Goal: Task Accomplishment & Management: Complete application form

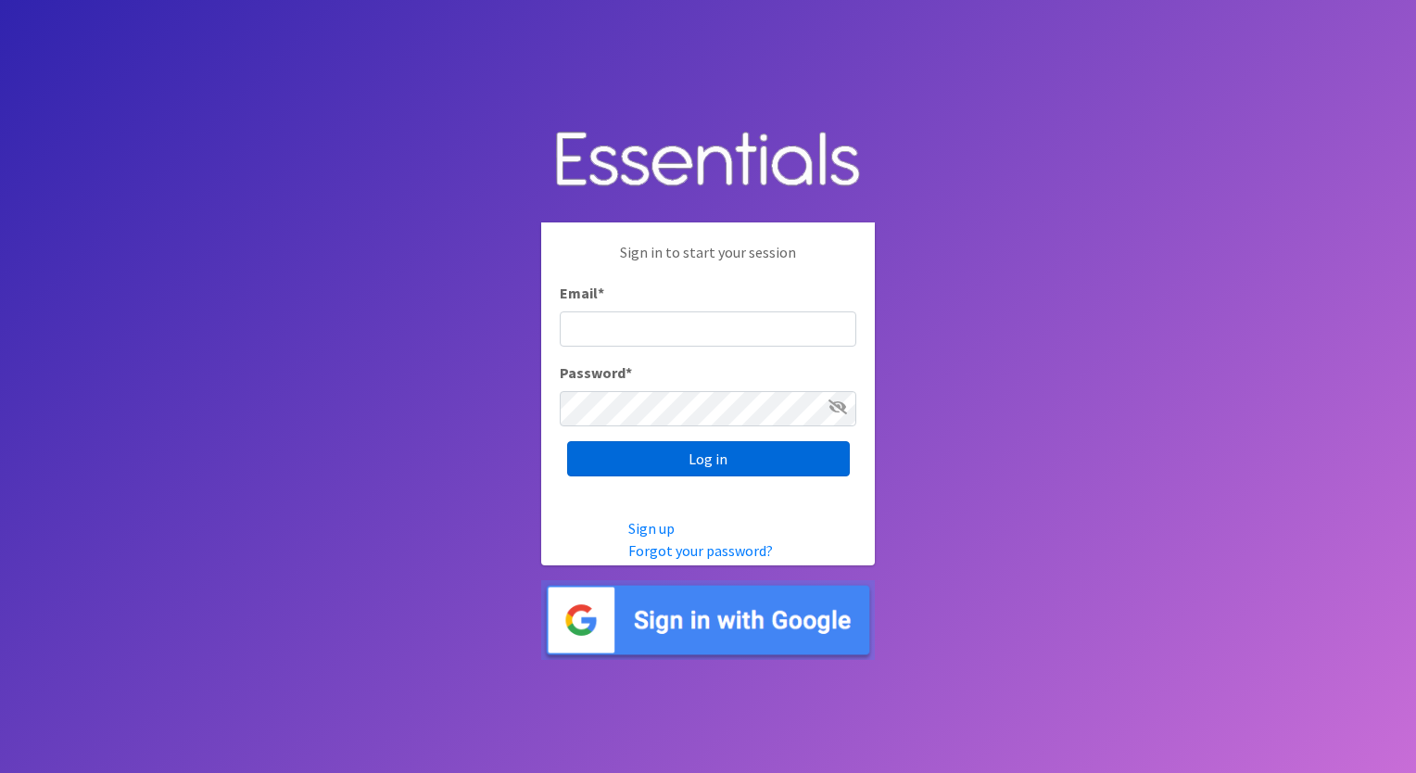
type input "izabel@unitedwayskagit.org"
click at [658, 452] on input "Log in" at bounding box center [708, 458] width 283 height 35
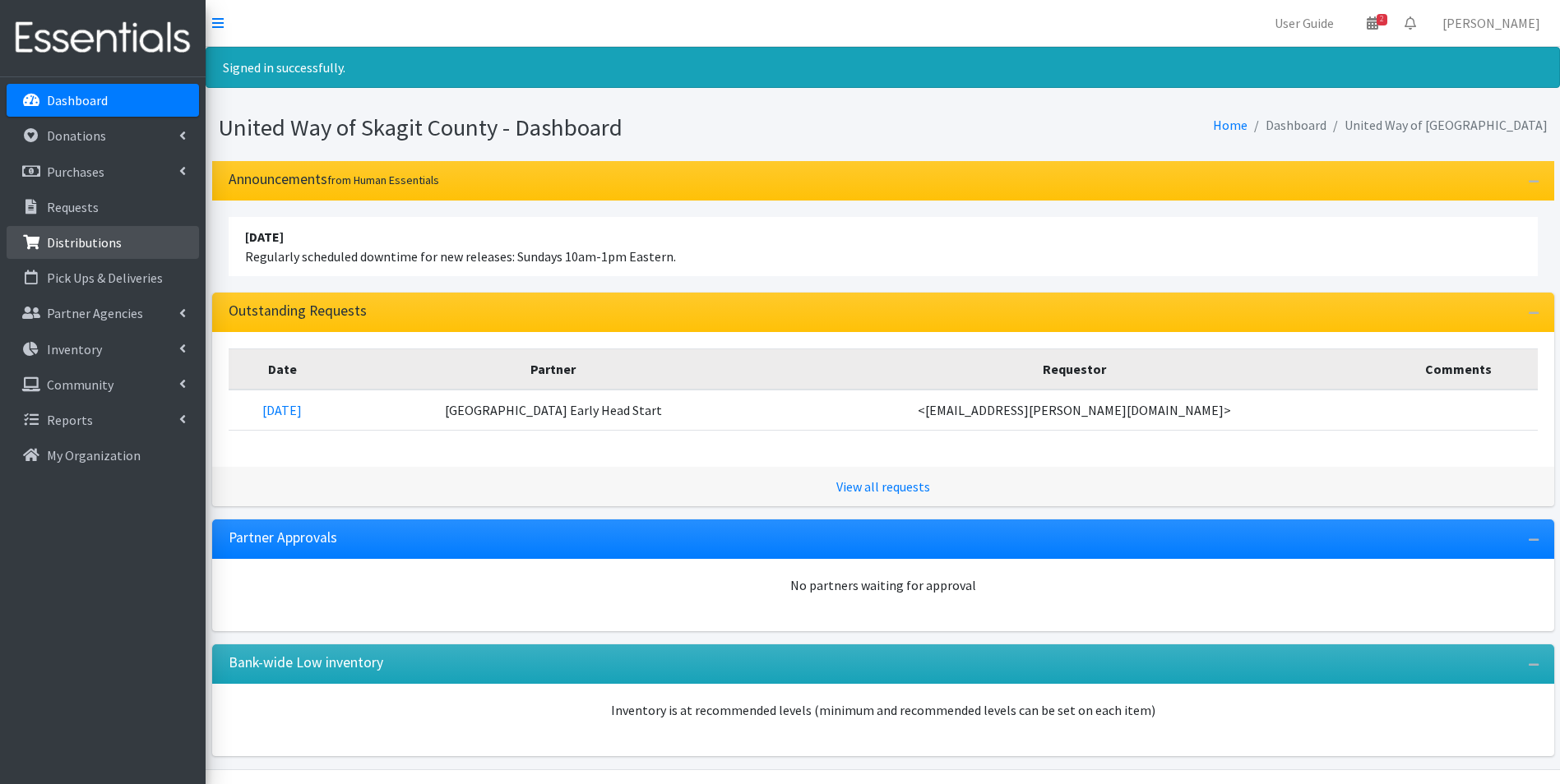
click at [96, 245] on p "Distributions" at bounding box center [84, 242] width 75 height 17
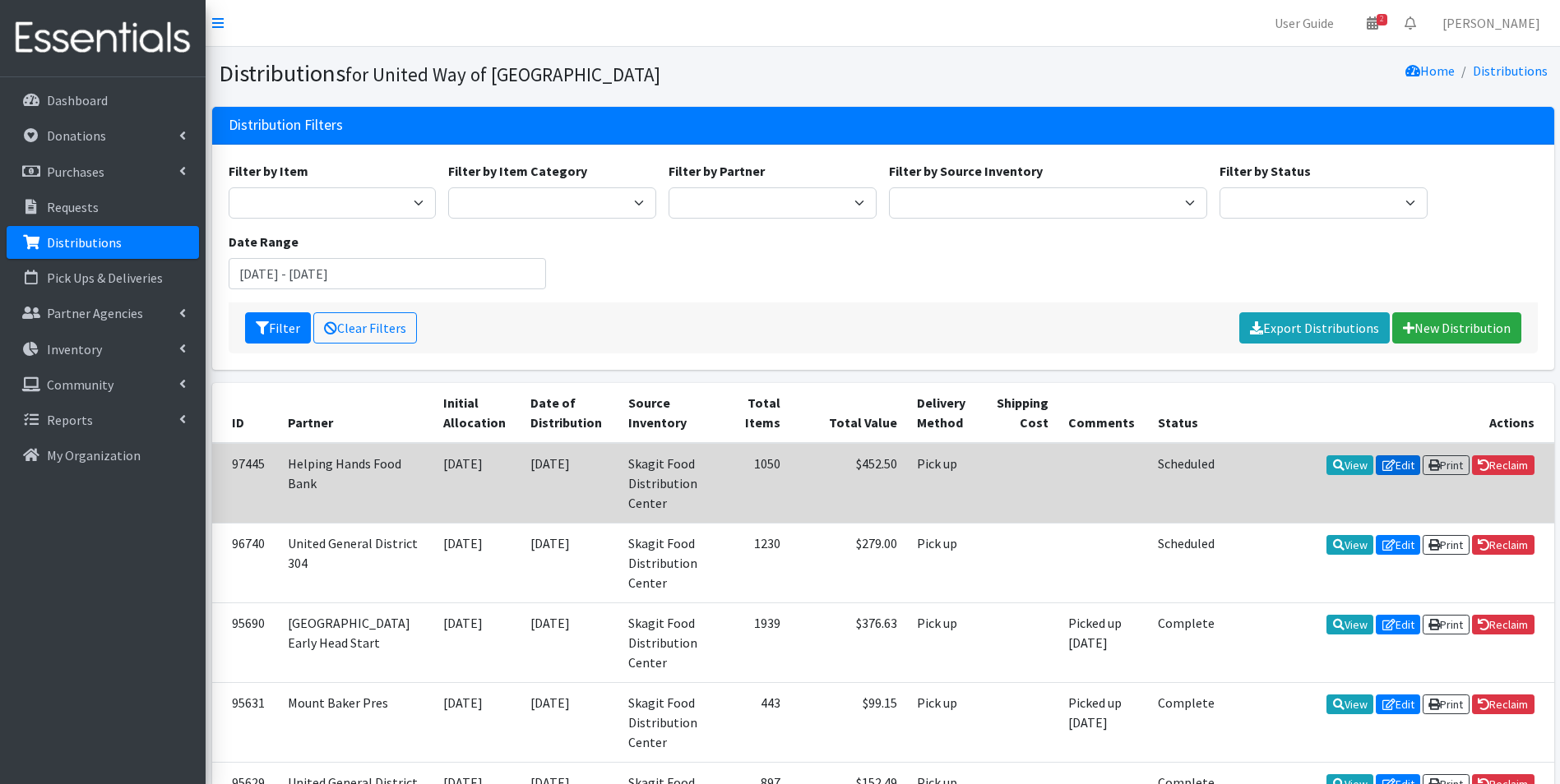
click at [1394, 465] on link "Edit" at bounding box center [1398, 466] width 44 height 20
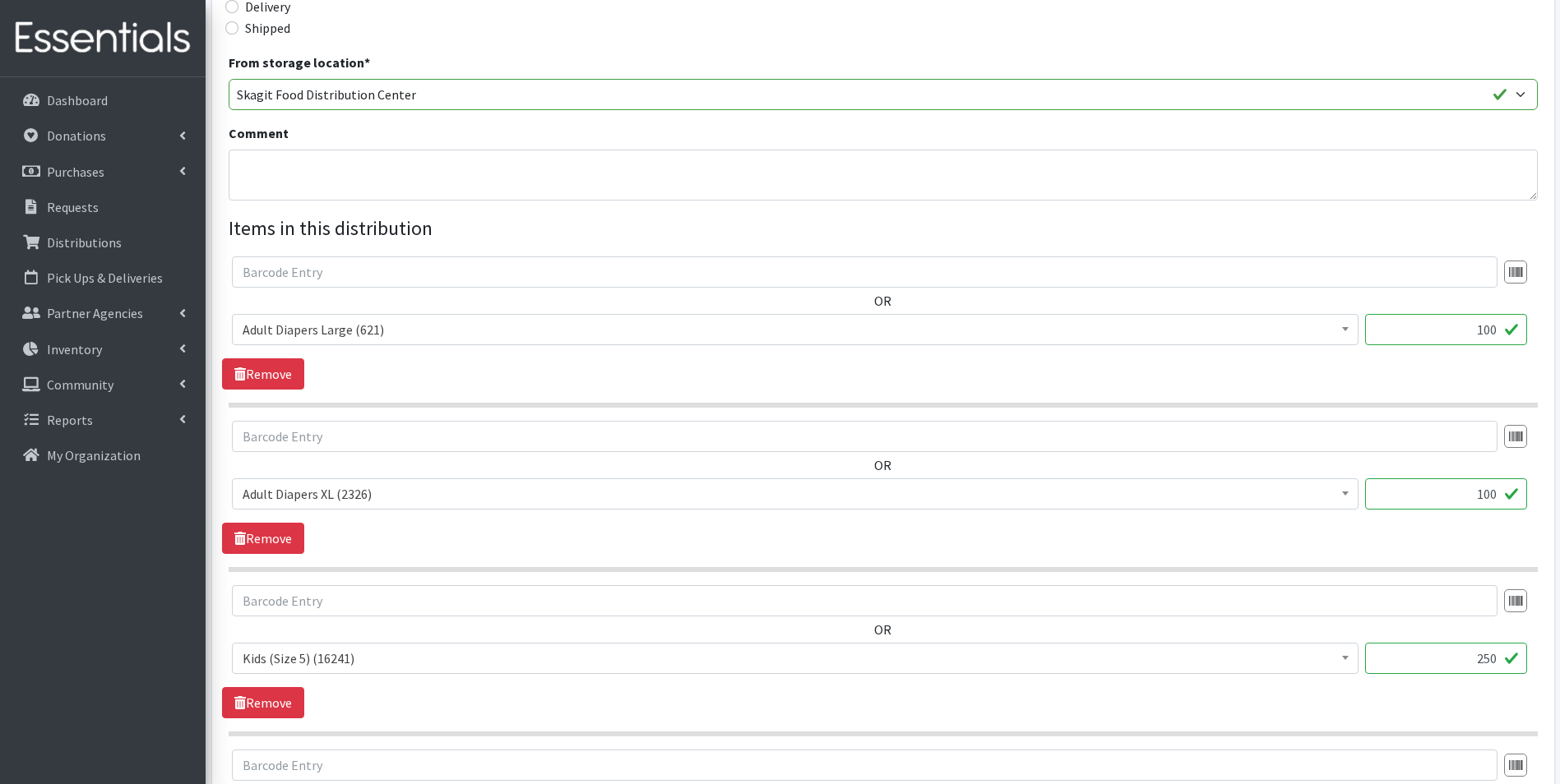
scroll to position [427, 0]
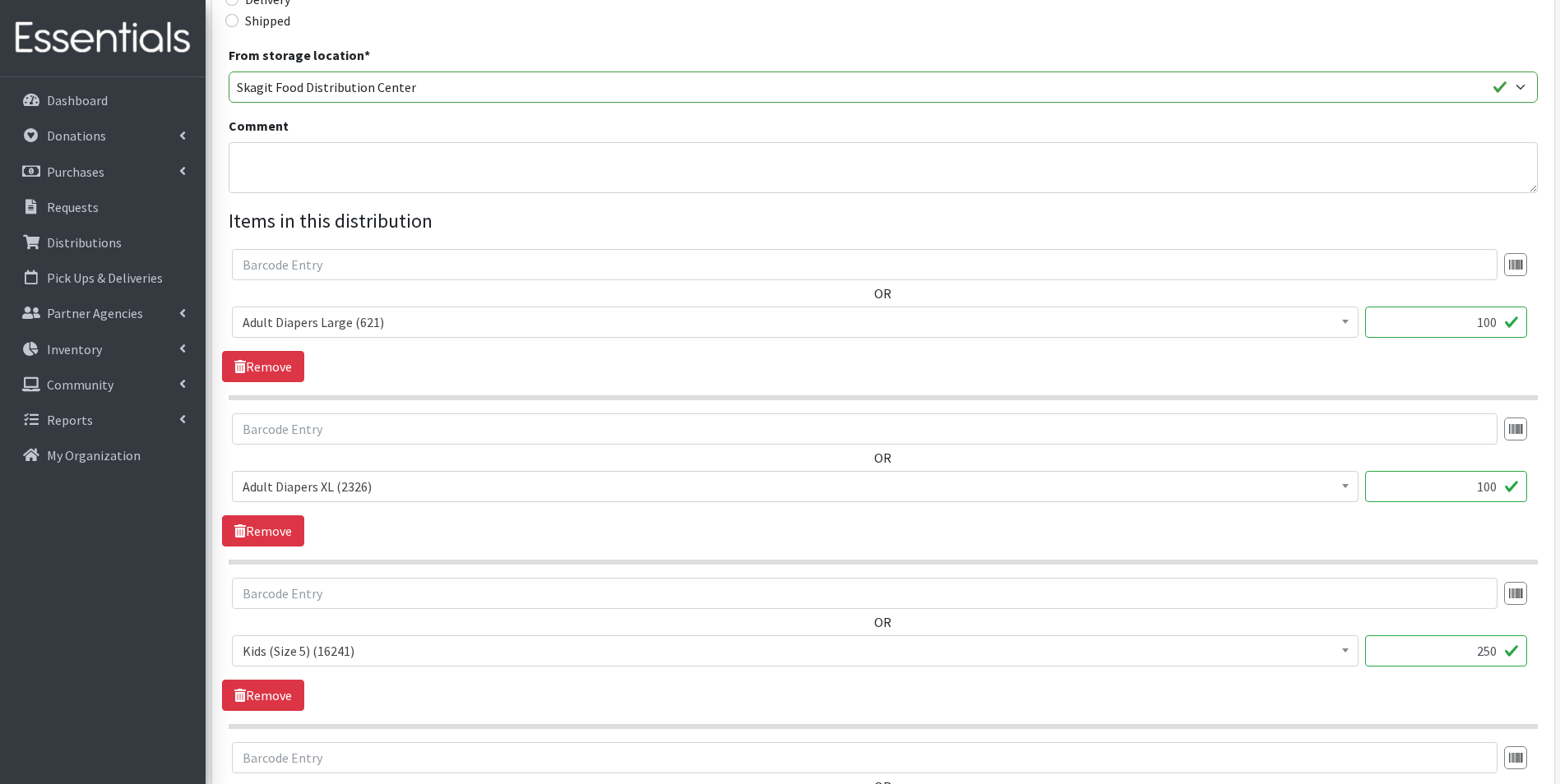
click at [1497, 323] on input "100" at bounding box center [1446, 322] width 162 height 31
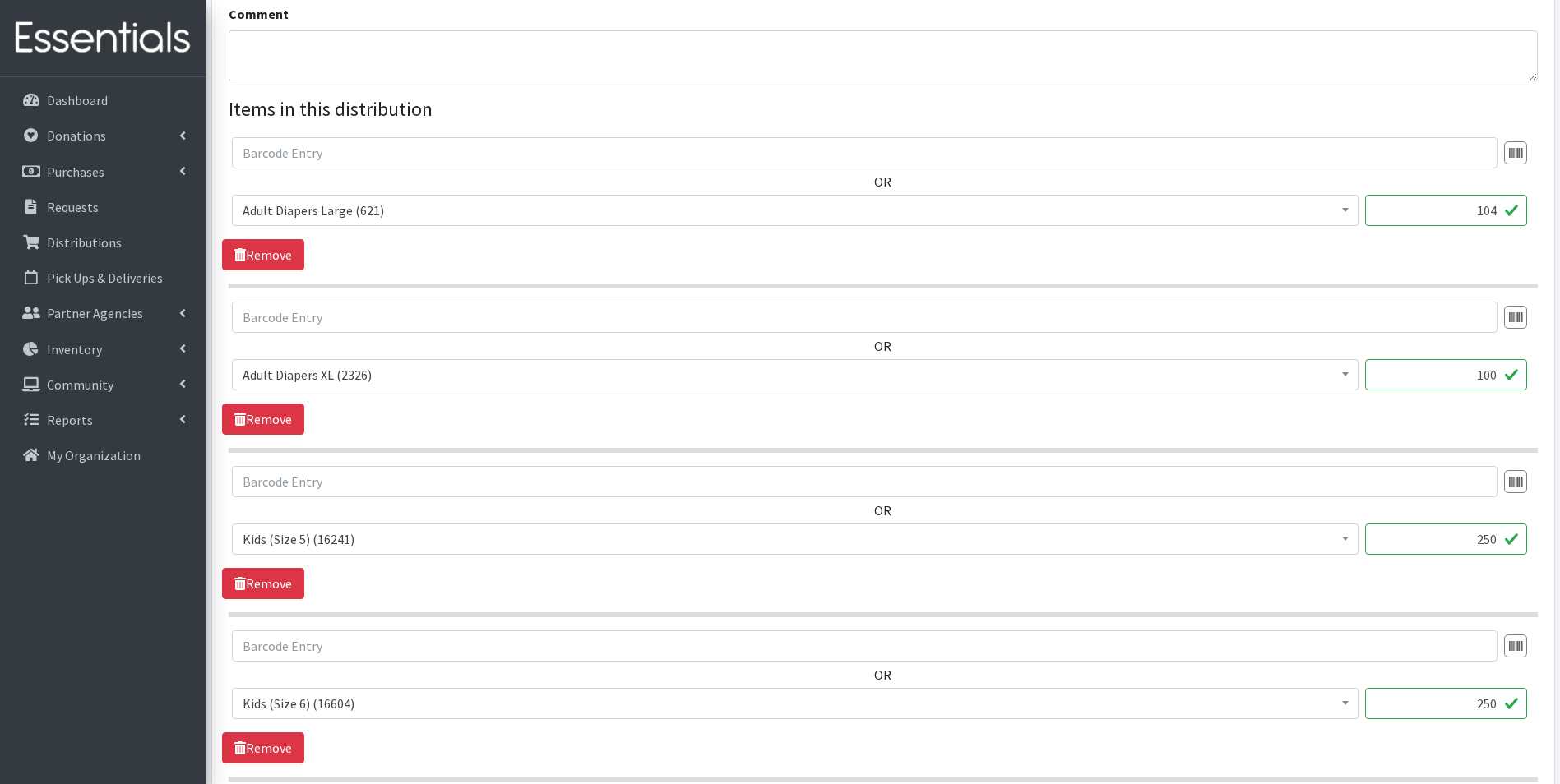
scroll to position [540, 0]
type input "104"
click at [1496, 377] on input "100" at bounding box center [1446, 373] width 162 height 31
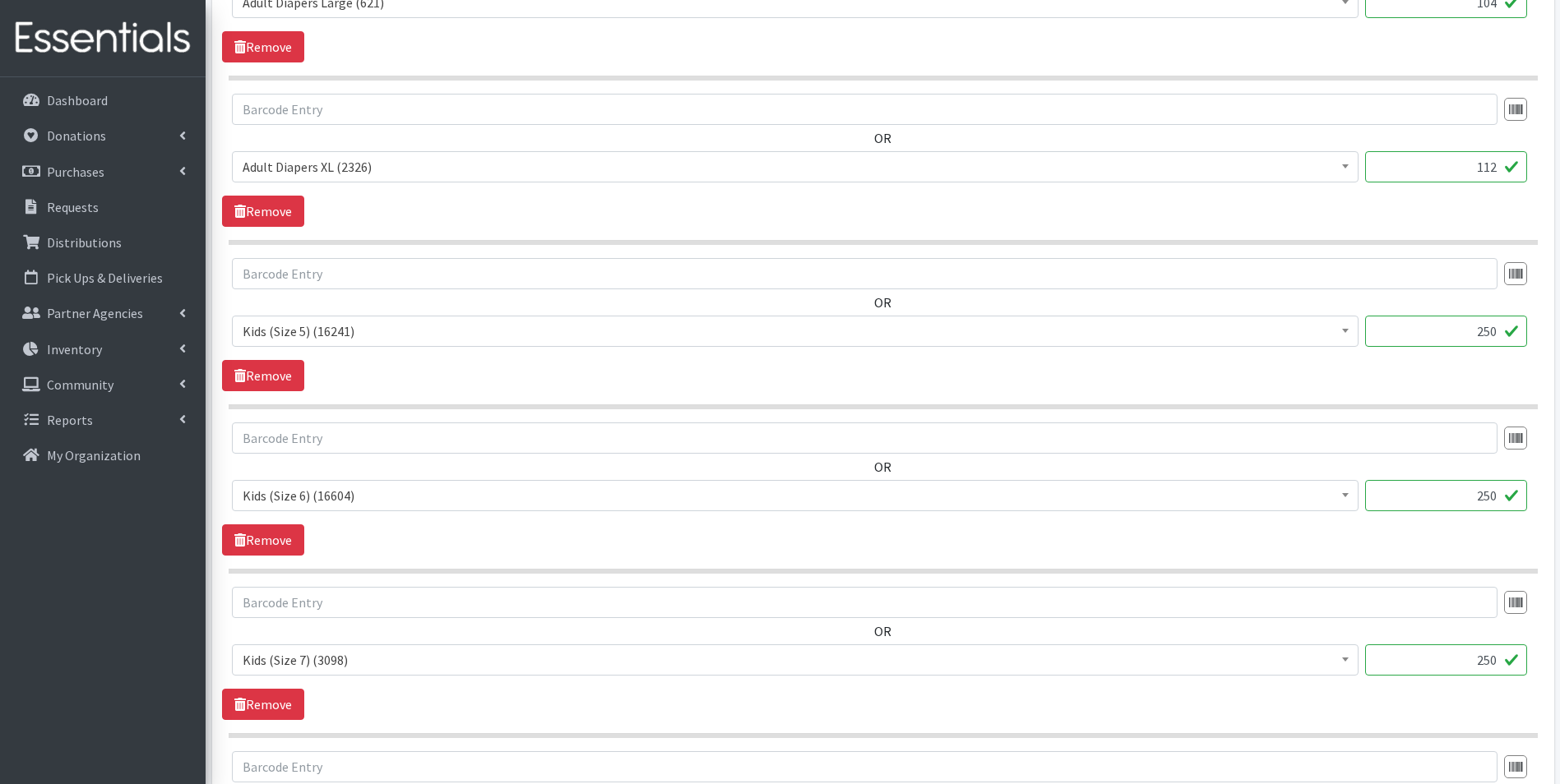
scroll to position [749, 0]
type input "112"
click at [1498, 339] on input "250" at bounding box center [1446, 330] width 162 height 31
type input "2"
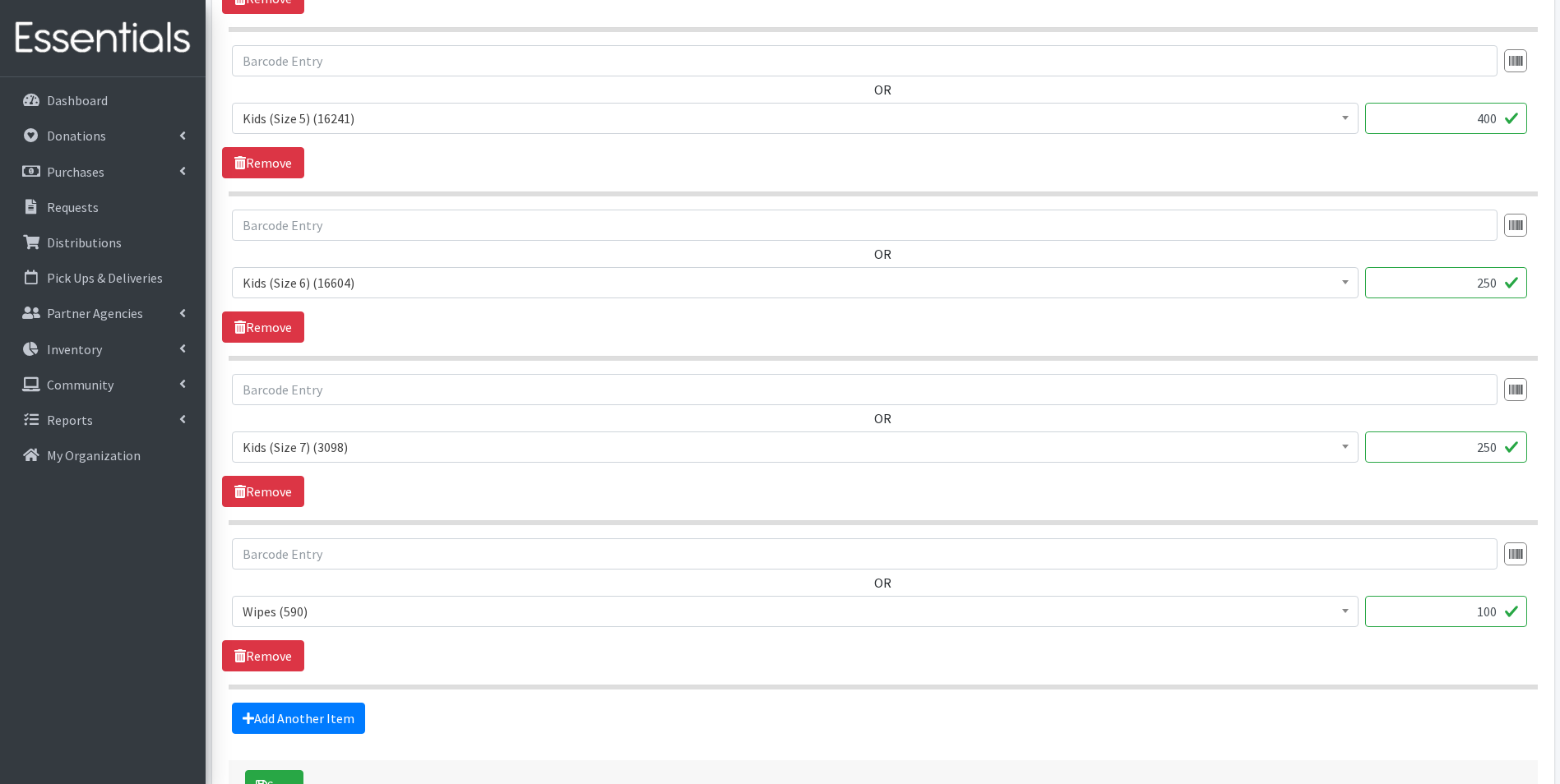
scroll to position [961, 0]
type input "400"
click at [1493, 279] on input "250" at bounding box center [1446, 281] width 162 height 31
click at [1496, 286] on input "250" at bounding box center [1446, 281] width 162 height 31
drag, startPoint x: 1496, startPoint y: 286, endPoint x: 1517, endPoint y: 421, distance: 136.6
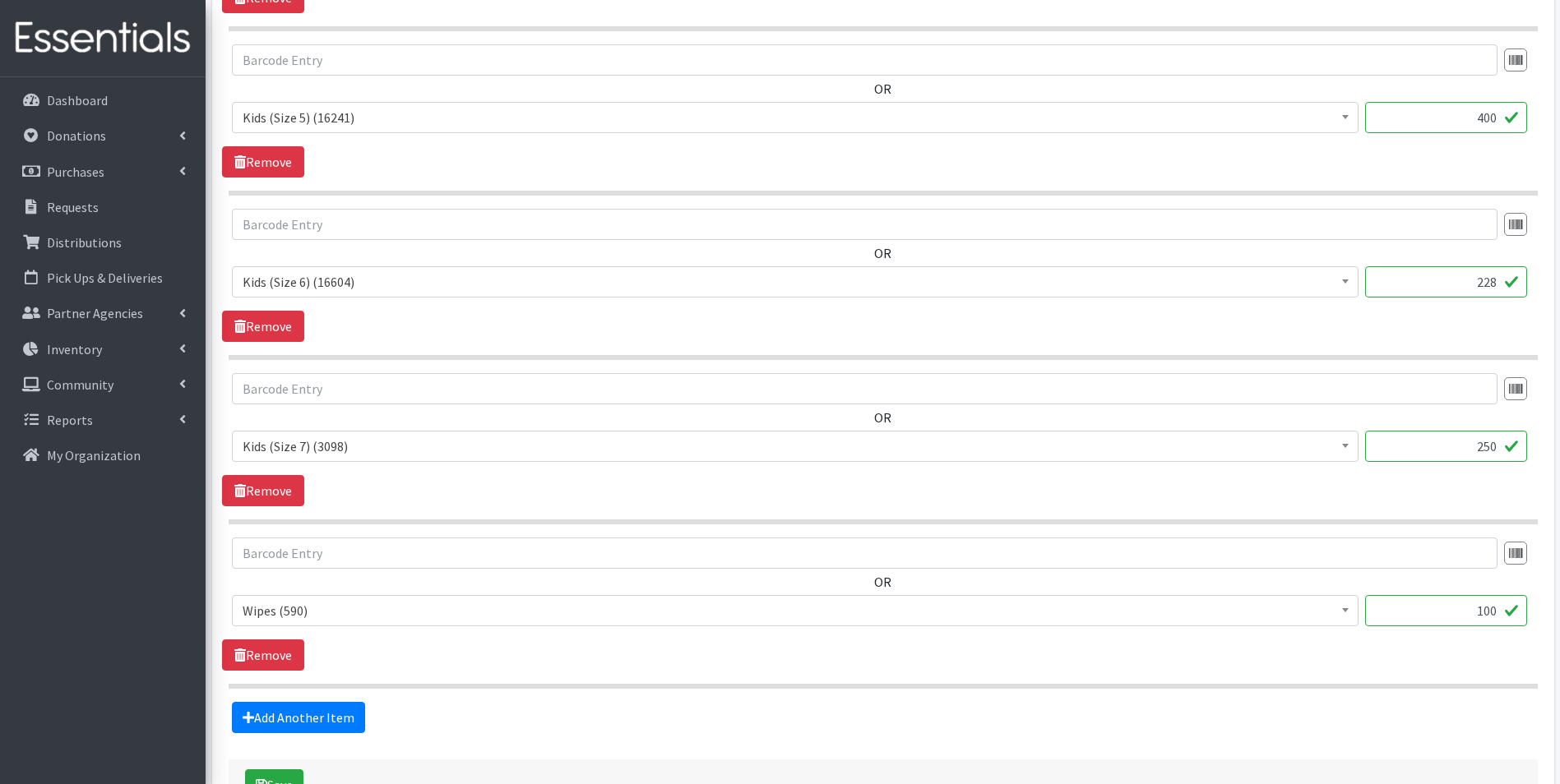
click at [1517, 421] on div "OR Adult Diapers 3XLarge (0) Adult Diapers Large (621) Adult Diapers Medium (0)…" at bounding box center [884, 202] width 1310 height 974
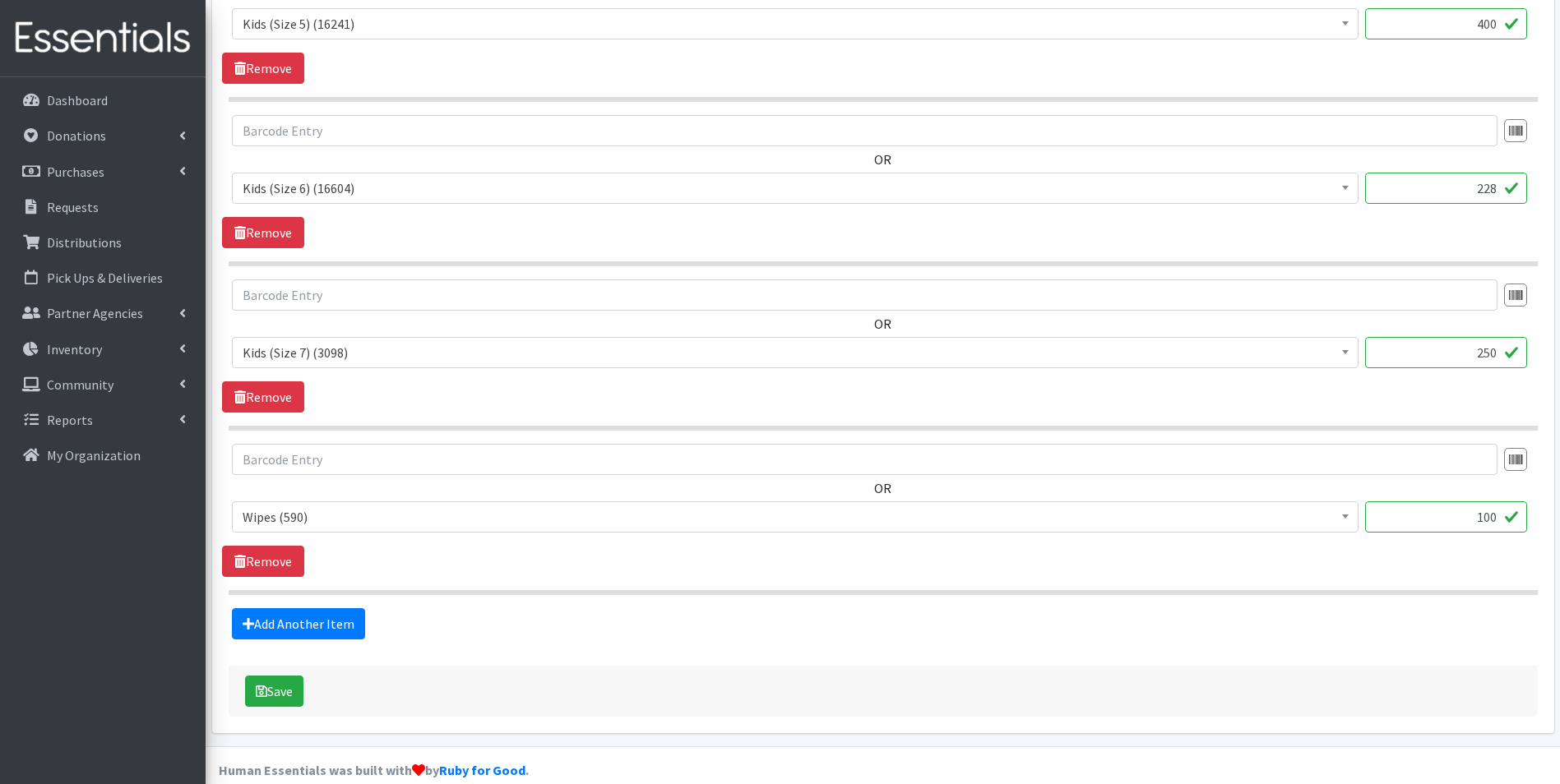
scroll to position [1055, 0]
type input "228"
click at [1495, 354] on input "250" at bounding box center [1446, 351] width 162 height 31
type input "2"
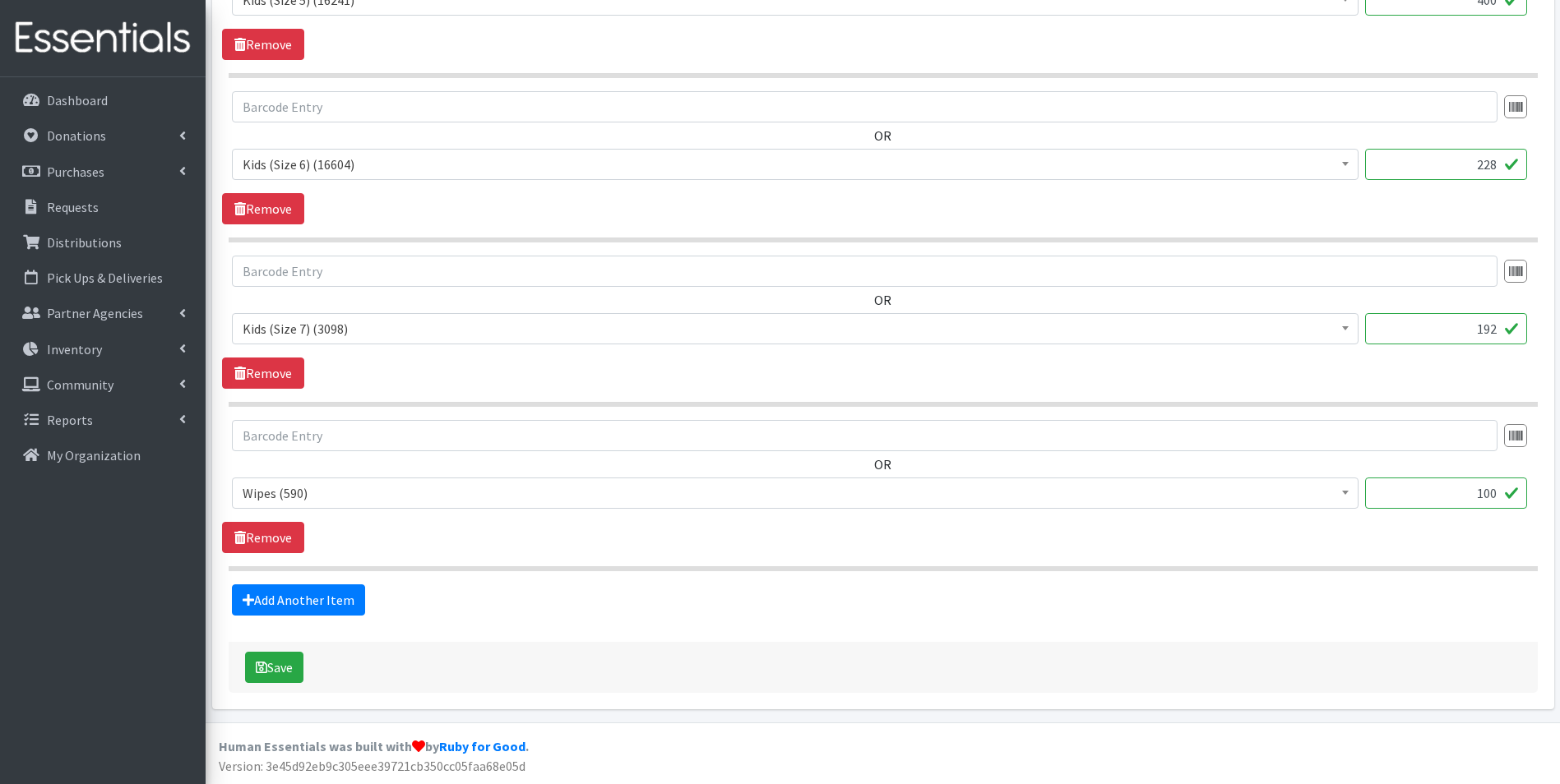
type input "192"
click at [1498, 497] on input "100" at bounding box center [1446, 493] width 162 height 31
type input "12"
click at [276, 676] on button "Save" at bounding box center [274, 667] width 59 height 31
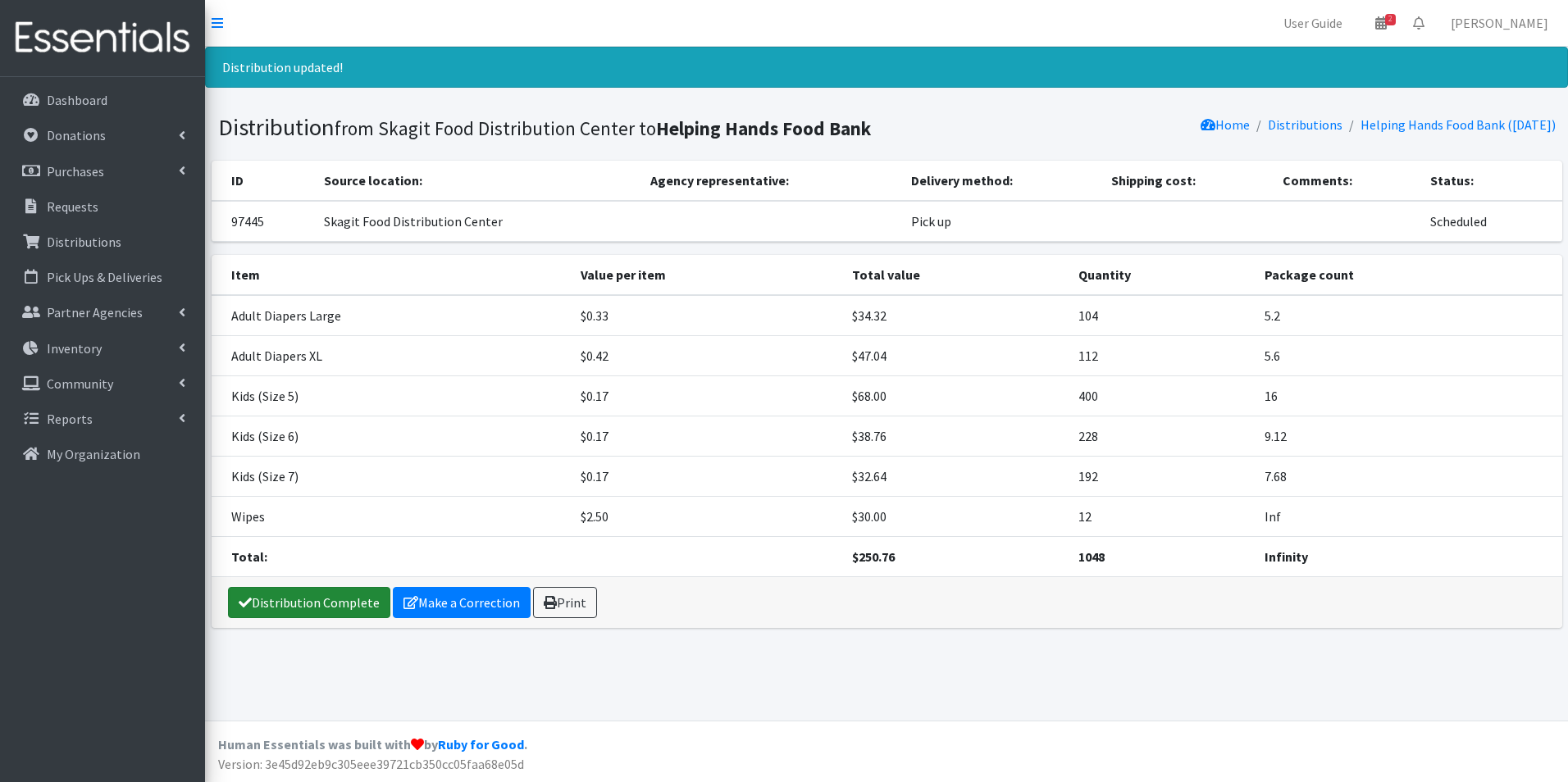
click at [347, 606] on link "Distribution Complete" at bounding box center [310, 602] width 163 height 31
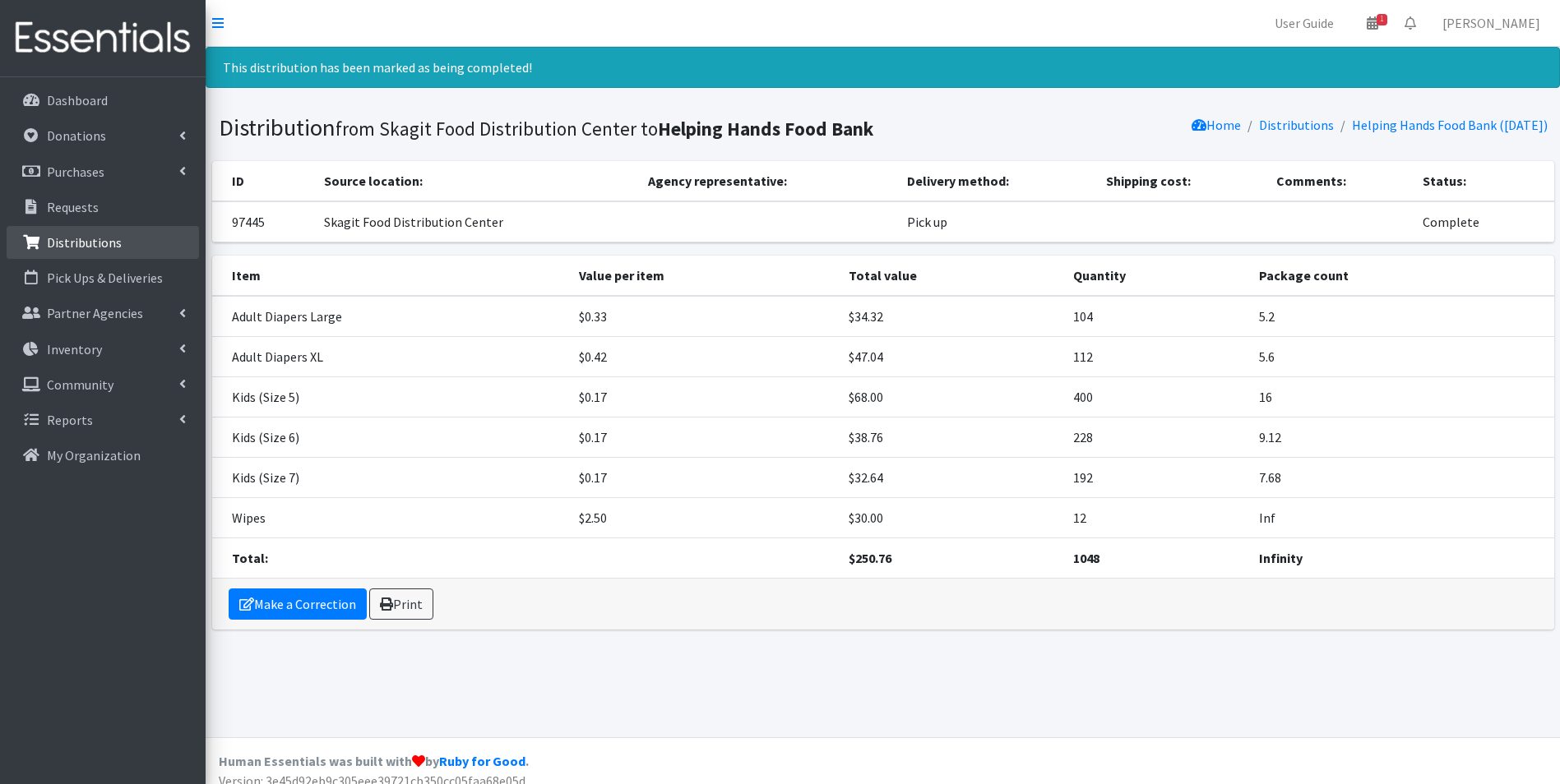
click at [84, 234] on p "Distributions" at bounding box center [84, 242] width 75 height 17
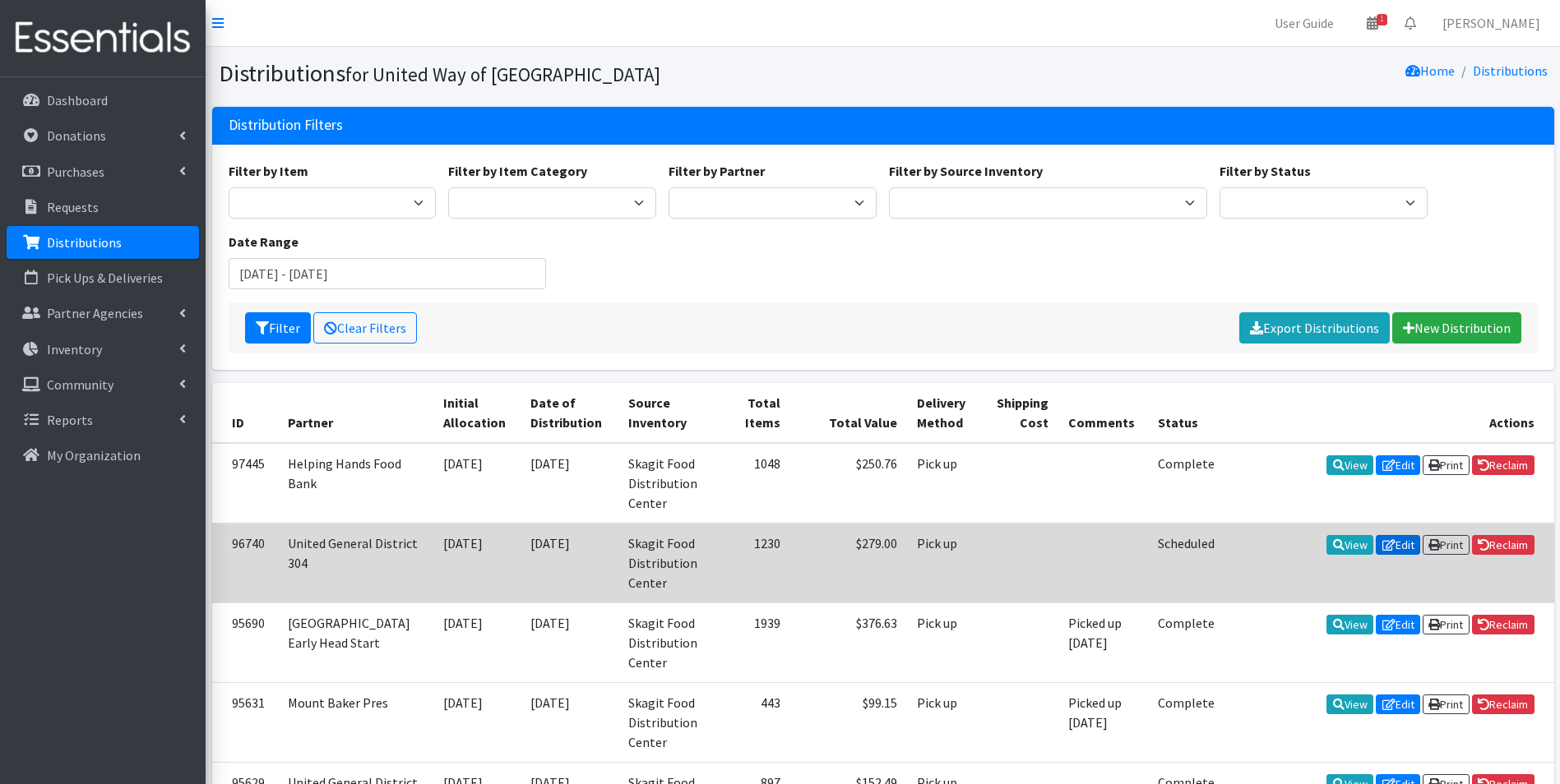
click at [1402, 541] on link "Edit" at bounding box center [1398, 545] width 44 height 20
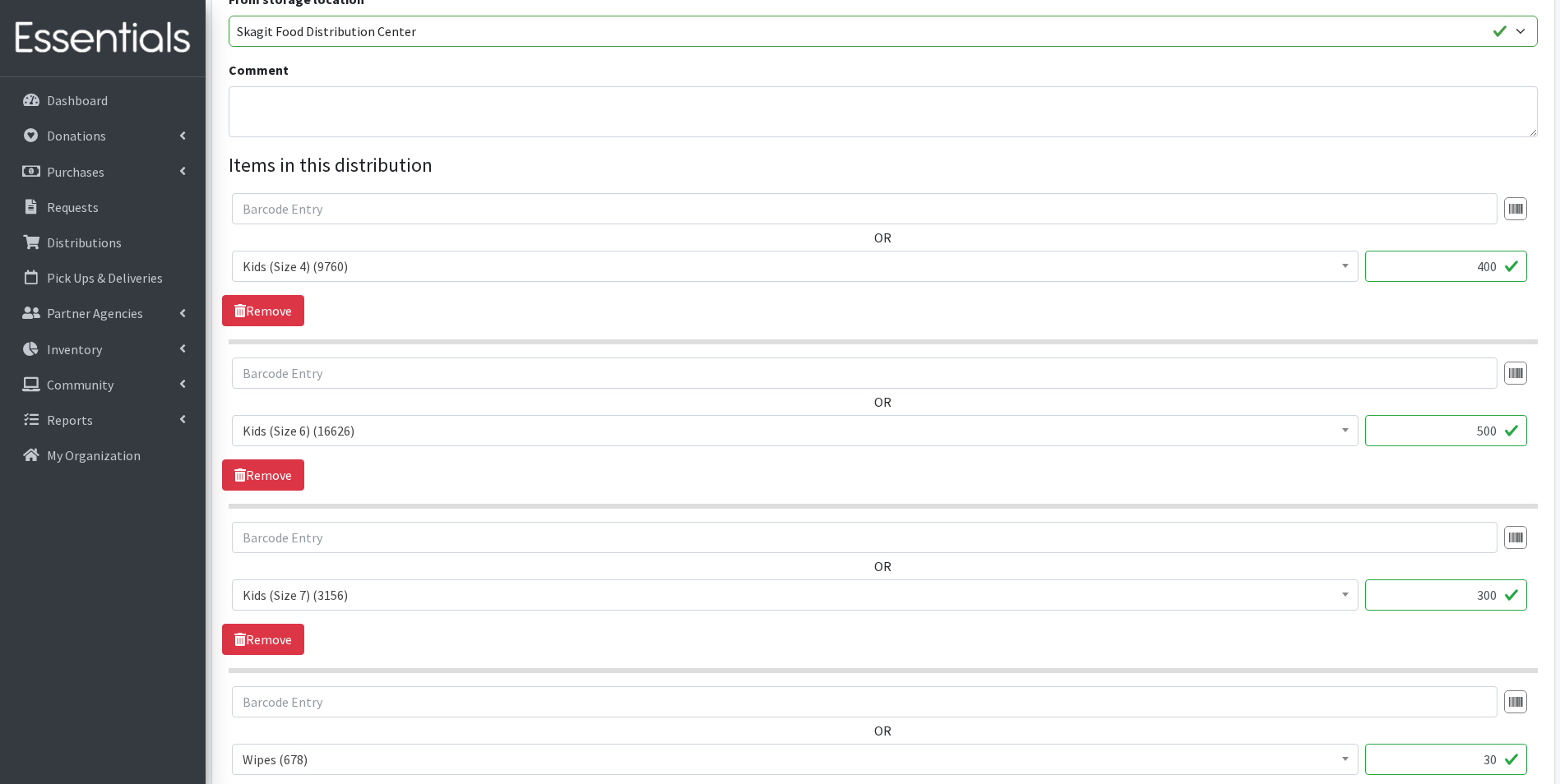
scroll to position [485, 0]
click at [1495, 432] on input "500" at bounding box center [1446, 428] width 162 height 31
type input "5"
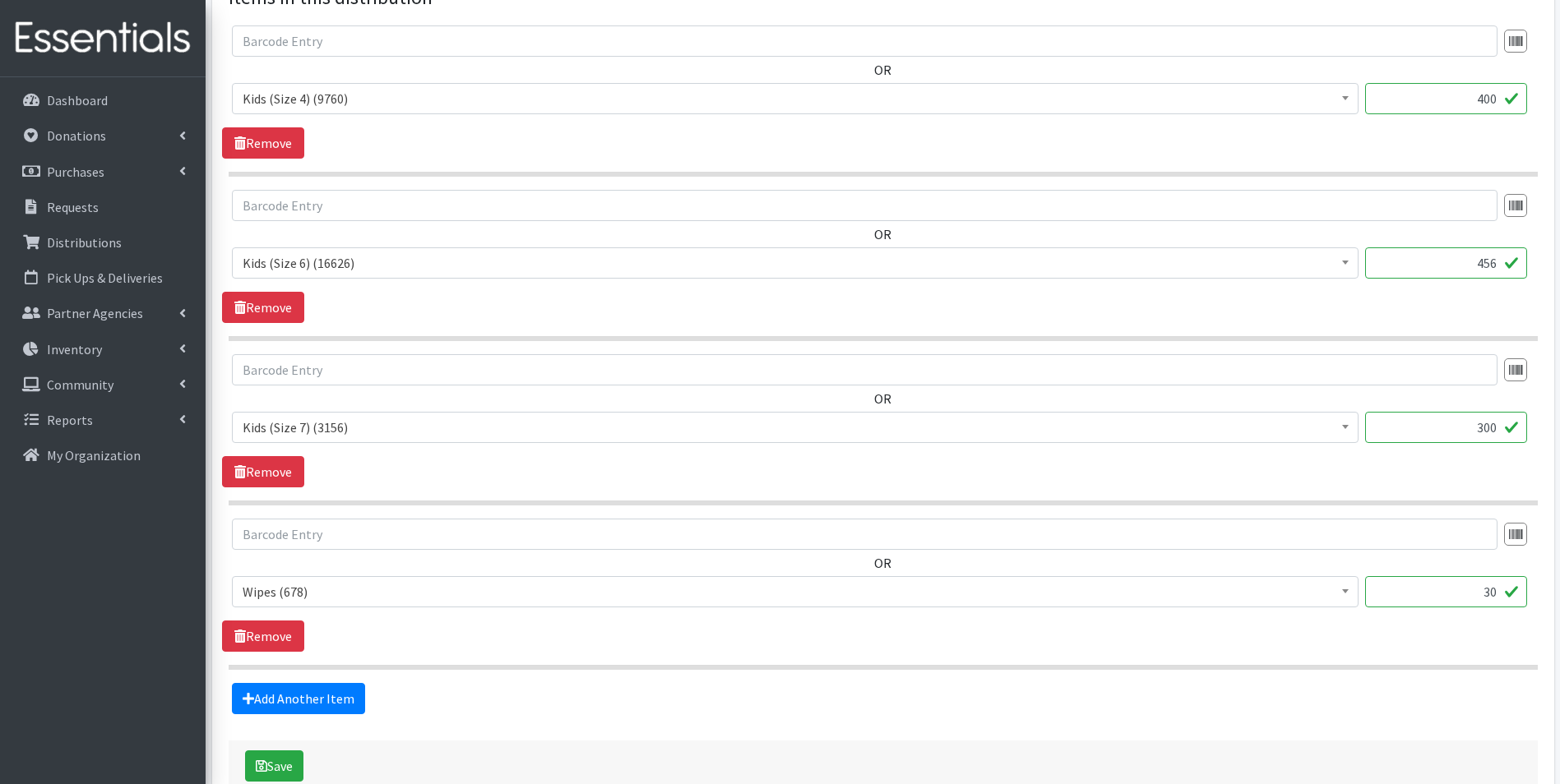
scroll to position [671, 0]
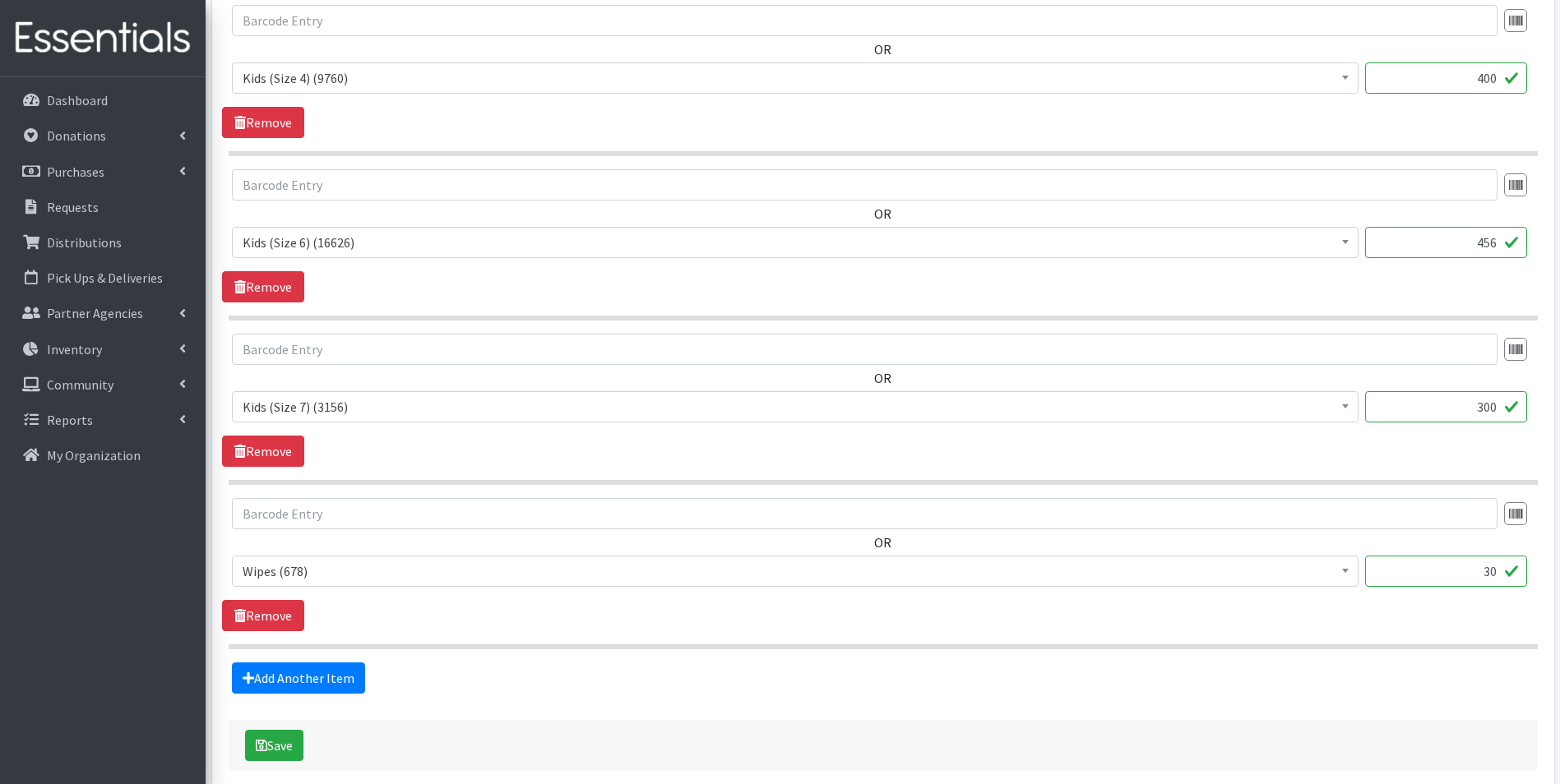
type input "456"
click at [1497, 415] on input "300" at bounding box center [1446, 406] width 162 height 31
type input "3"
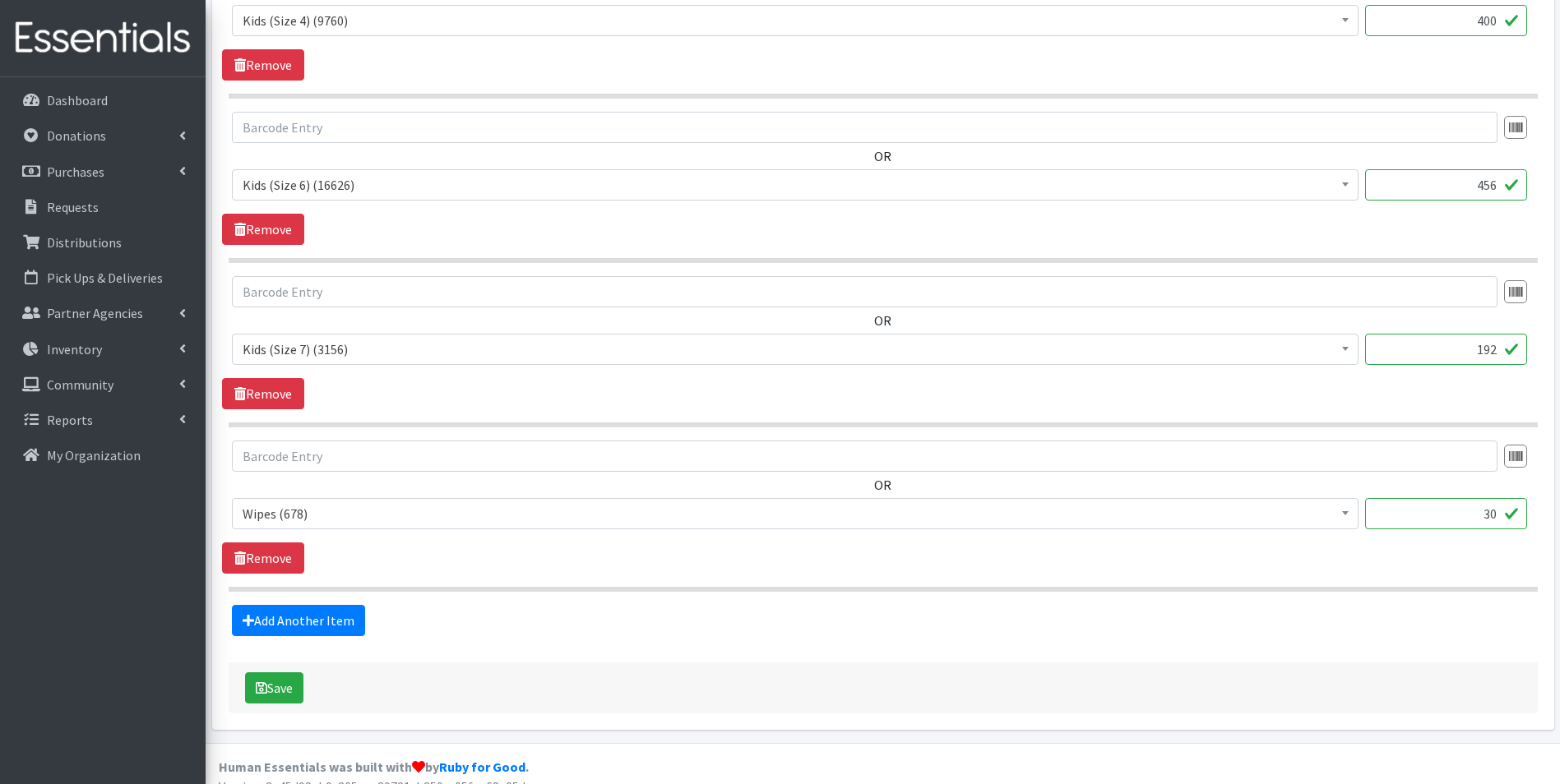
scroll to position [730, 0]
type input "192"
click at [1501, 516] on input "30" at bounding box center [1446, 513] width 162 height 31
type input "3"
type input "12"
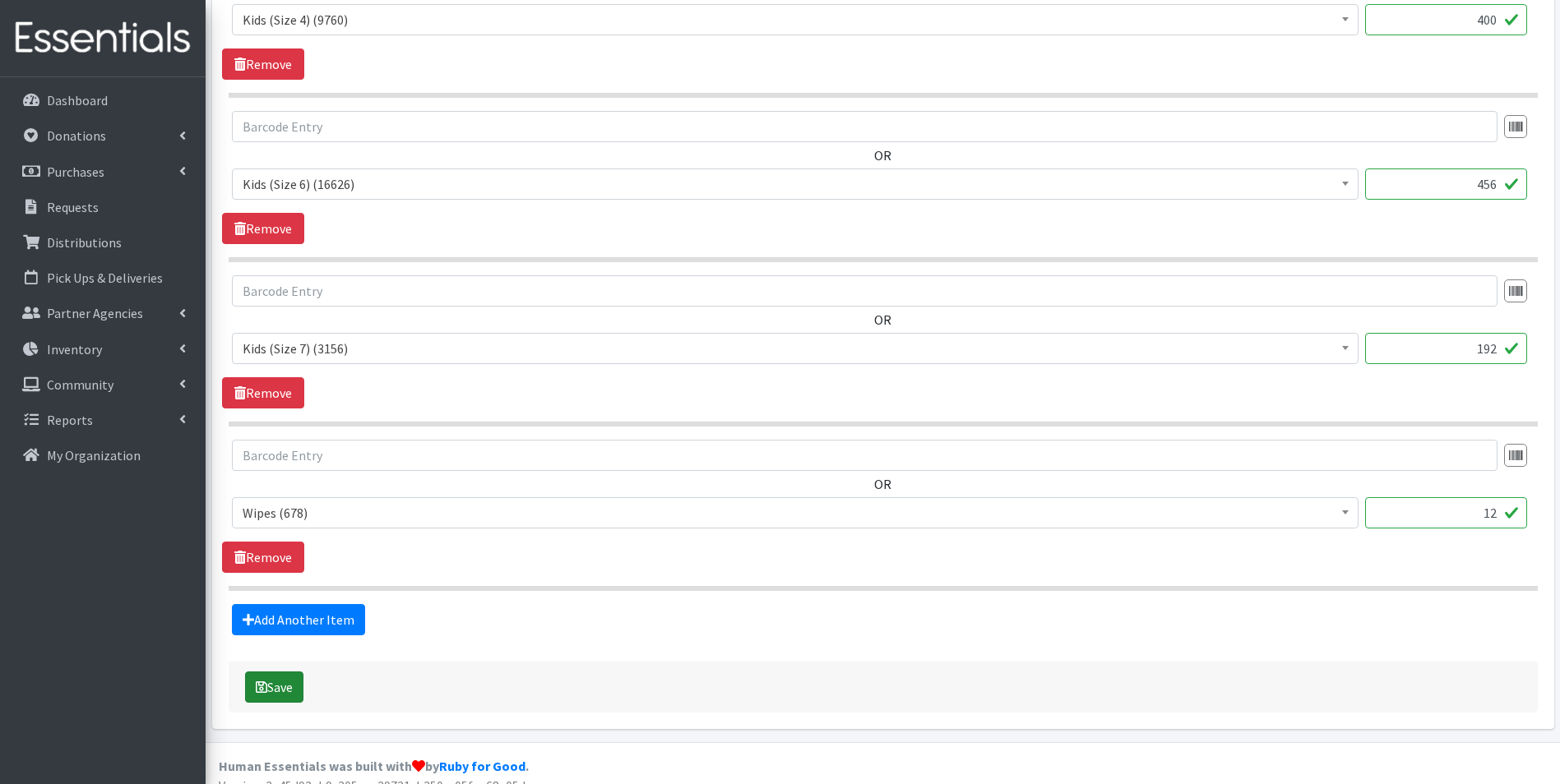
click at [288, 682] on button "Save" at bounding box center [274, 686] width 59 height 31
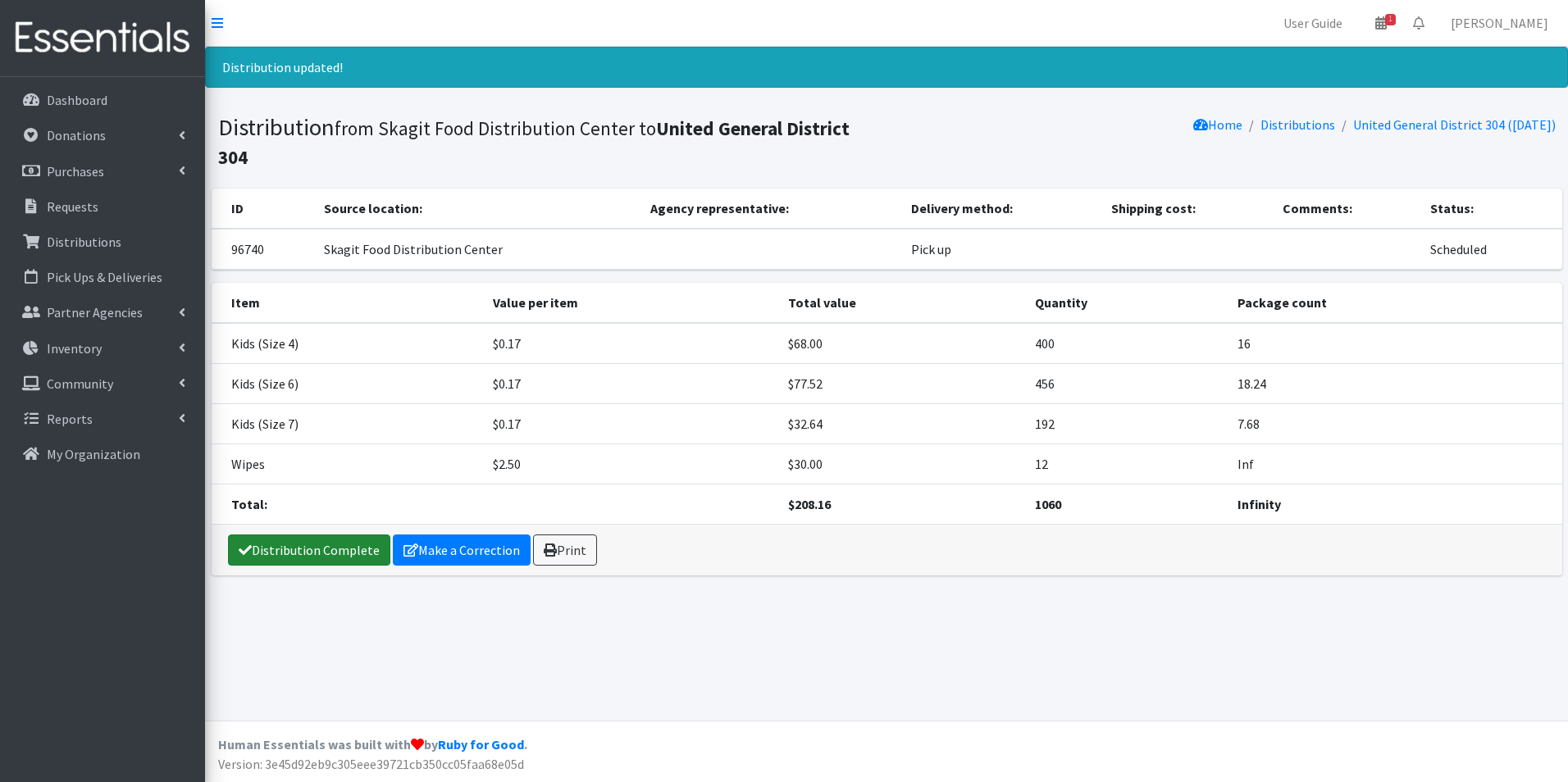
click at [339, 534] on link "Distribution Complete" at bounding box center [310, 549] width 163 height 31
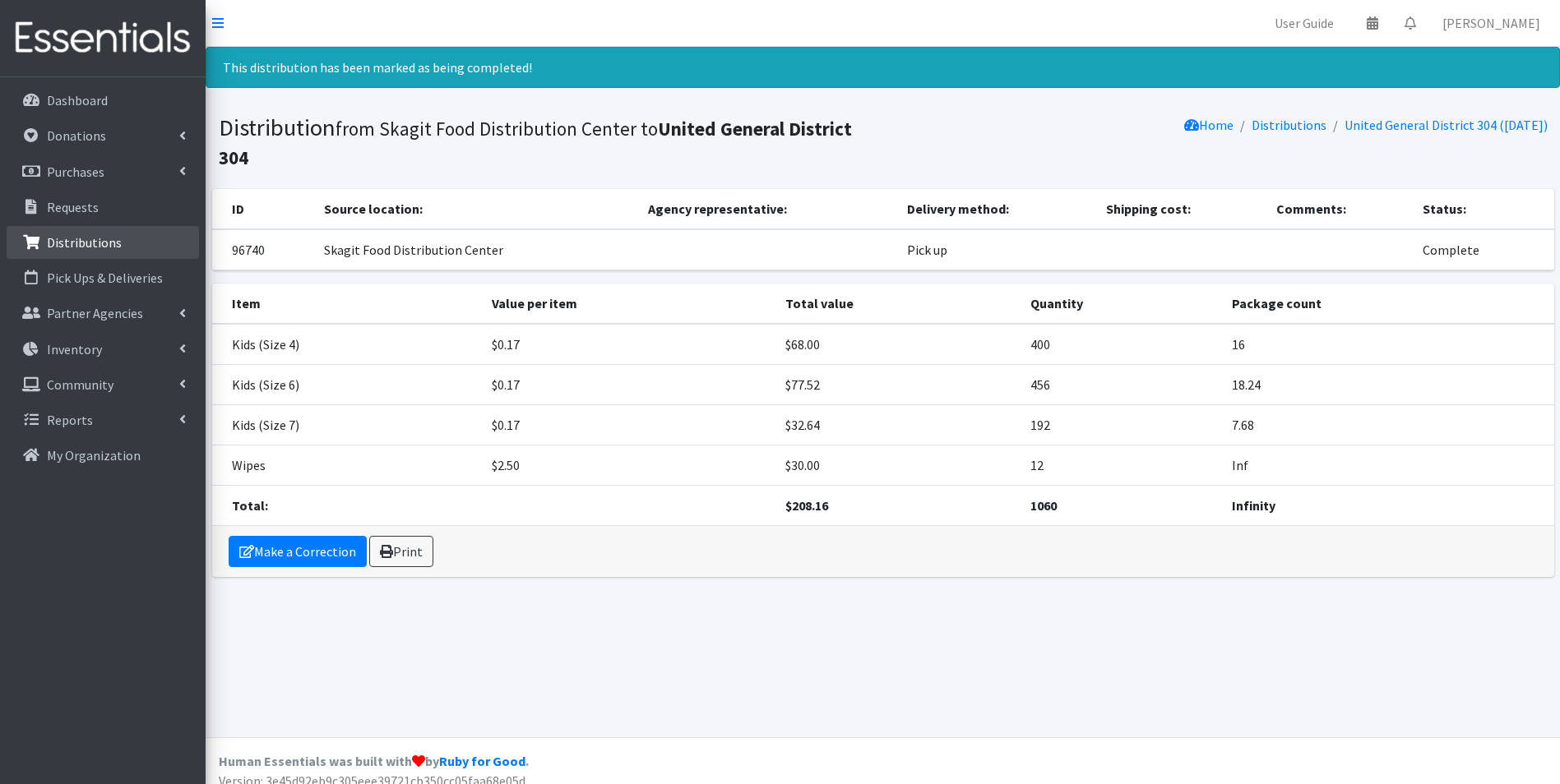
click at [79, 244] on p "Distributions" at bounding box center [84, 242] width 75 height 17
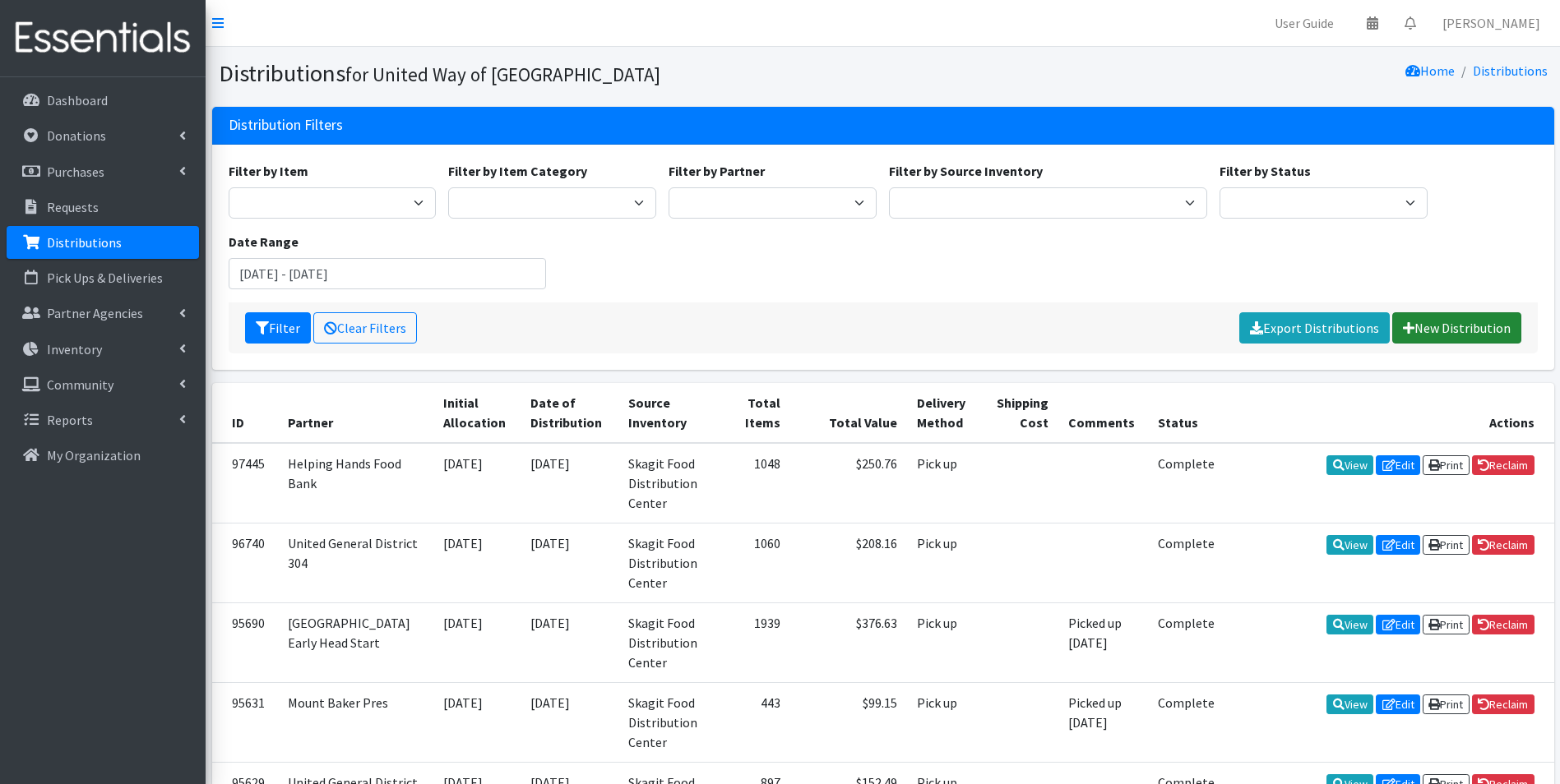
click at [1474, 325] on link "New Distribution" at bounding box center [1457, 327] width 130 height 31
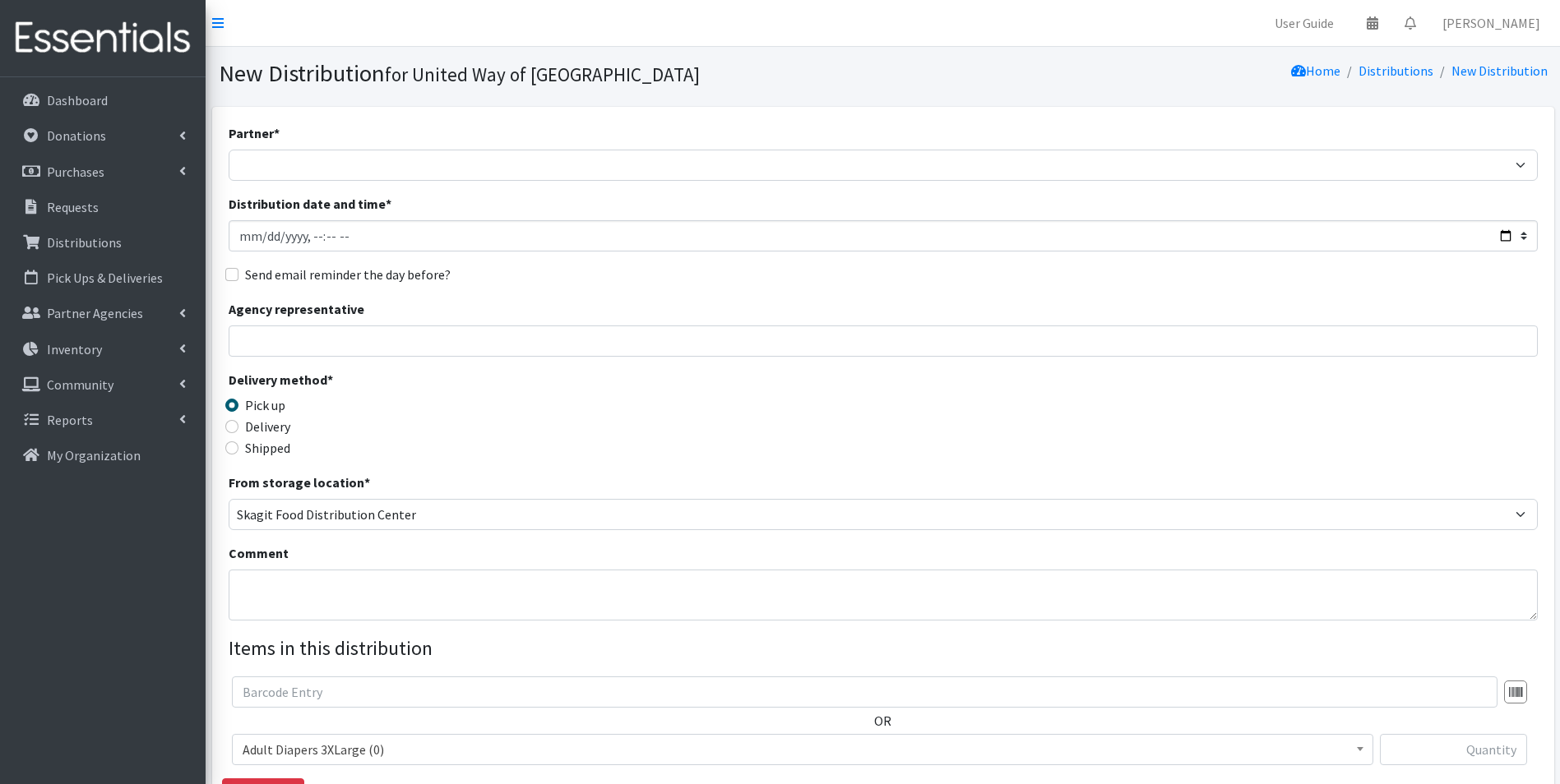
click at [823, 183] on div "Partner * Community Action of Skagit County didgwalic Care Center Helping Hands…" at bounding box center [884, 498] width 1310 height 749
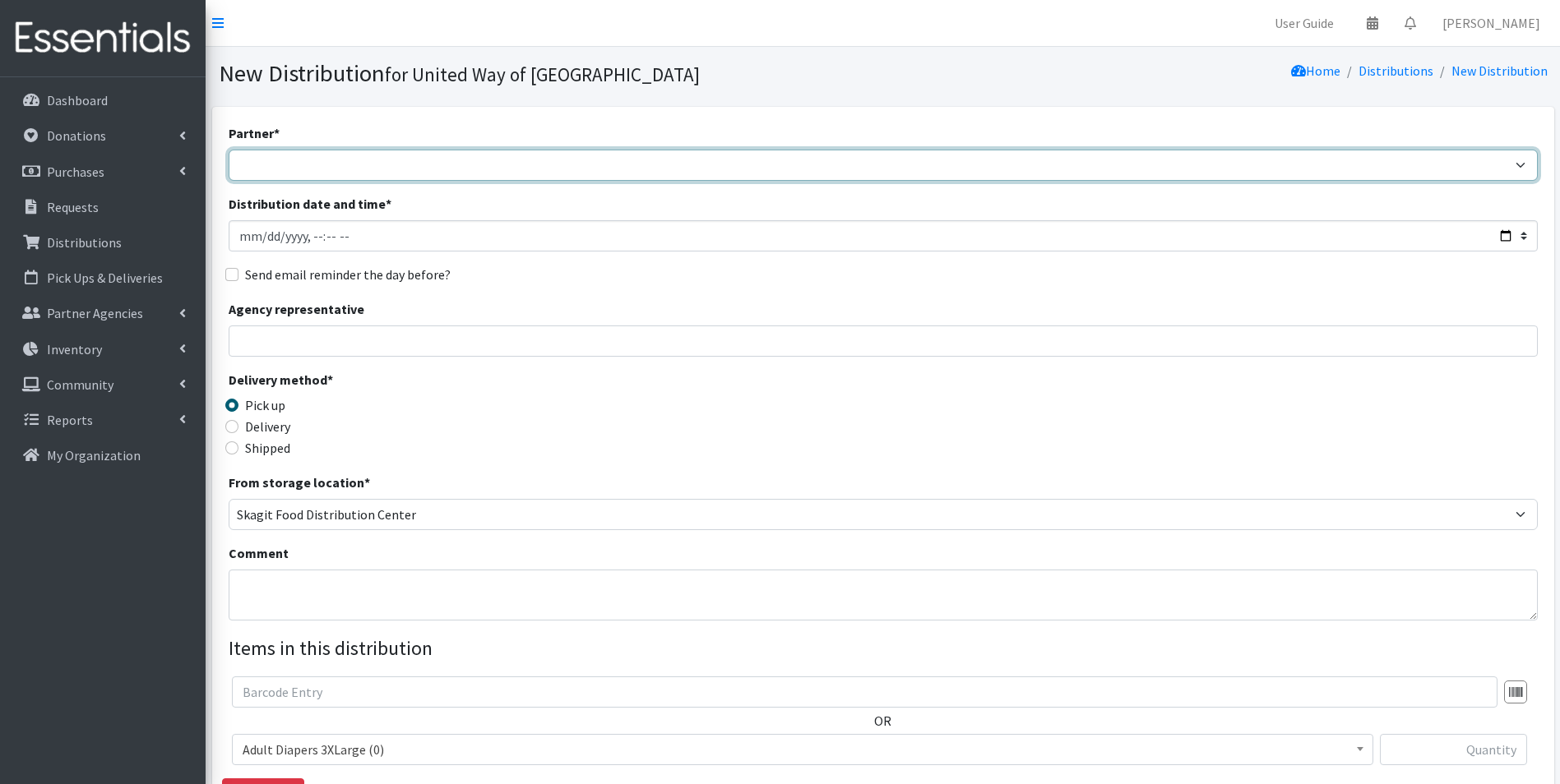
click at [819, 174] on select "Community Action of Skagit County didgwalic Care Center Helping Hands Food Bank…" at bounding box center [884, 165] width 1310 height 31
select select "7931"
click at [229, 150] on select "Community Action of Skagit County didgwalic Care Center Helping Hands Food Bank…" at bounding box center [884, 165] width 1310 height 31
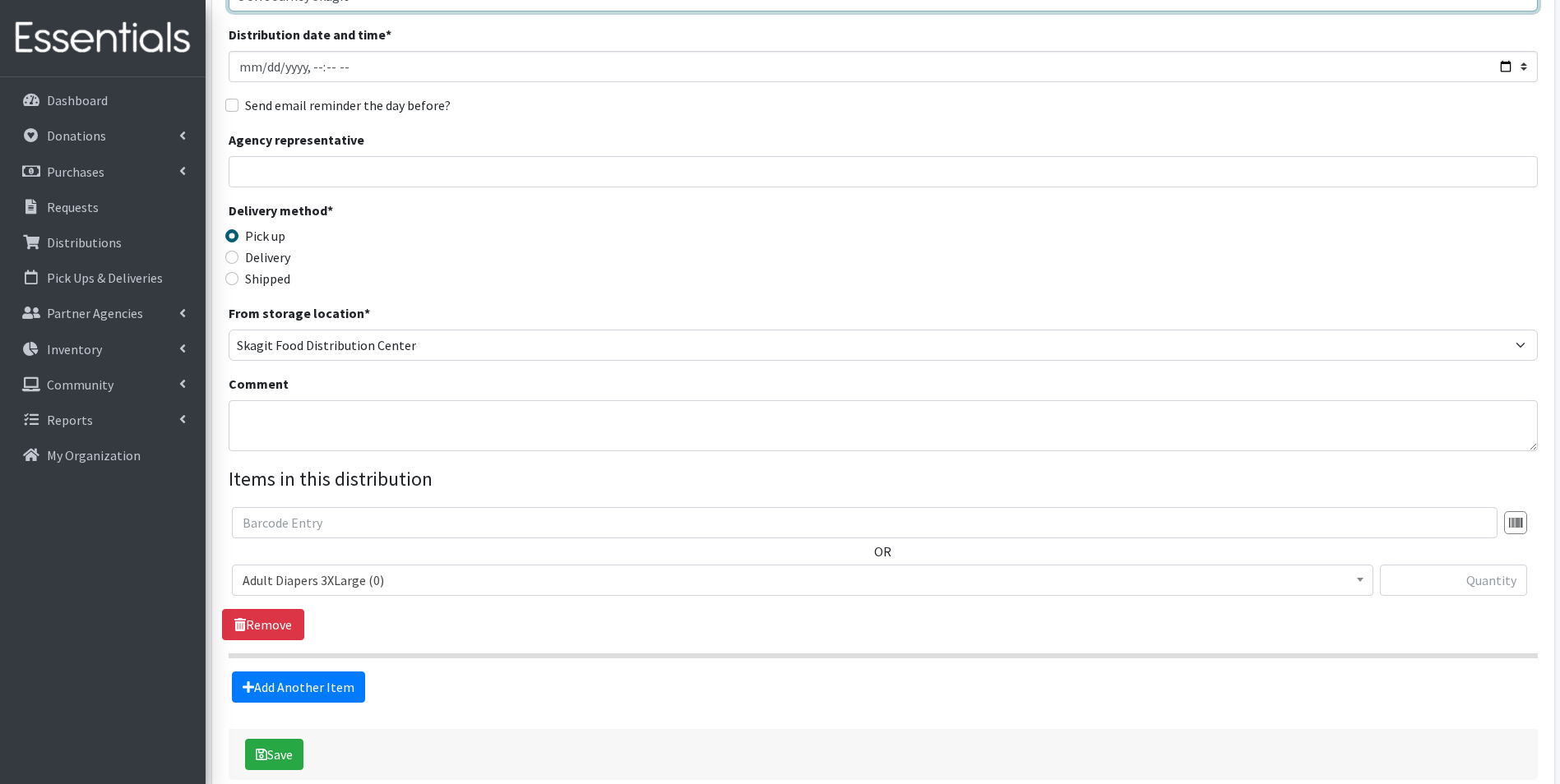
scroll to position [170, 0]
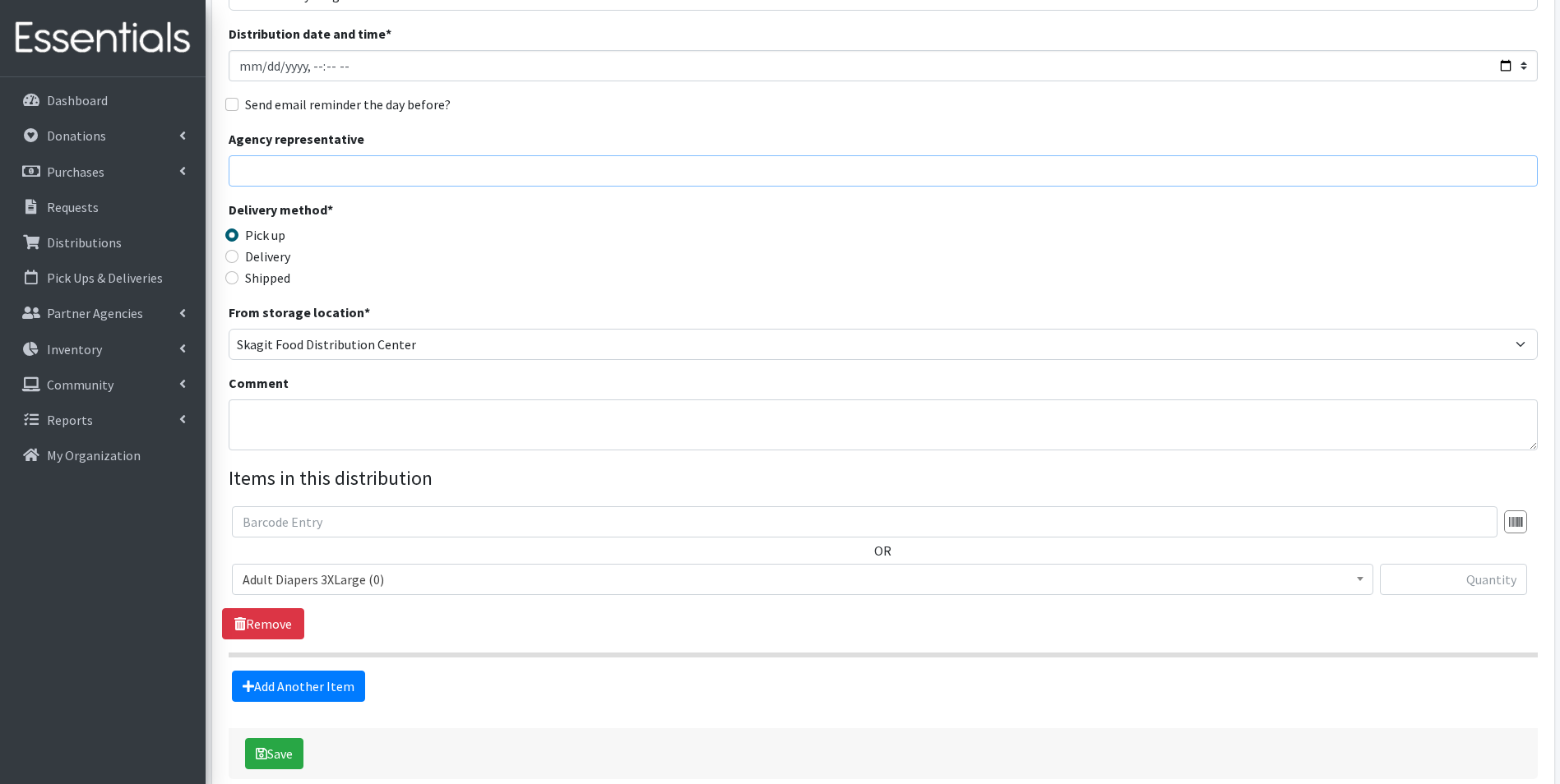
click at [600, 168] on input "Agency representative" at bounding box center [884, 170] width 1310 height 31
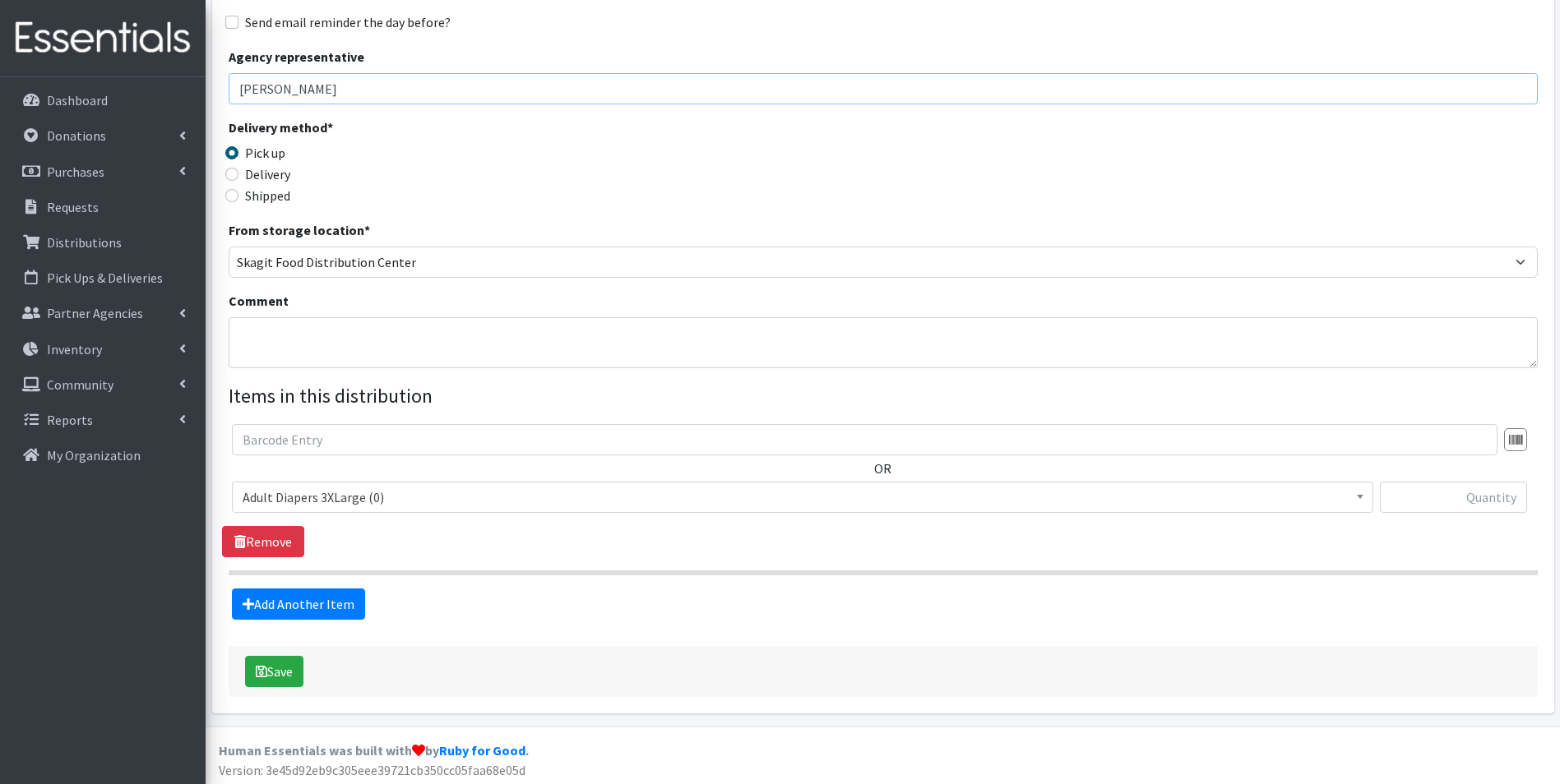
scroll to position [256, 0]
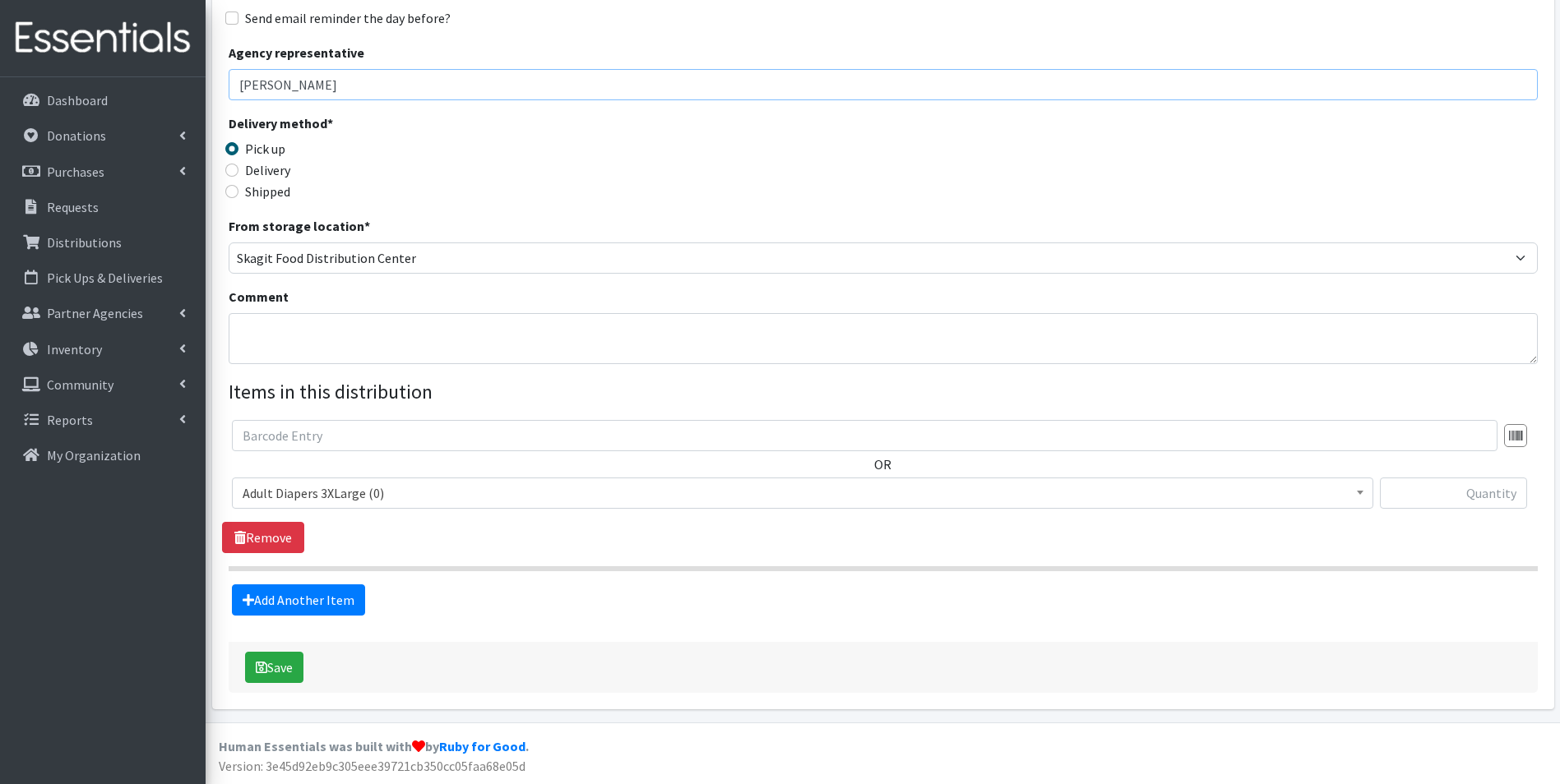
type input "Ana Rivas"
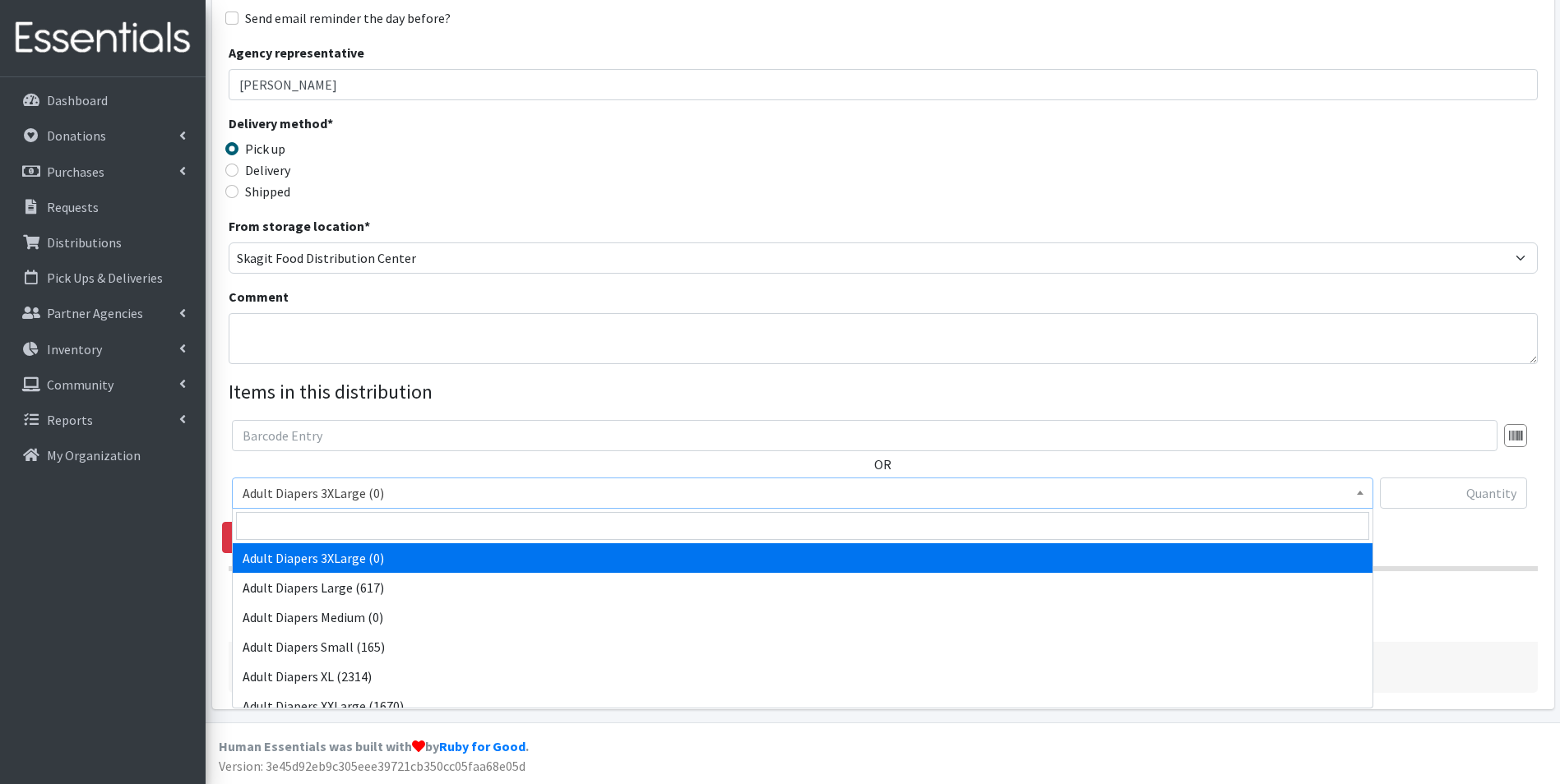
click at [1353, 494] on span at bounding box center [1360, 491] width 17 height 26
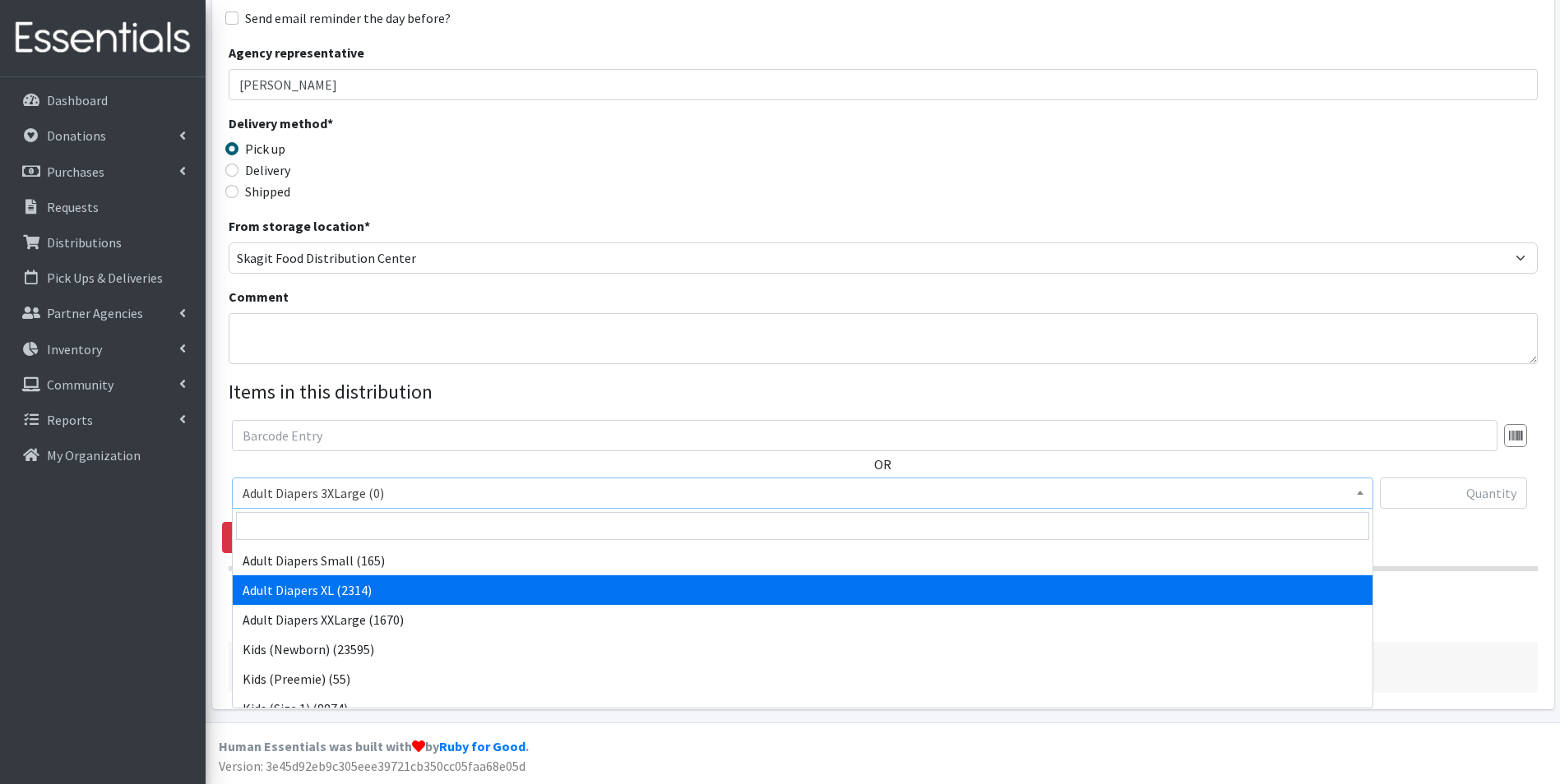
scroll to position [87, 0]
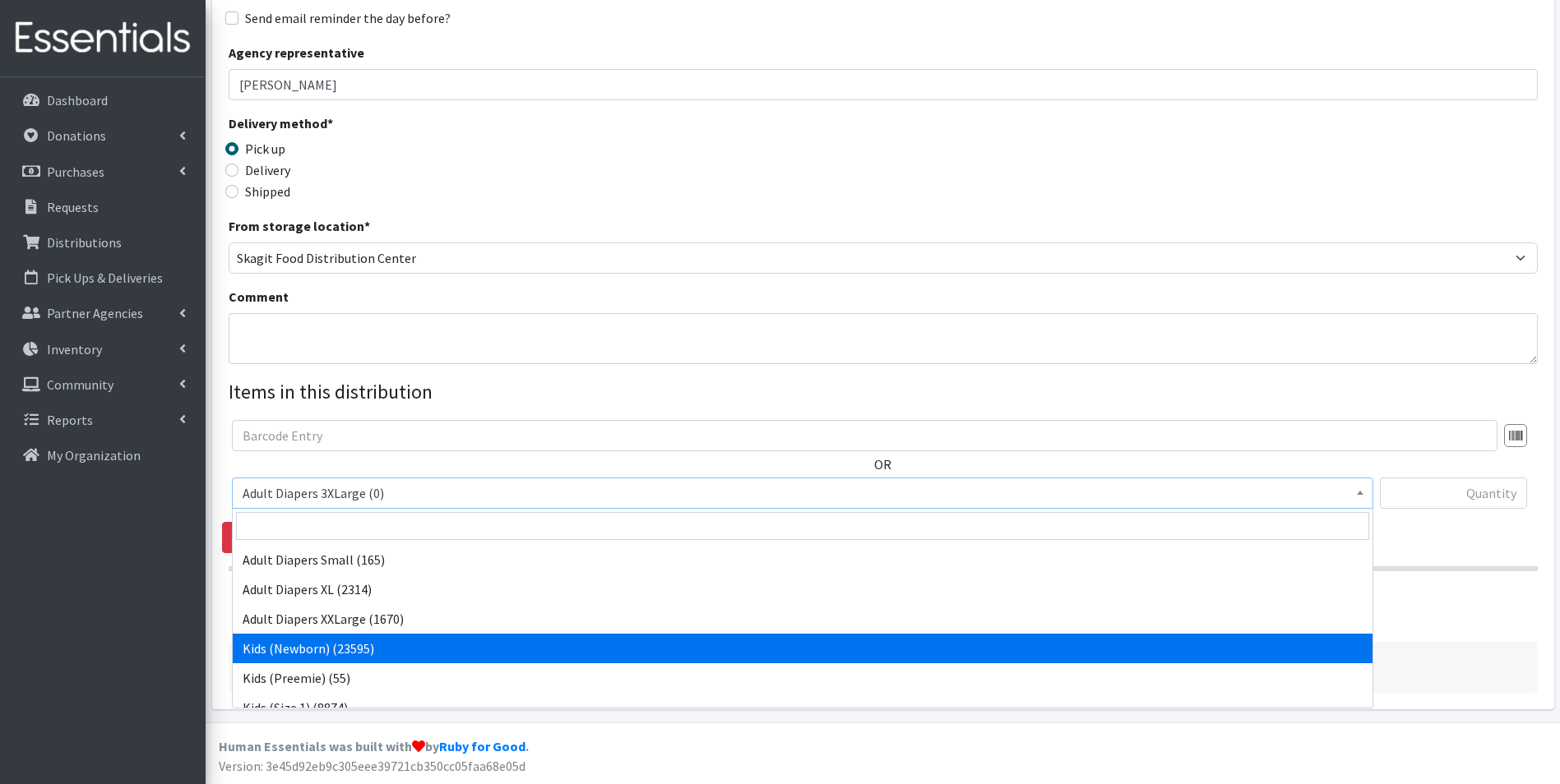
select select "7493"
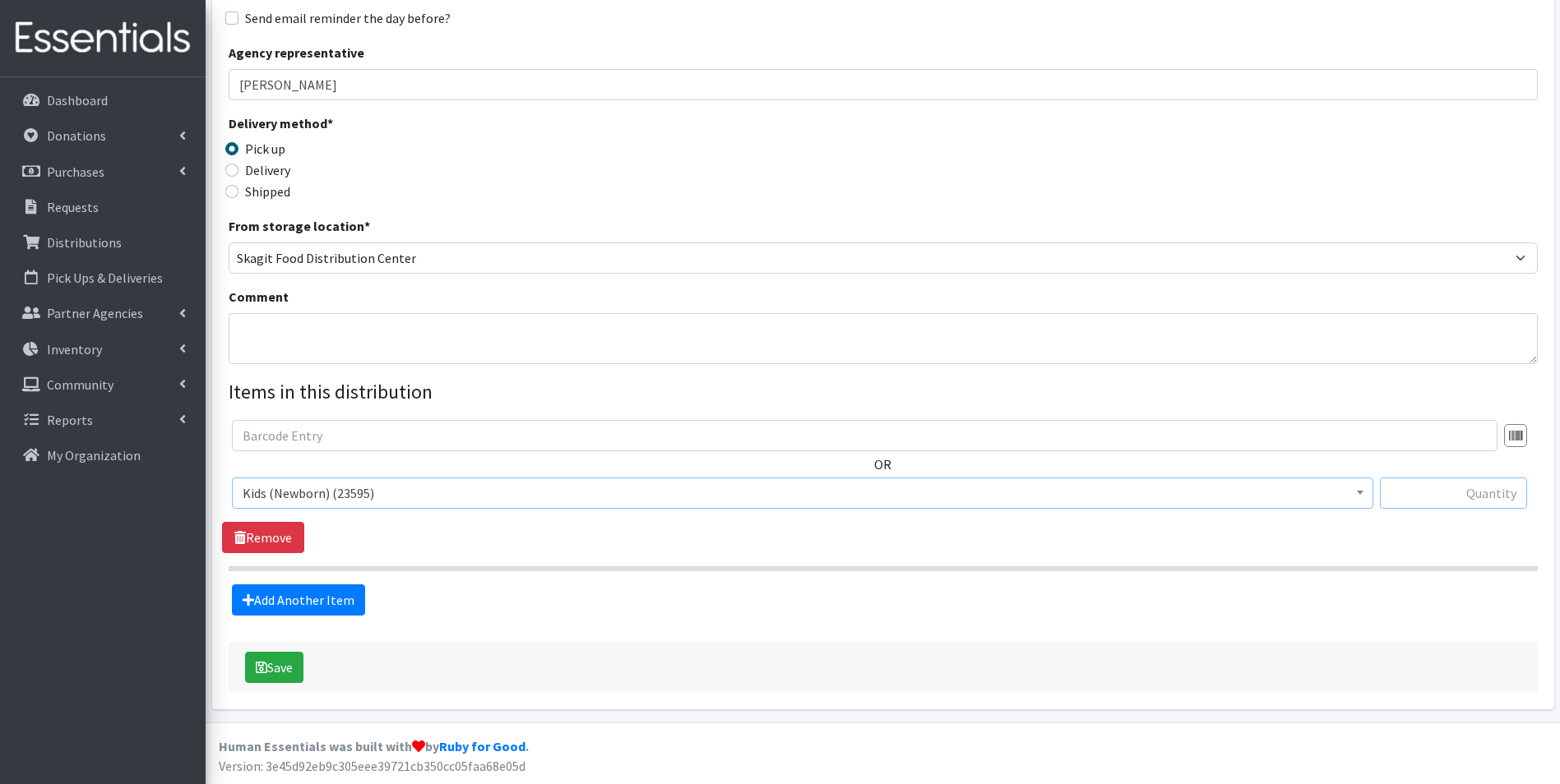
click at [1459, 488] on input "text" at bounding box center [1454, 493] width 147 height 31
type input "500"
click at [317, 610] on link "Add Another Item" at bounding box center [298, 600] width 133 height 31
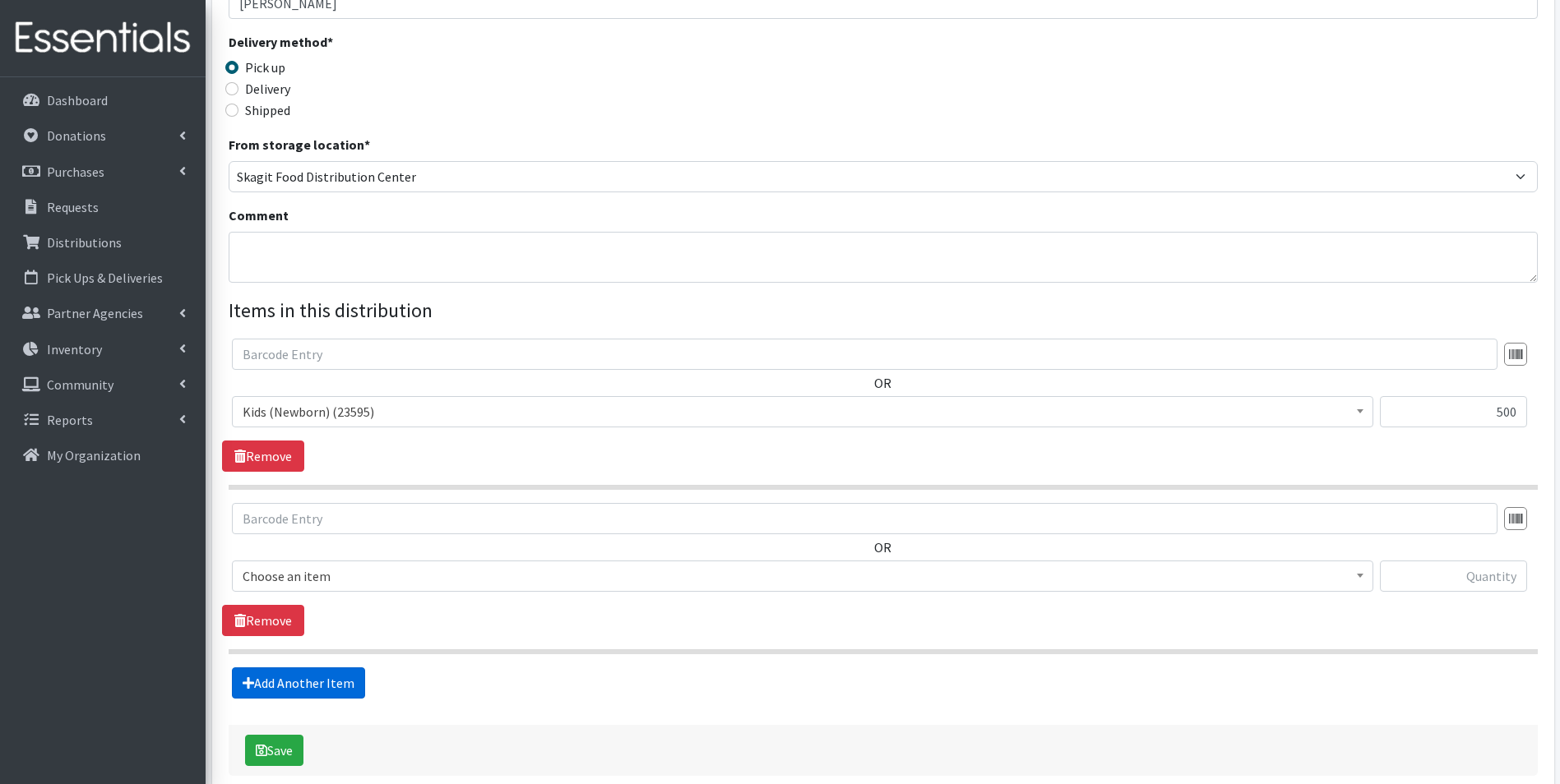
scroll to position [421, 0]
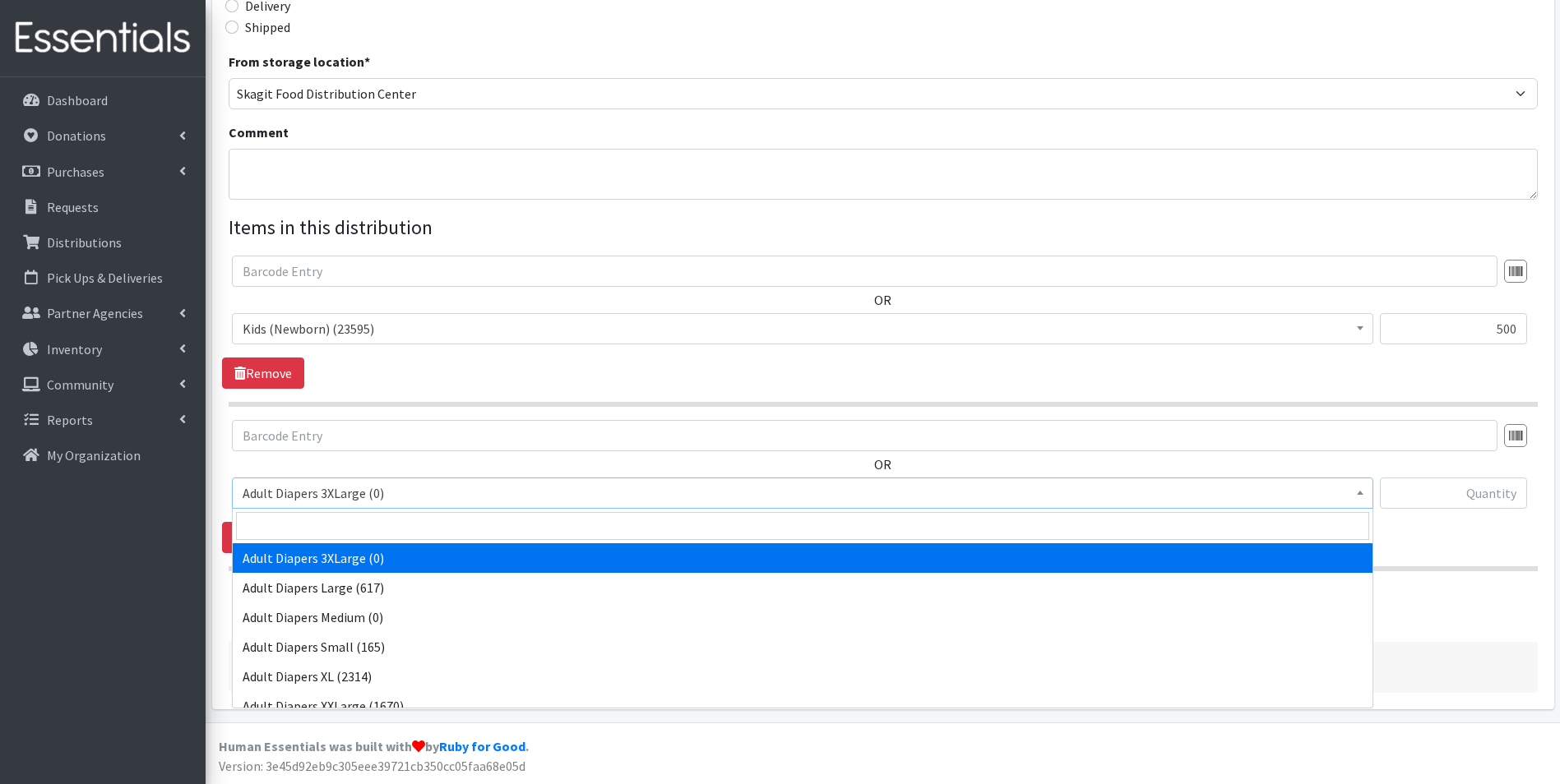
click at [433, 491] on span "Adult Diapers 3XLarge (0)" at bounding box center [802, 493] width 1121 height 23
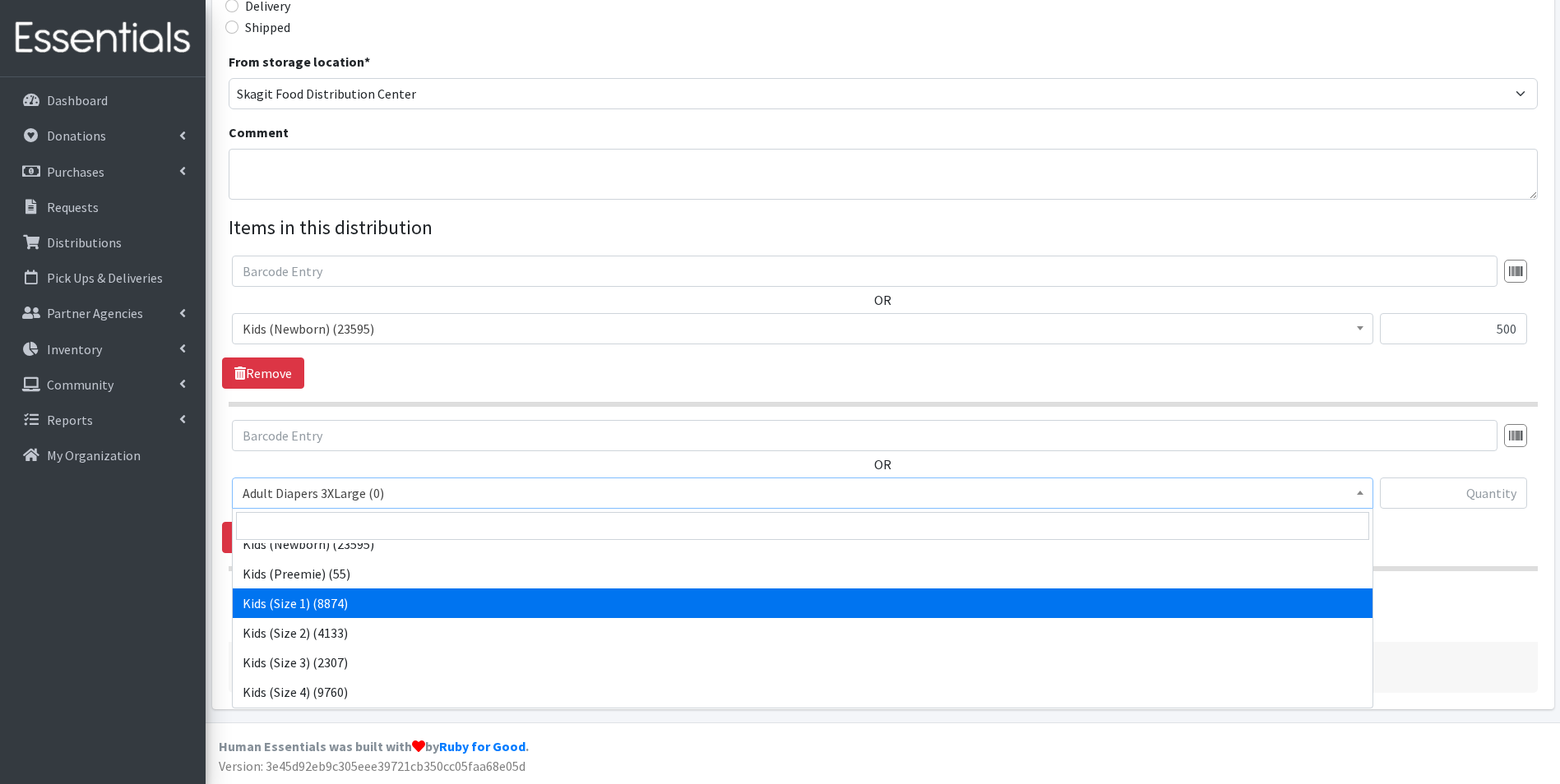
scroll to position [192, 0]
select select "7474"
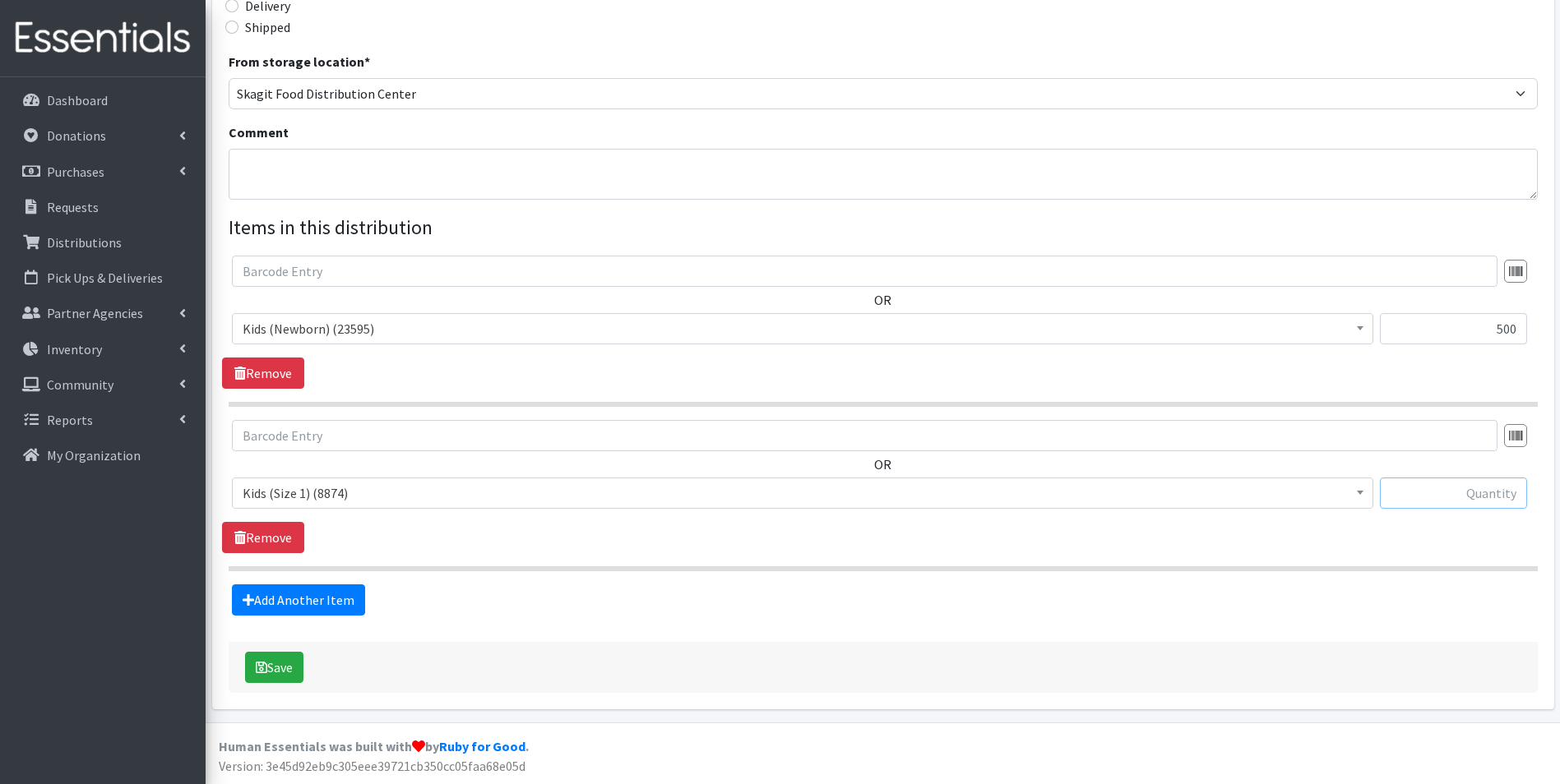
click at [1472, 505] on input "text" at bounding box center [1454, 493] width 147 height 31
type input "250"
click at [267, 599] on link "Add Another Item" at bounding box center [298, 600] width 133 height 31
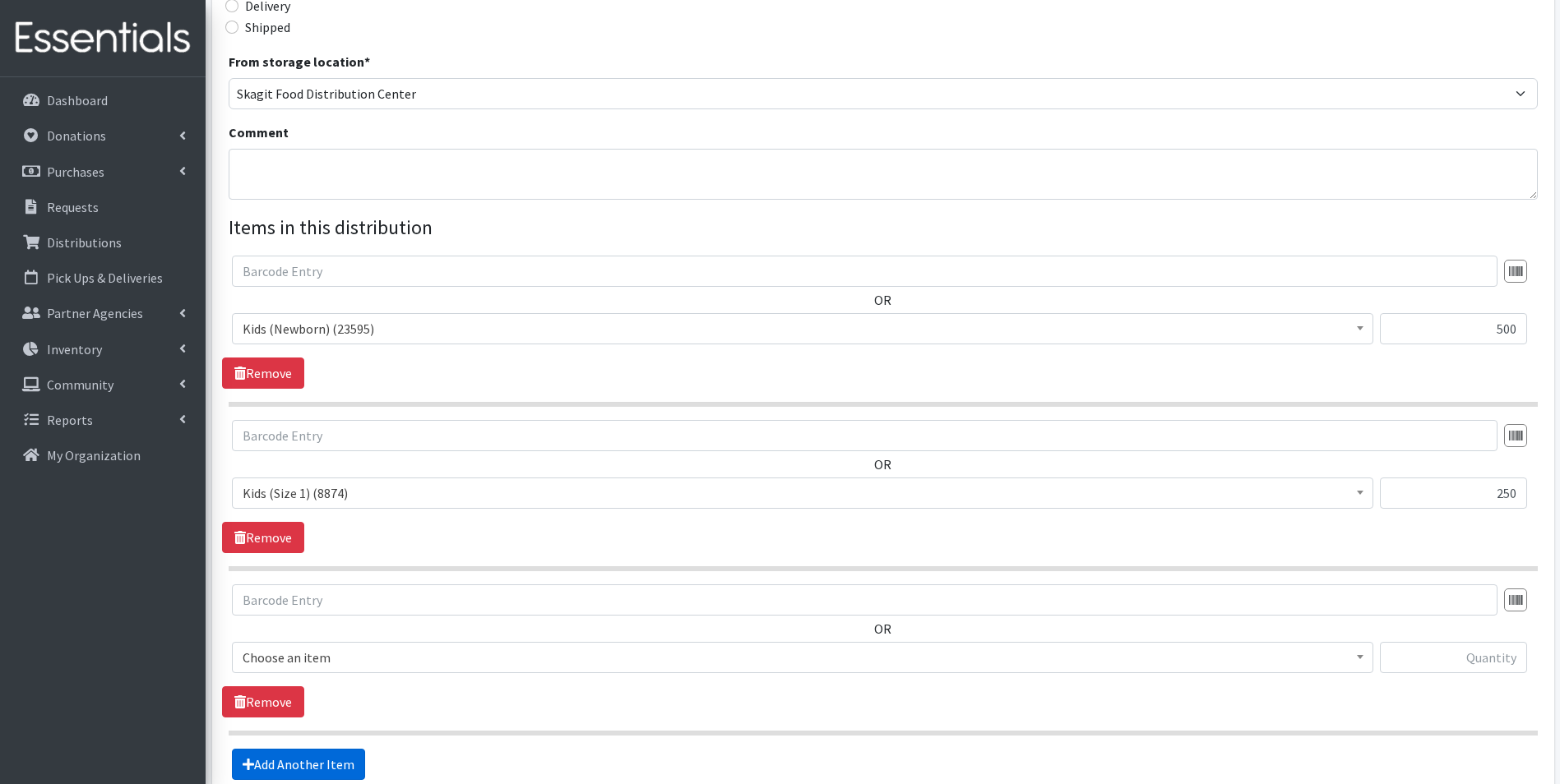
scroll to position [585, 0]
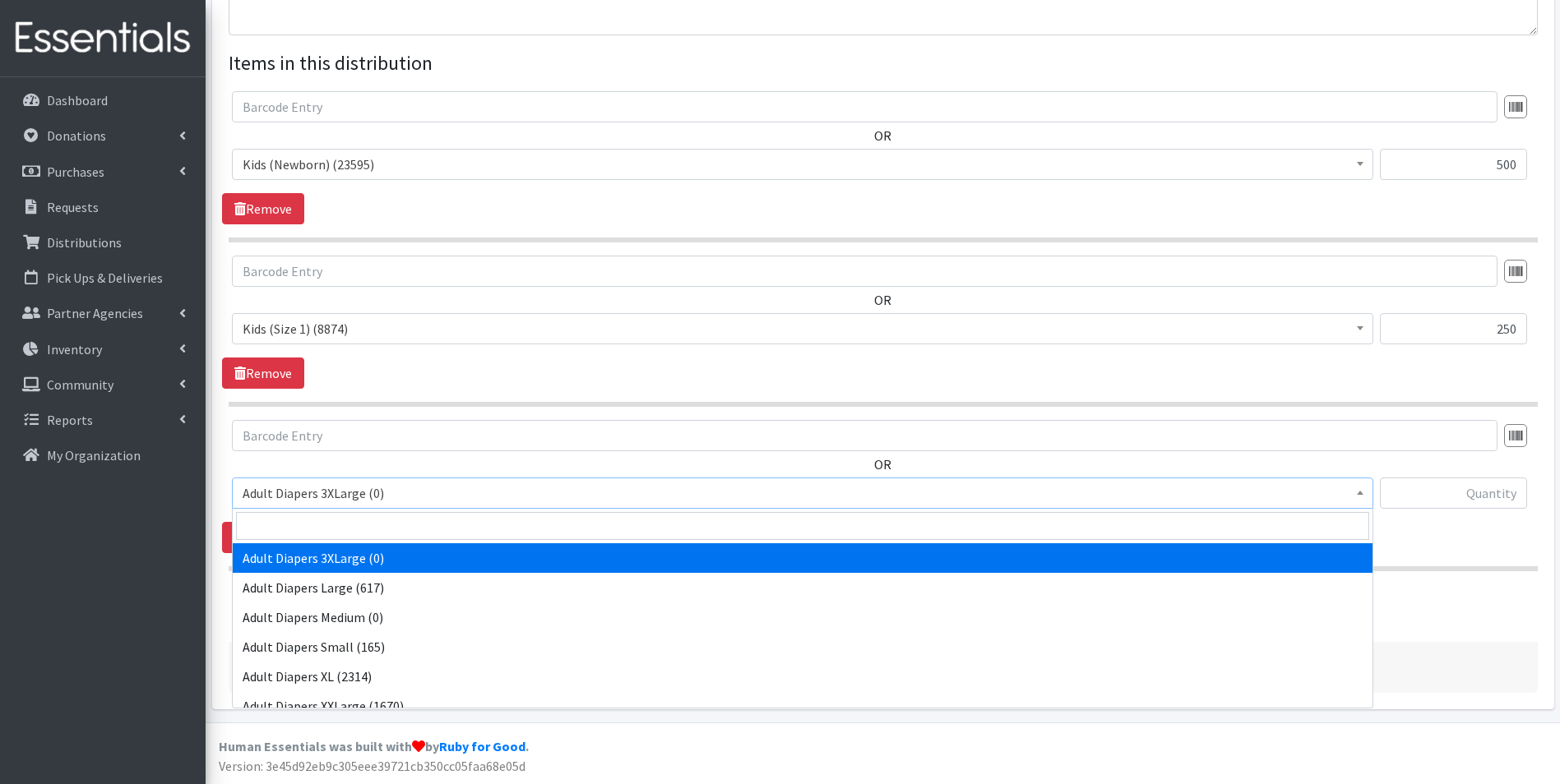
click at [368, 490] on span "Adult Diapers 3XLarge (0)" at bounding box center [802, 493] width 1121 height 23
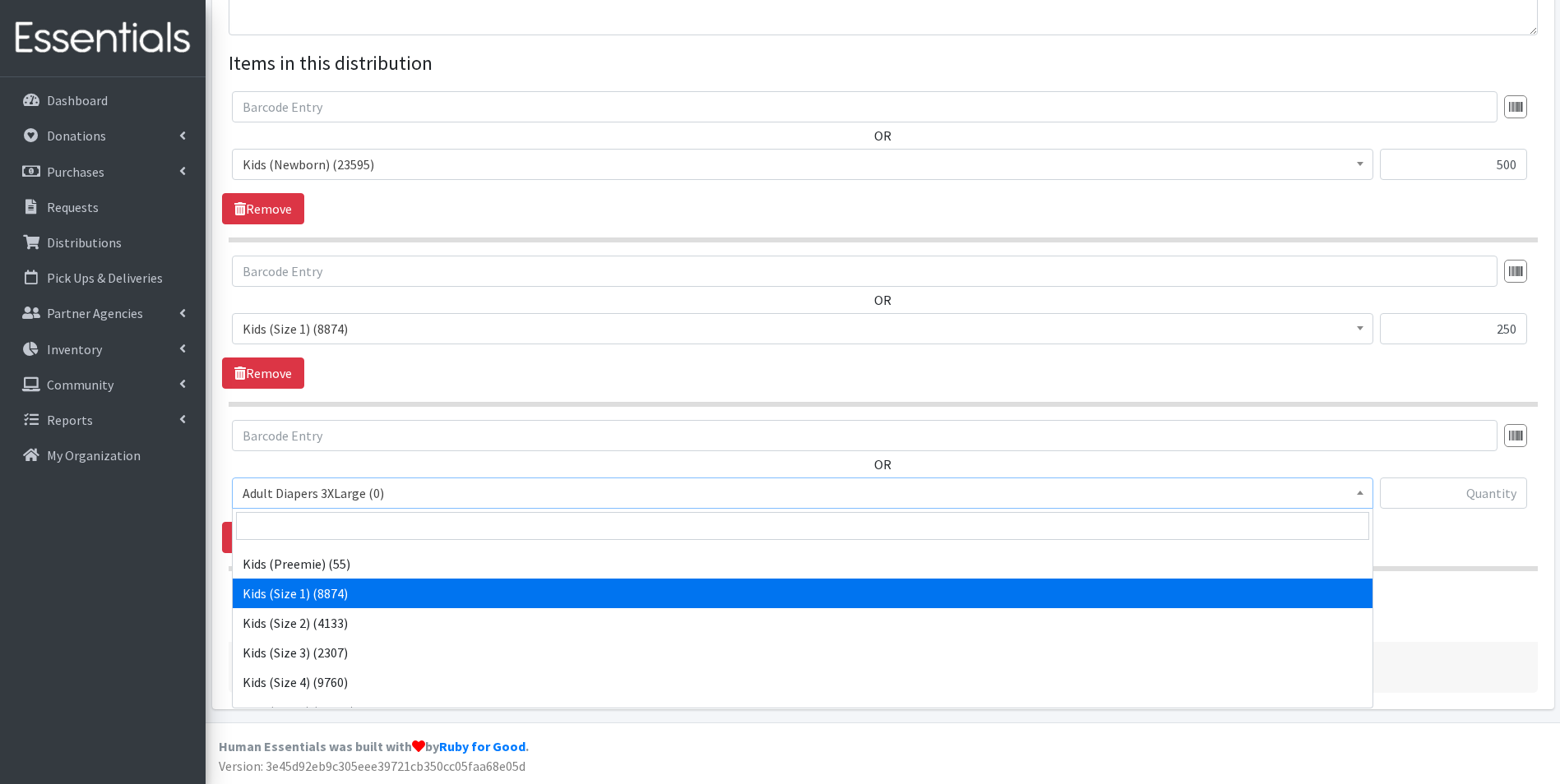
scroll to position [202, 0]
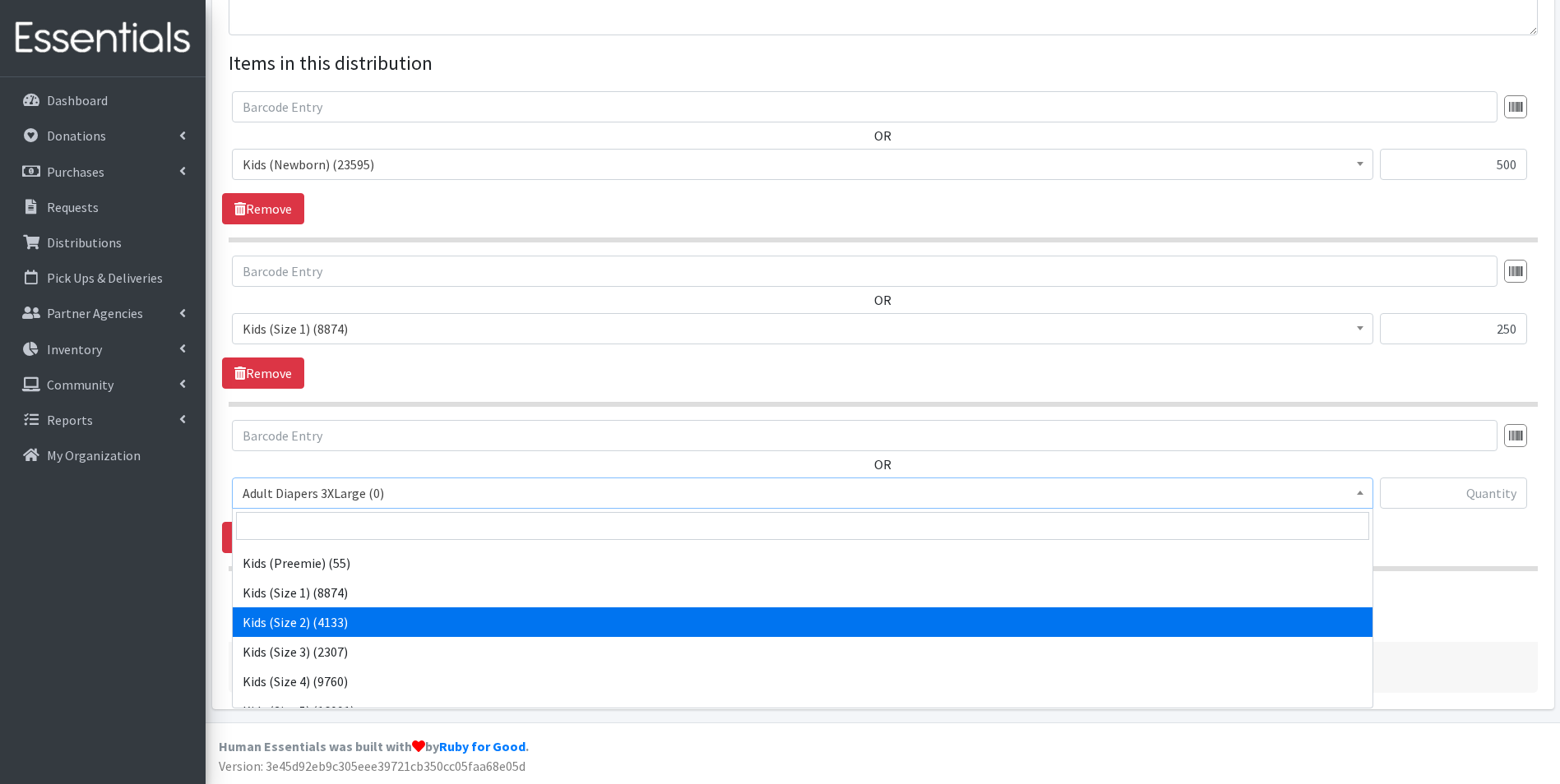
select select "7475"
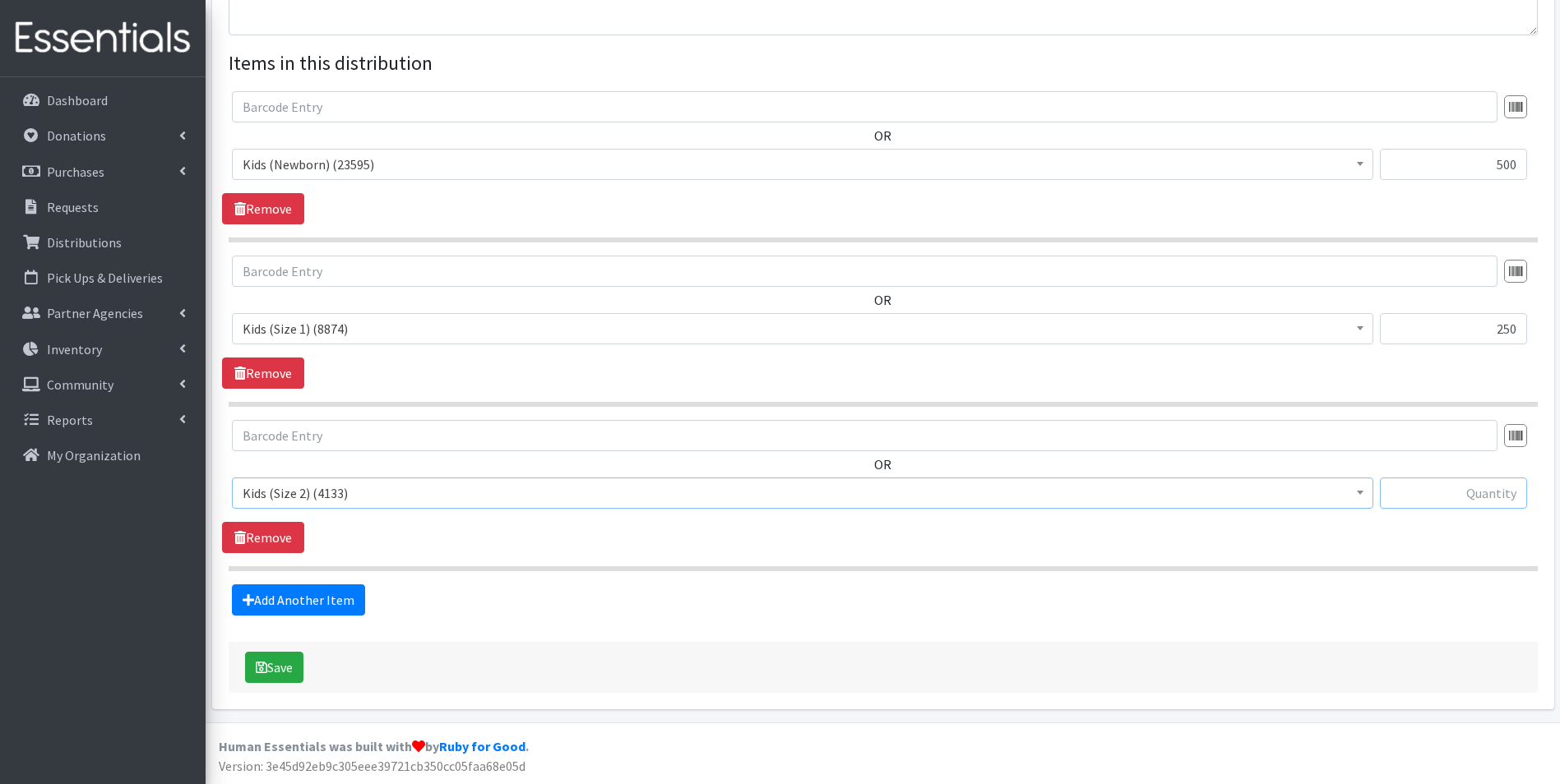
click at [1460, 499] on input "text" at bounding box center [1454, 493] width 147 height 31
type input "250"
click at [344, 608] on link "Add Another Item" at bounding box center [298, 600] width 133 height 31
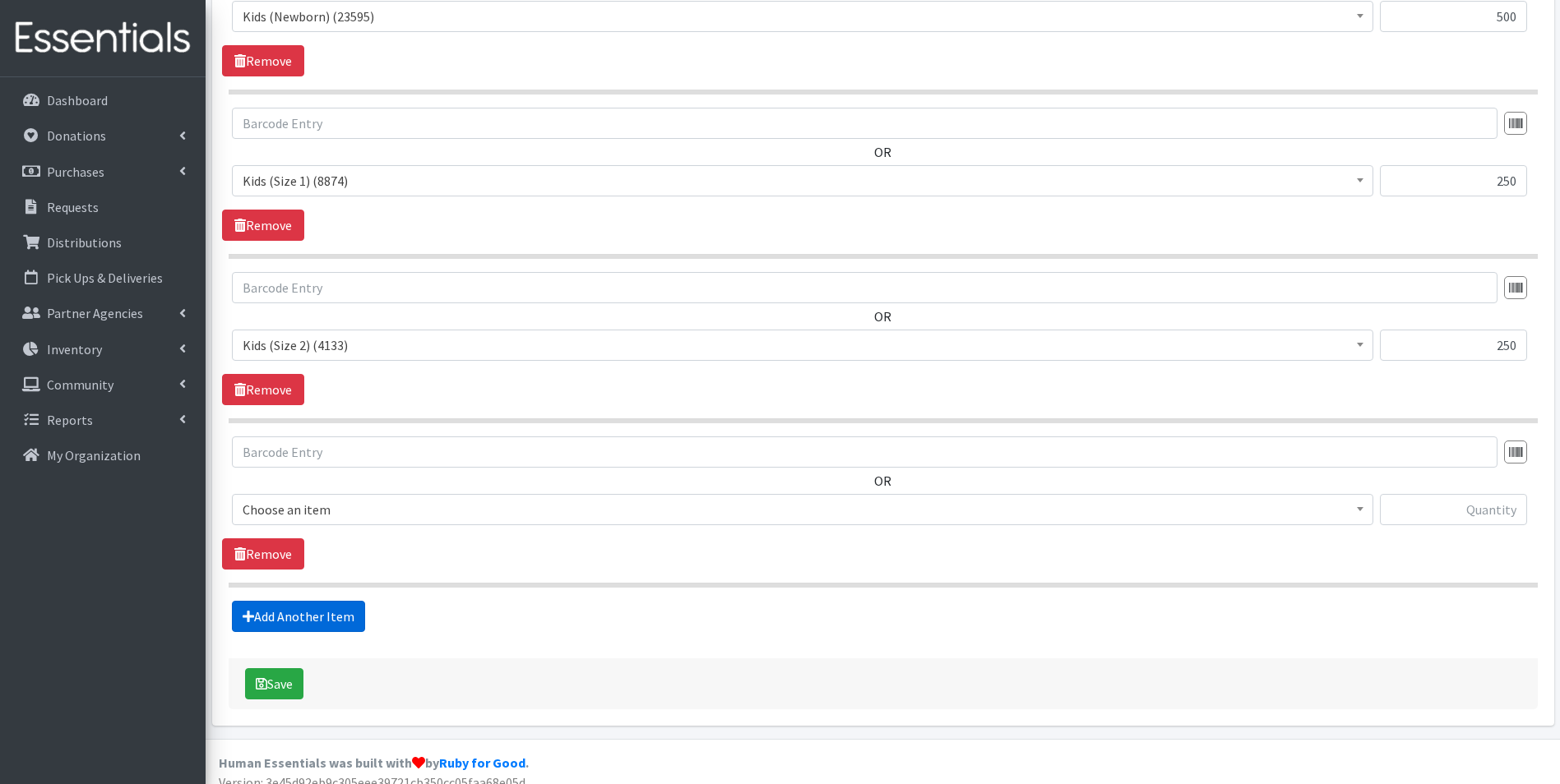
scroll to position [749, 0]
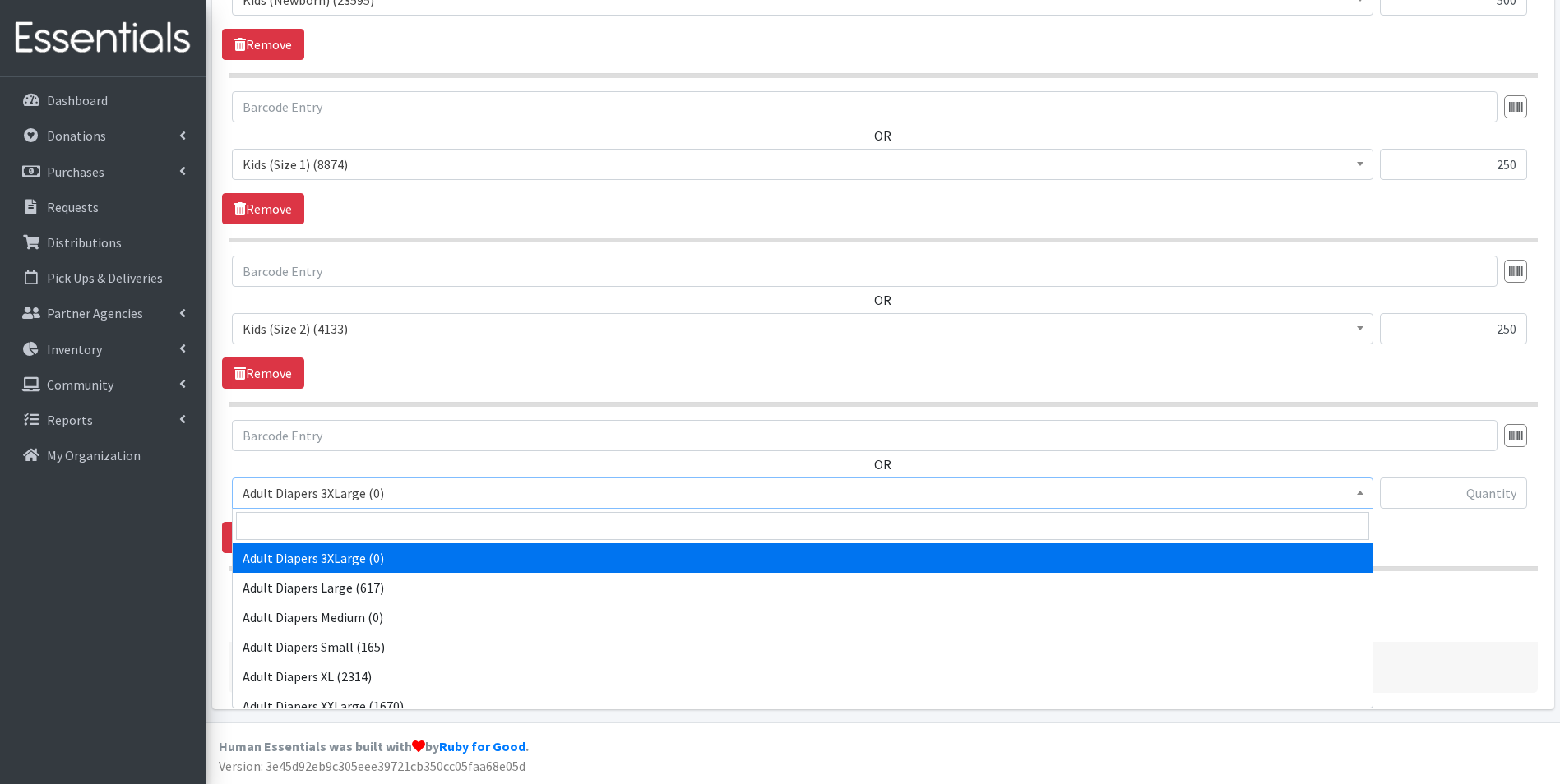
click at [440, 486] on span "Adult Diapers 3XLarge (0)" at bounding box center [802, 493] width 1121 height 23
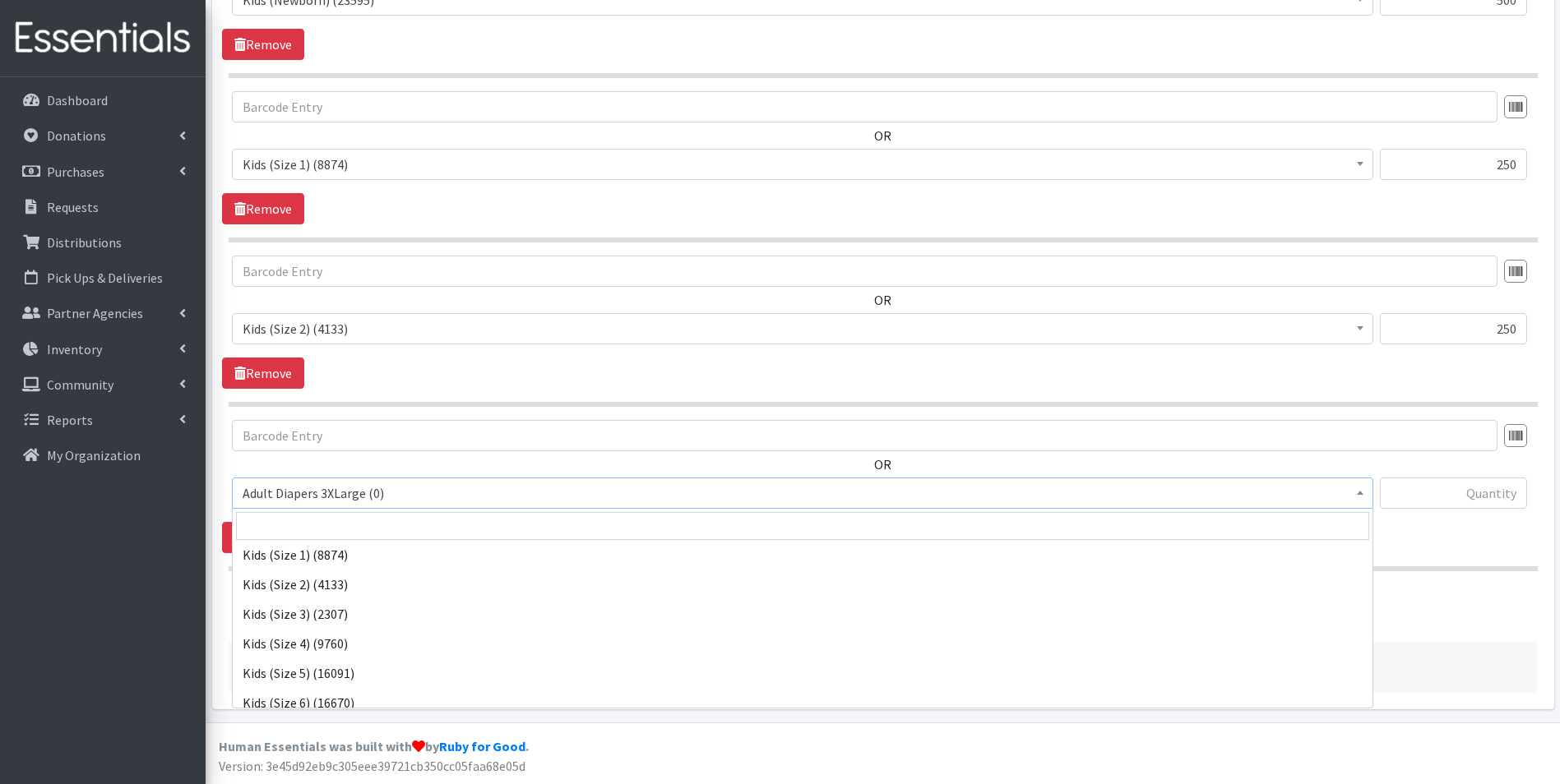
scroll to position [241, 0]
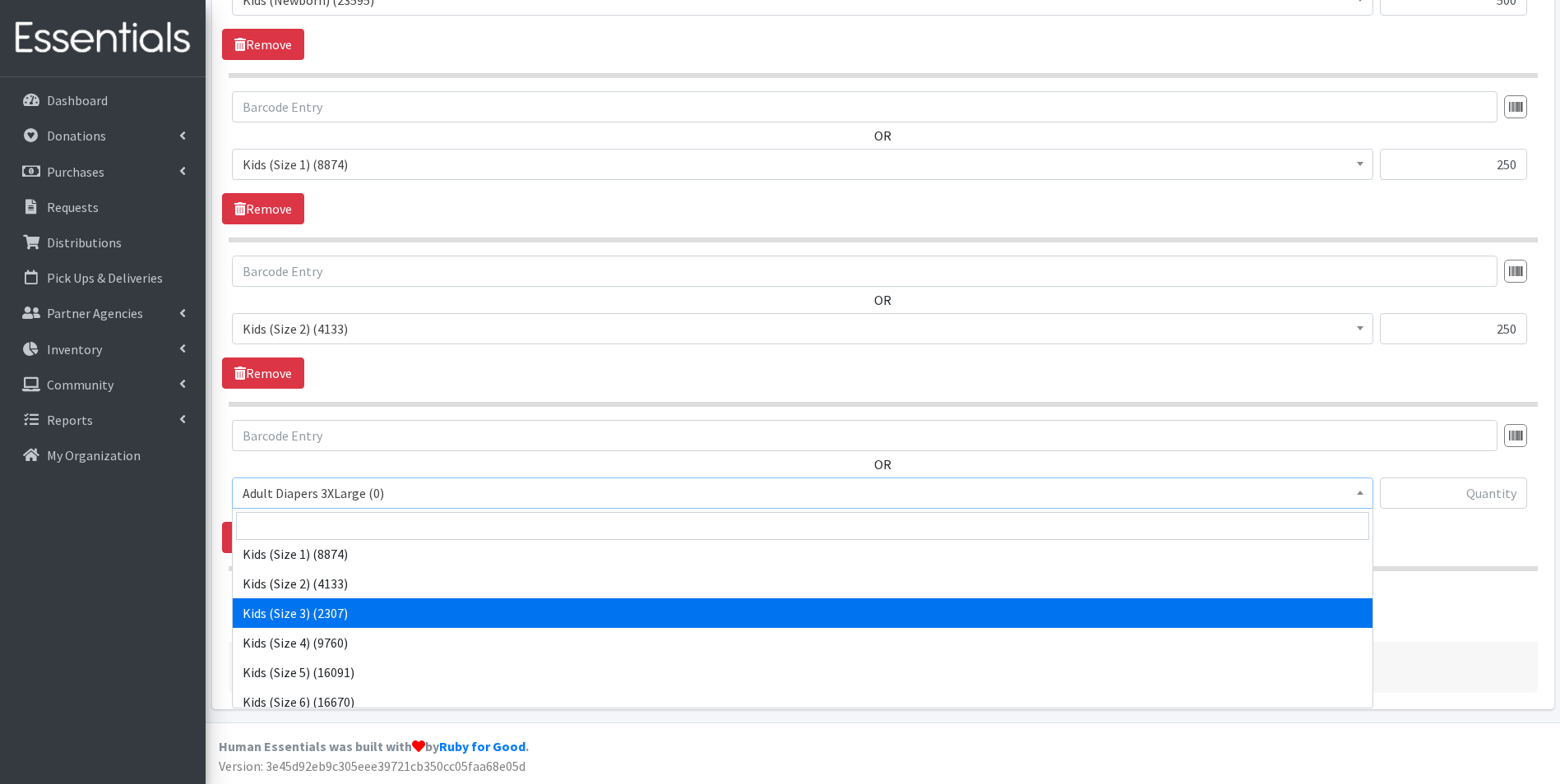
select select "7498"
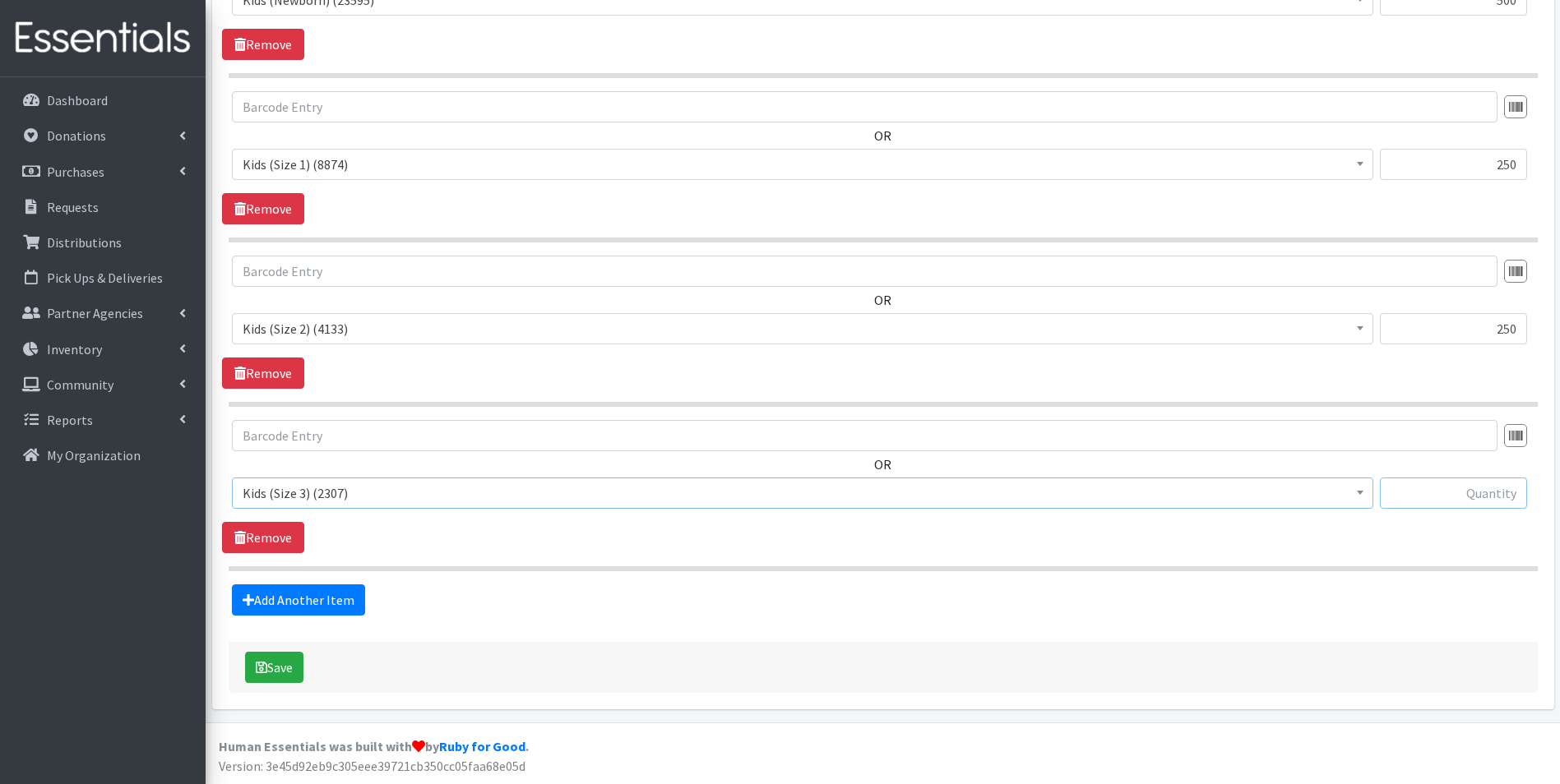
click at [1457, 508] on input "text" at bounding box center [1454, 493] width 147 height 31
type input "250"
click at [338, 603] on link "Add Another Item" at bounding box center [298, 600] width 133 height 31
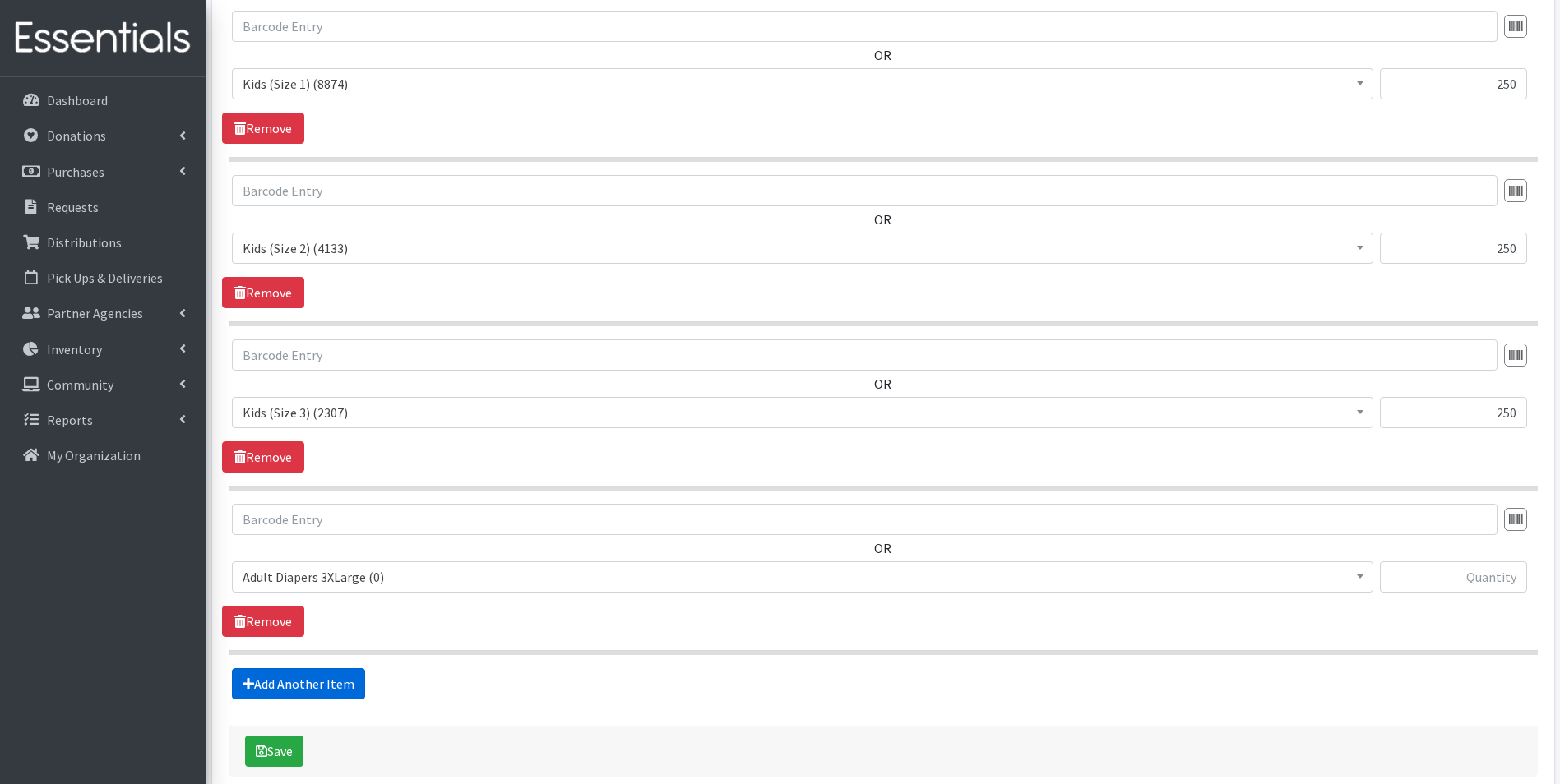
scroll to position [914, 0]
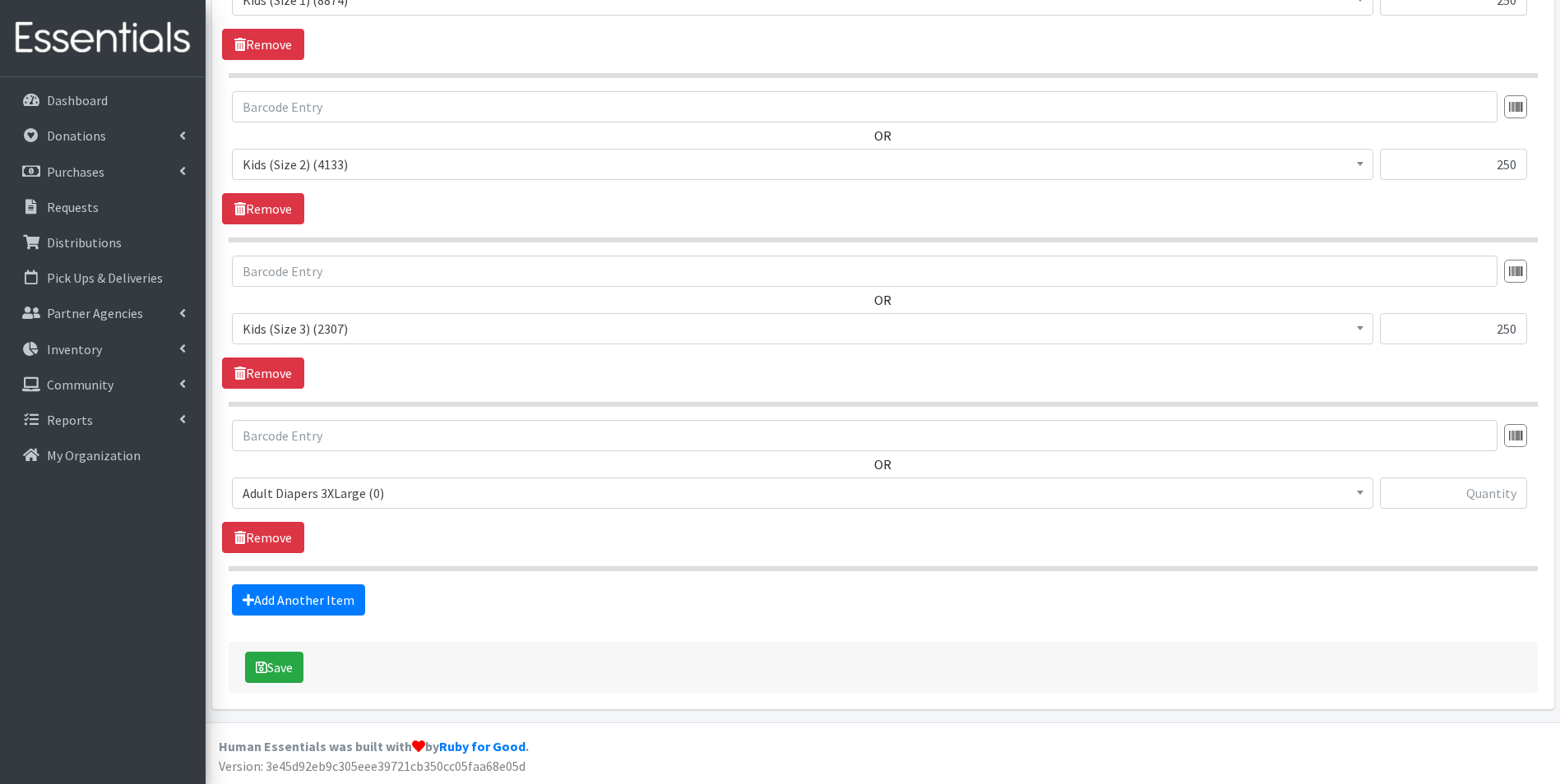
click at [434, 498] on span "Adult Diapers 3XLarge (0)" at bounding box center [802, 493] width 1121 height 23
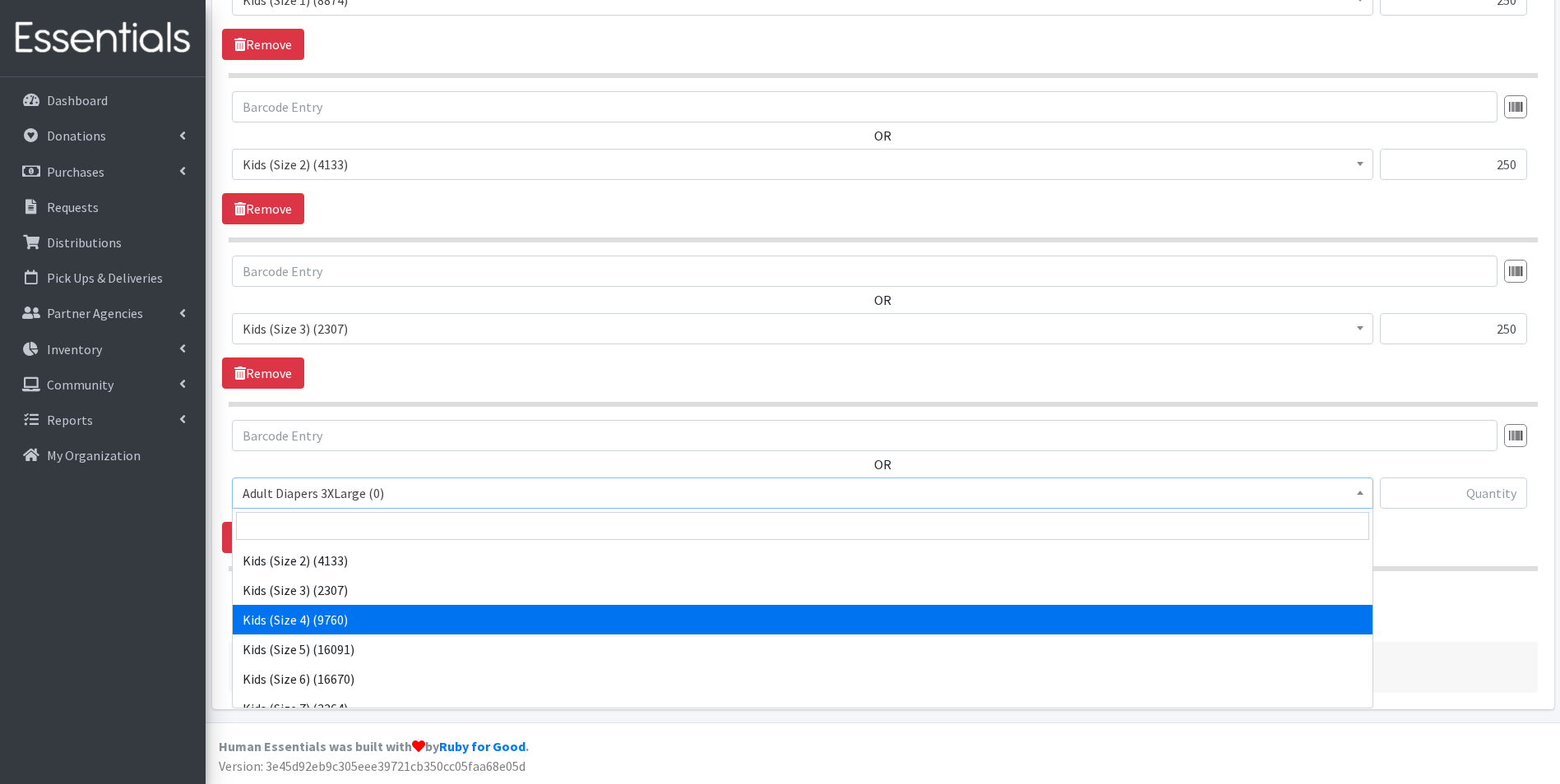
scroll to position [264, 0]
select select "7499"
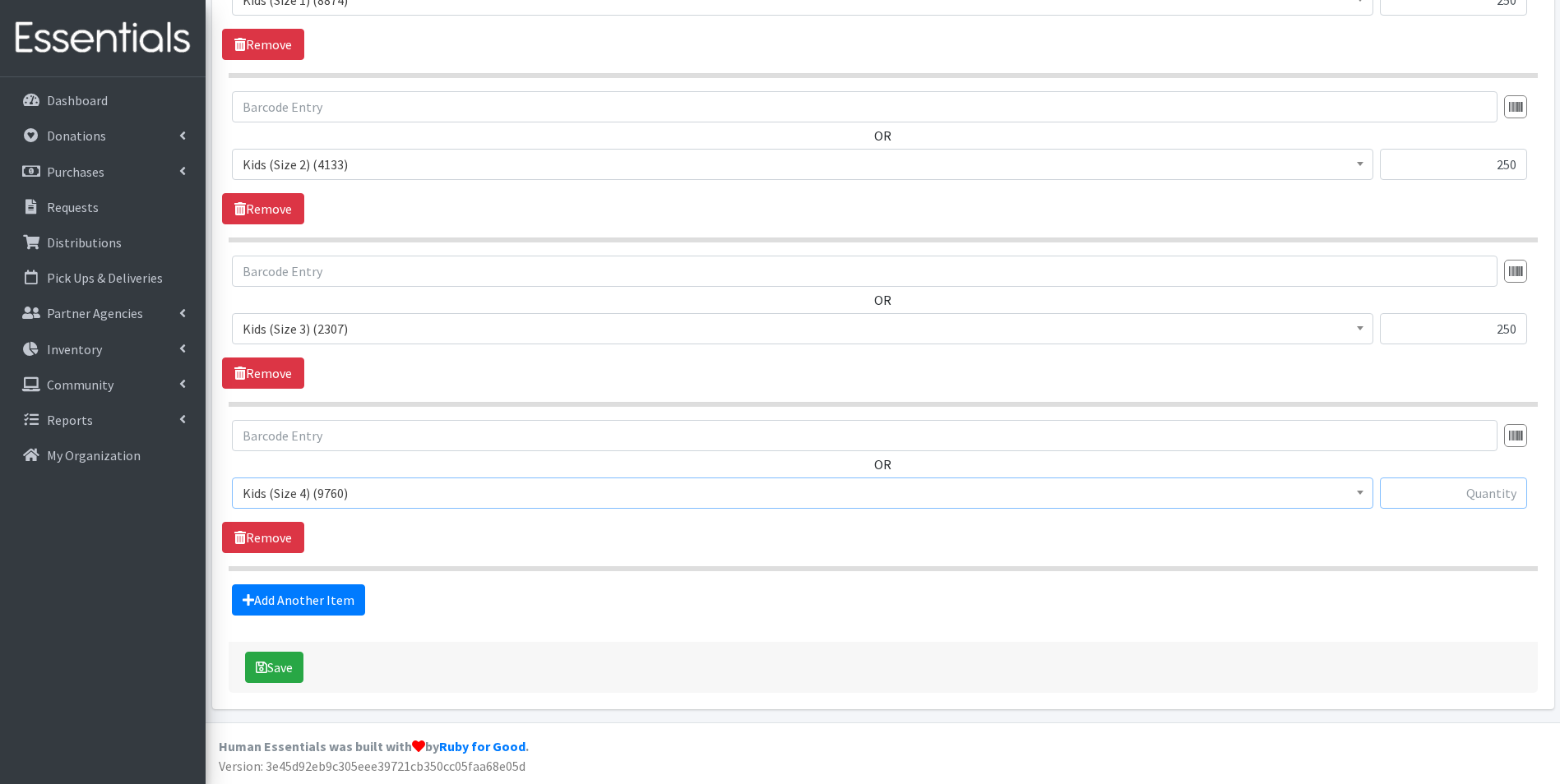
click at [1498, 501] on input "text" at bounding box center [1454, 493] width 147 height 31
type input "250"
click at [332, 603] on link "Add Another Item" at bounding box center [298, 600] width 133 height 31
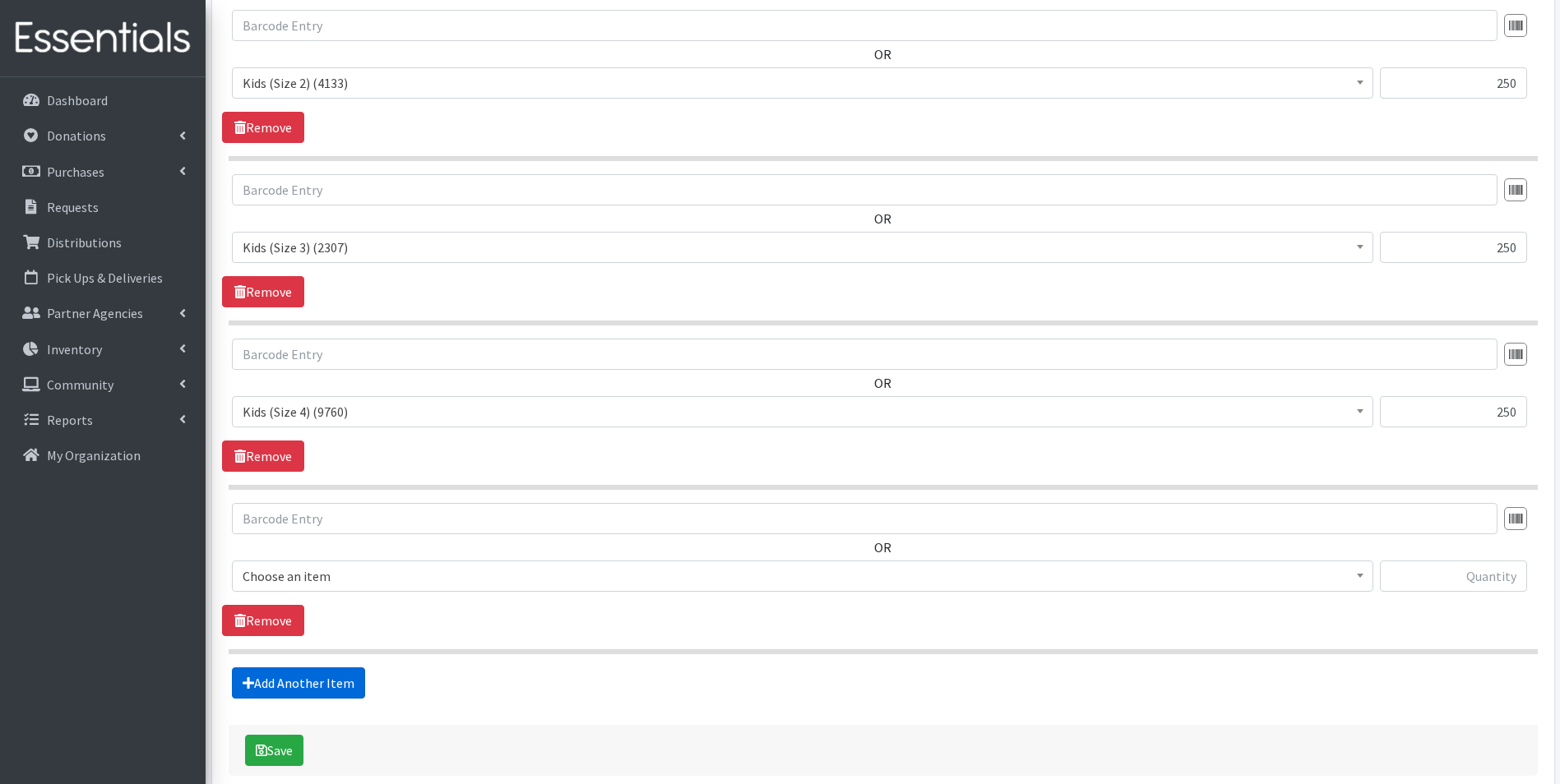
scroll to position [1078, 0]
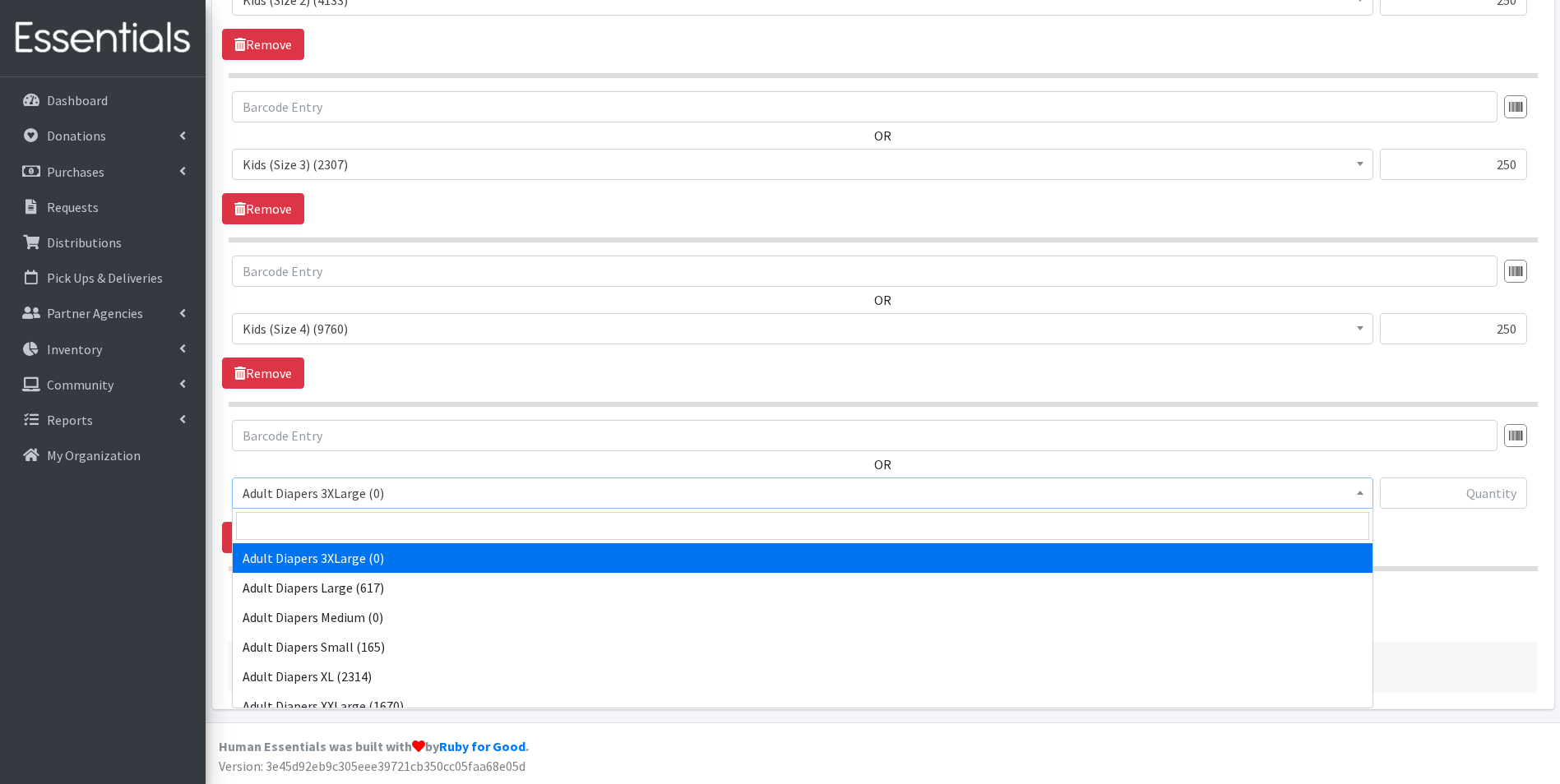
click at [399, 485] on span "Adult Diapers 3XLarge (0)" at bounding box center [802, 493] width 1121 height 23
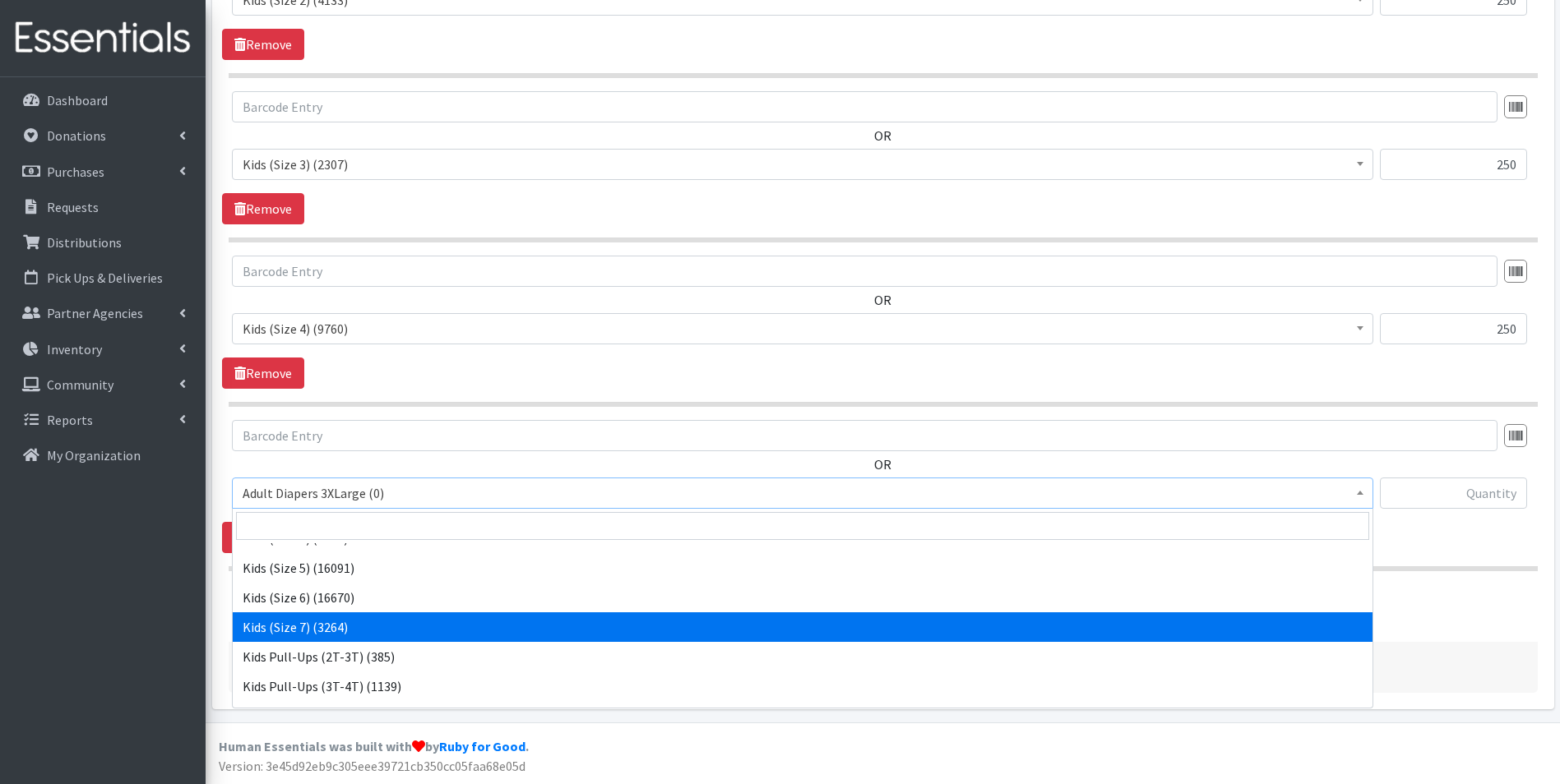
scroll to position [346, 0]
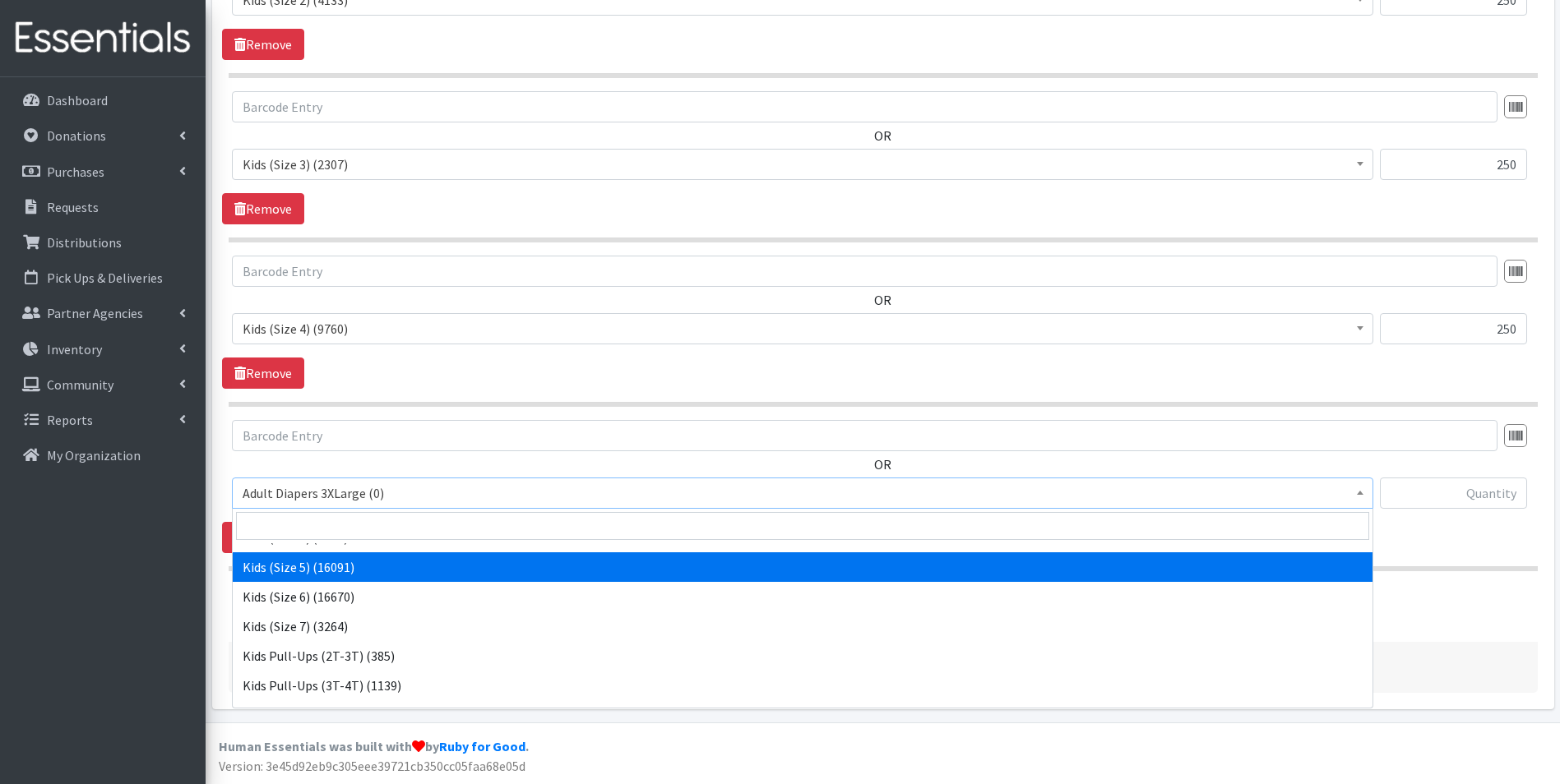
select select "7504"
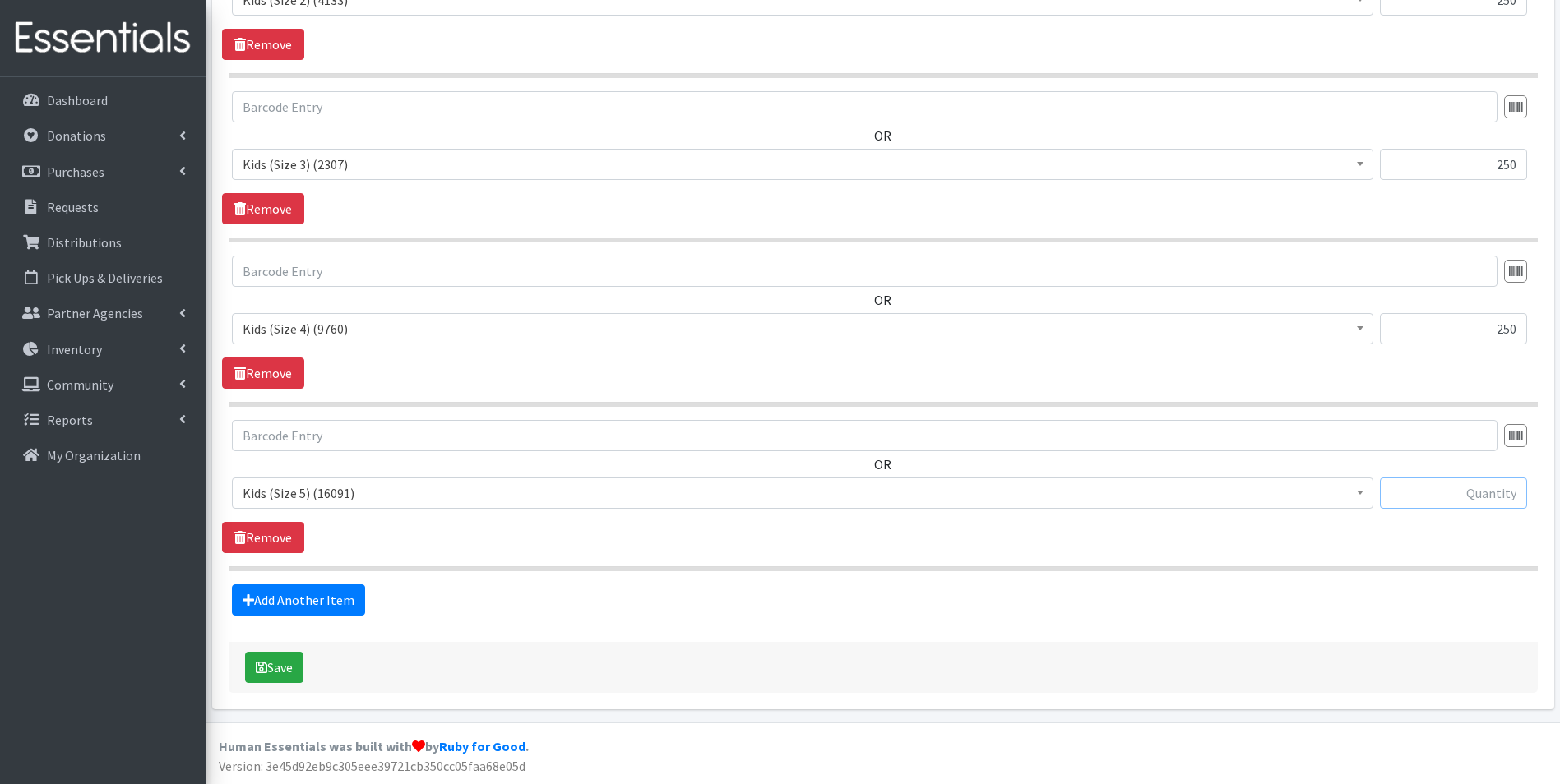
click at [1460, 494] on input "text" at bounding box center [1454, 493] width 147 height 31
type input "500"
click at [330, 608] on link "Add Another Item" at bounding box center [298, 600] width 133 height 31
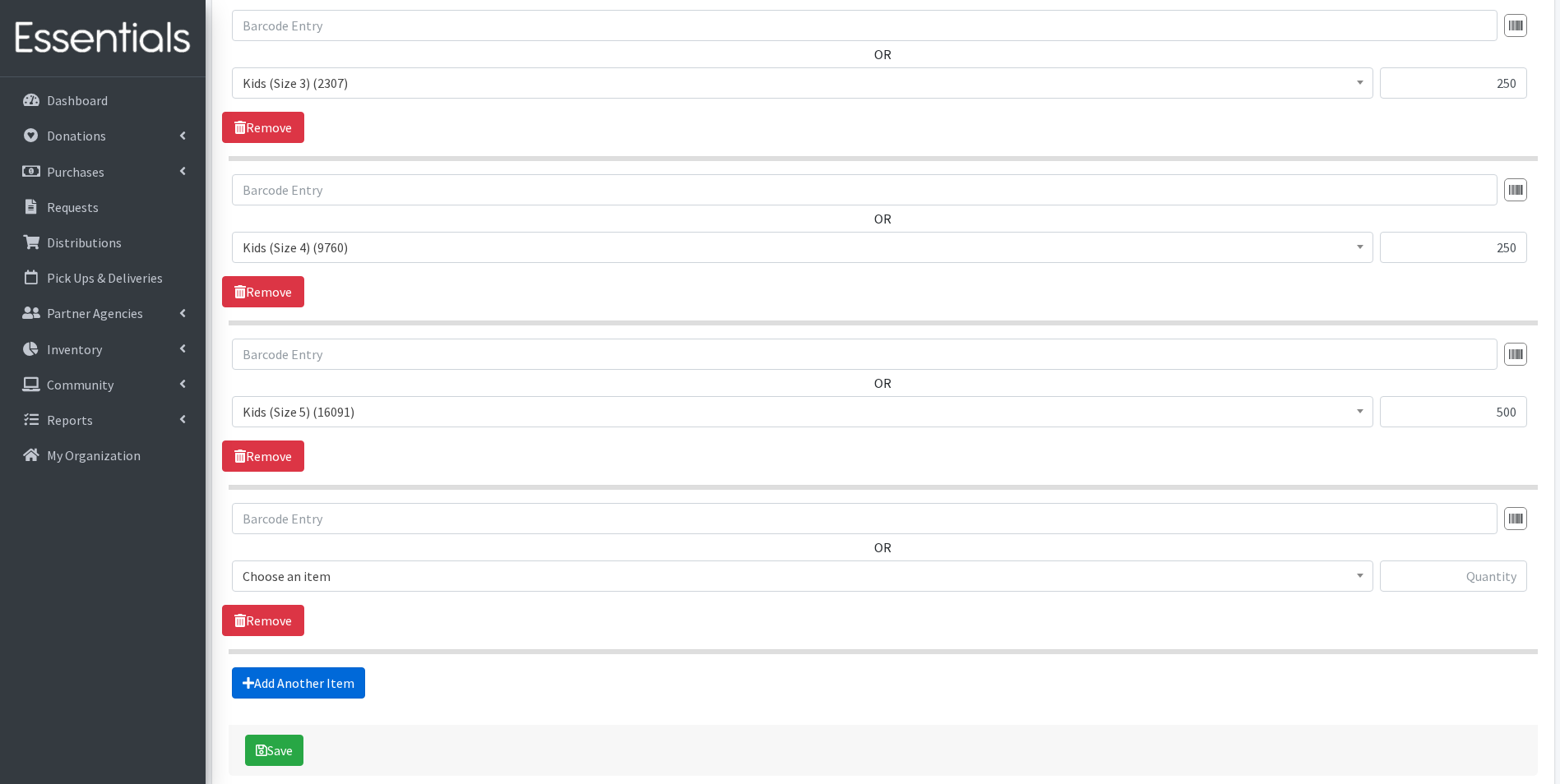
scroll to position [1243, 0]
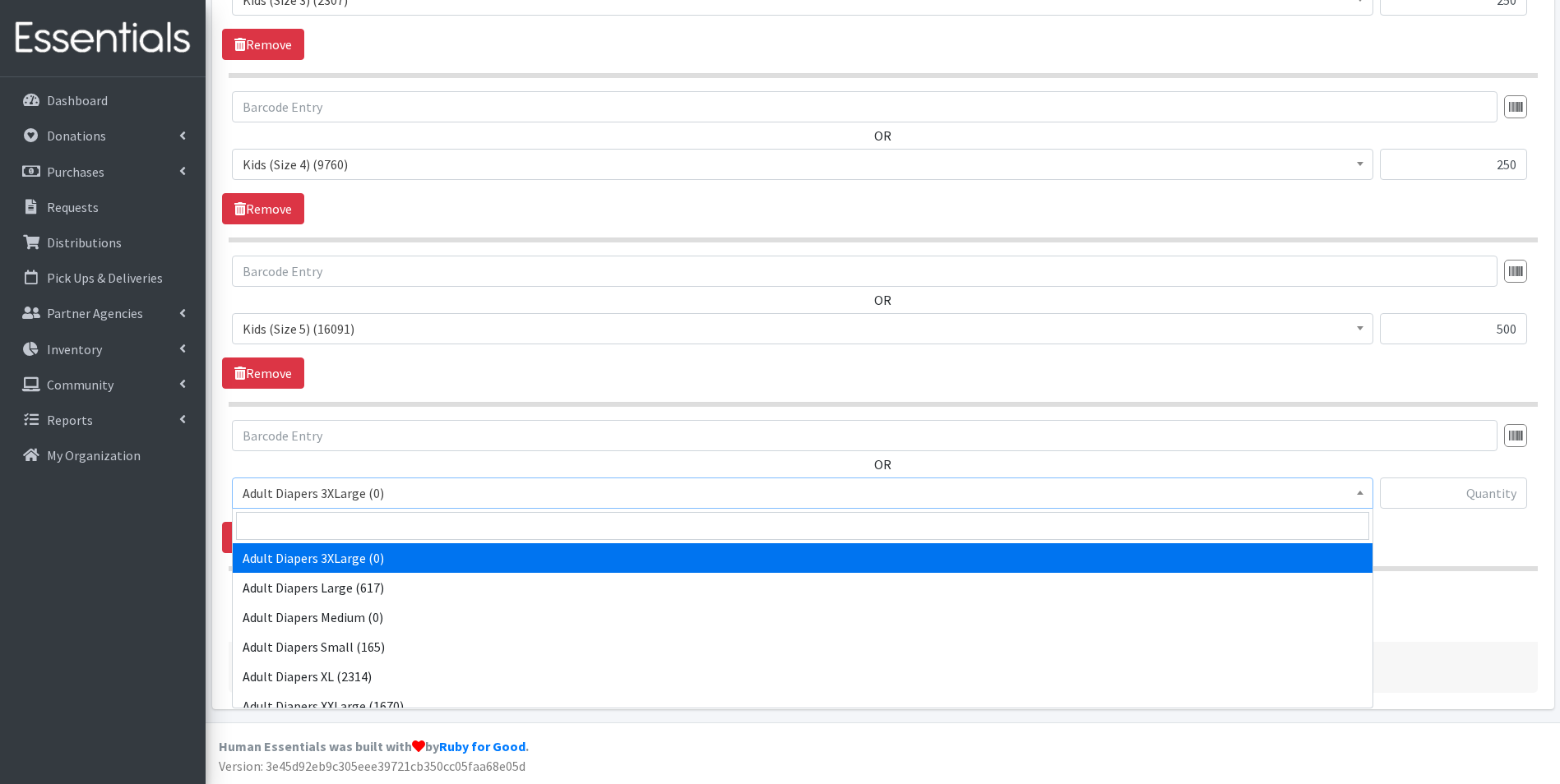
click at [406, 487] on span "Adult Diapers 3XLarge (0)" at bounding box center [802, 493] width 1121 height 23
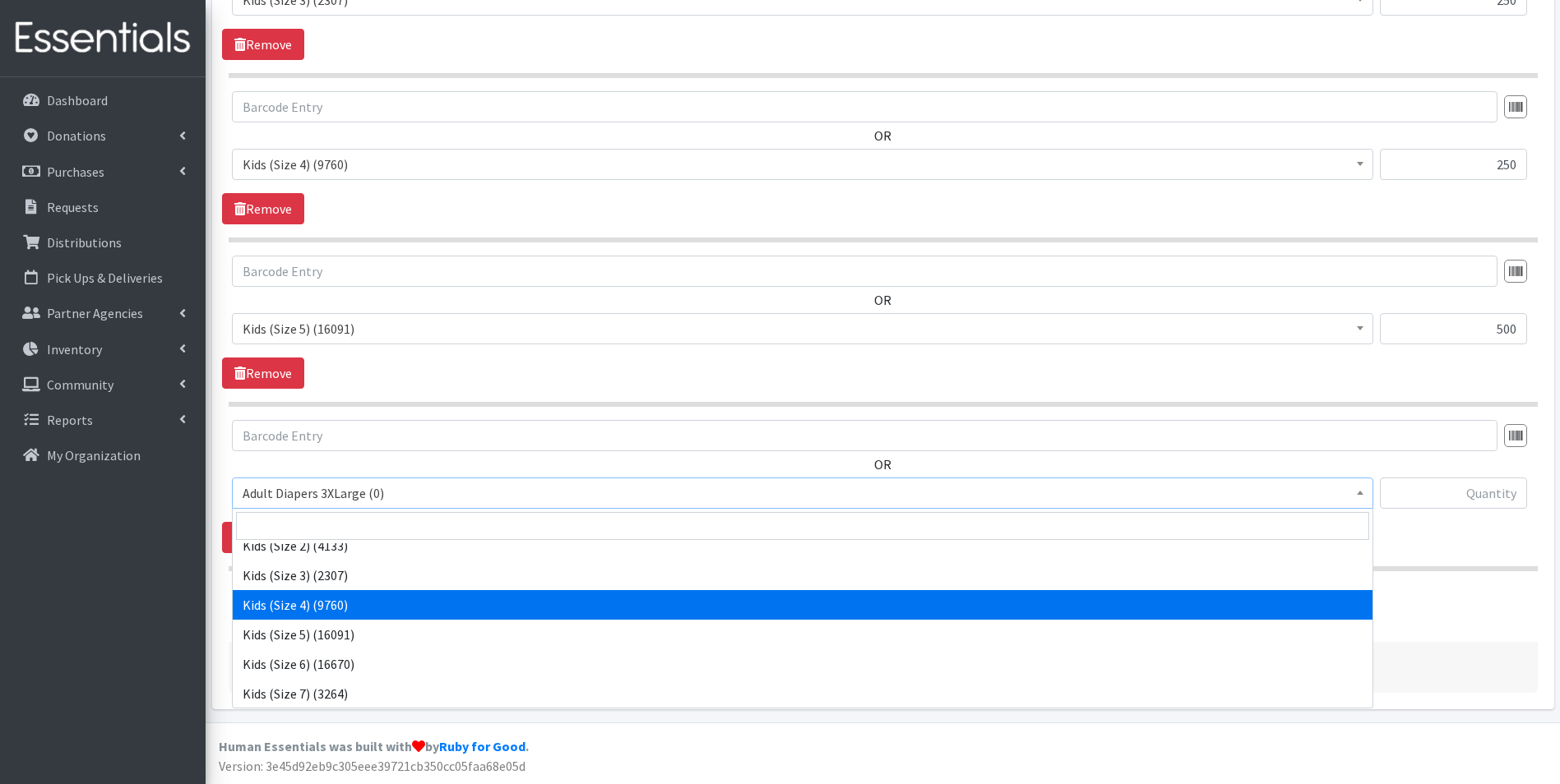
scroll to position [279, 0]
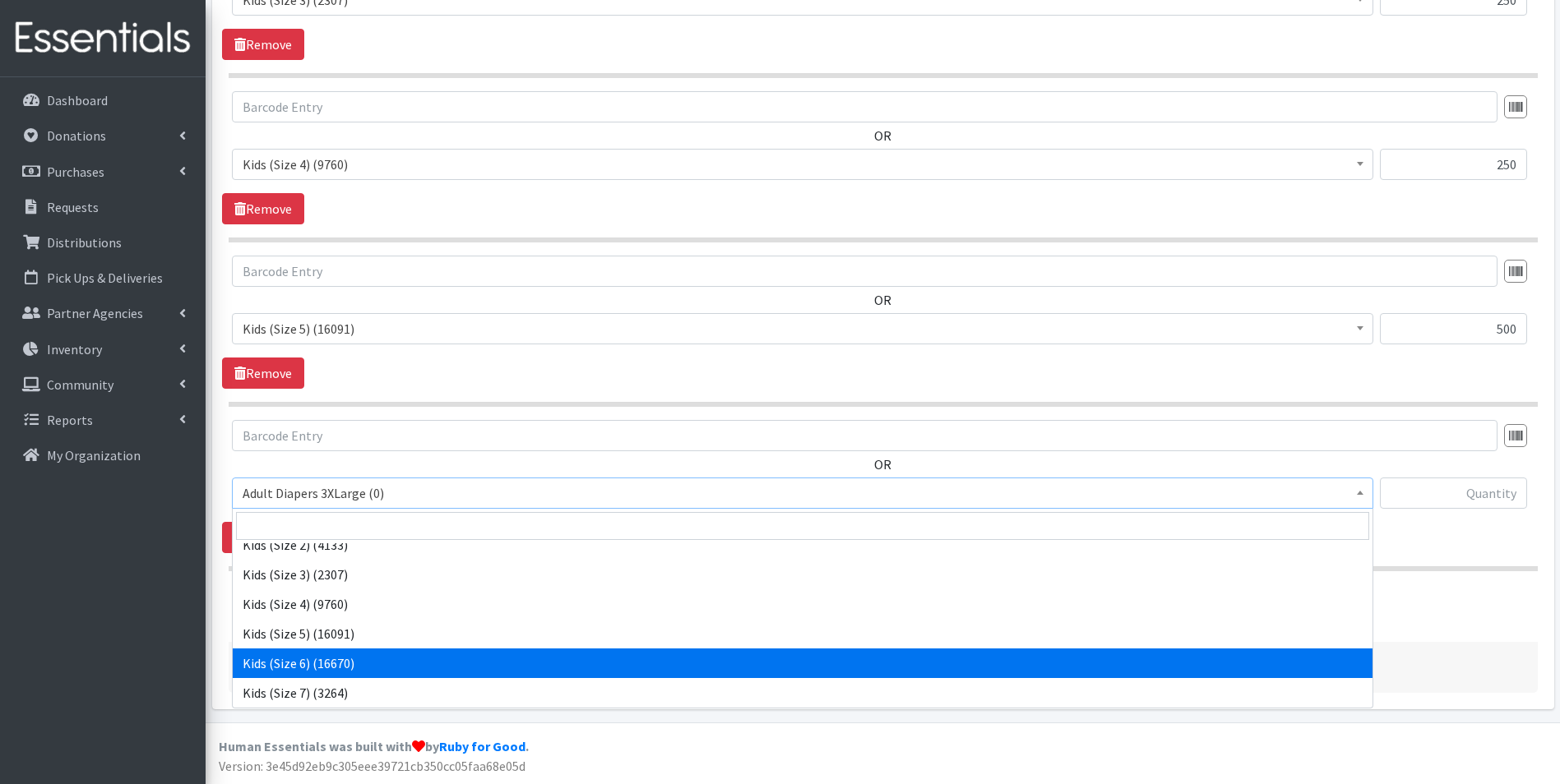
select select "7471"
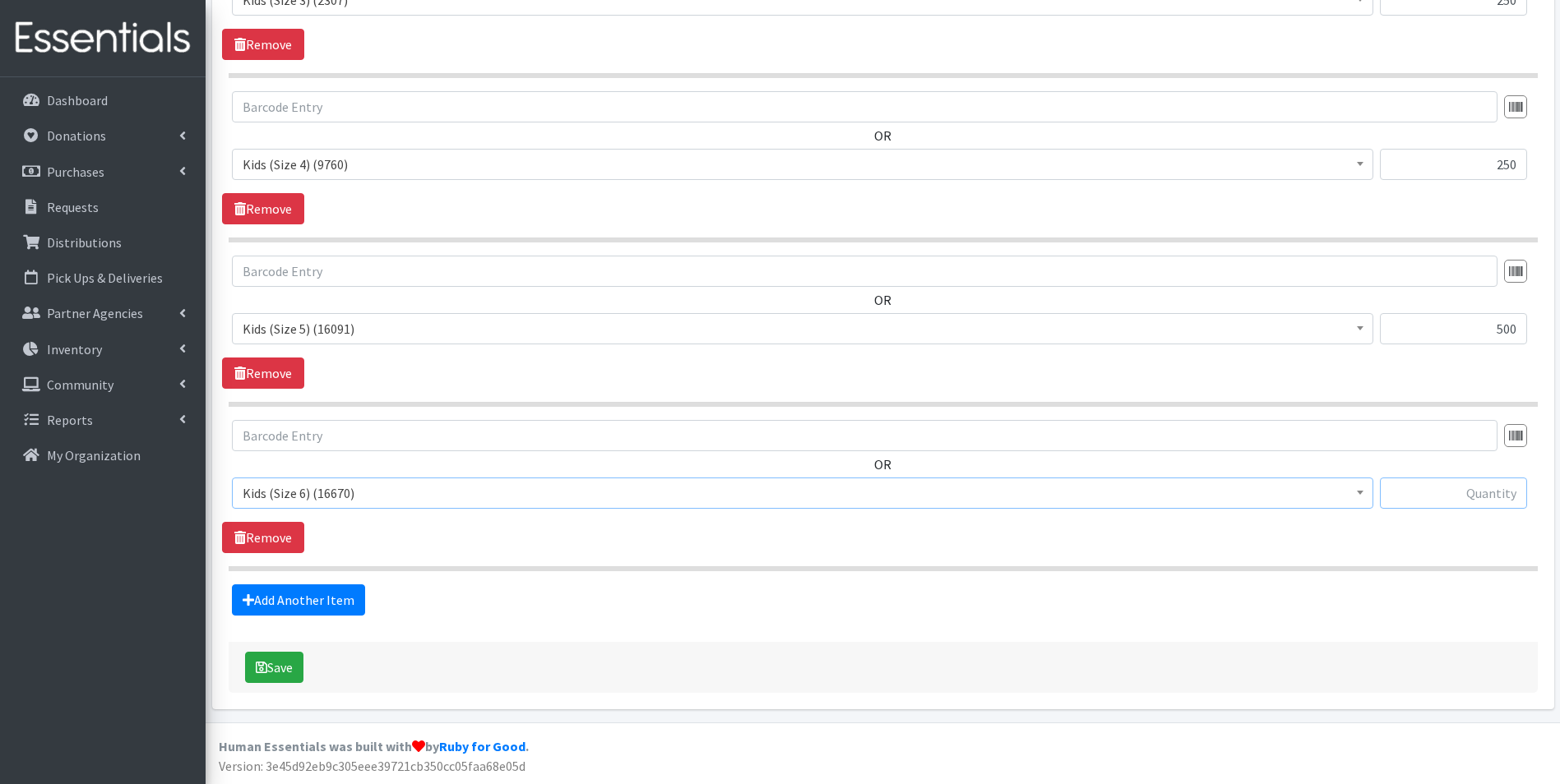
click at [1454, 495] on input "text" at bounding box center [1454, 493] width 147 height 31
type input "500"
click at [325, 599] on link "Add Another Item" at bounding box center [298, 600] width 133 height 31
click at [995, 491] on span "Adult Diapers 3XLarge (0)" at bounding box center [802, 493] width 1121 height 23
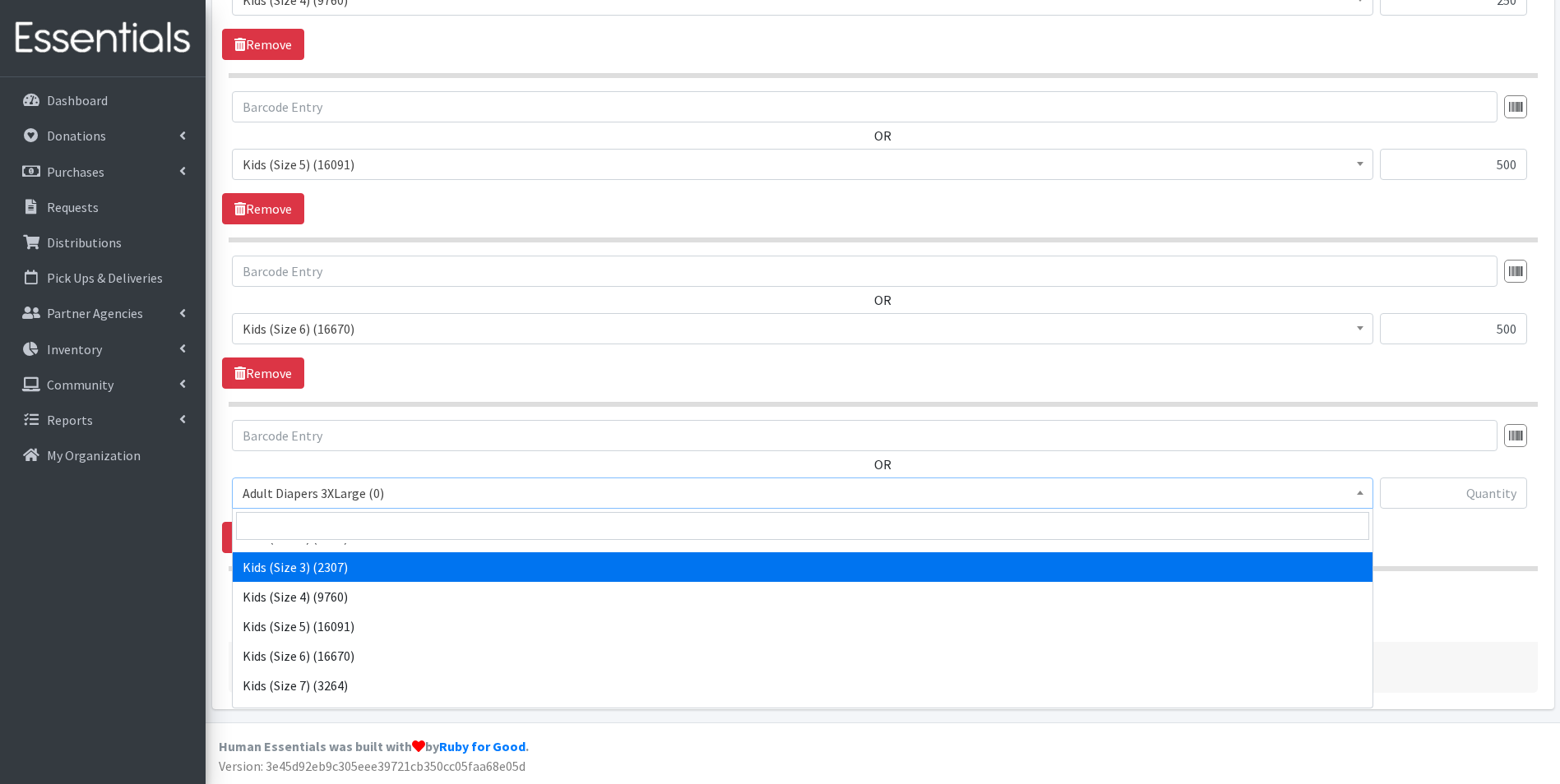
scroll to position [288, 0]
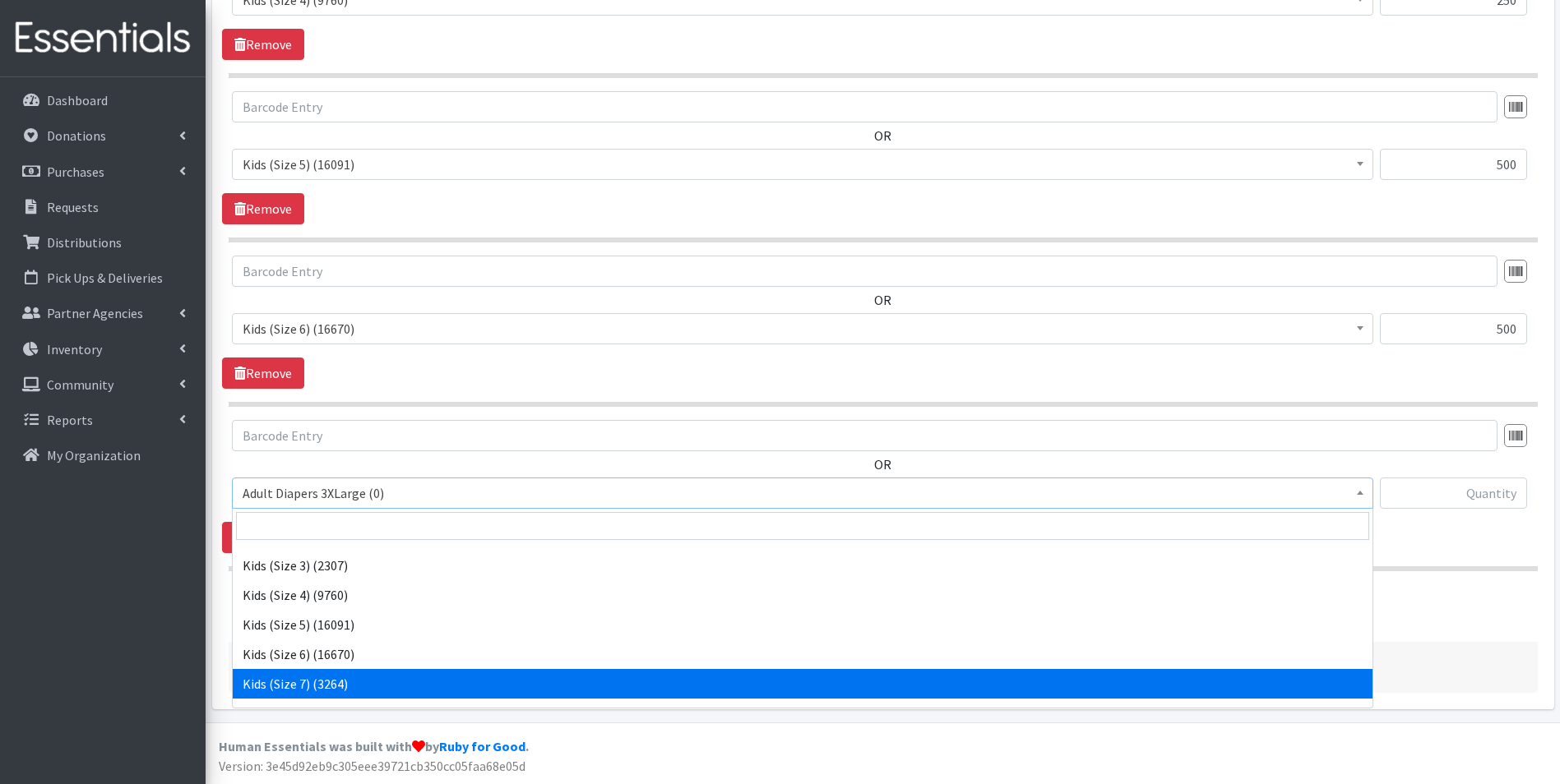
select select "12361"
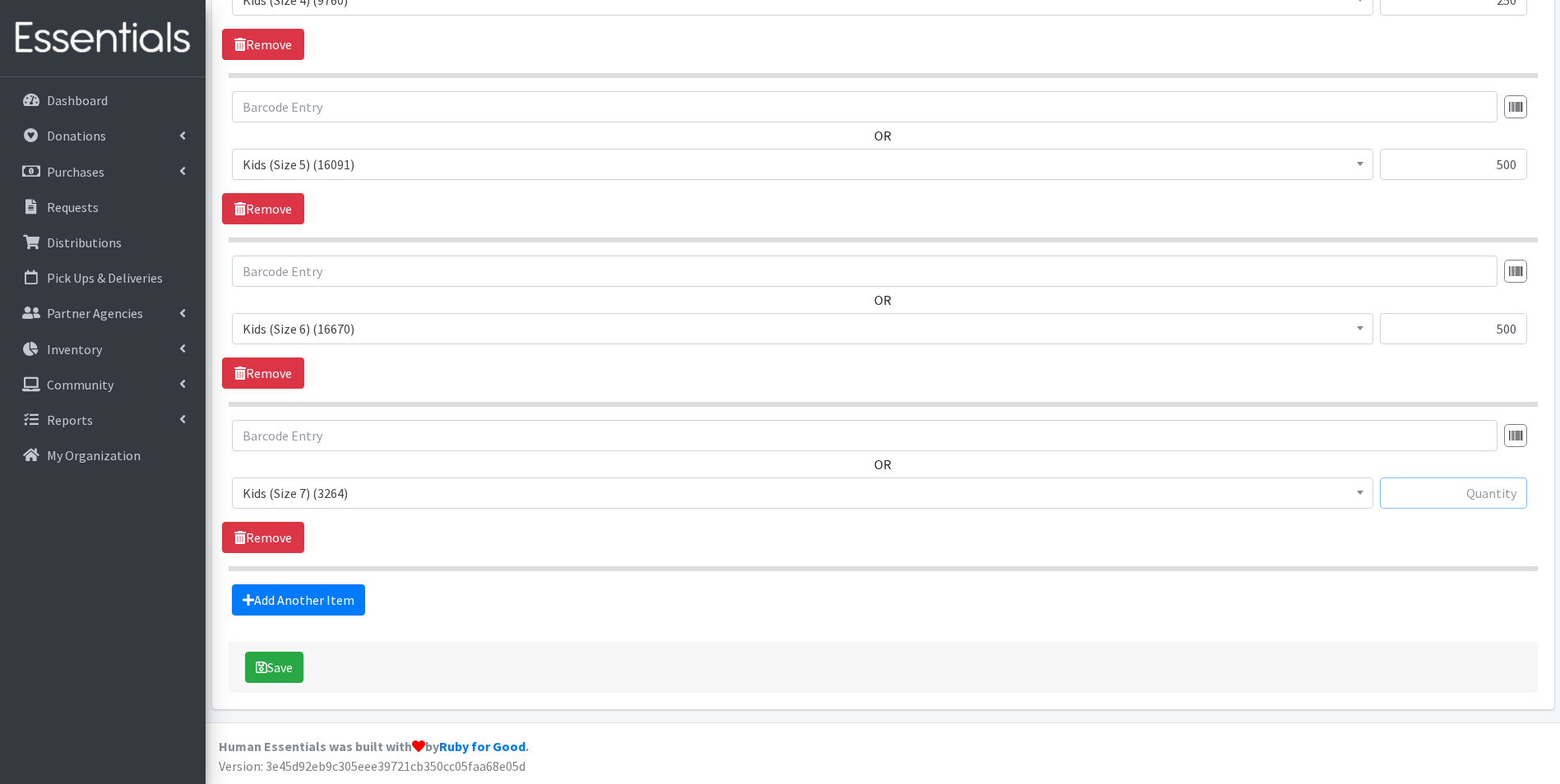
click at [1437, 490] on input "text" at bounding box center [1454, 493] width 147 height 31
type input "500"
click at [290, 601] on link "Add Another Item" at bounding box center [298, 600] width 133 height 31
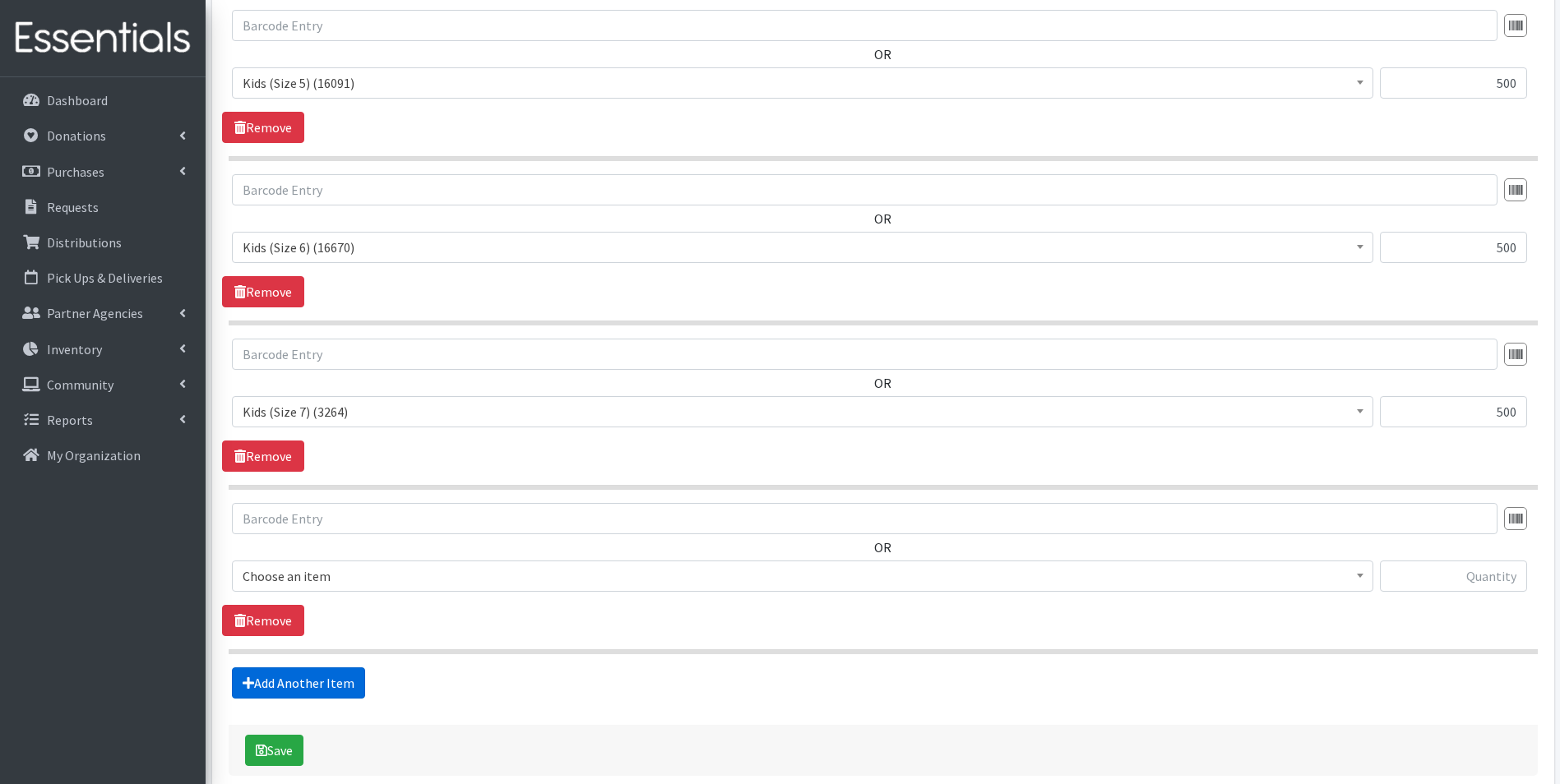
scroll to position [1572, 0]
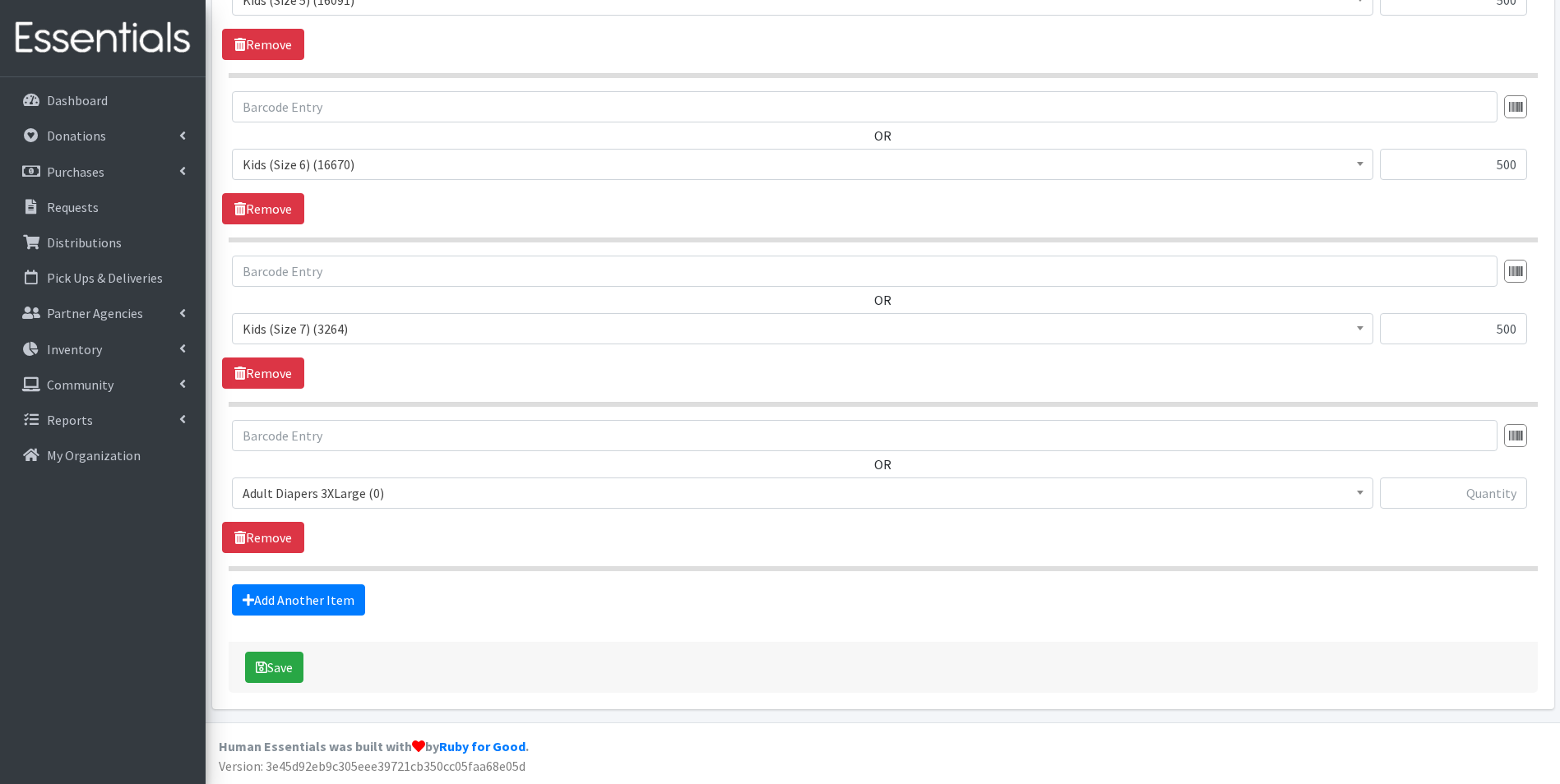
click at [423, 502] on span "Adult Diapers 3XLarge (0)" at bounding box center [802, 493] width 1121 height 23
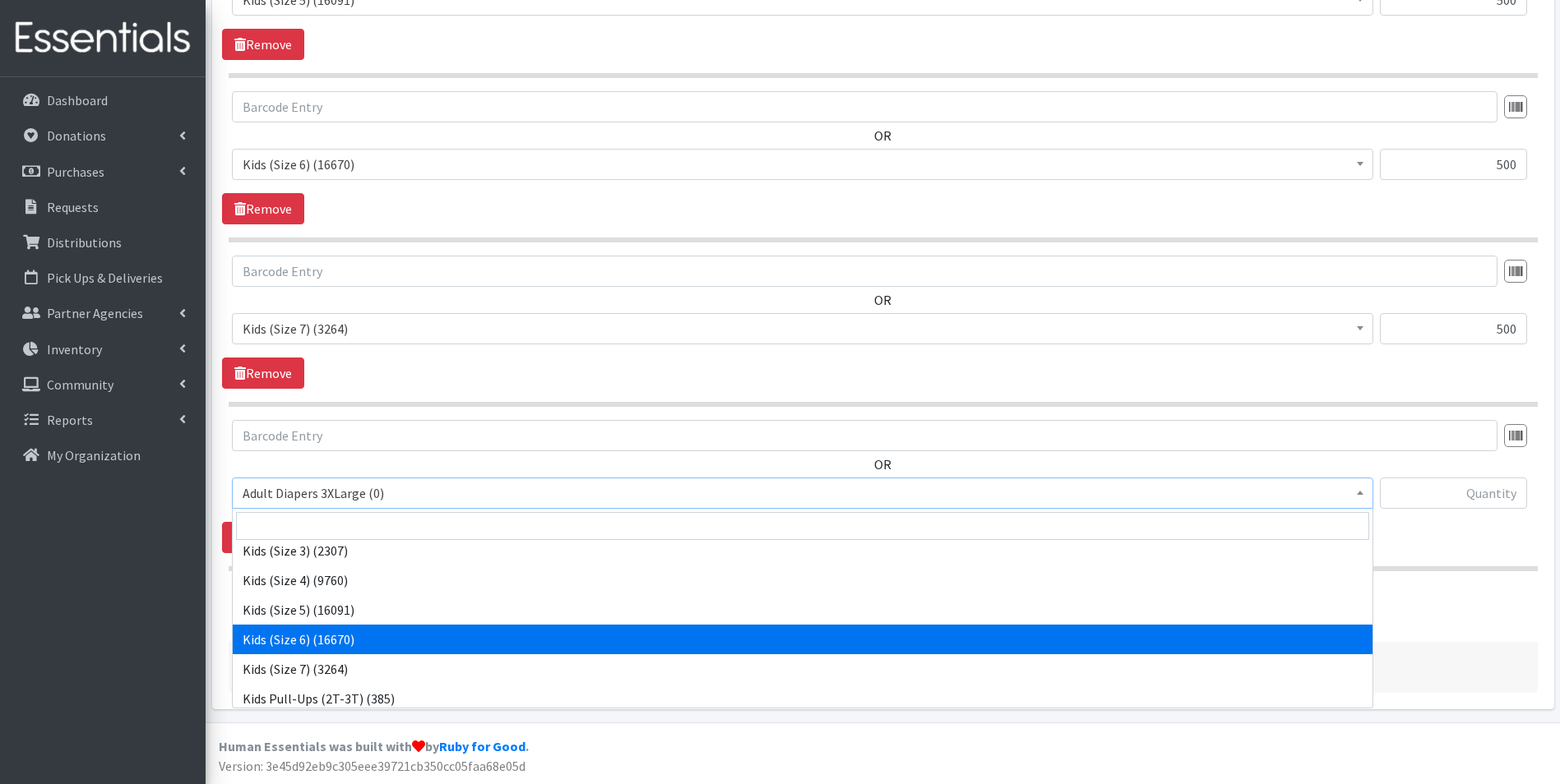
scroll to position [457, 0]
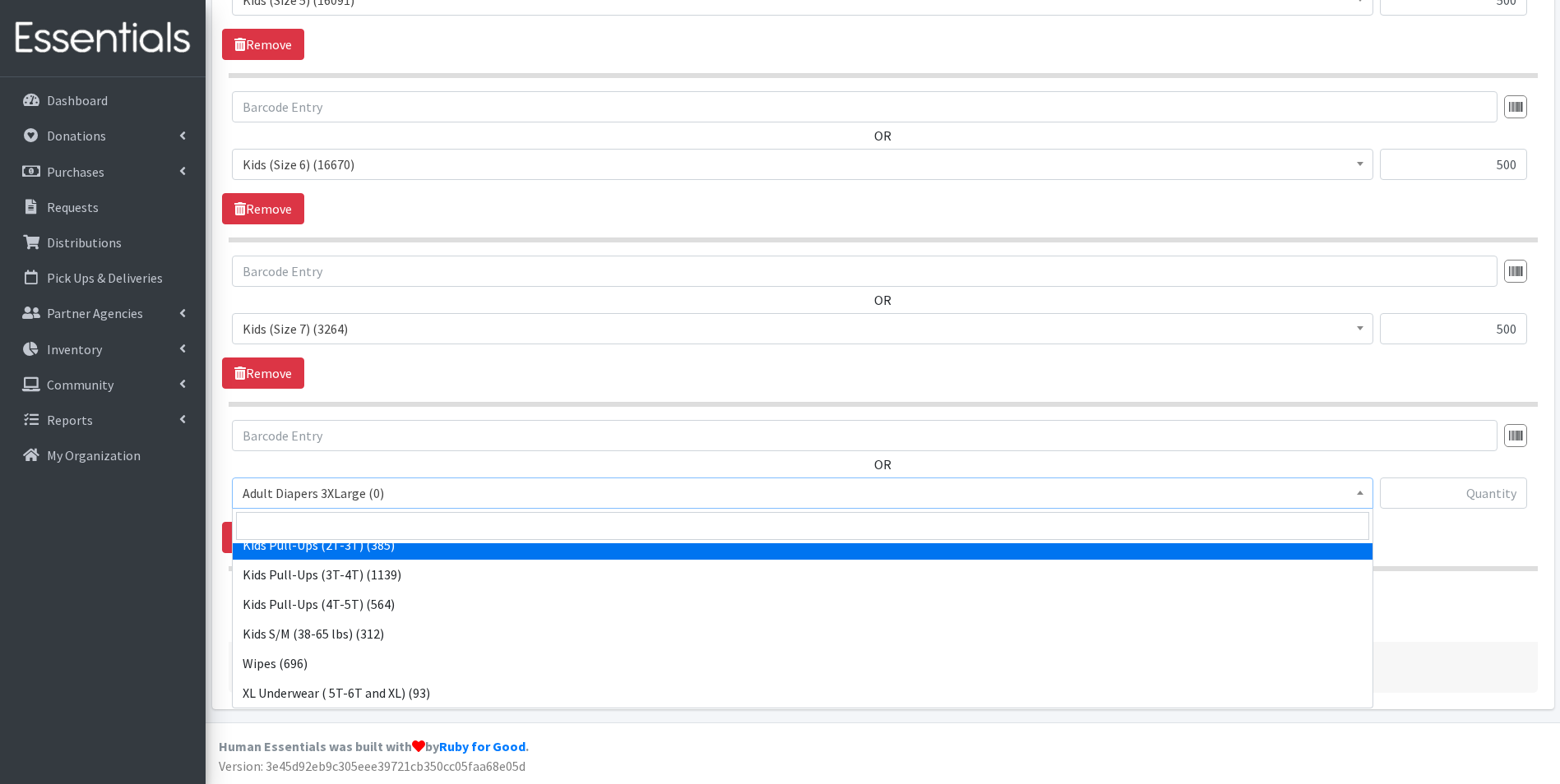
select select "7506"
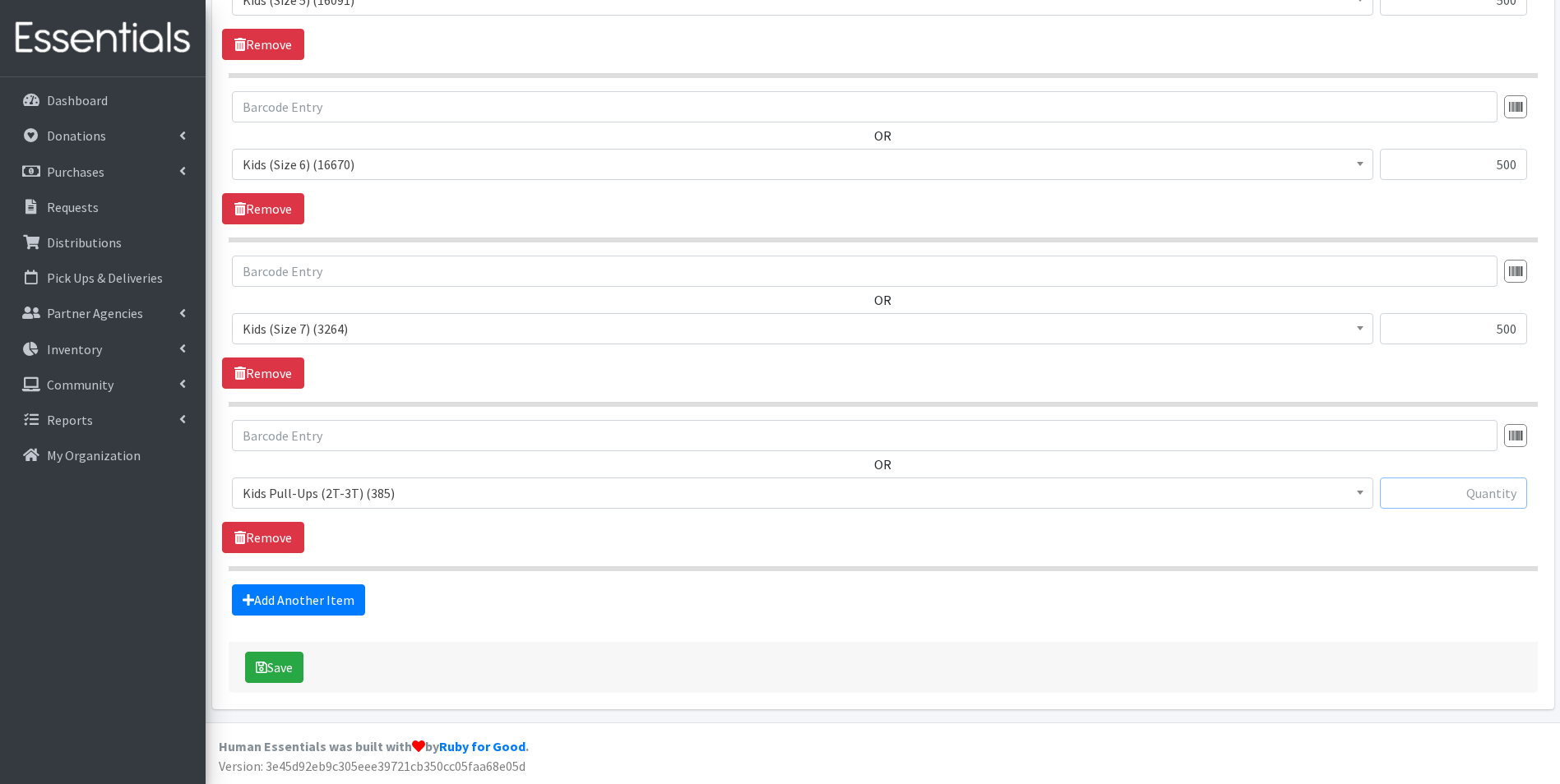
click at [1414, 498] on input "text" at bounding box center [1454, 493] width 147 height 31
type input "200"
click at [340, 603] on link "Add Another Item" at bounding box center [298, 600] width 133 height 31
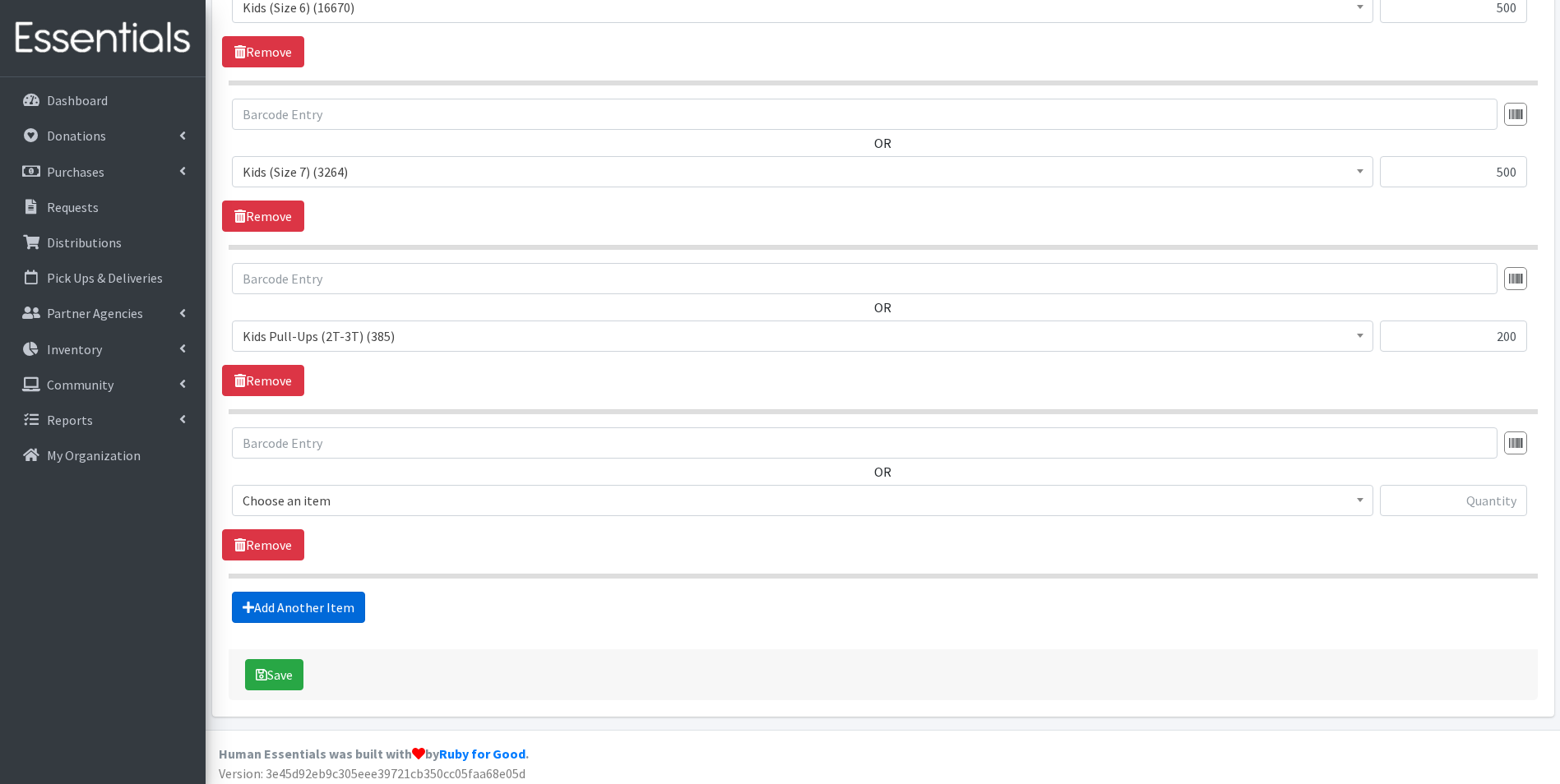
scroll to position [1737, 0]
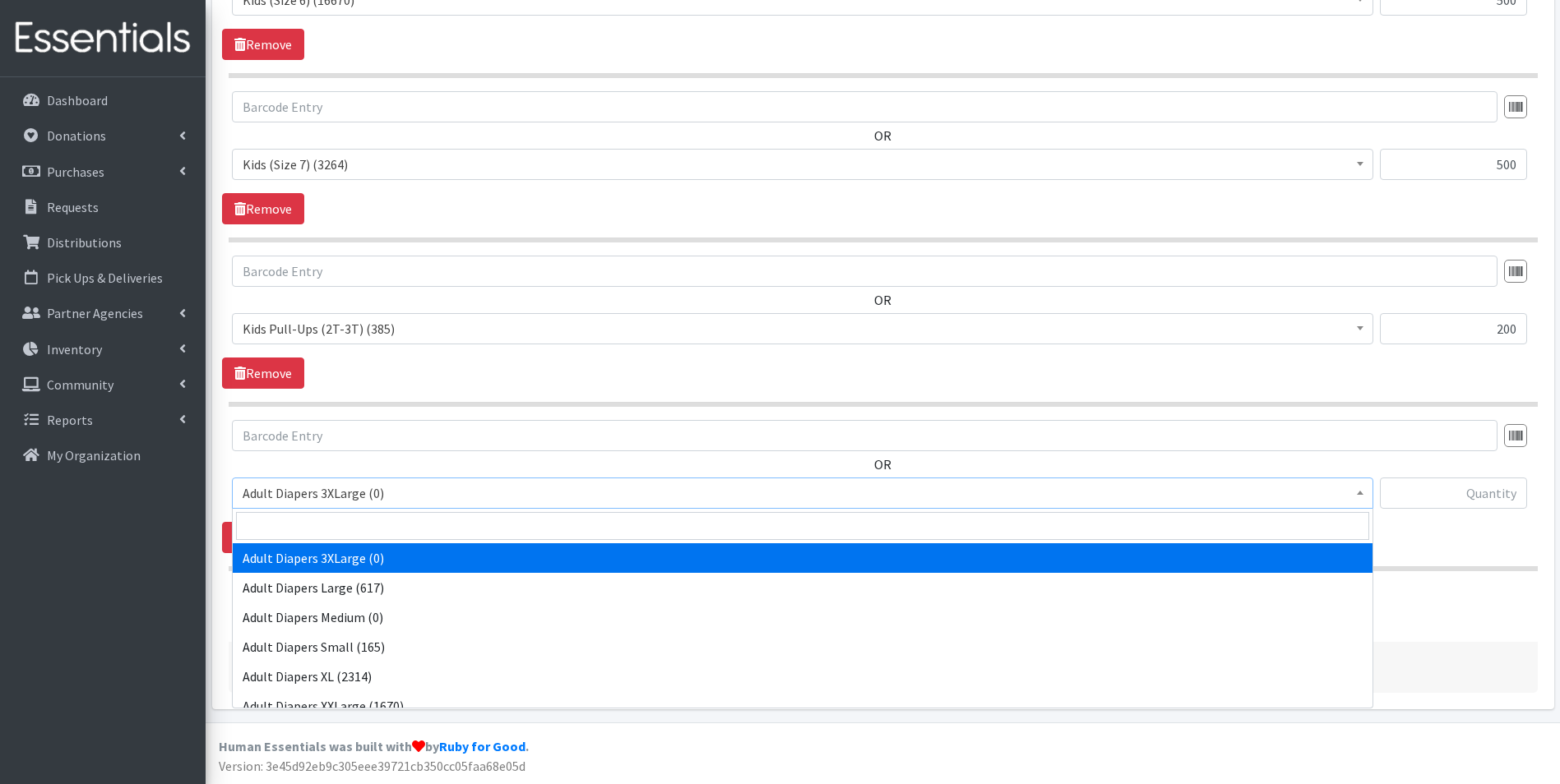
click at [398, 498] on span "Adult Diapers 3XLarge (0)" at bounding box center [802, 493] width 1121 height 23
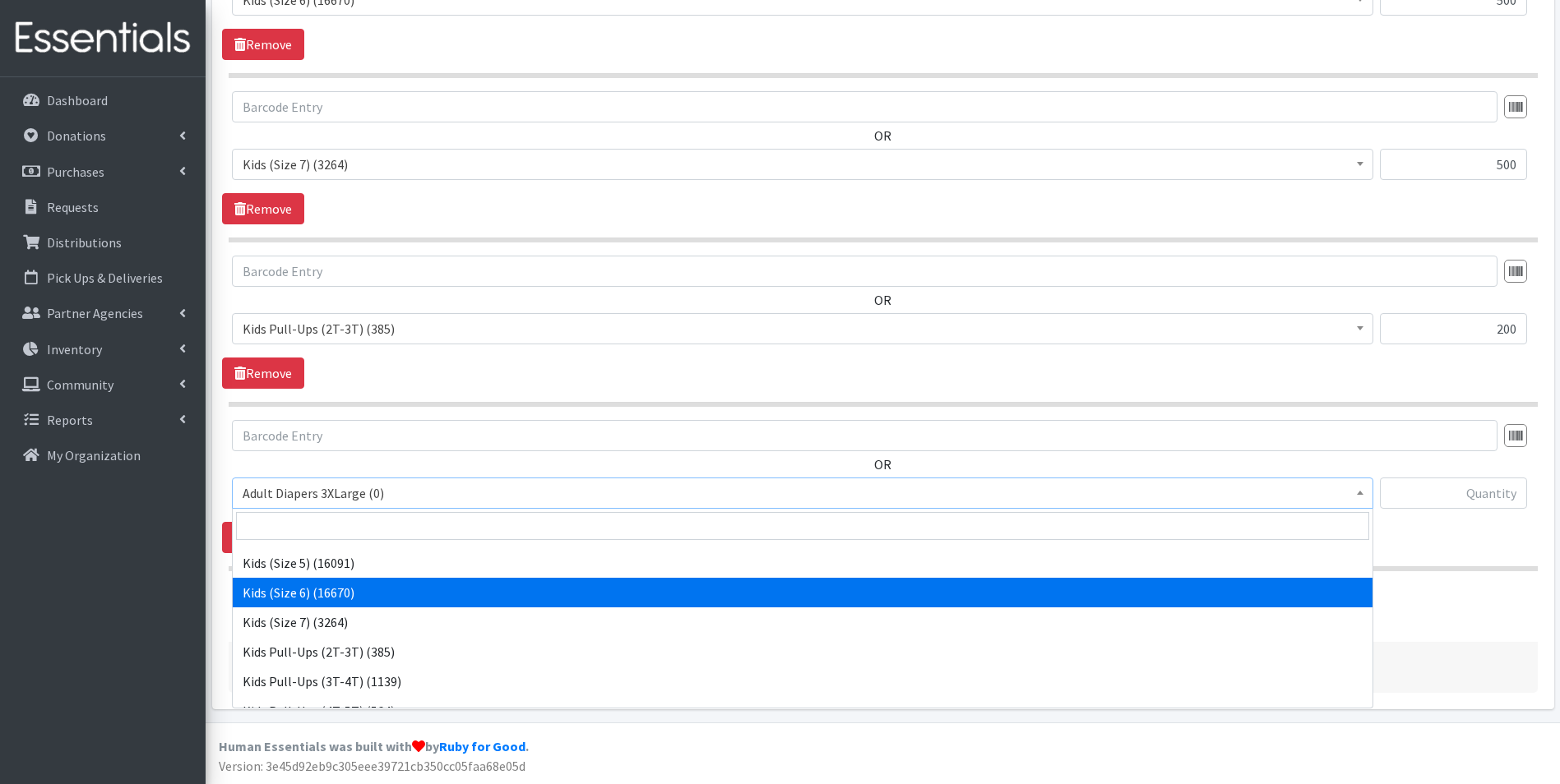
scroll to position [457, 0]
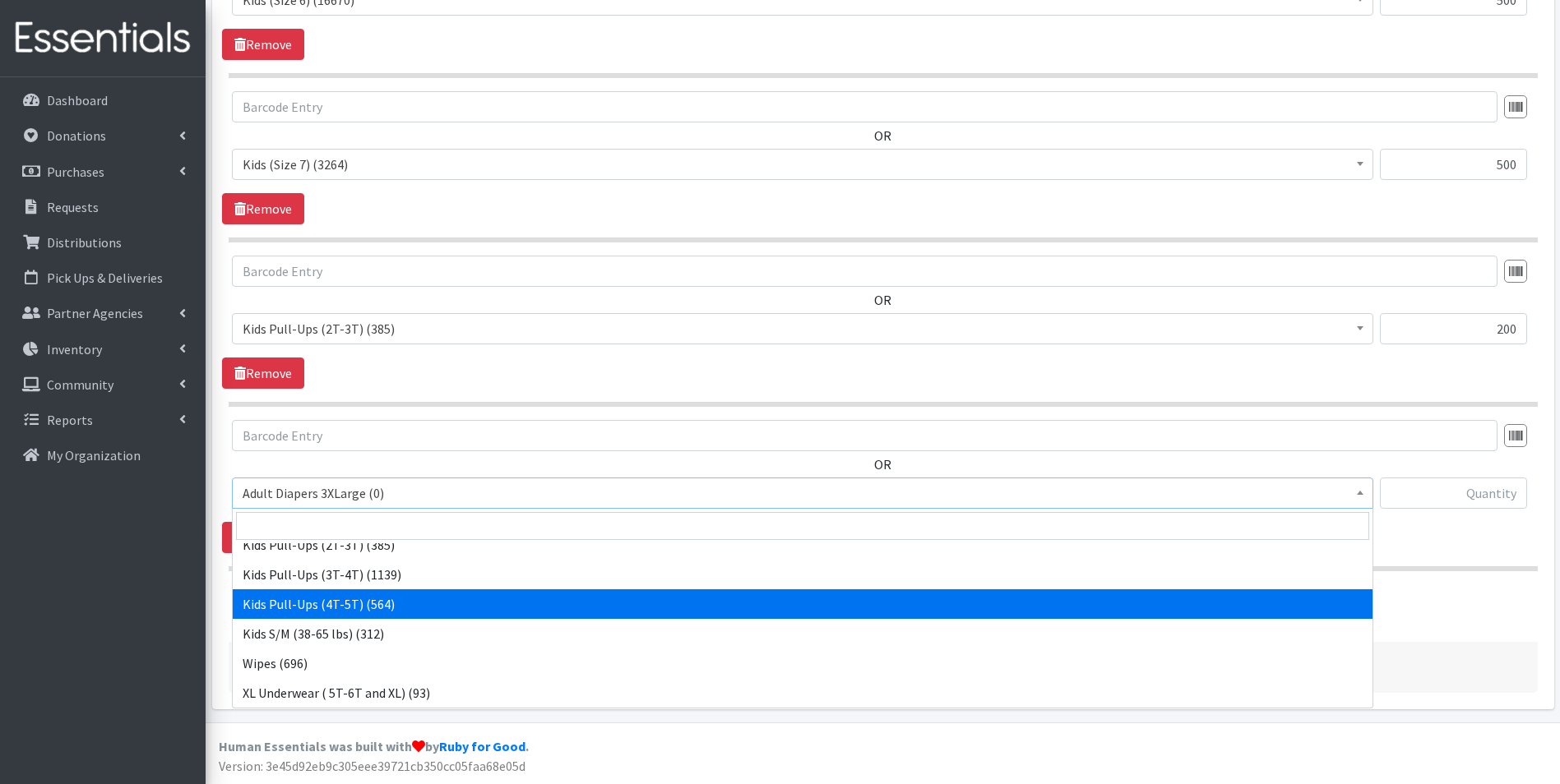
select select "7472"
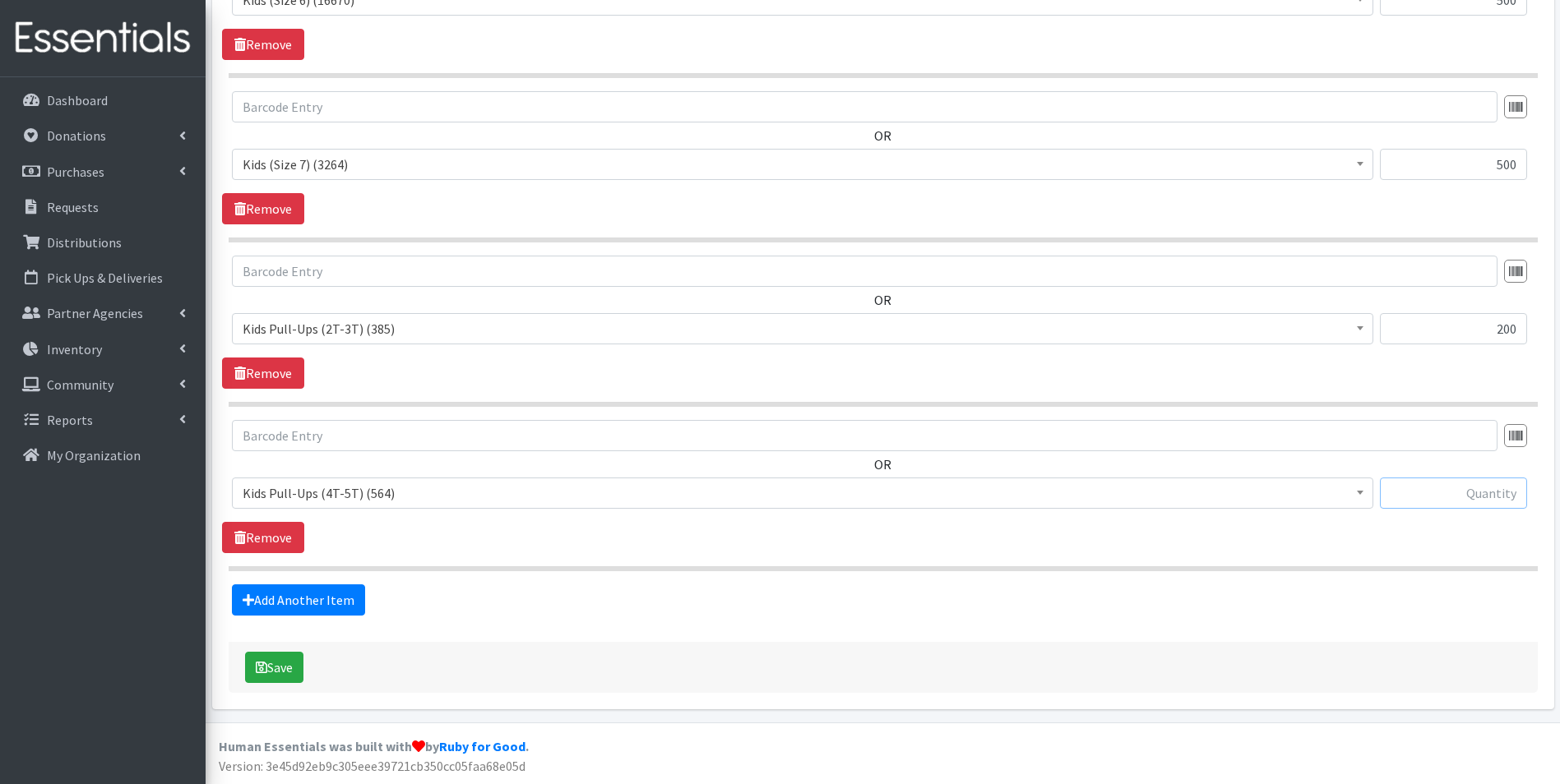
click at [1414, 501] on input "text" at bounding box center [1454, 493] width 147 height 31
type input "200"
click at [267, 601] on link "Add Another Item" at bounding box center [298, 600] width 133 height 31
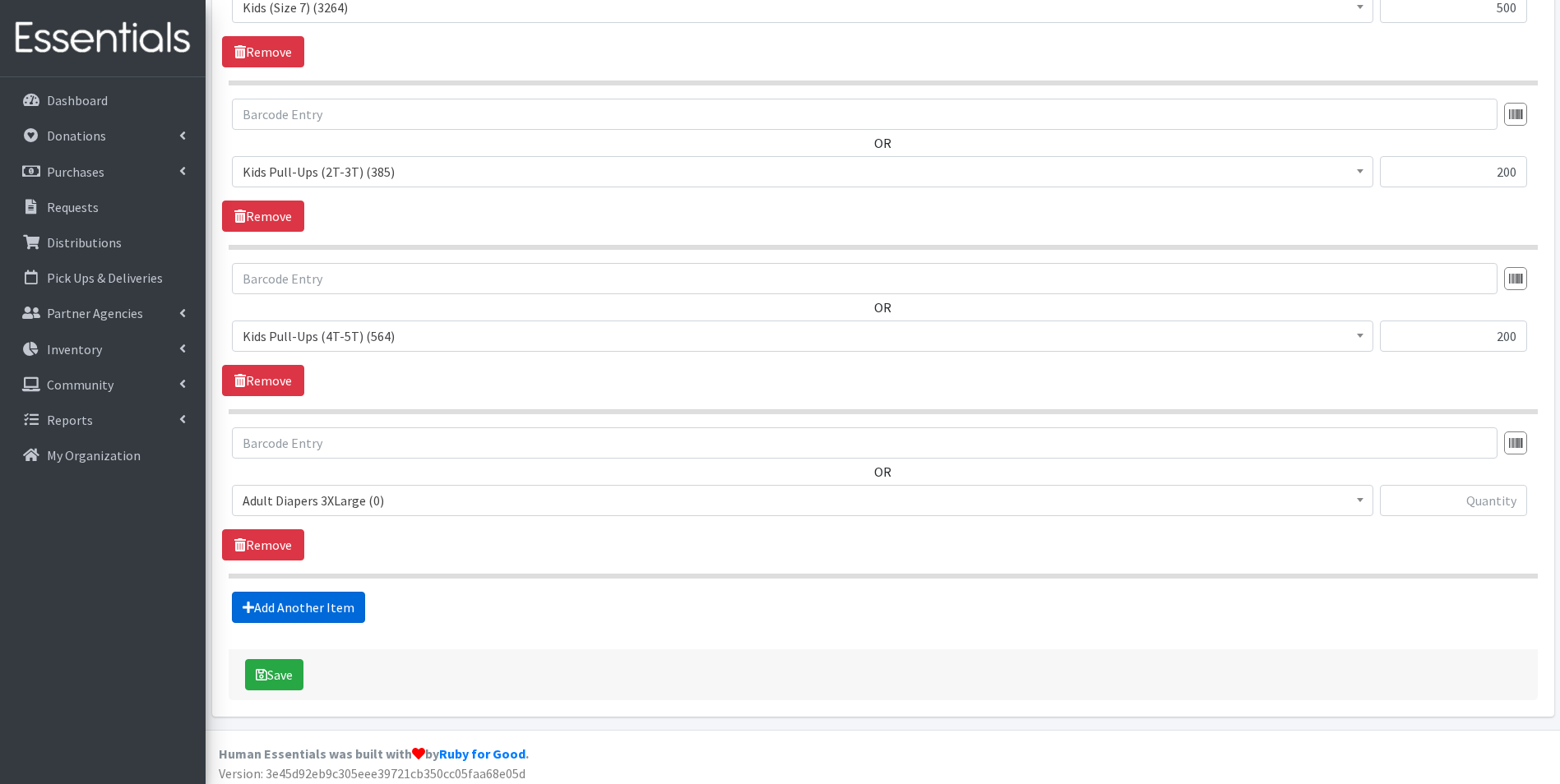
scroll to position [1901, 0]
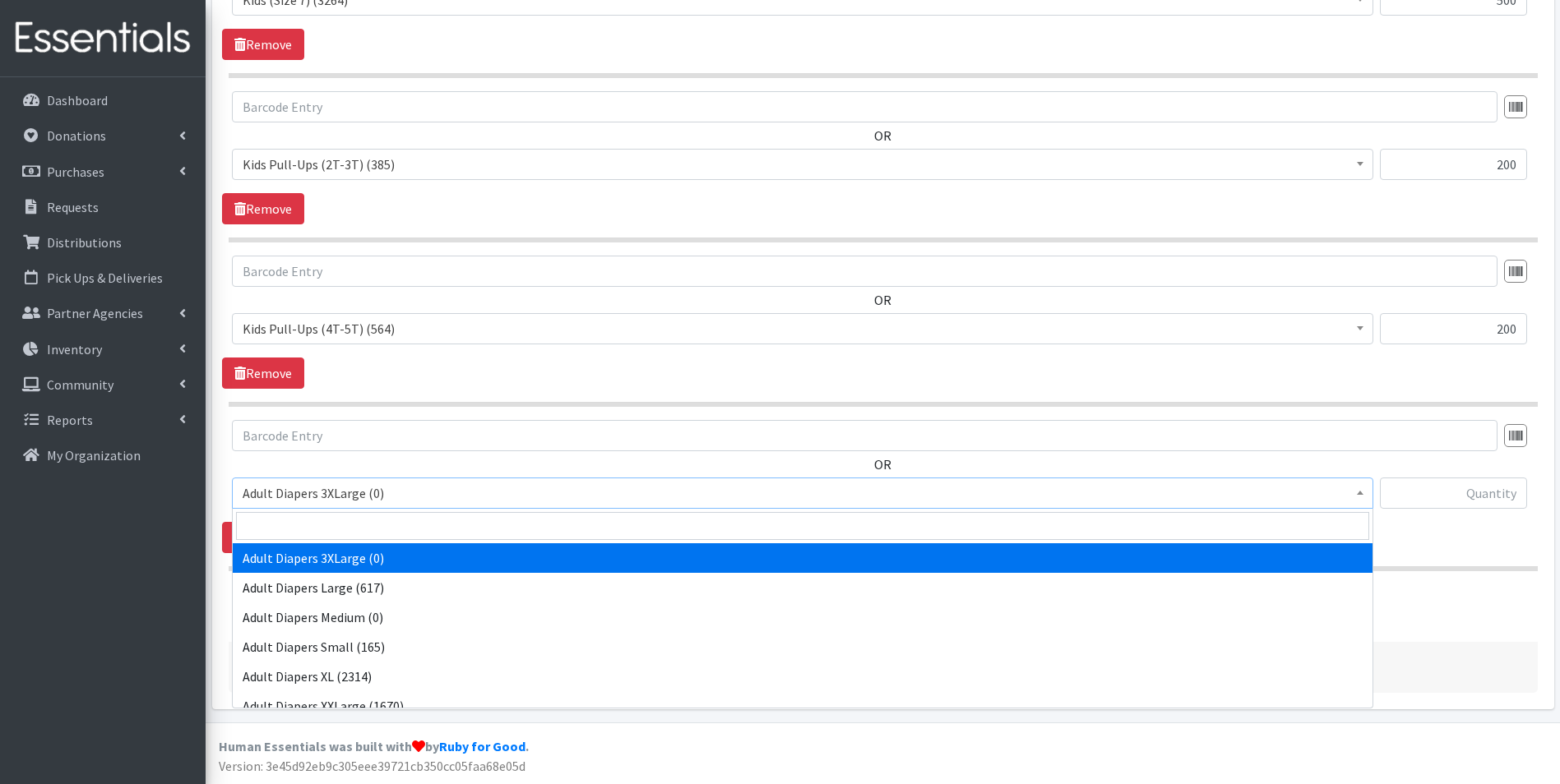
click at [1128, 503] on span "Adult Diapers 3XLarge (0)" at bounding box center [802, 493] width 1121 height 23
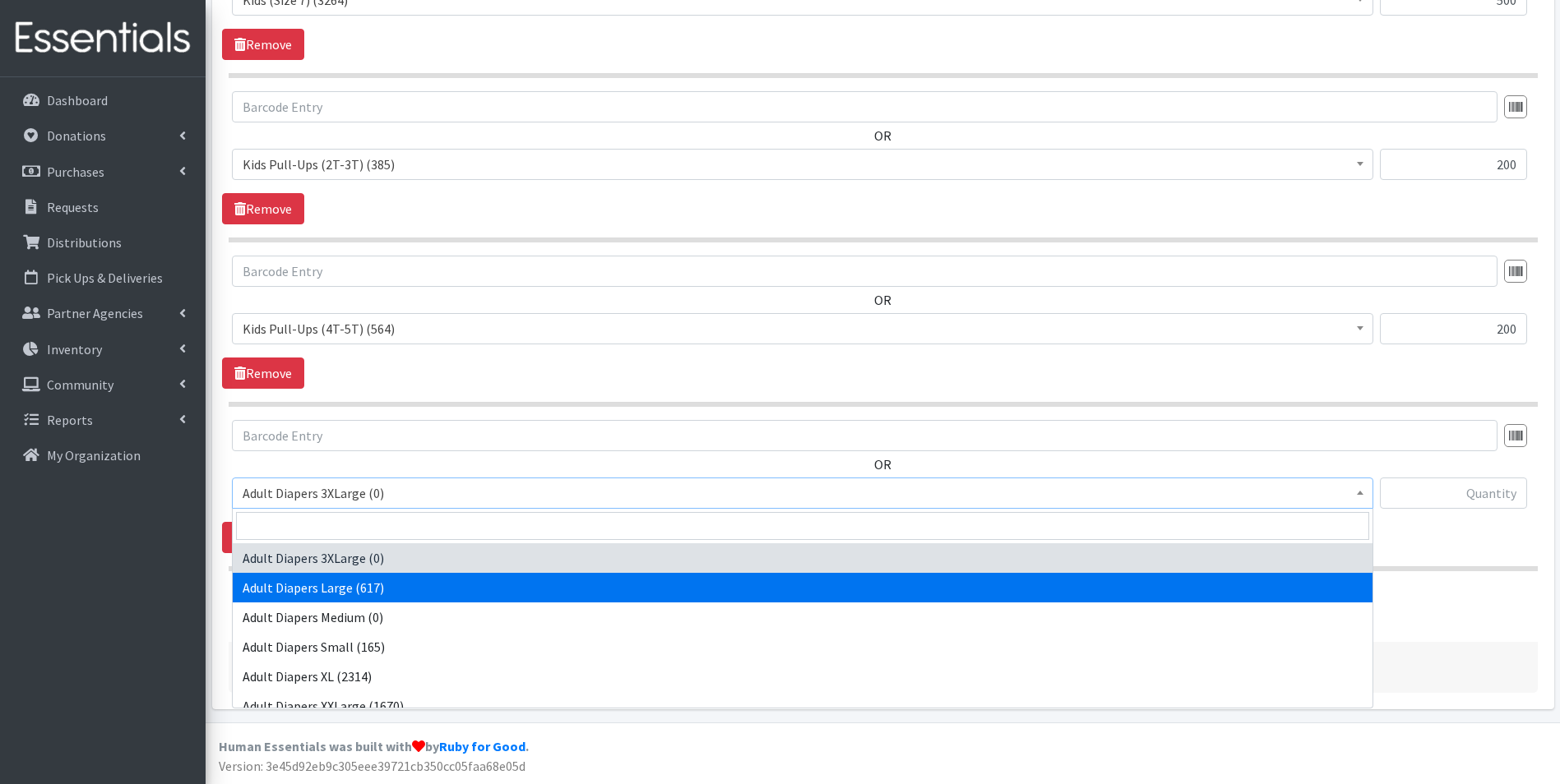
scroll to position [457, 0]
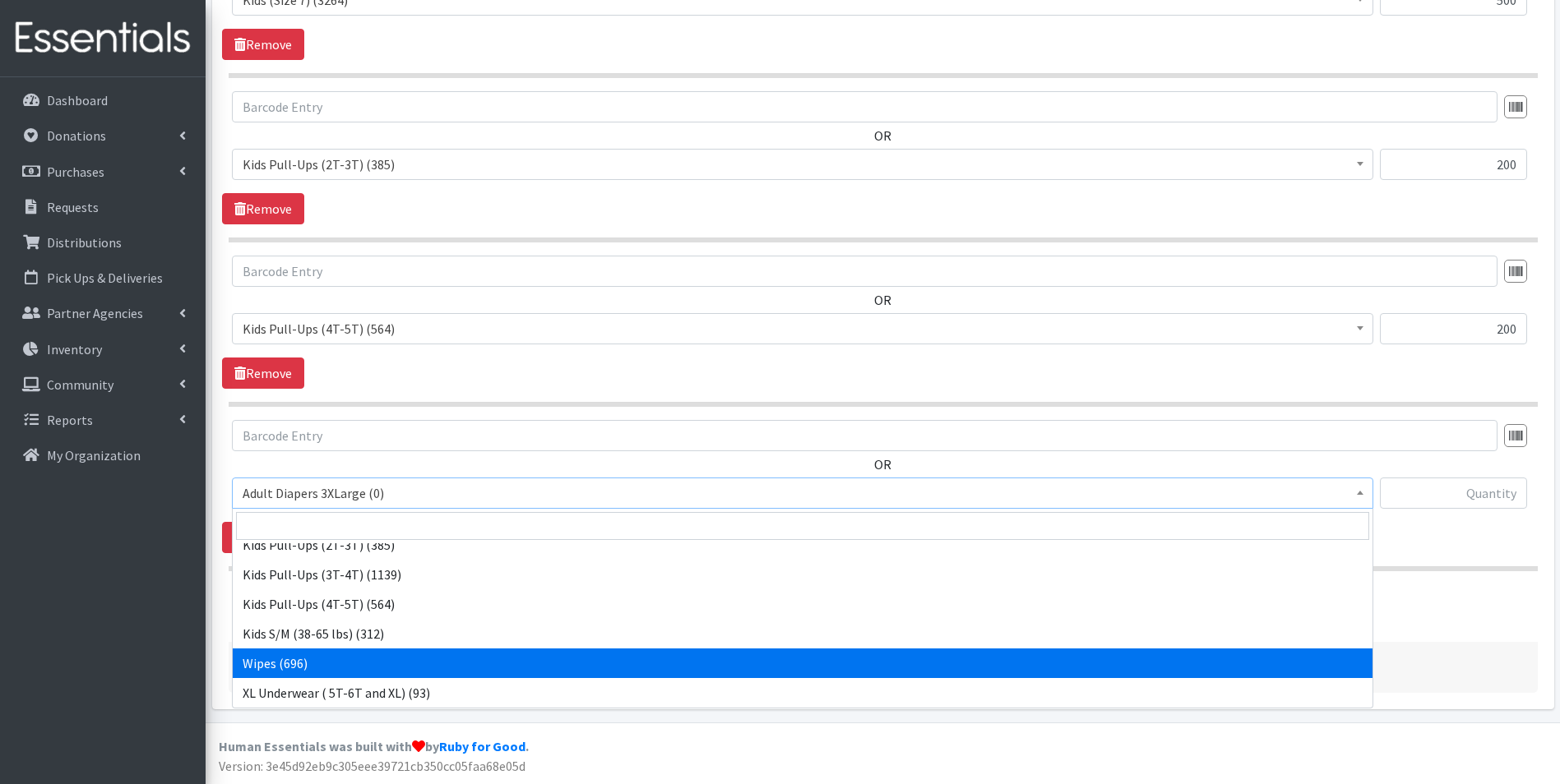
select select "8908"
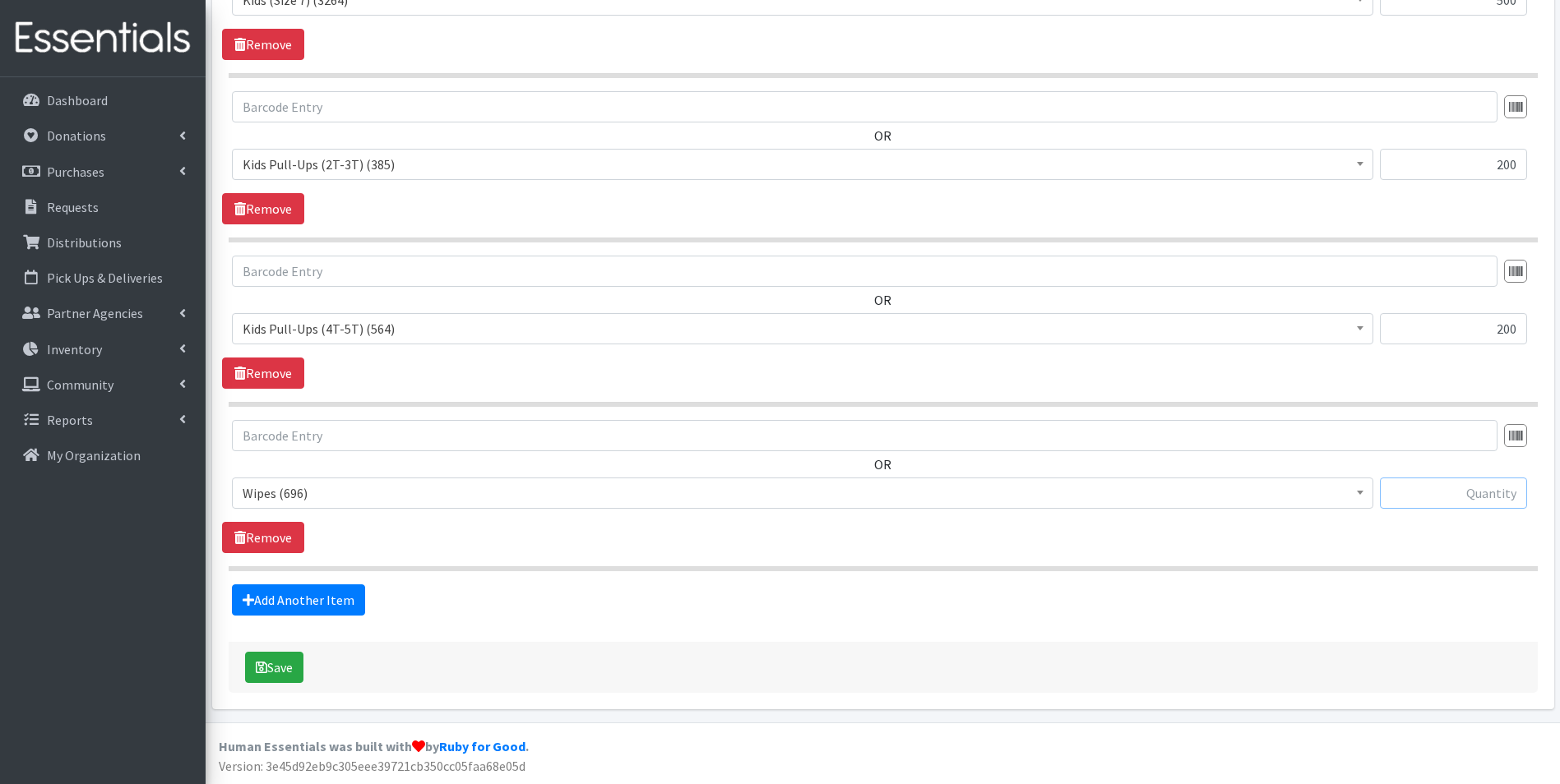
click at [1454, 498] on input "text" at bounding box center [1454, 493] width 147 height 31
type input "50"
click at [282, 667] on button "Save" at bounding box center [274, 667] width 59 height 31
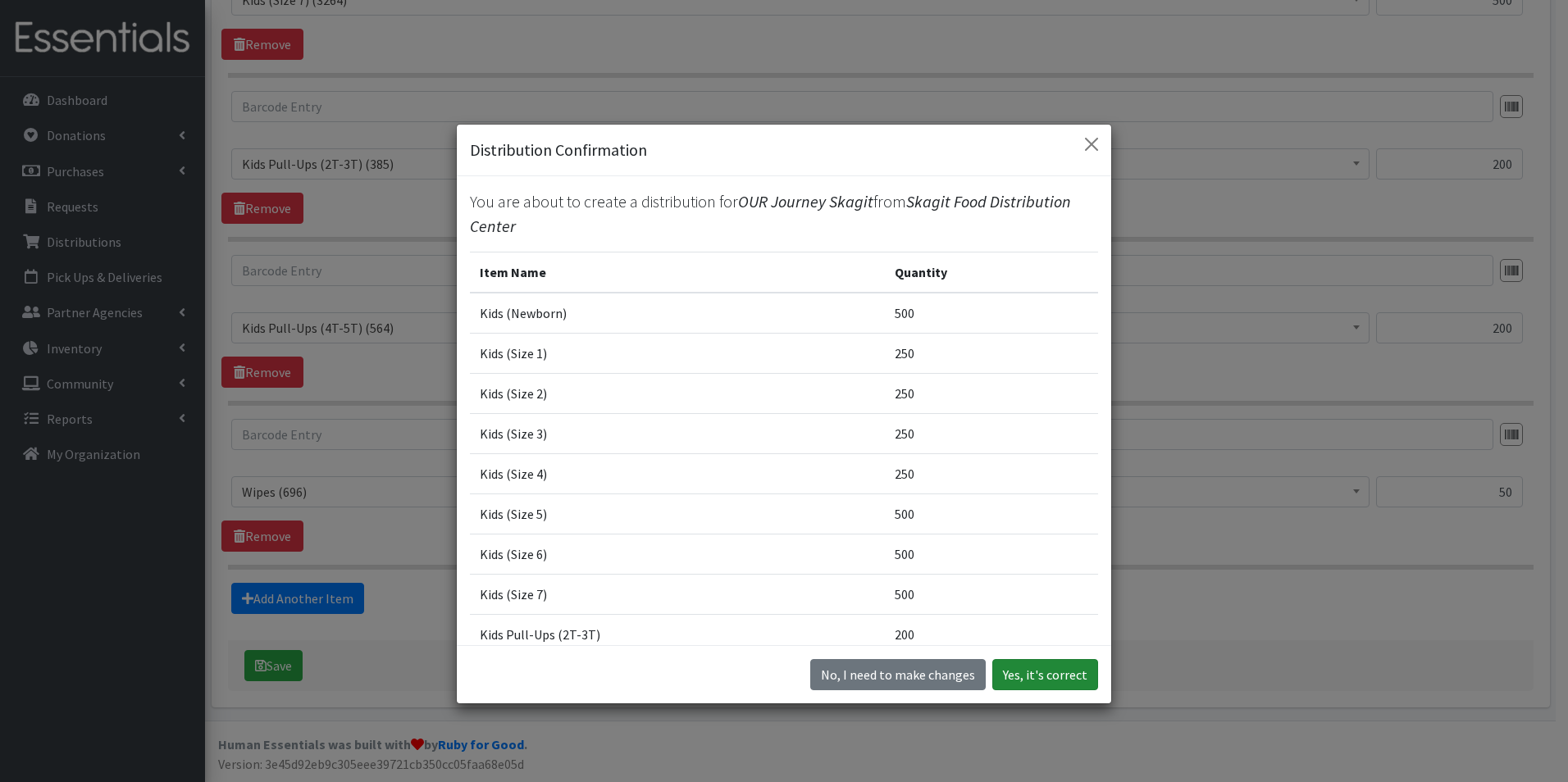
click at [1086, 672] on button "Yes, it's correct" at bounding box center [1046, 674] width 106 height 31
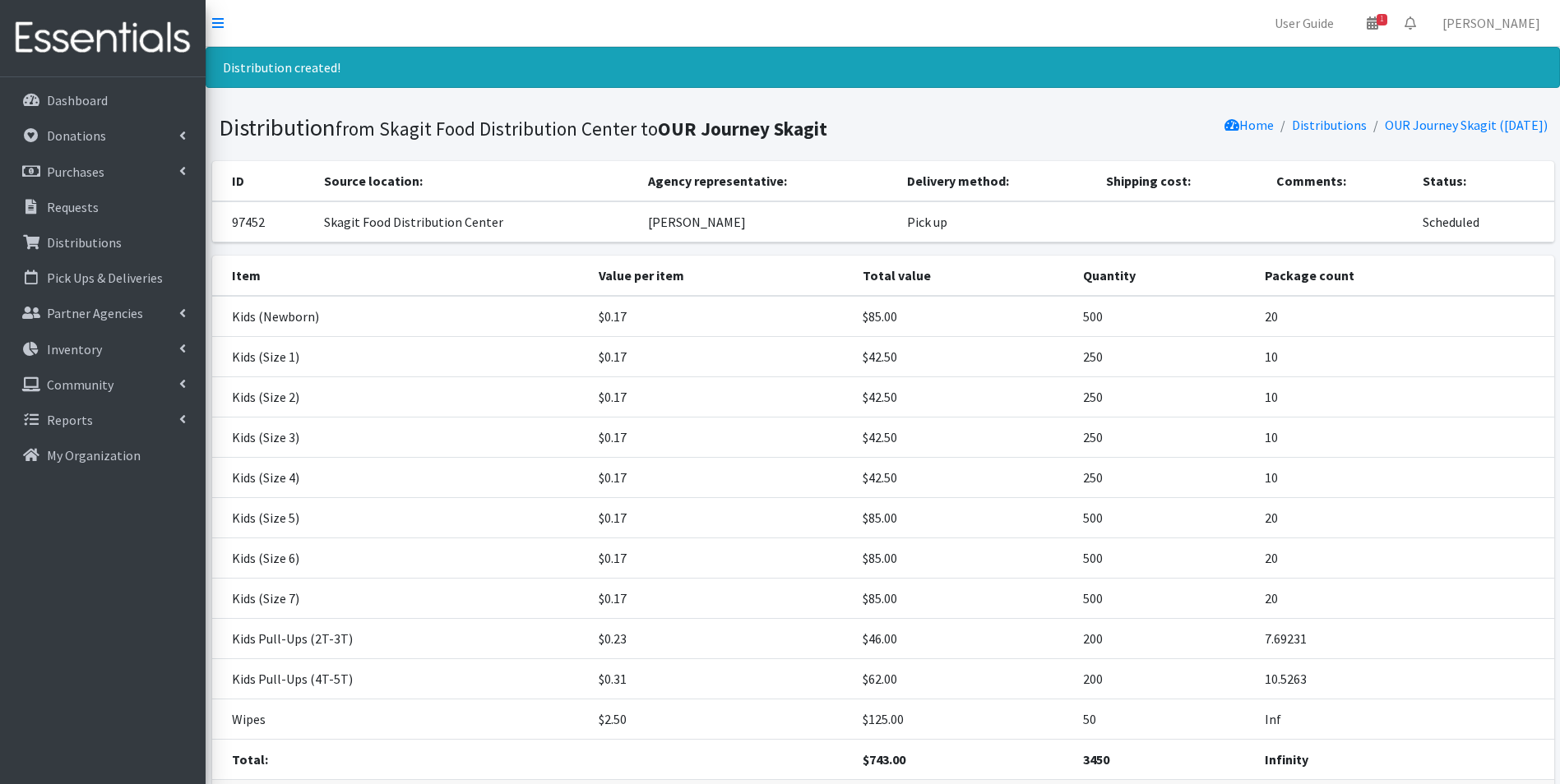
scroll to position [122, 0]
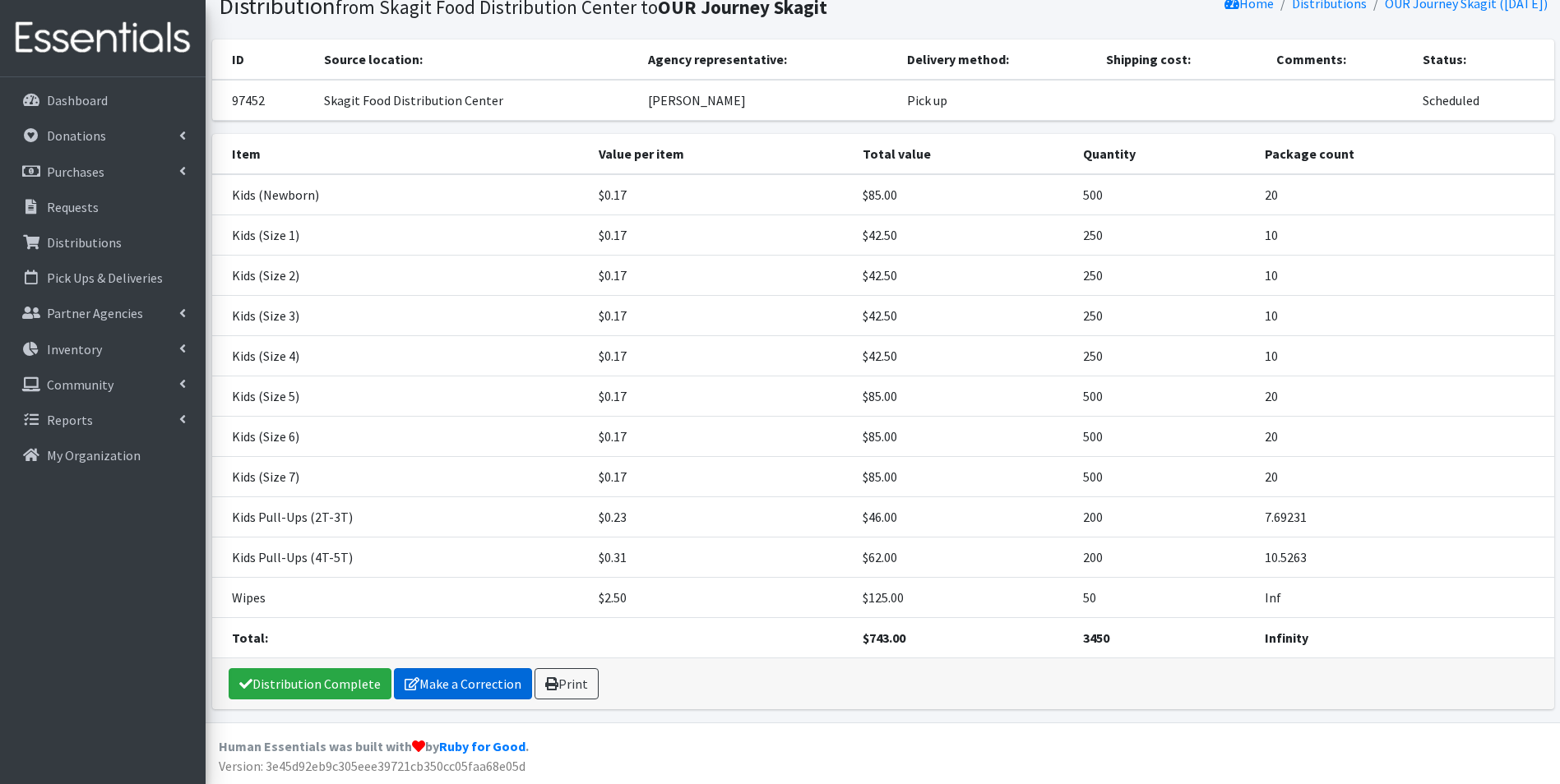
click at [501, 681] on link "Make a Correction" at bounding box center [463, 684] width 138 height 31
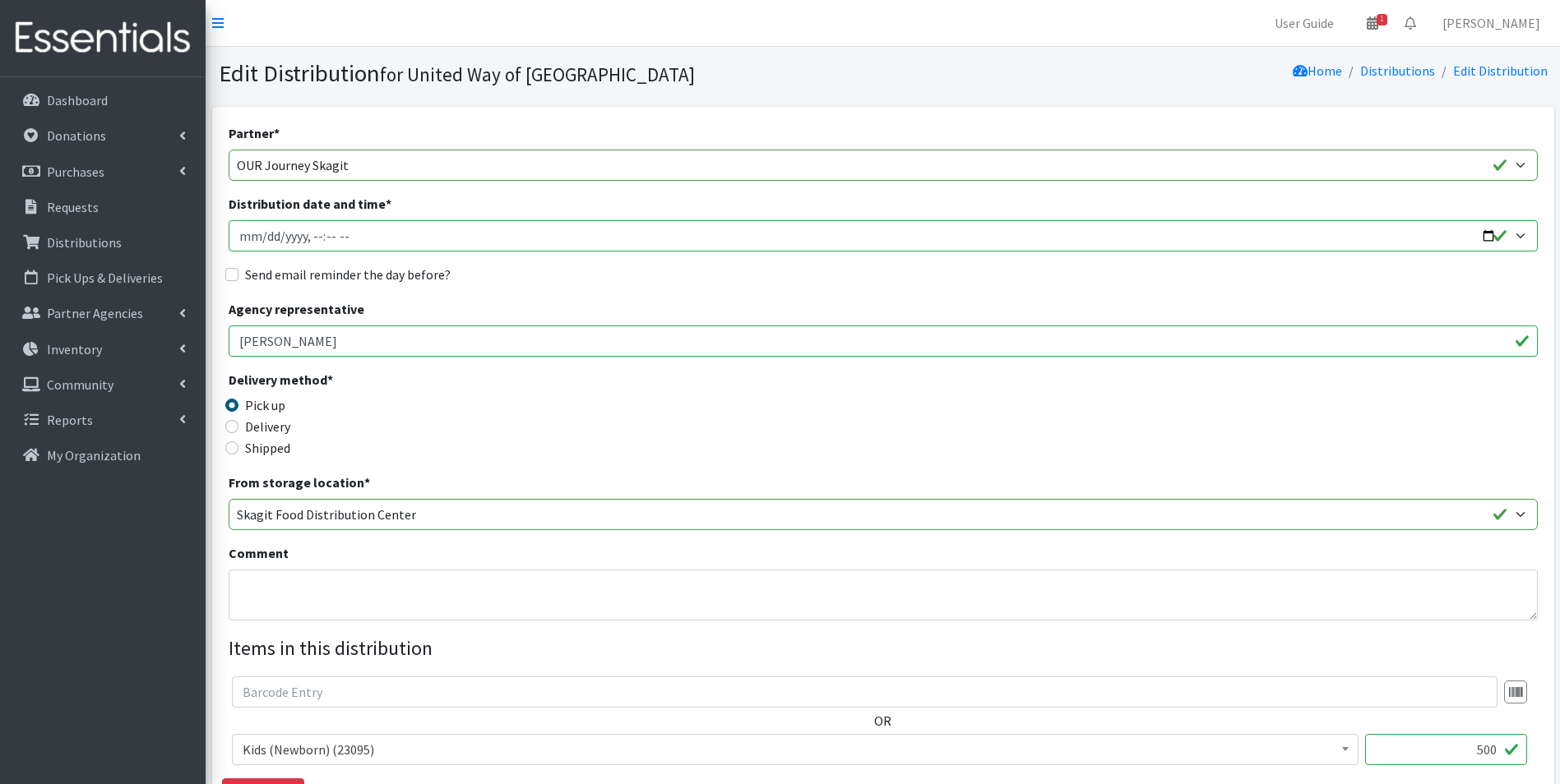
click at [1494, 235] on input "Distribution date and time *" at bounding box center [884, 235] width 1310 height 31
type input "2025-10-09T10:00"
click at [230, 277] on input "Send email reminder the day before?" at bounding box center [232, 274] width 13 height 13
checkbox input "true"
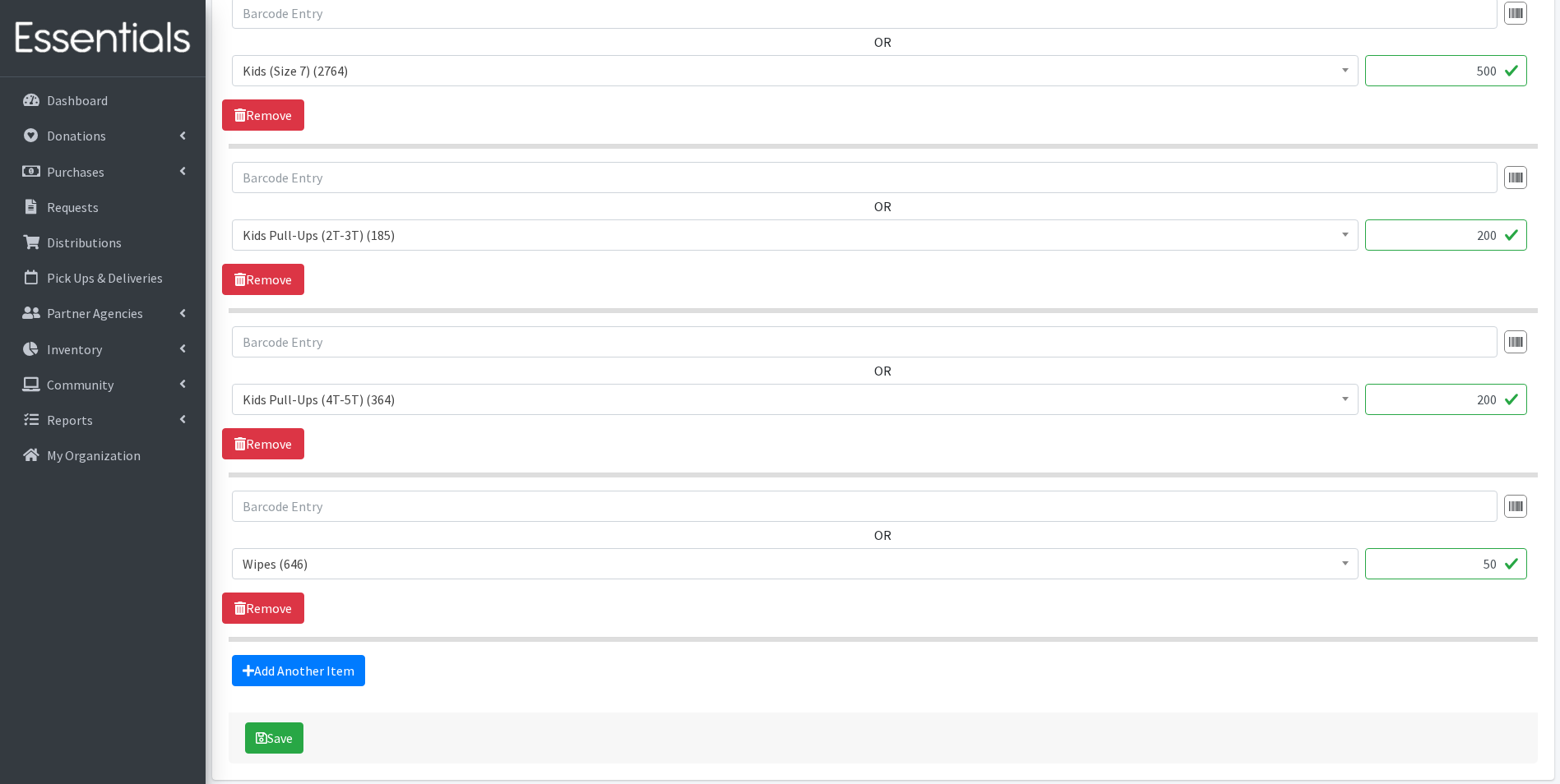
scroll to position [1901, 0]
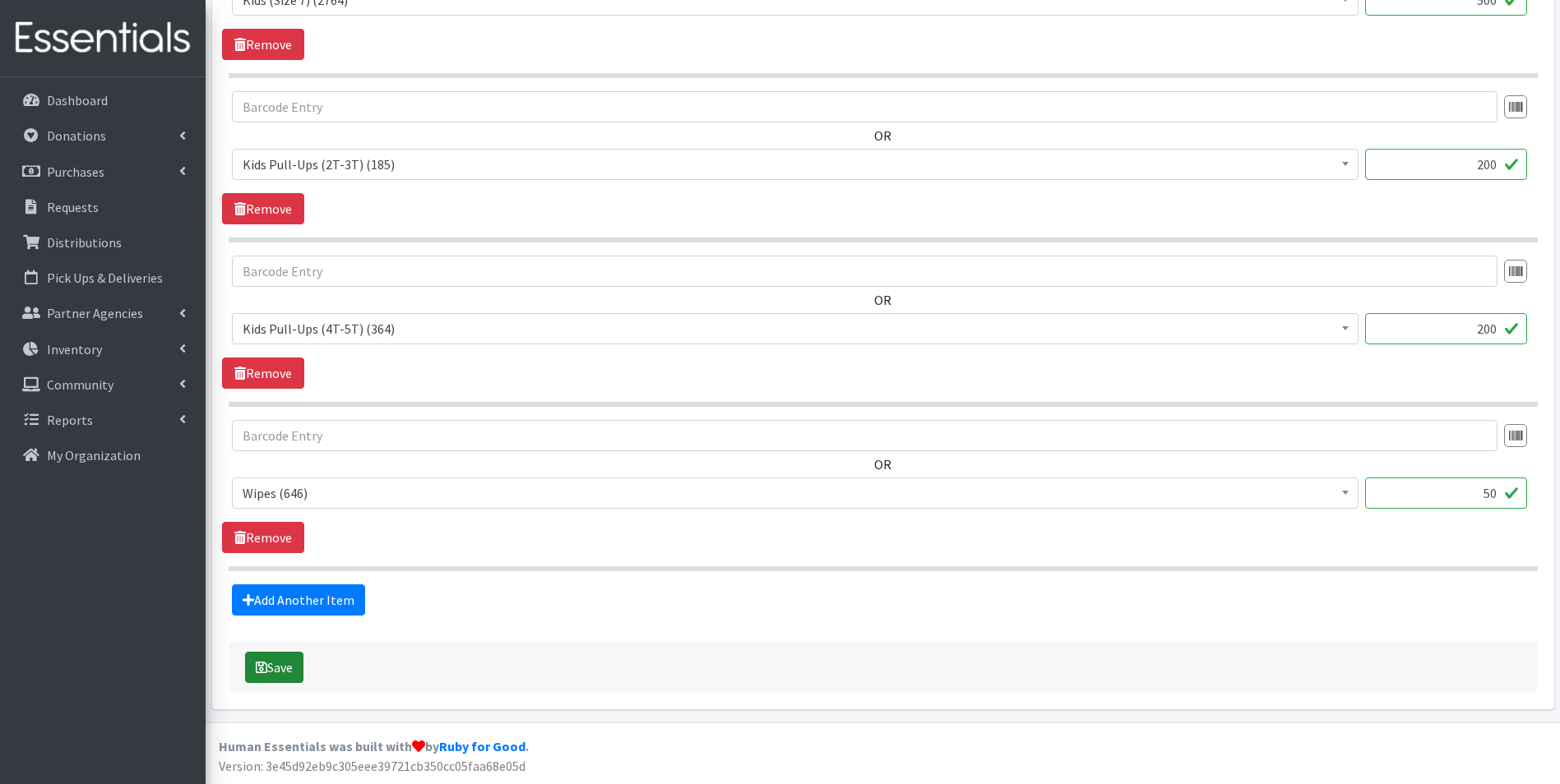
click at [280, 676] on button "Save" at bounding box center [274, 667] width 59 height 31
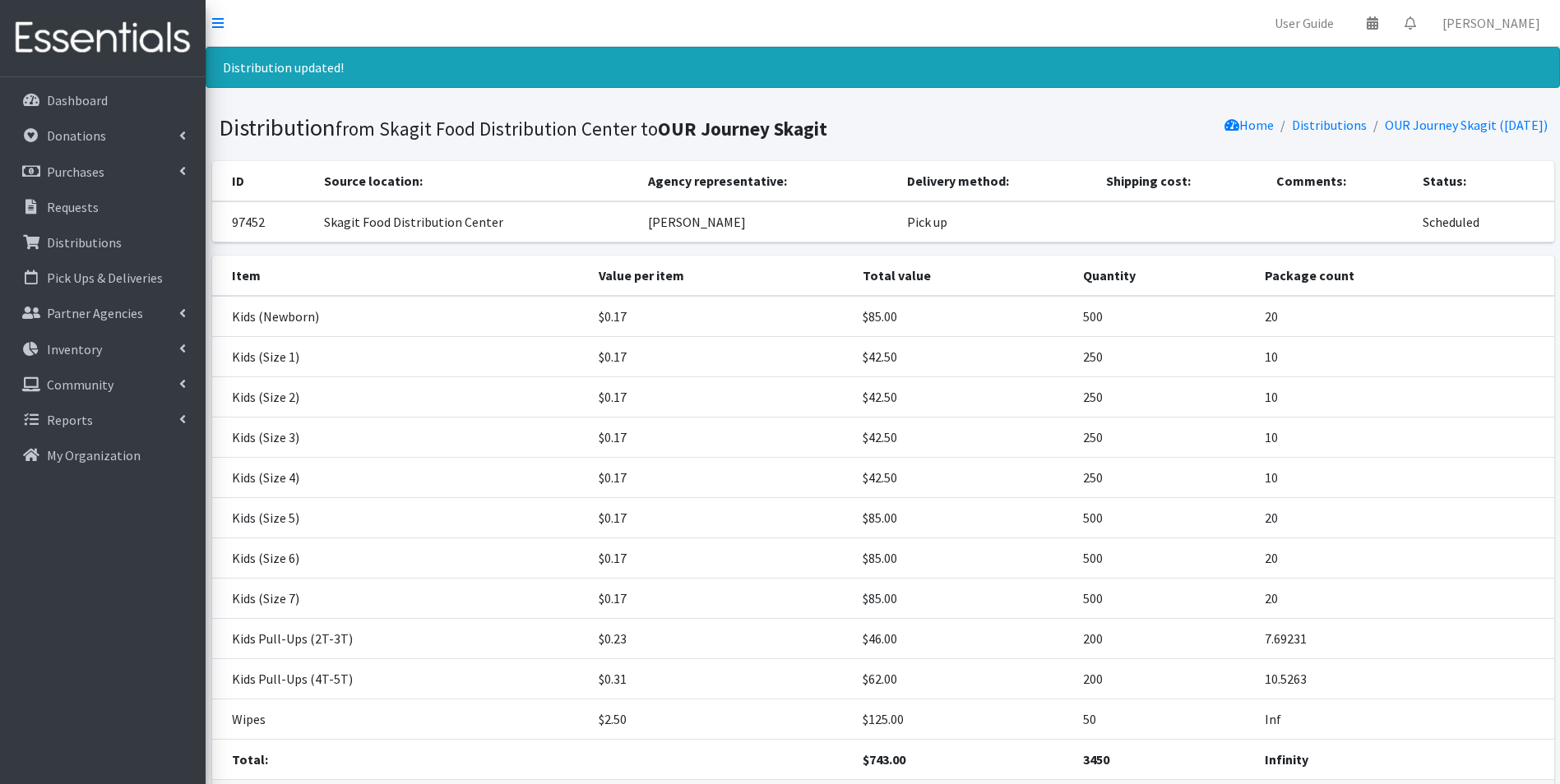
scroll to position [122, 0]
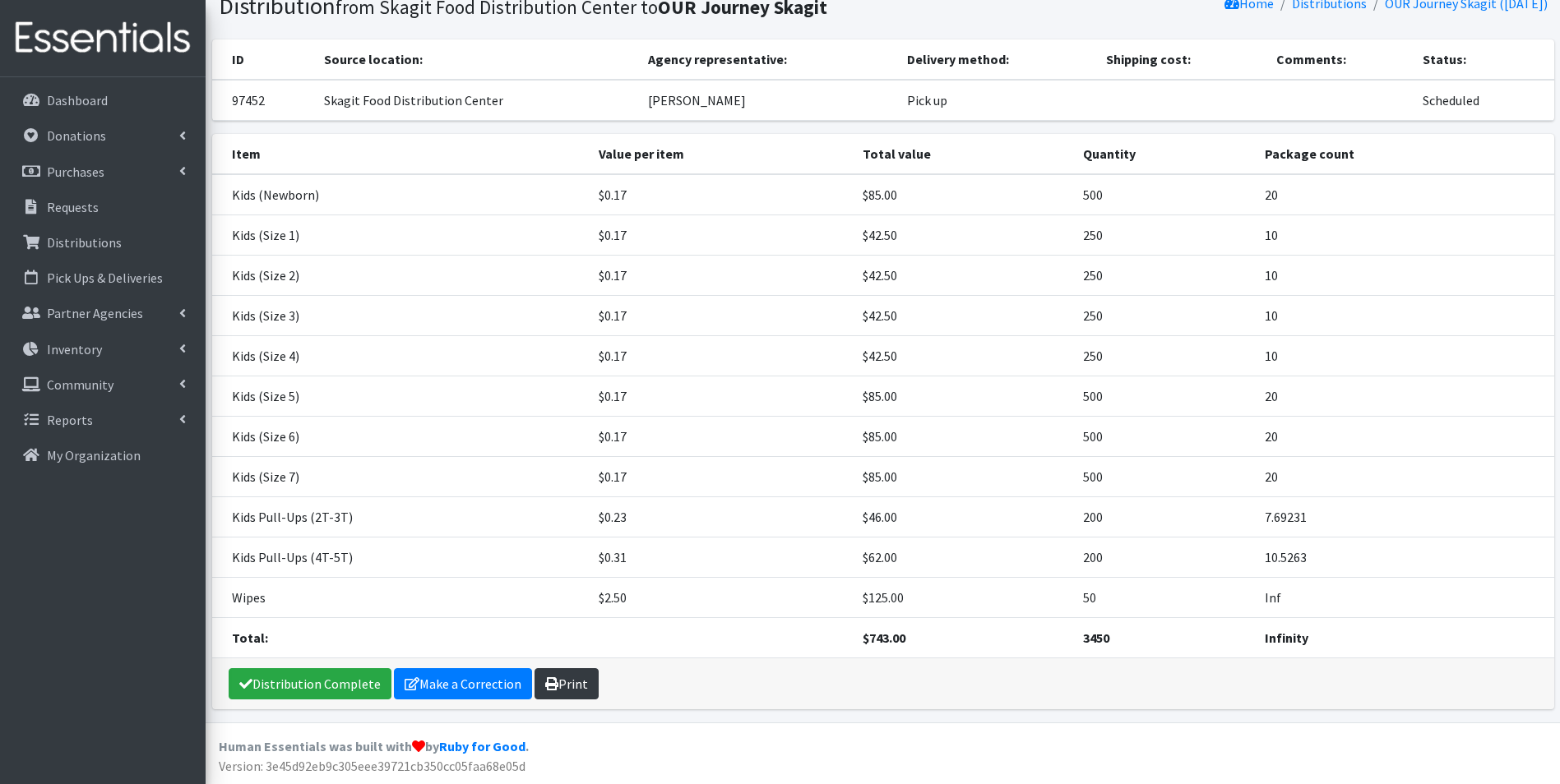
click at [569, 678] on link "Print" at bounding box center [567, 684] width 64 height 31
click at [113, 318] on p "Partner Agencies" at bounding box center [95, 313] width 96 height 17
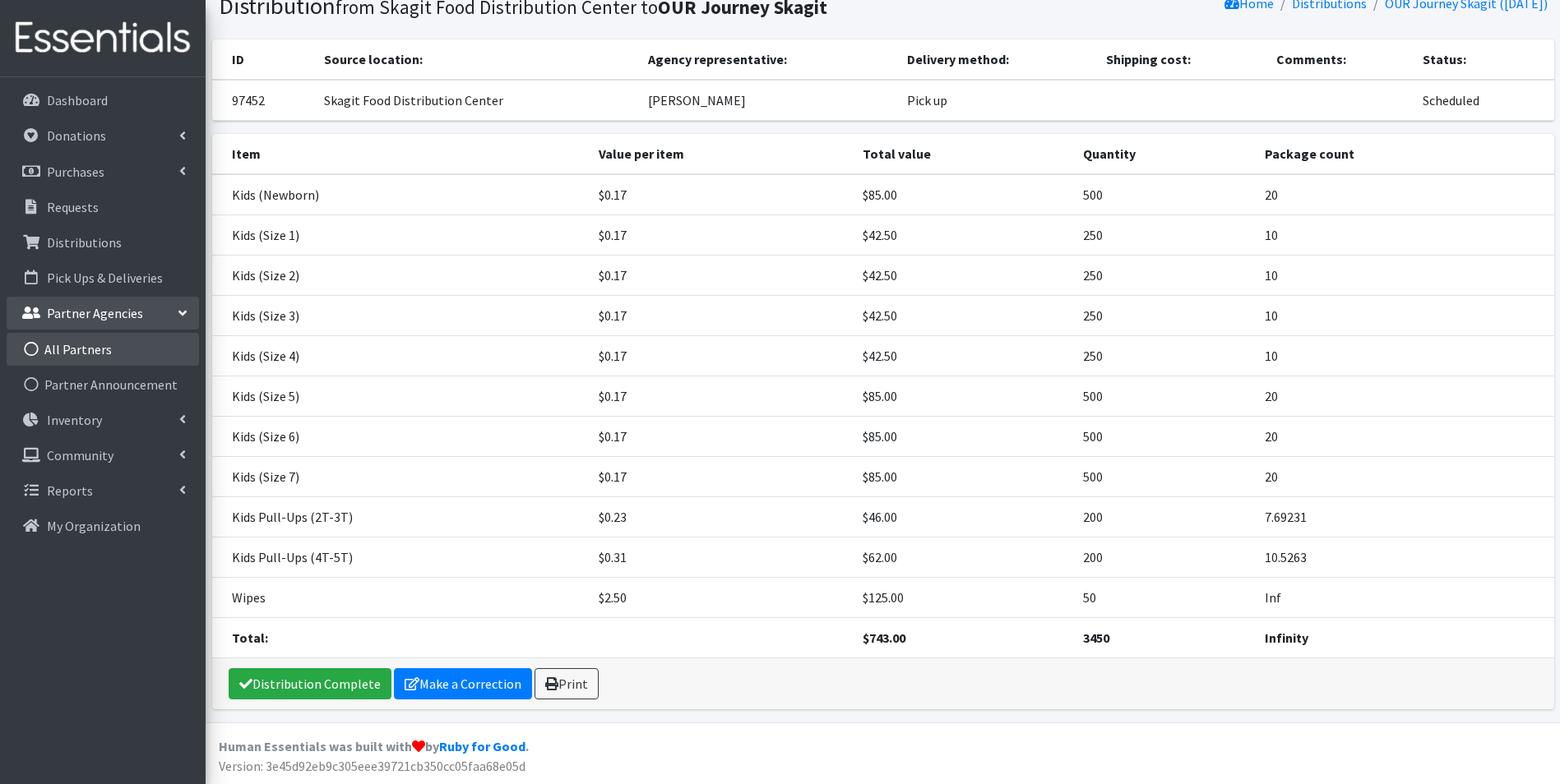
click at [107, 357] on link "All Partners" at bounding box center [102, 349] width 193 height 33
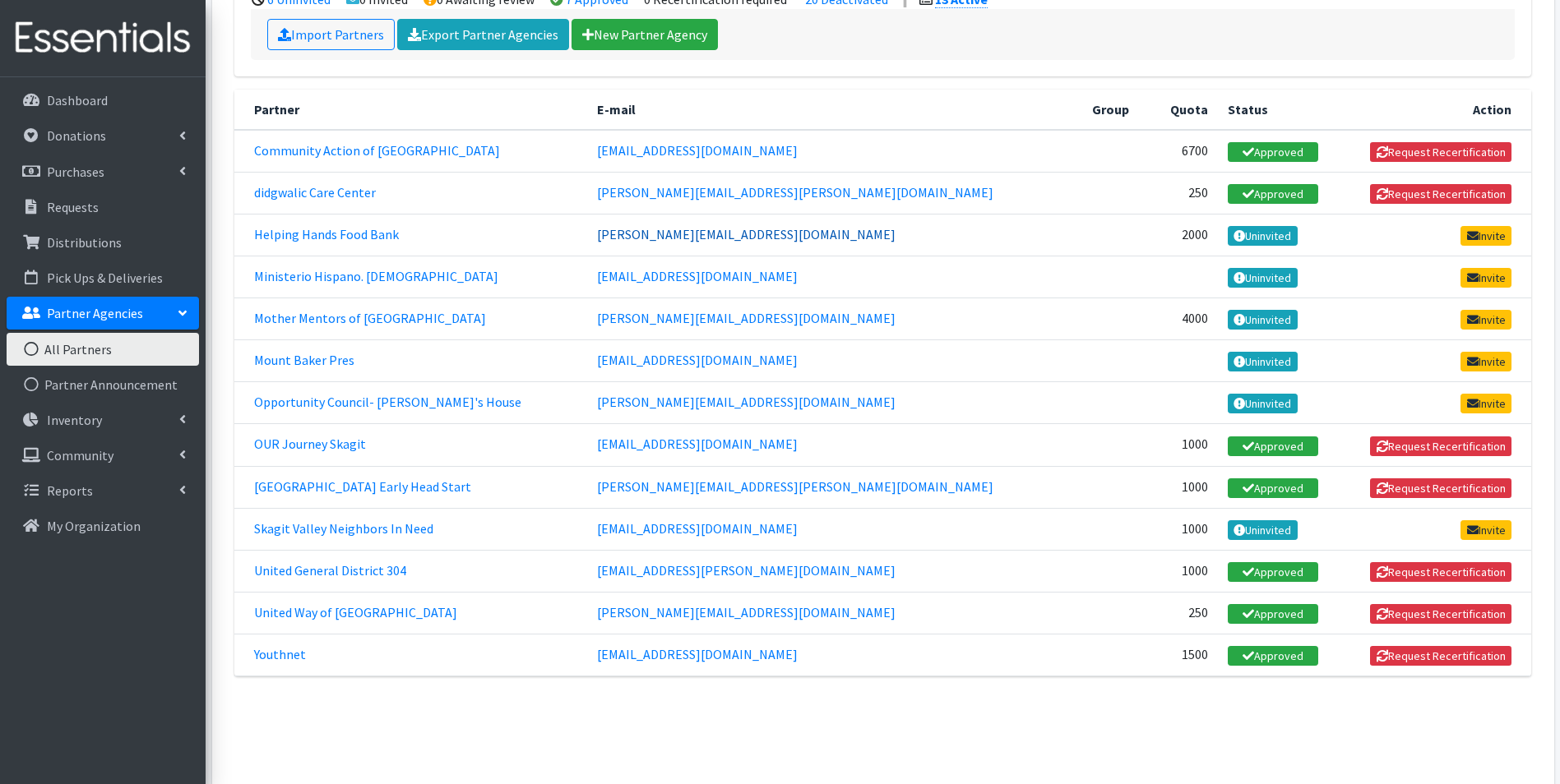
scroll to position [229, 0]
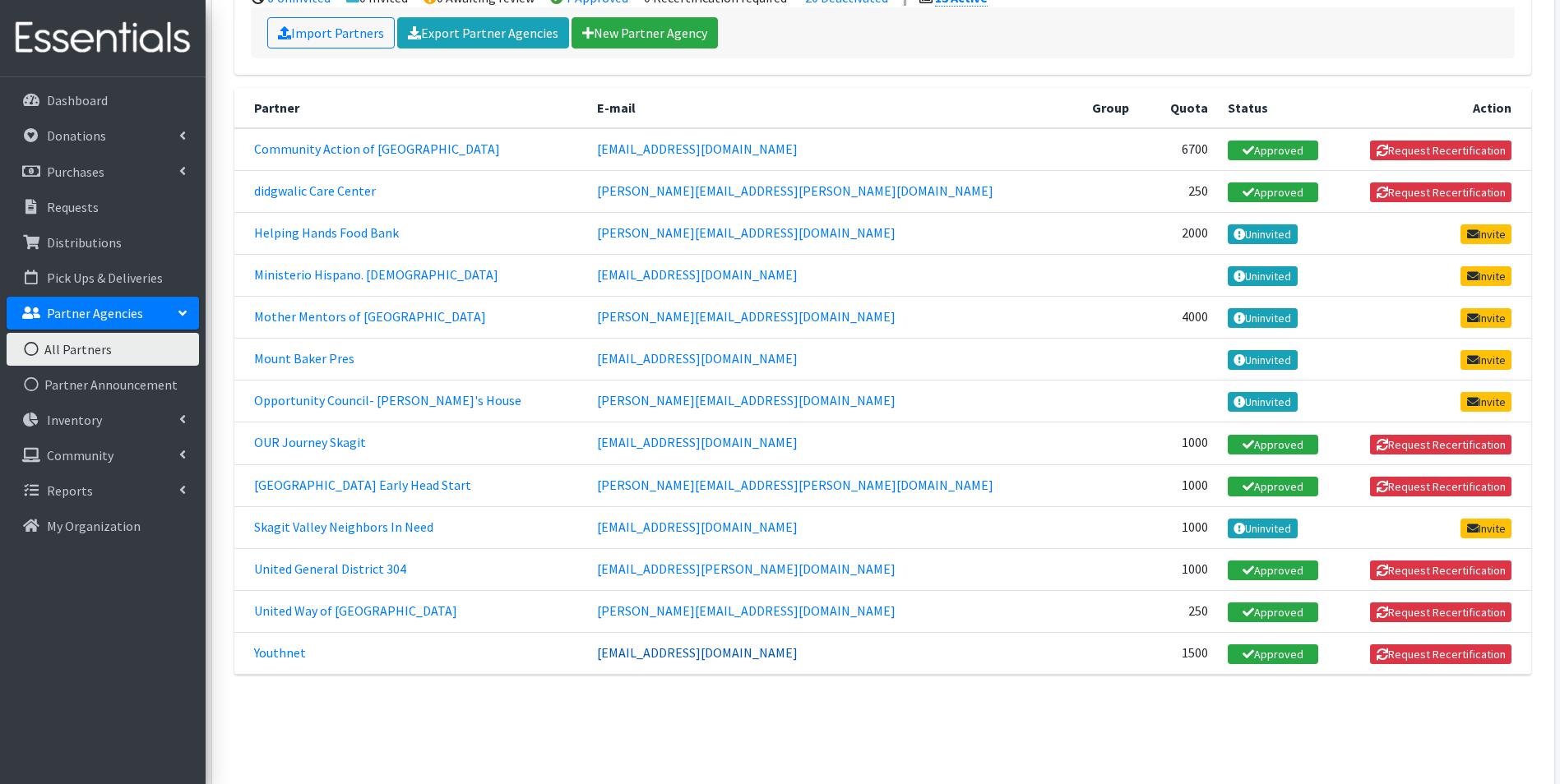
click at [784, 658] on link "[EMAIL_ADDRESS][DOMAIN_NAME]" at bounding box center [697, 653] width 201 height 17
click at [265, 654] on link "Youthnet" at bounding box center [280, 653] width 51 height 17
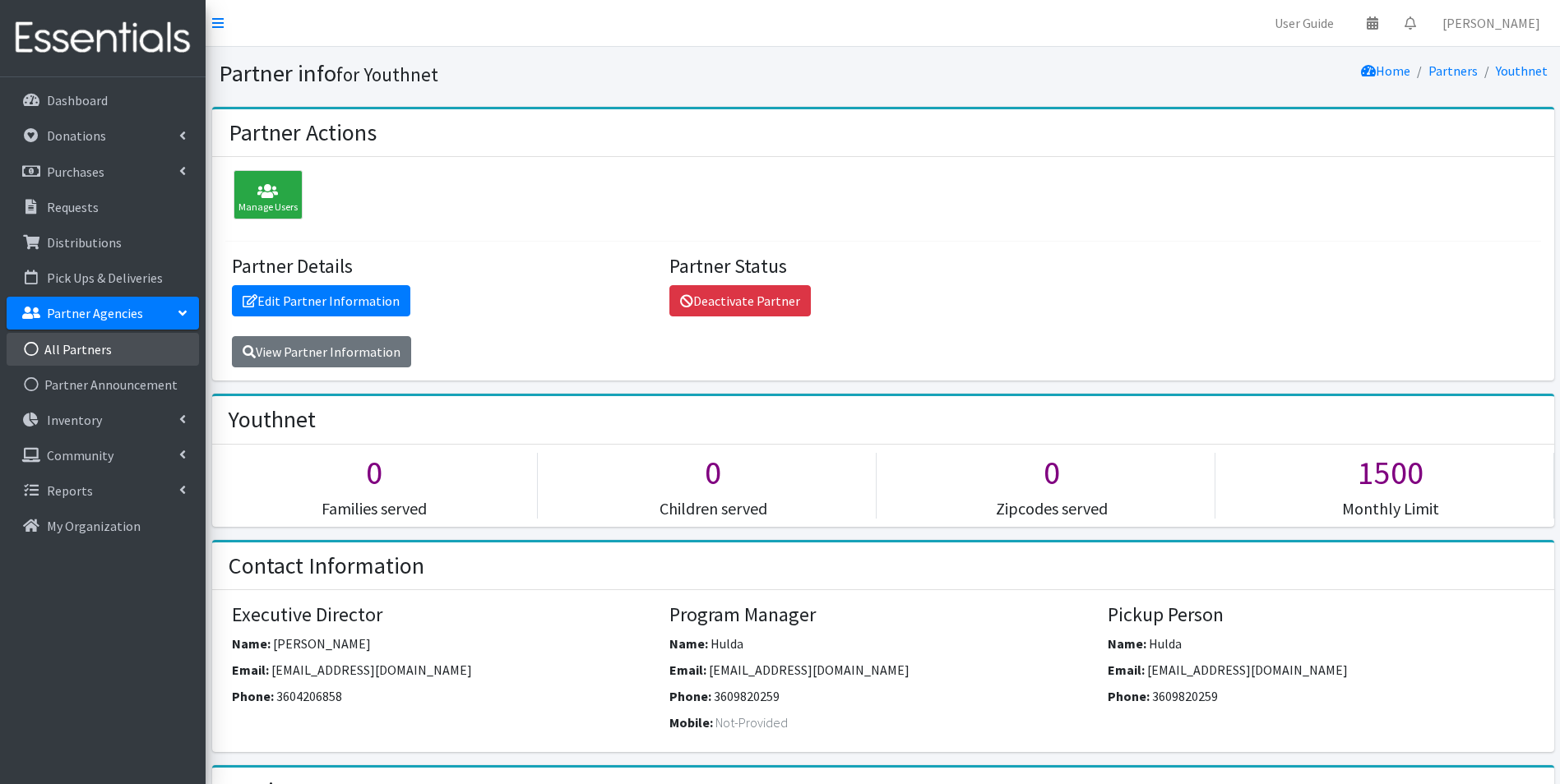
click at [96, 348] on link "All Partners" at bounding box center [102, 349] width 193 height 33
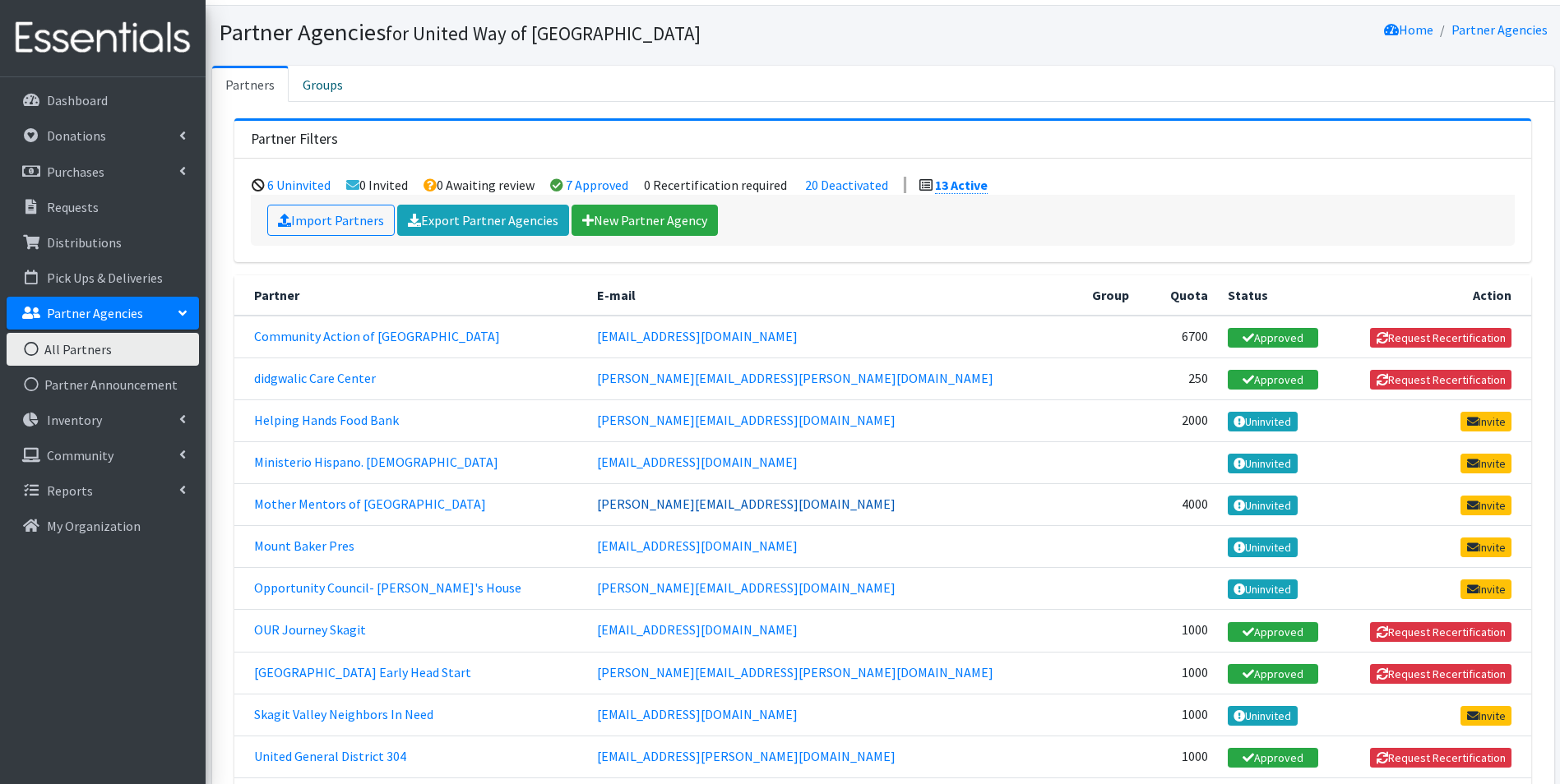
scroll to position [42, 0]
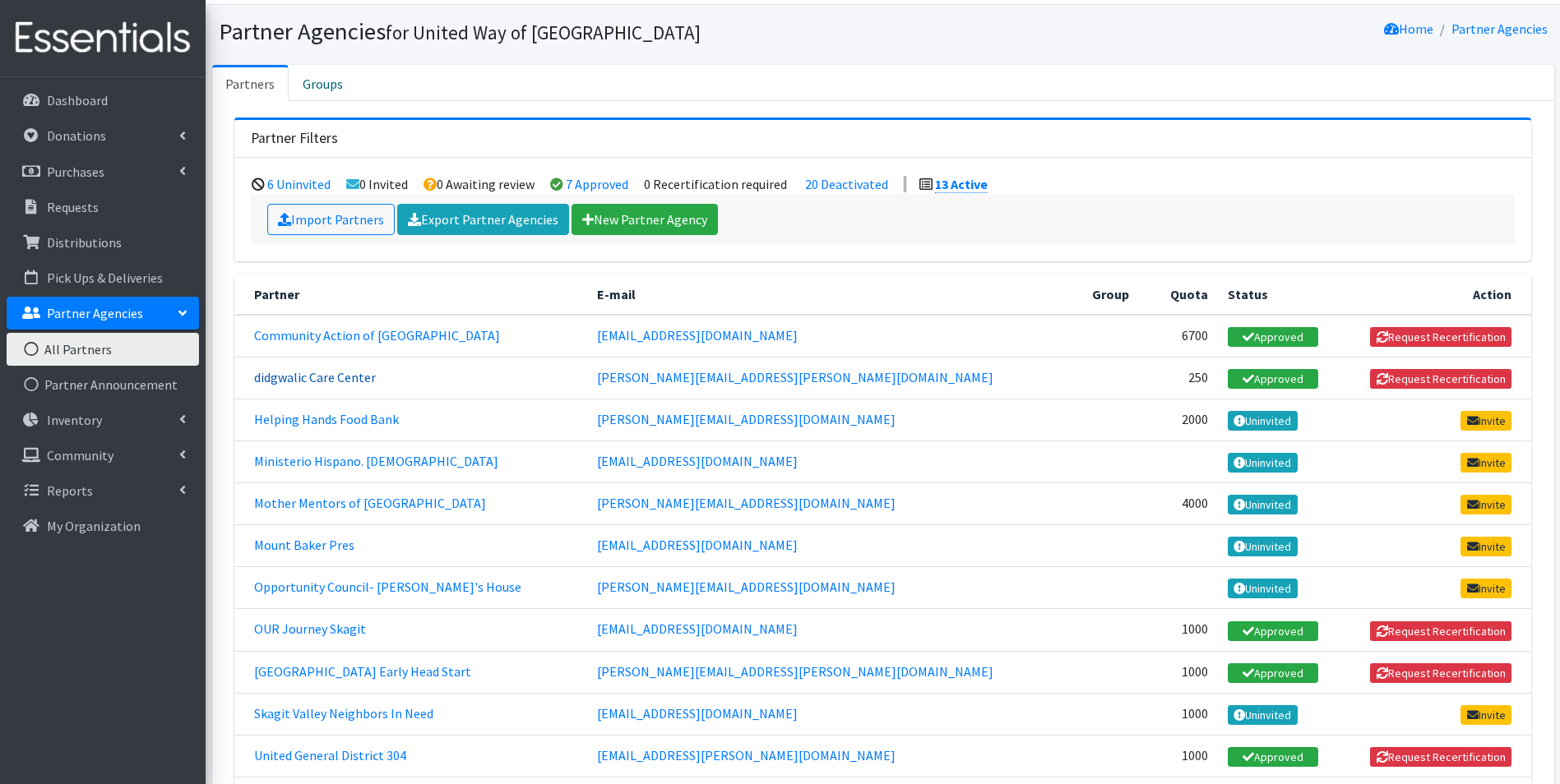
click at [365, 380] on link "didgwalic Care Center" at bounding box center [314, 377] width 122 height 17
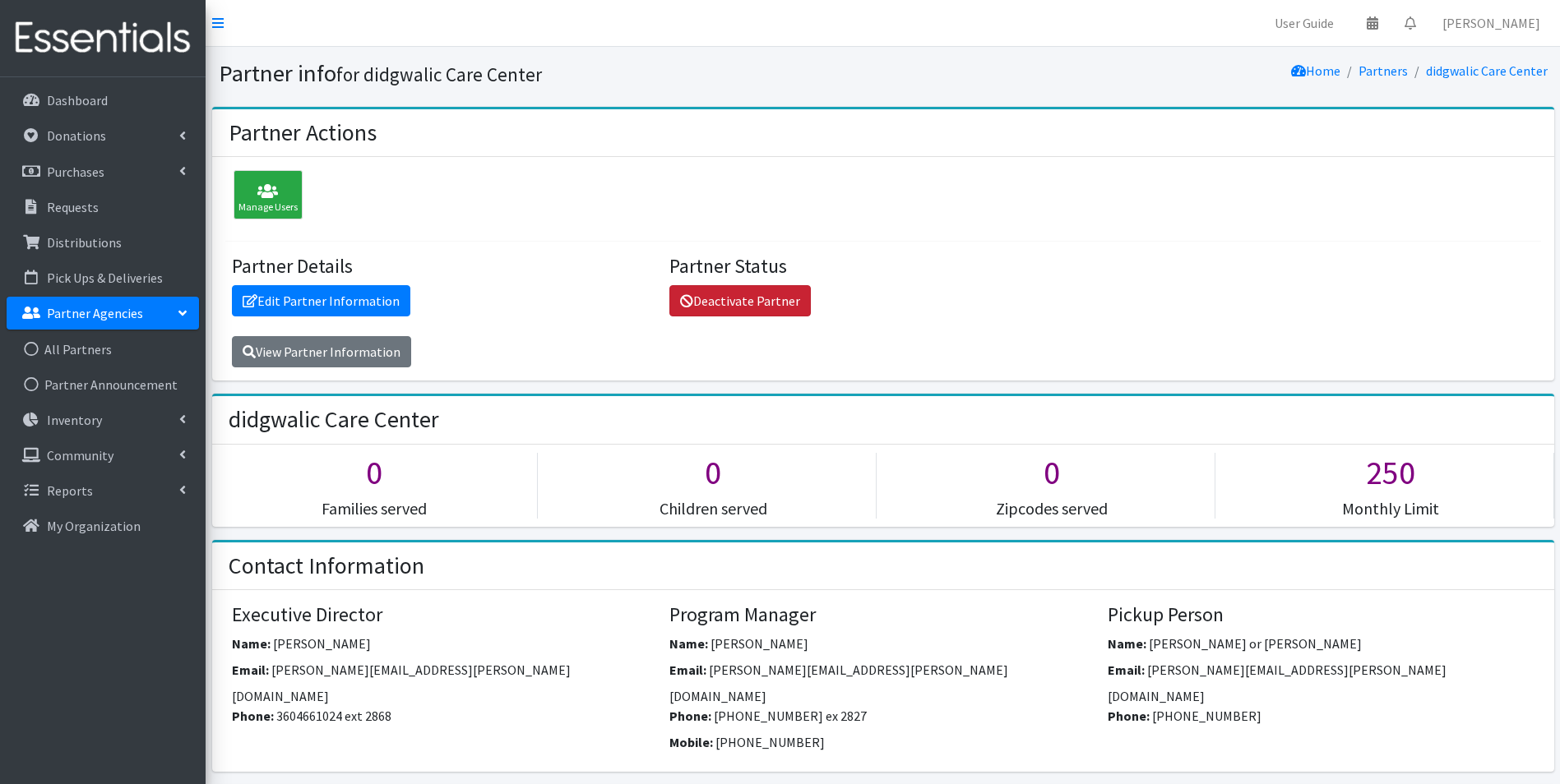
click at [735, 298] on link "Deactivate Partner" at bounding box center [740, 301] width 141 height 31
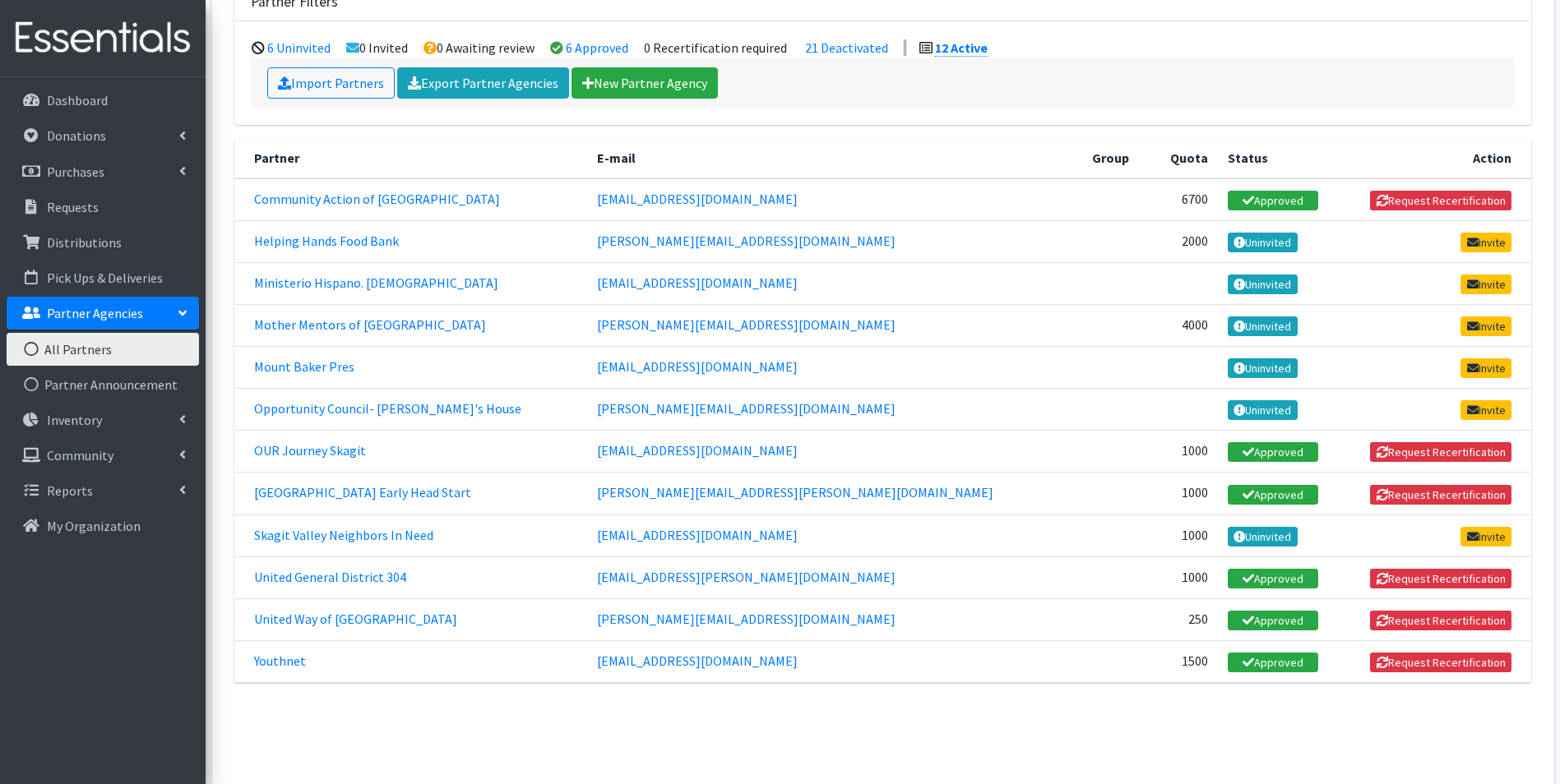
scroll to position [233, 0]
click at [1228, 328] on link "Uninvited" at bounding box center [1263, 325] width 70 height 20
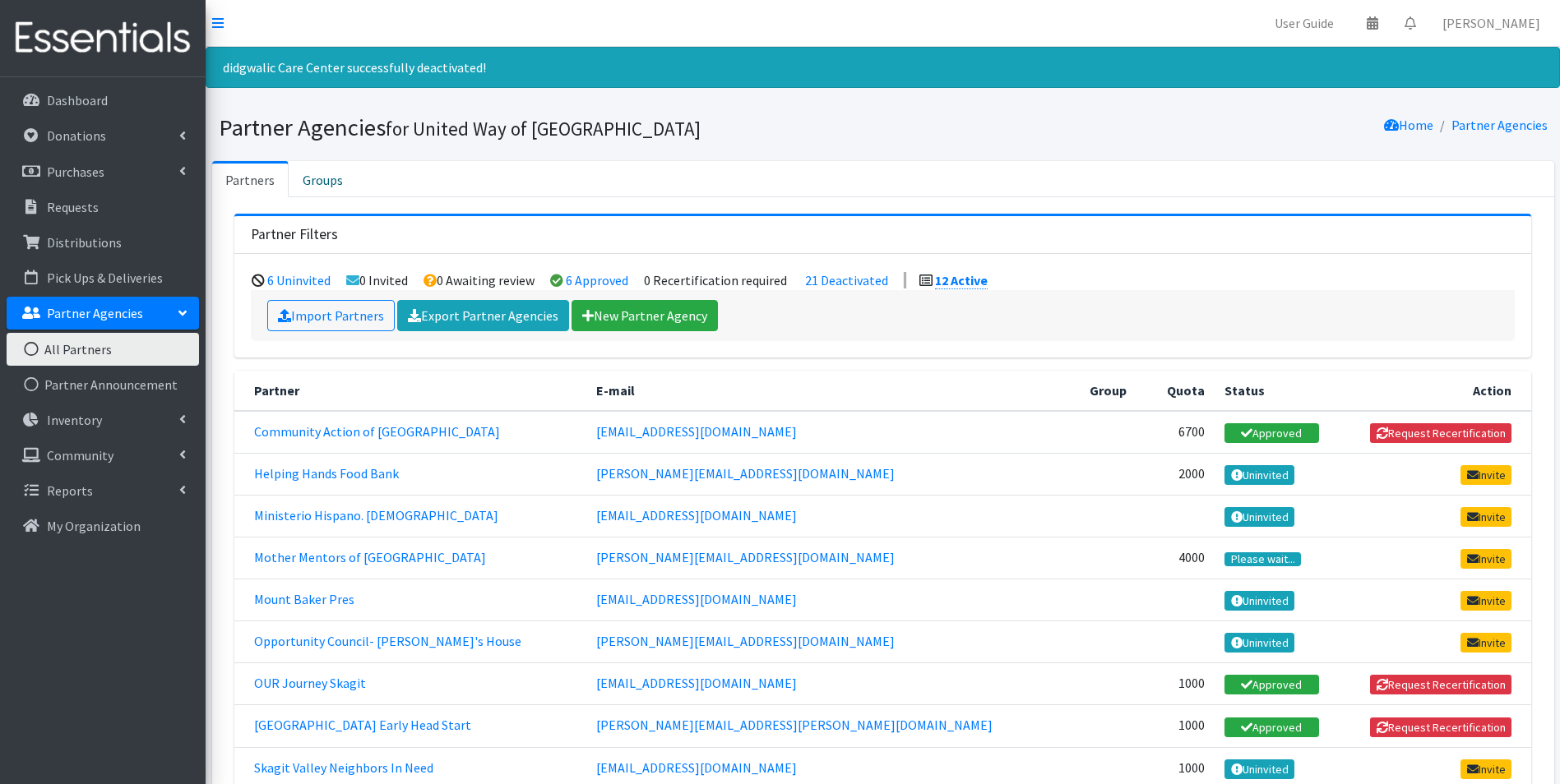
click at [1080, 563] on td at bounding box center [1114, 557] width 67 height 42
click at [871, 563] on link "[PERSON_NAME][EMAIL_ADDRESS][DOMAIN_NAME]" at bounding box center [745, 557] width 298 height 17
click at [426, 557] on link "Mother Mentors of [GEOGRAPHIC_DATA]" at bounding box center [369, 557] width 232 height 17
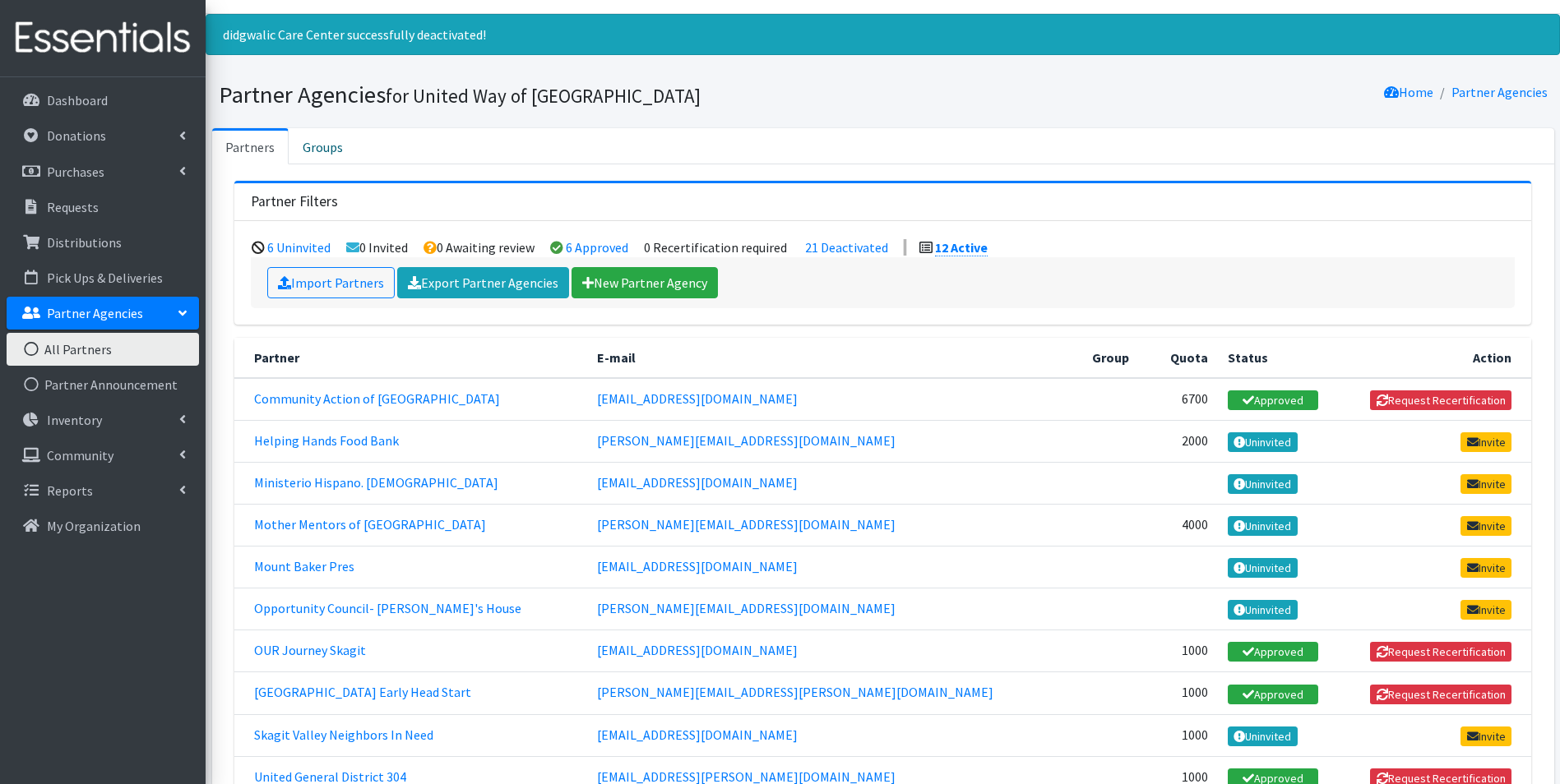
scroll to position [35, 0]
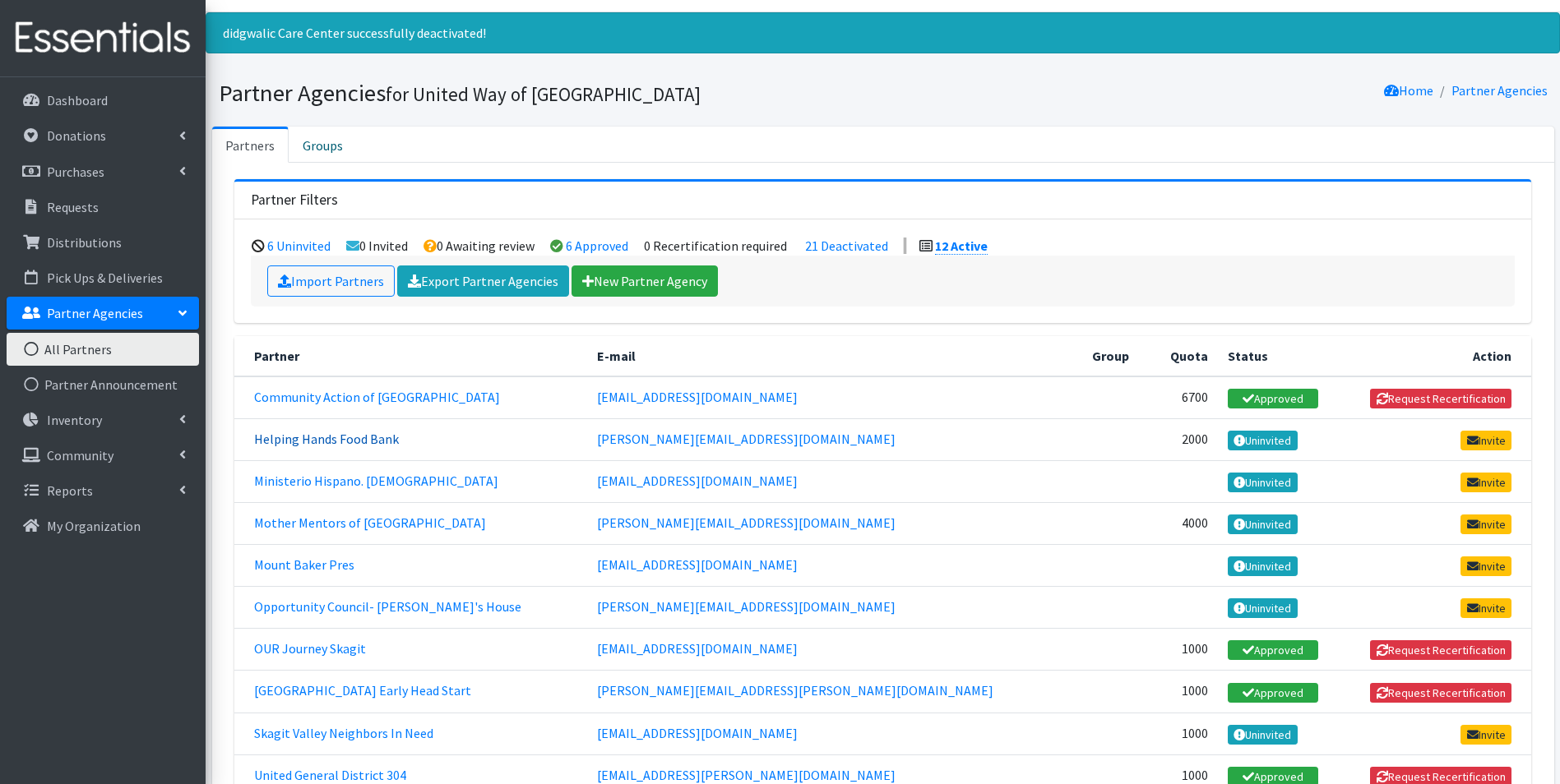
click at [386, 435] on link "Helping Hands Food Bank" at bounding box center [326, 439] width 145 height 17
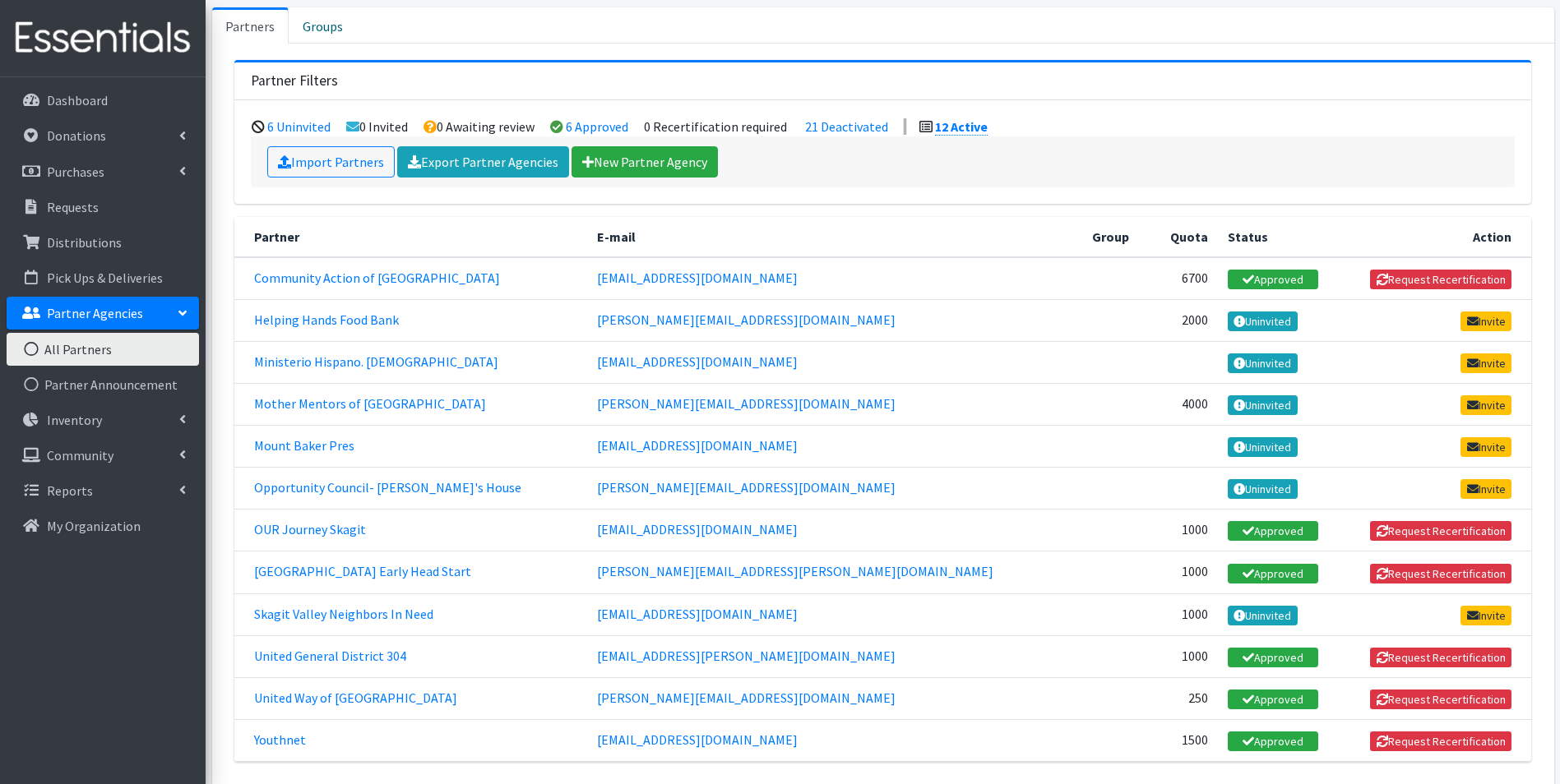
scroll to position [132, 0]
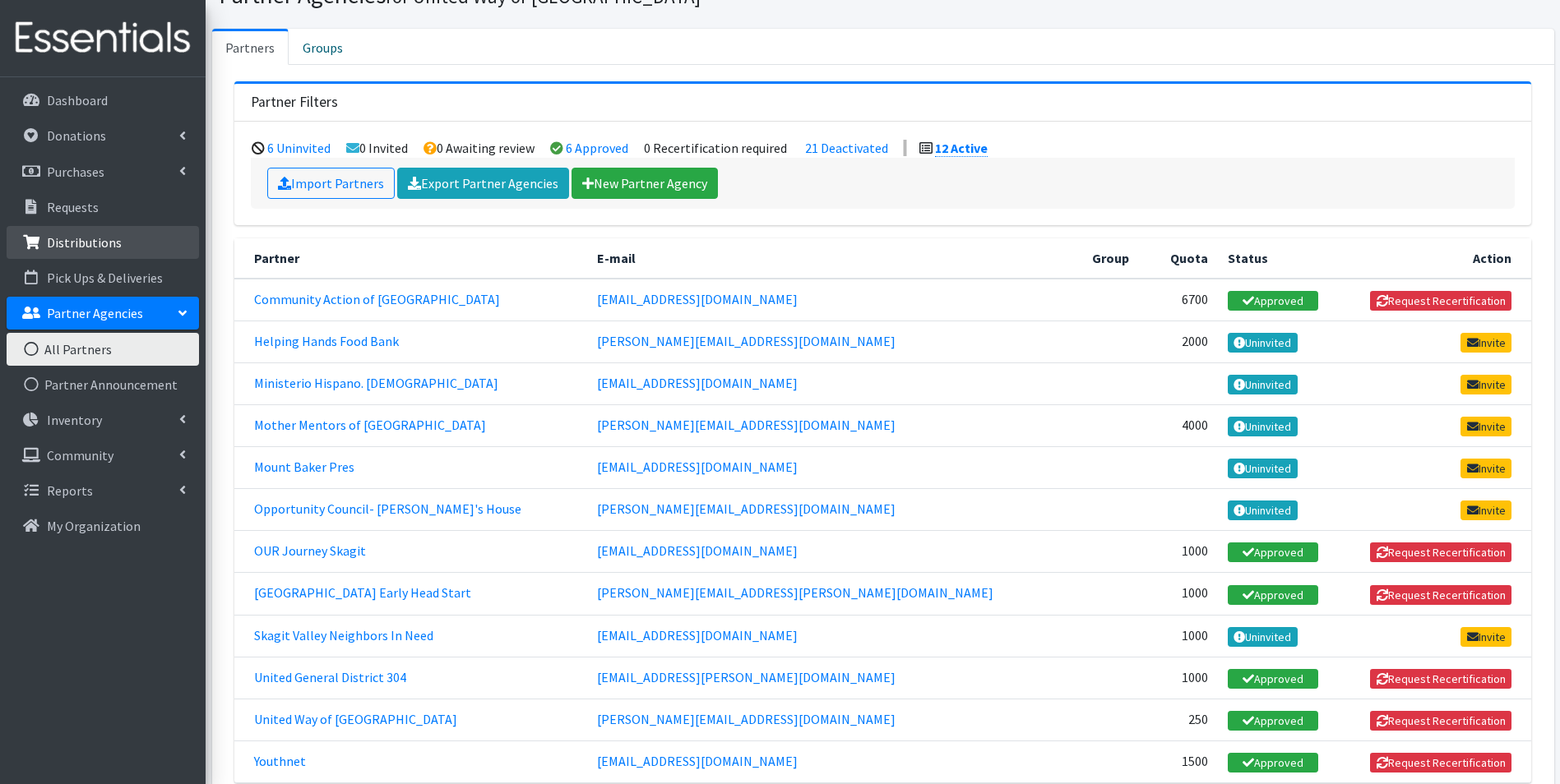
click at [85, 245] on p "Distributions" at bounding box center [84, 242] width 75 height 17
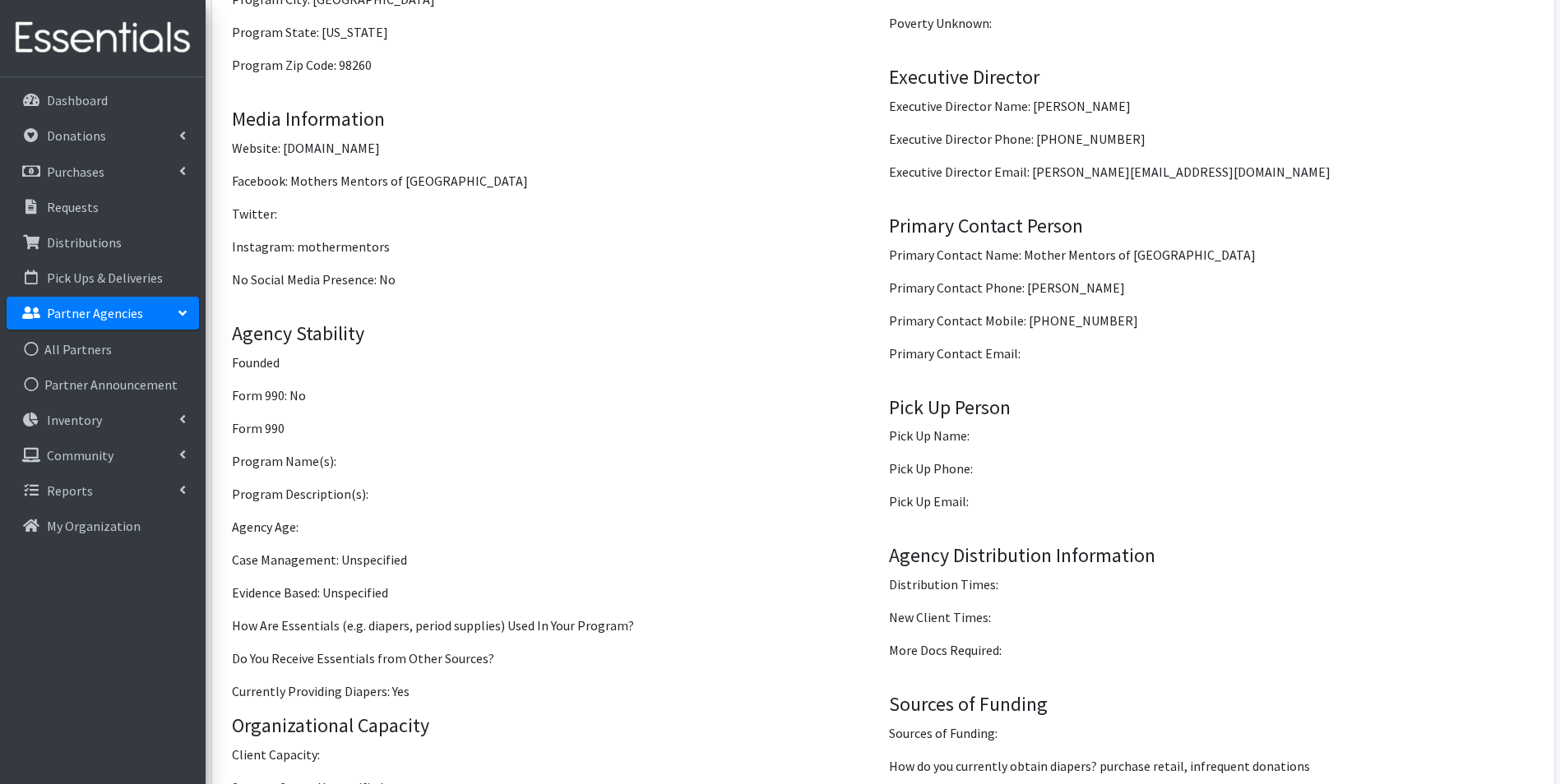
scroll to position [1462, 0]
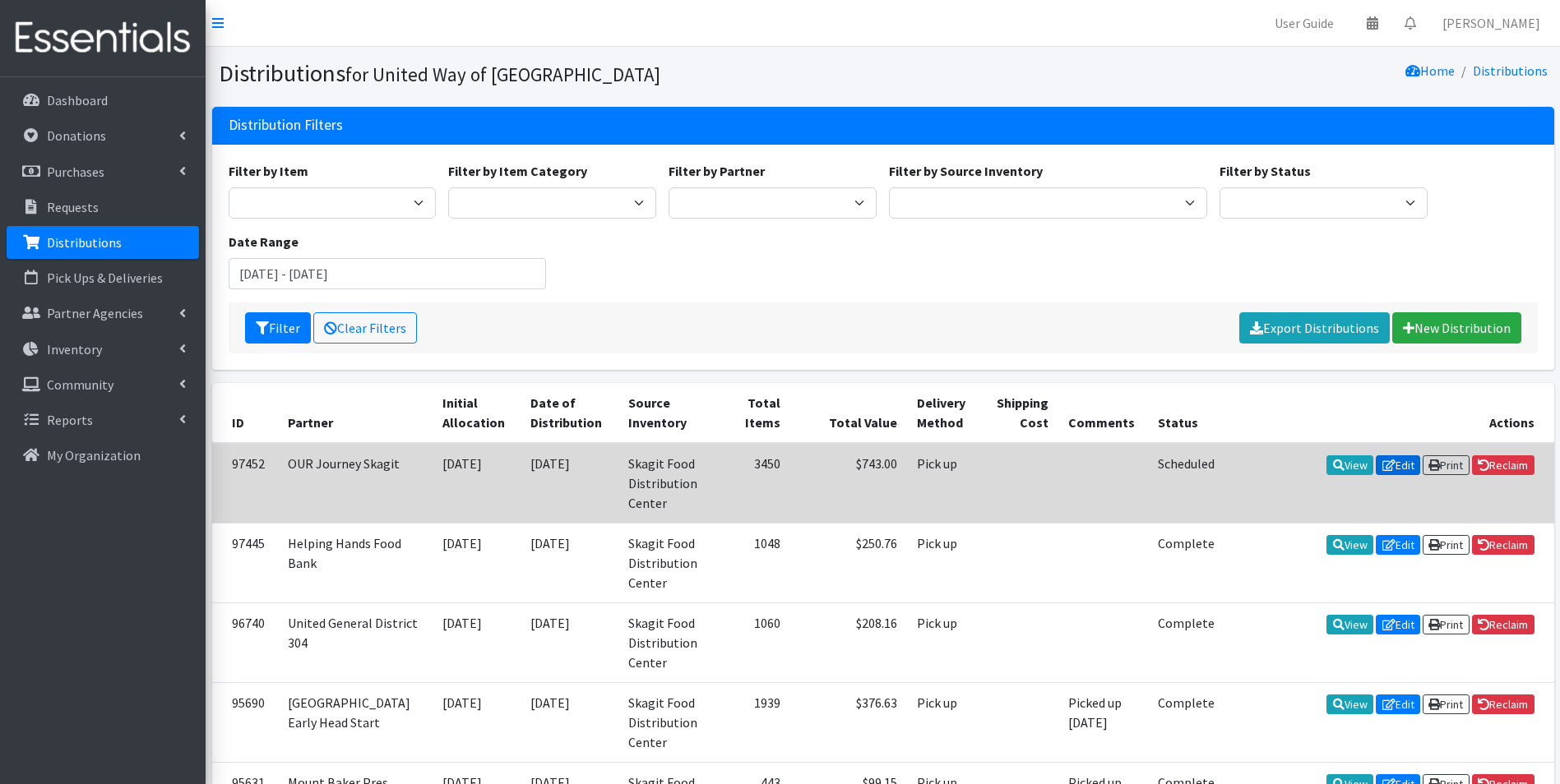
click at [1392, 460] on link "Edit" at bounding box center [1398, 466] width 44 height 20
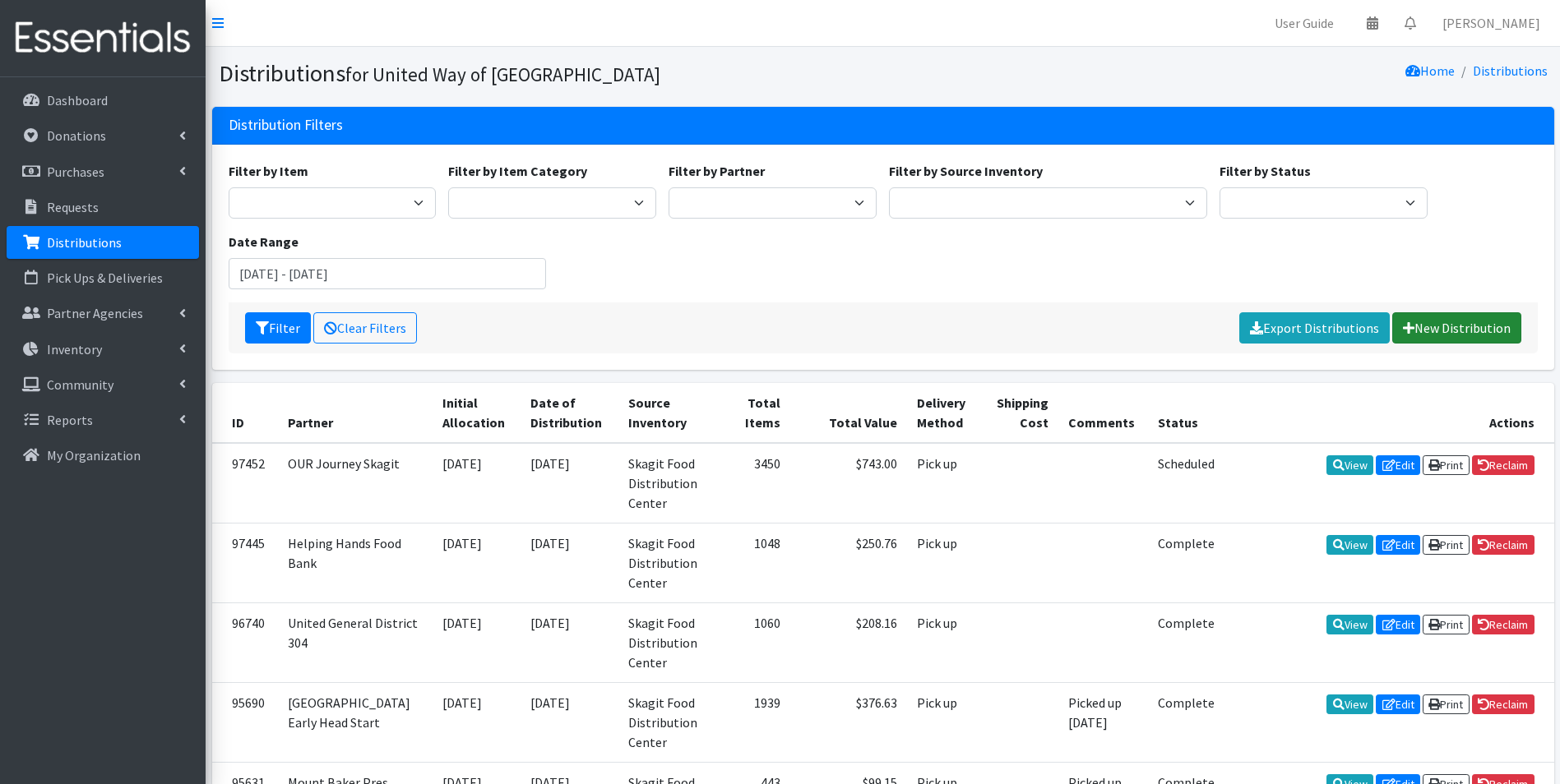
click at [1497, 324] on link "New Distribution" at bounding box center [1457, 327] width 130 height 31
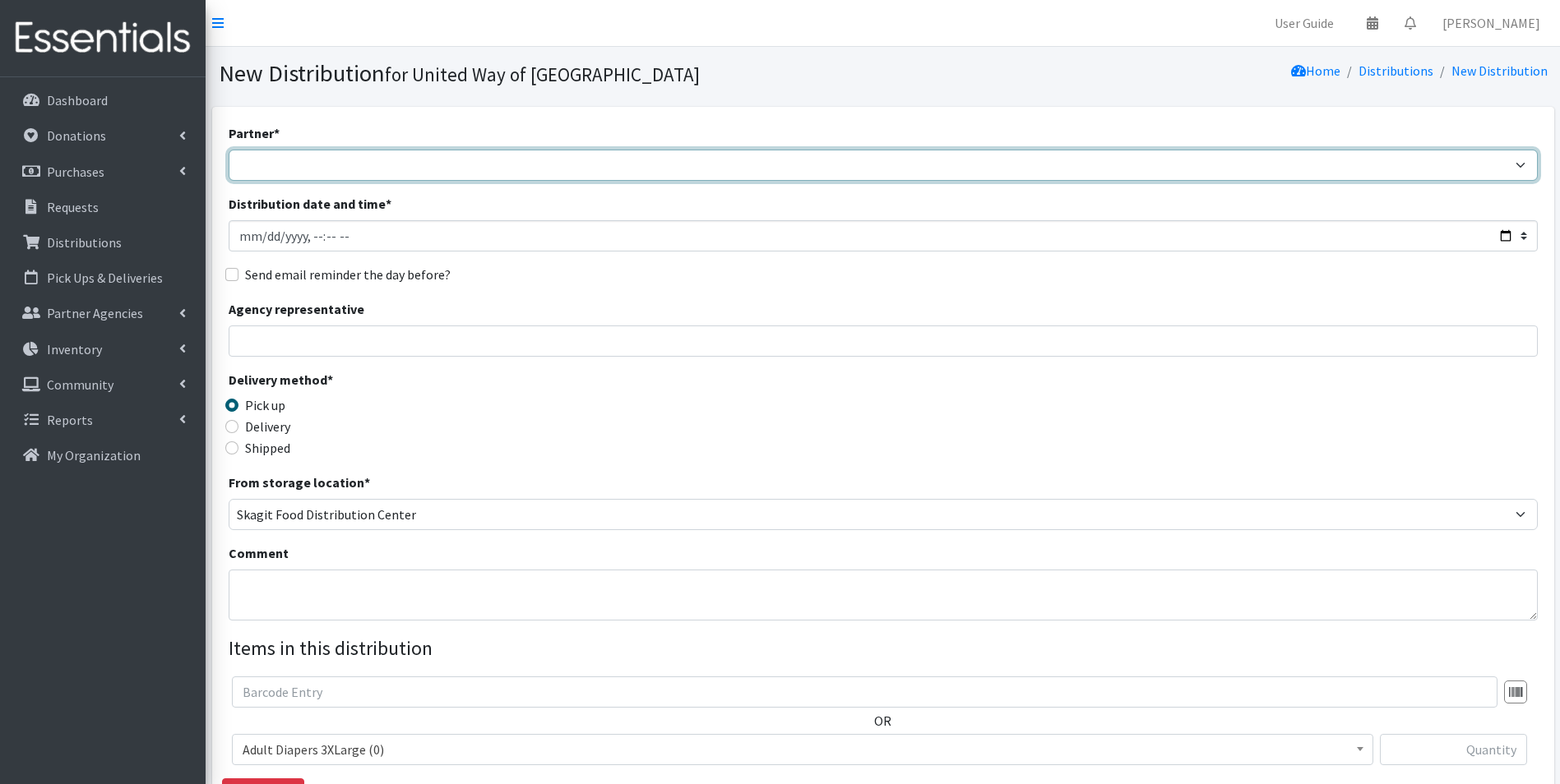
click at [1089, 161] on select "Community Action of Skagit County Helping Hands Food Bank Ministerio Hispano. […" at bounding box center [884, 165] width 1310 height 31
select select "5660"
click at [229, 150] on select "Community Action of Skagit County Helping Hands Food Bank Ministerio Hispano. […" at bounding box center [884, 165] width 1310 height 31
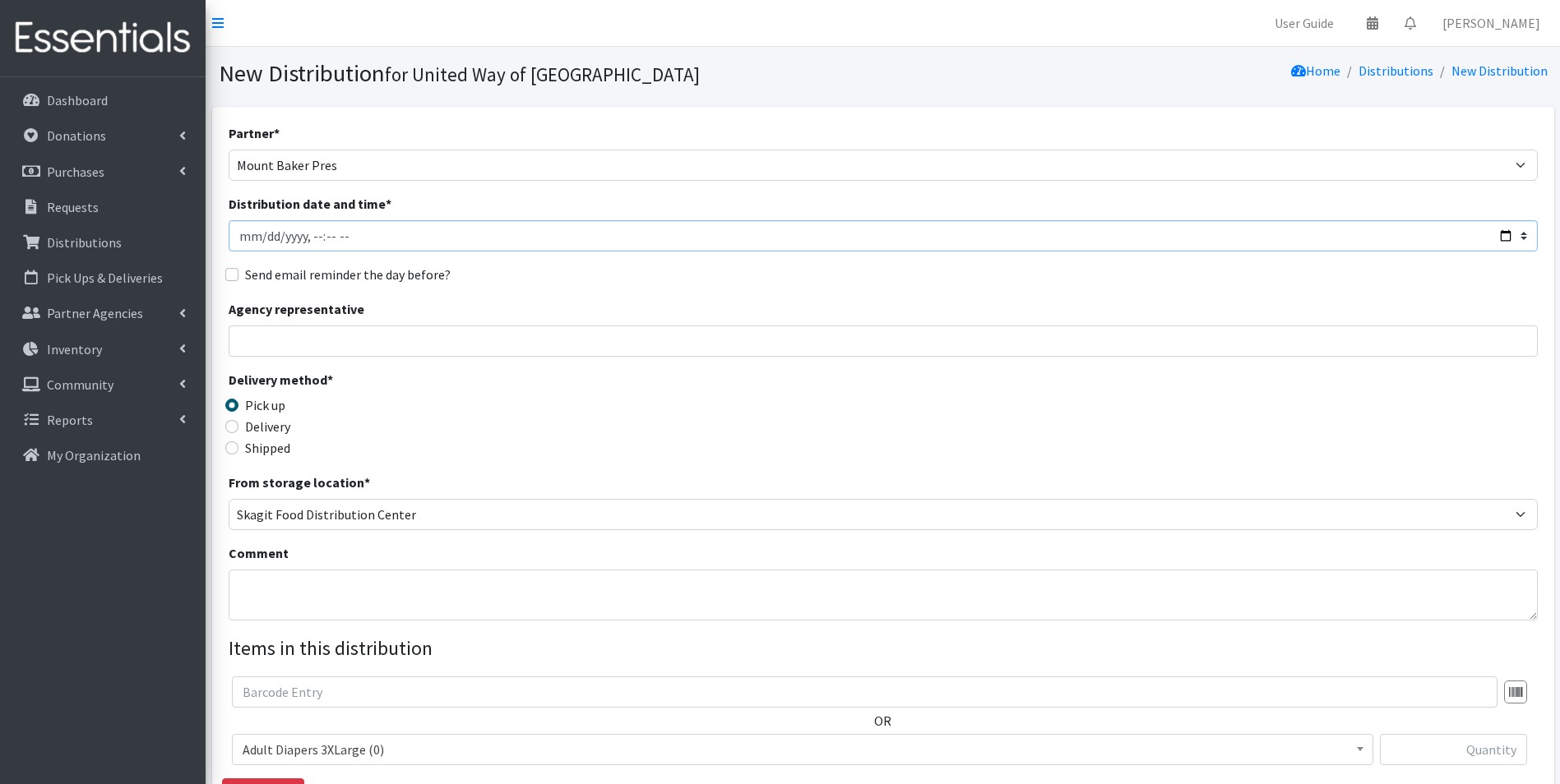
click at [1502, 239] on input "Distribution date and time *" at bounding box center [884, 235] width 1310 height 31
type input "2025-10-09T10:00"
click at [610, 287] on div "Partner * Community Action of Skagit County Helping Hands Food Bank Ministerio …" at bounding box center [884, 498] width 1310 height 749
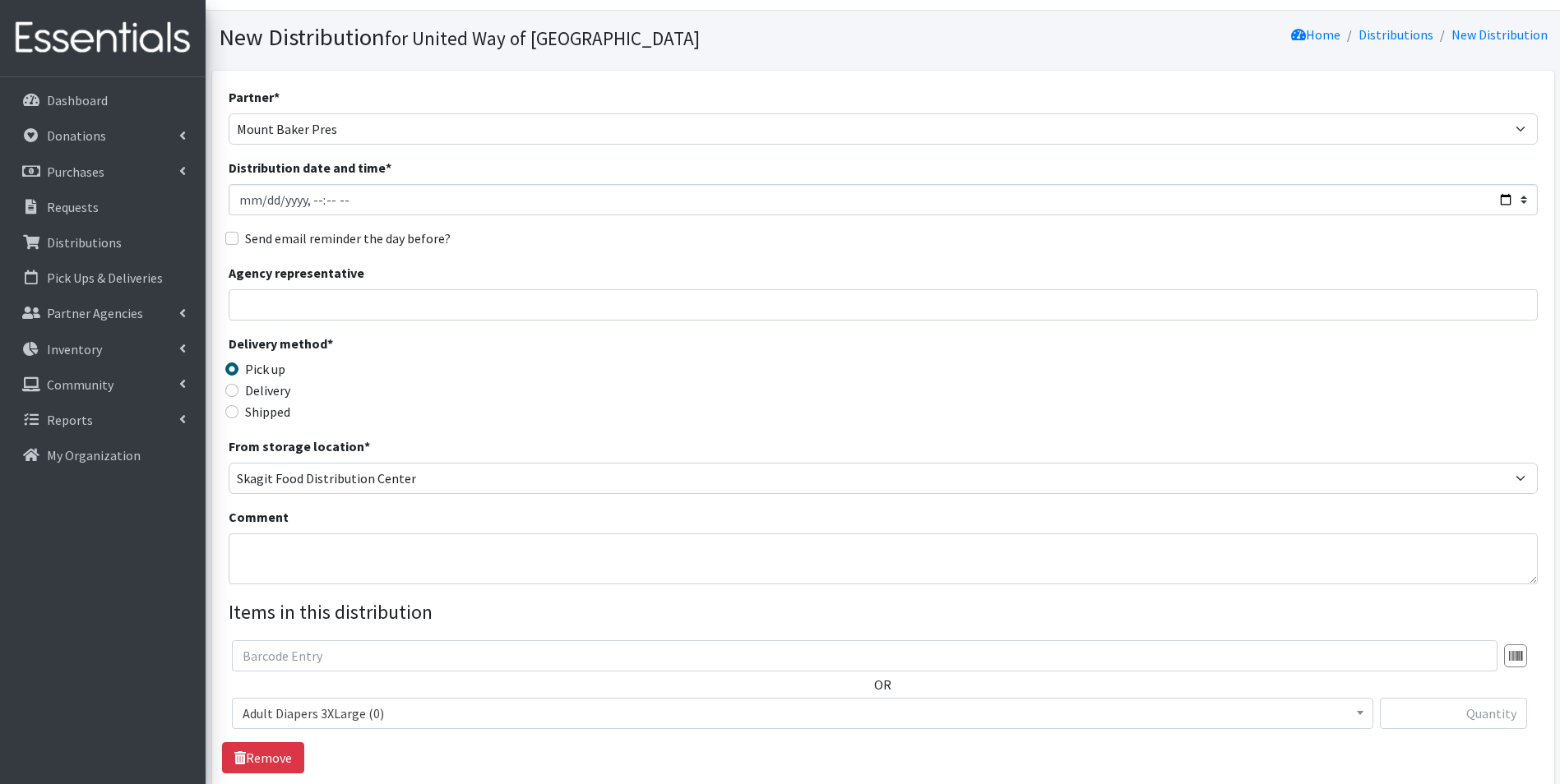
scroll to position [37, 0]
click at [230, 240] on input "Send email reminder the day before?" at bounding box center [232, 237] width 13 height 13
checkbox input "true"
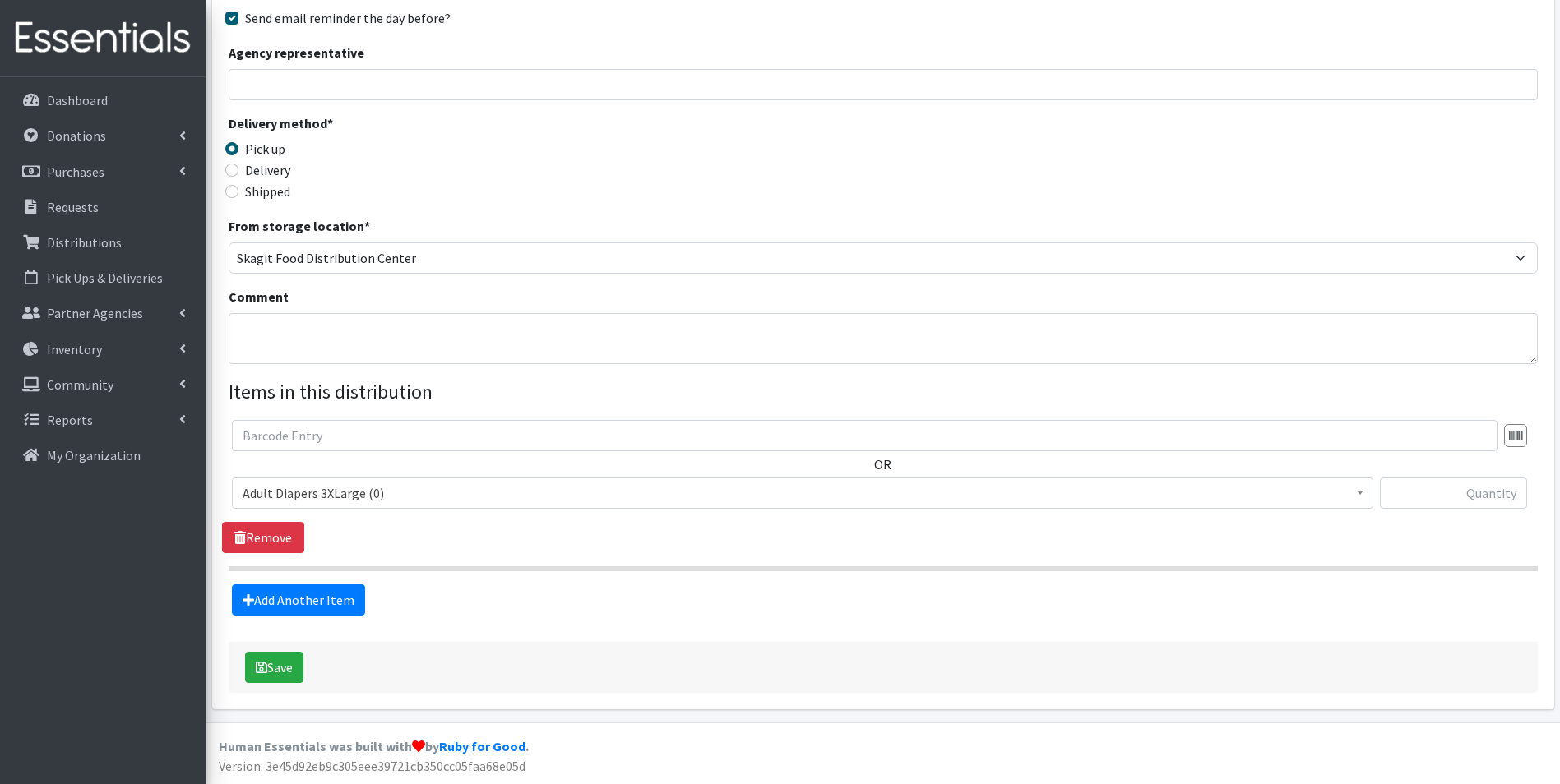
click at [878, 513] on span "Adult Diapers 3XLarge (0) Adult Diapers Large (617) Adult Diapers Medium (0) Ad…" at bounding box center [802, 500] width 1142 height 44
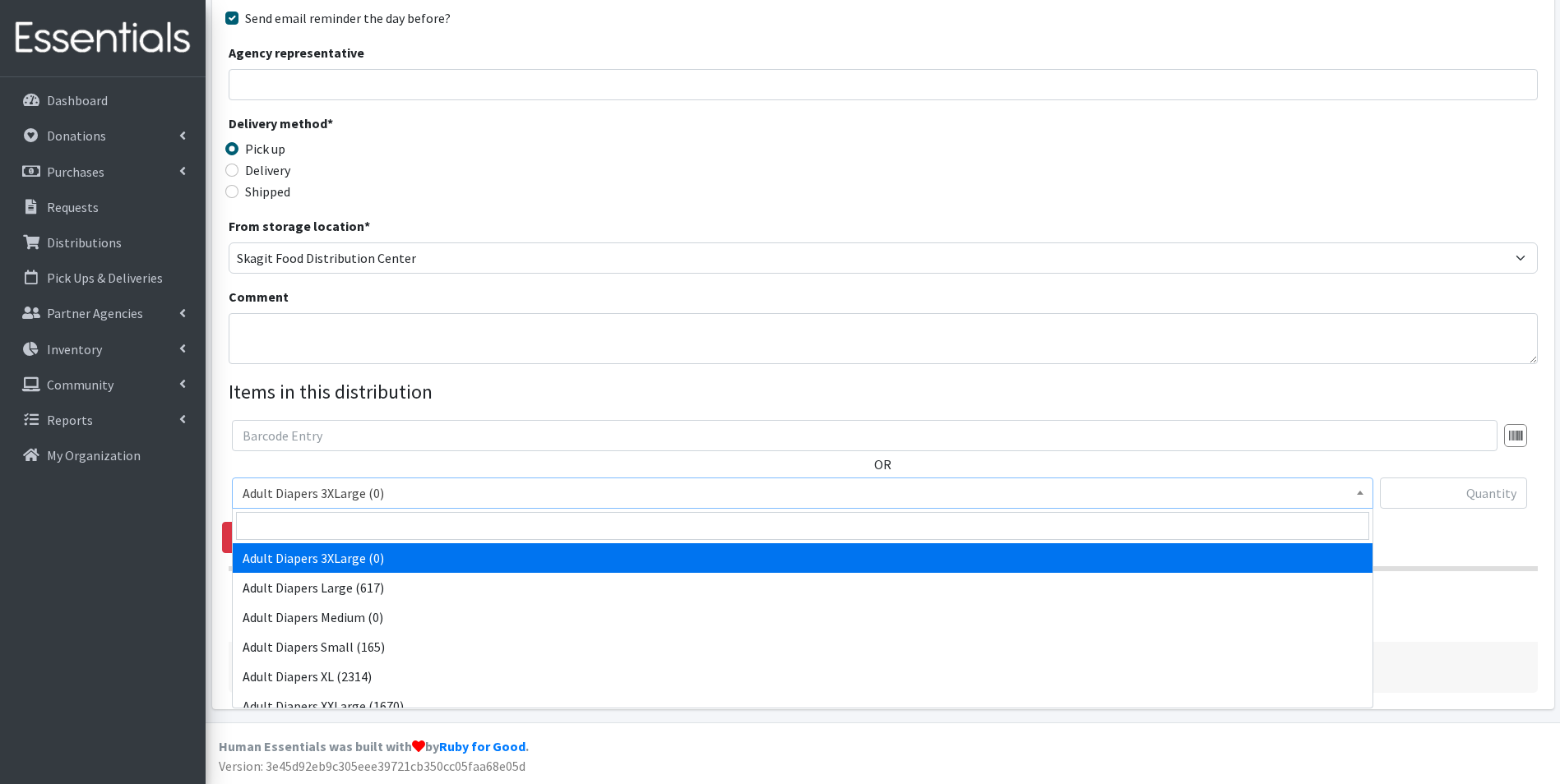
click at [874, 492] on span "Adult Diapers 3XLarge (0)" at bounding box center [802, 493] width 1121 height 23
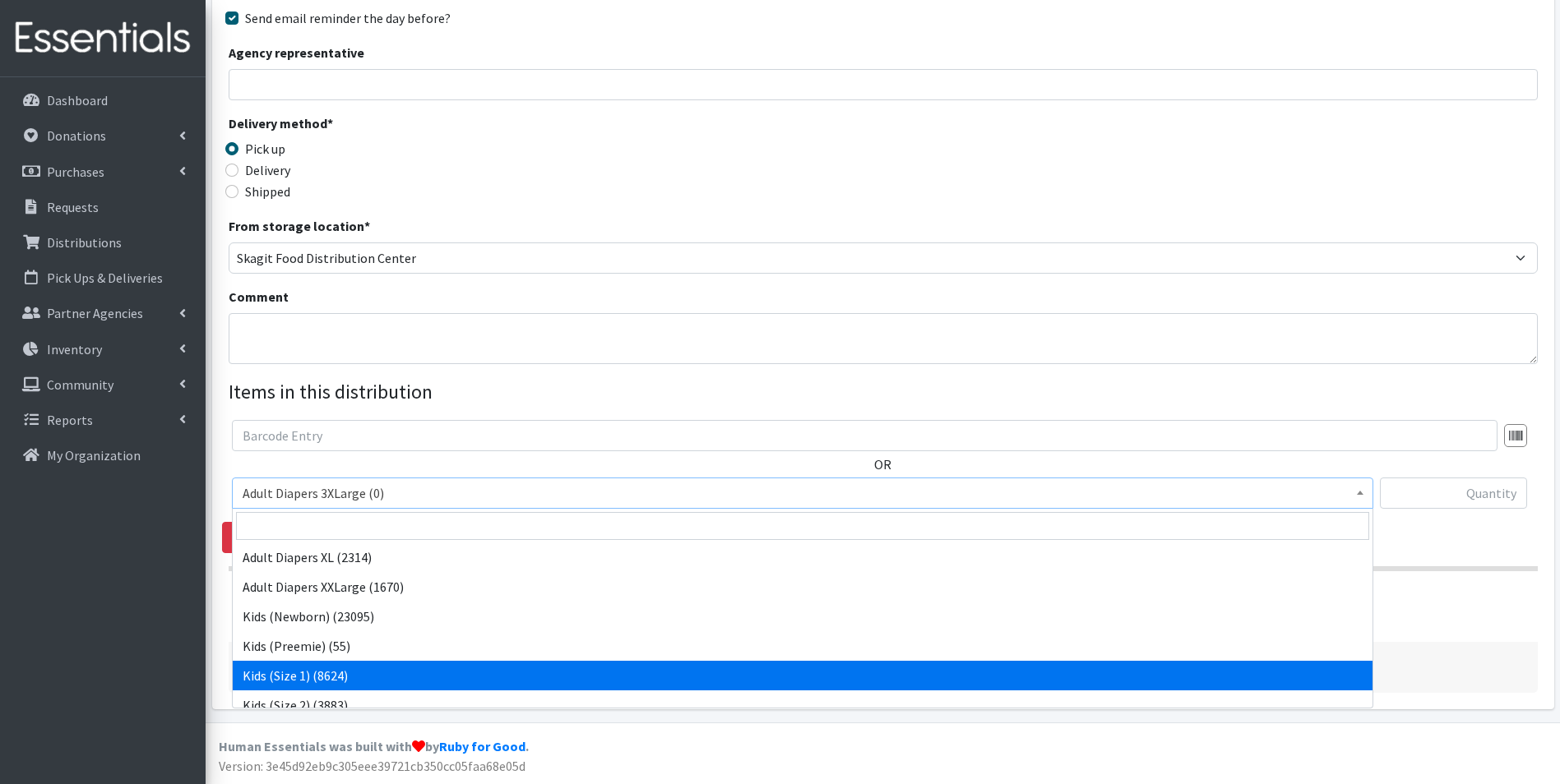
scroll to position [119, 0]
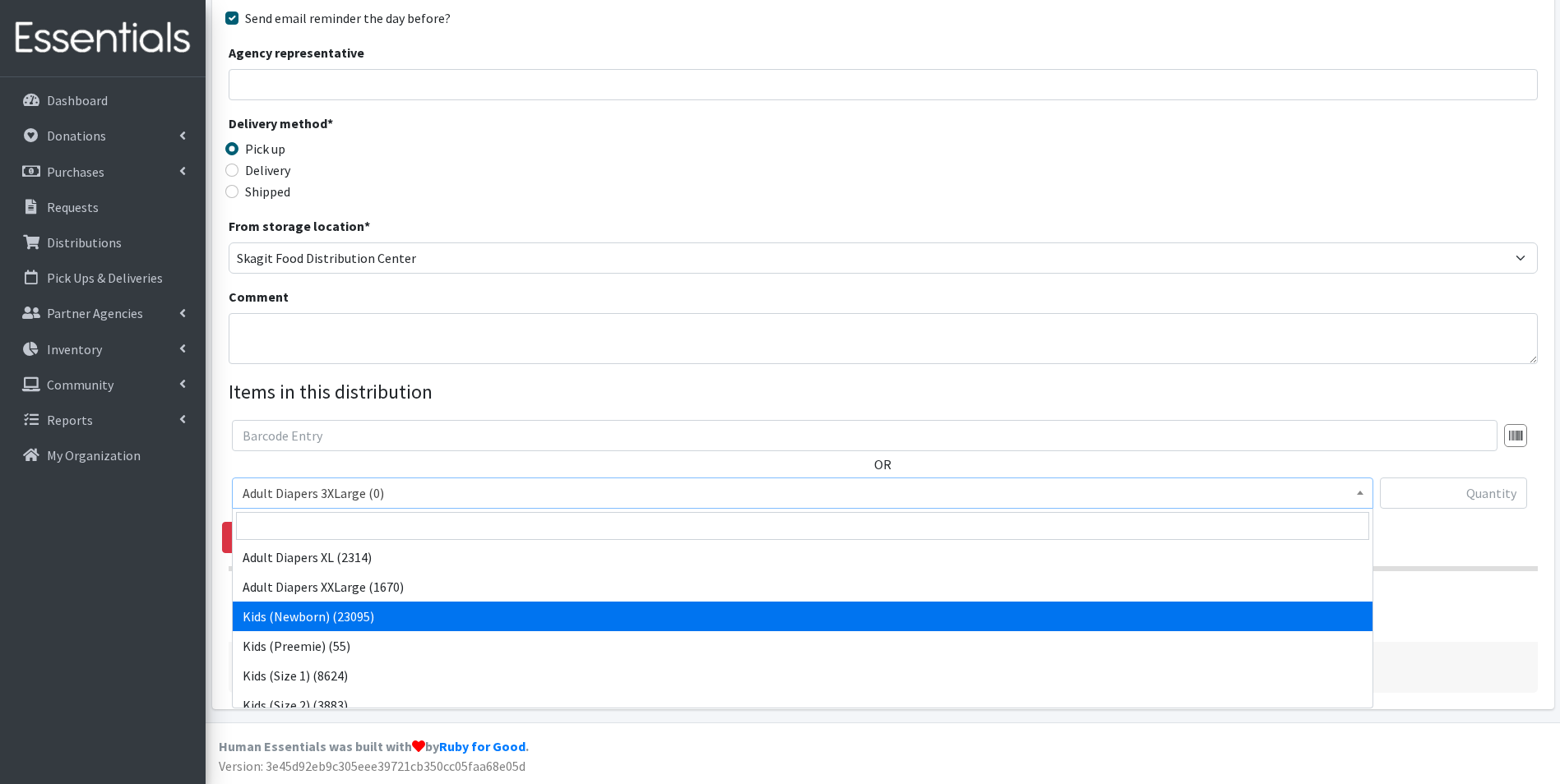
select select "7493"
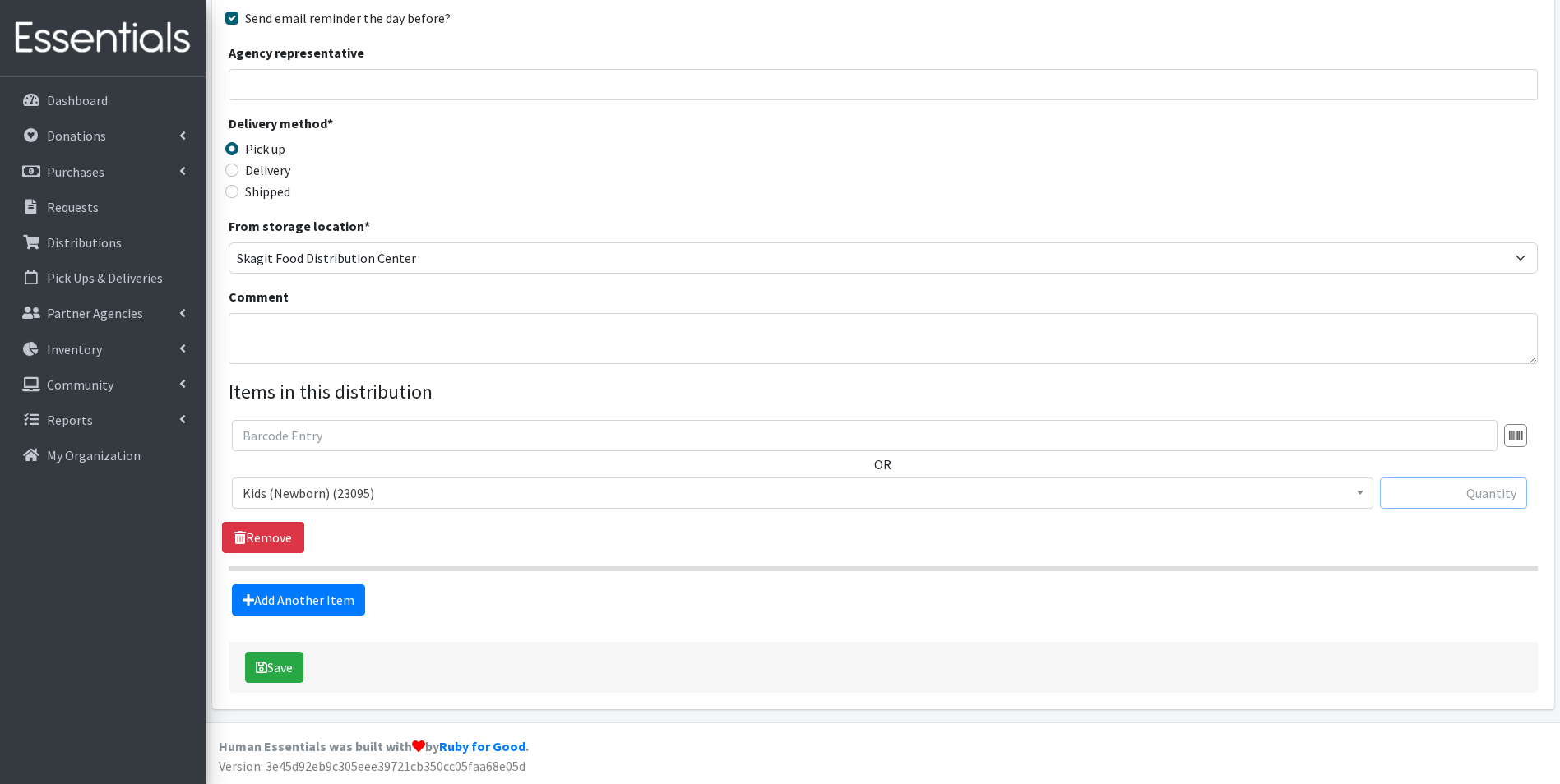
click at [1430, 492] on input "text" at bounding box center [1454, 493] width 147 height 31
type input "300"
click at [310, 610] on link "Add Another Item" at bounding box center [298, 600] width 133 height 31
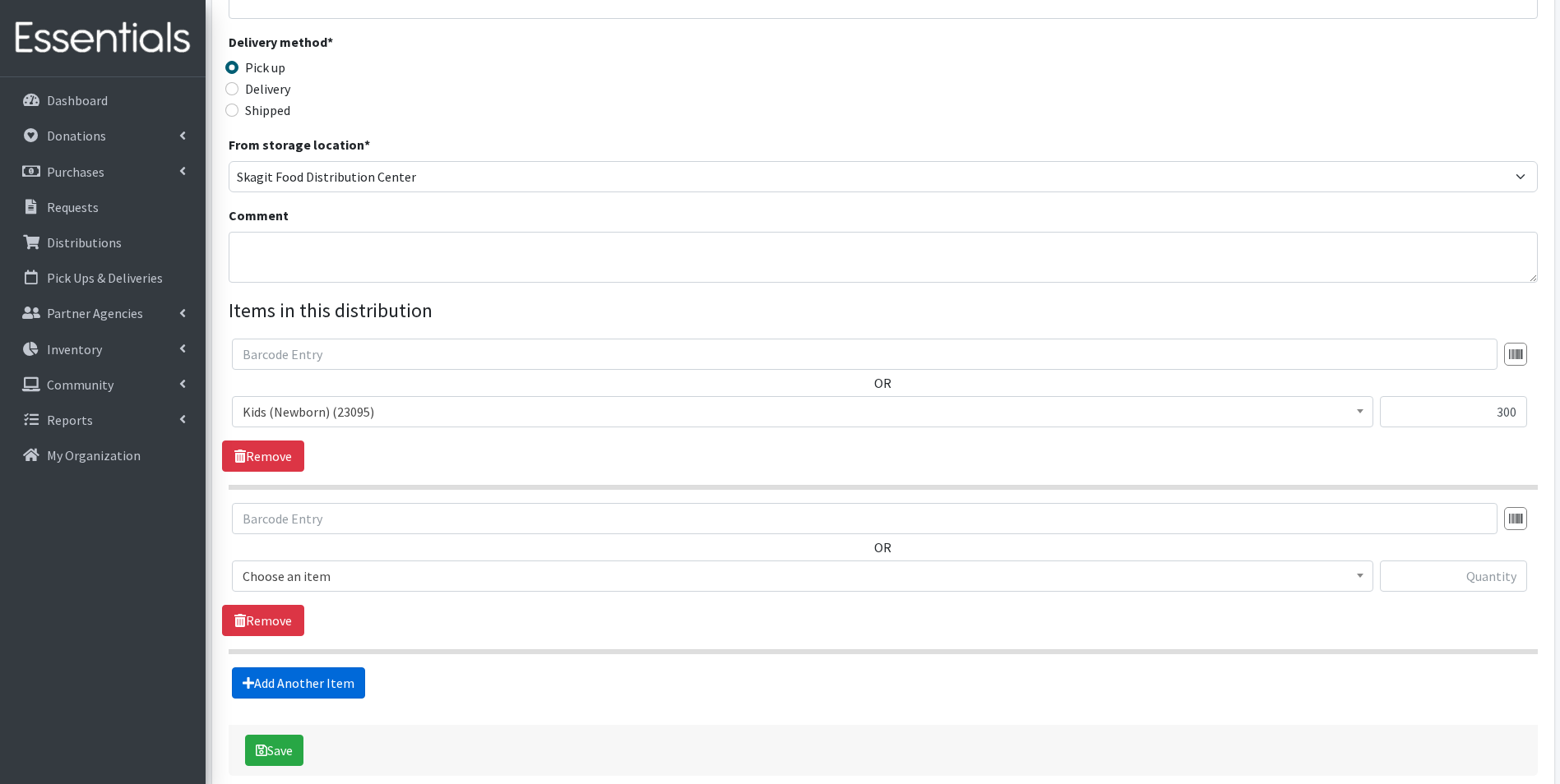
scroll to position [421, 0]
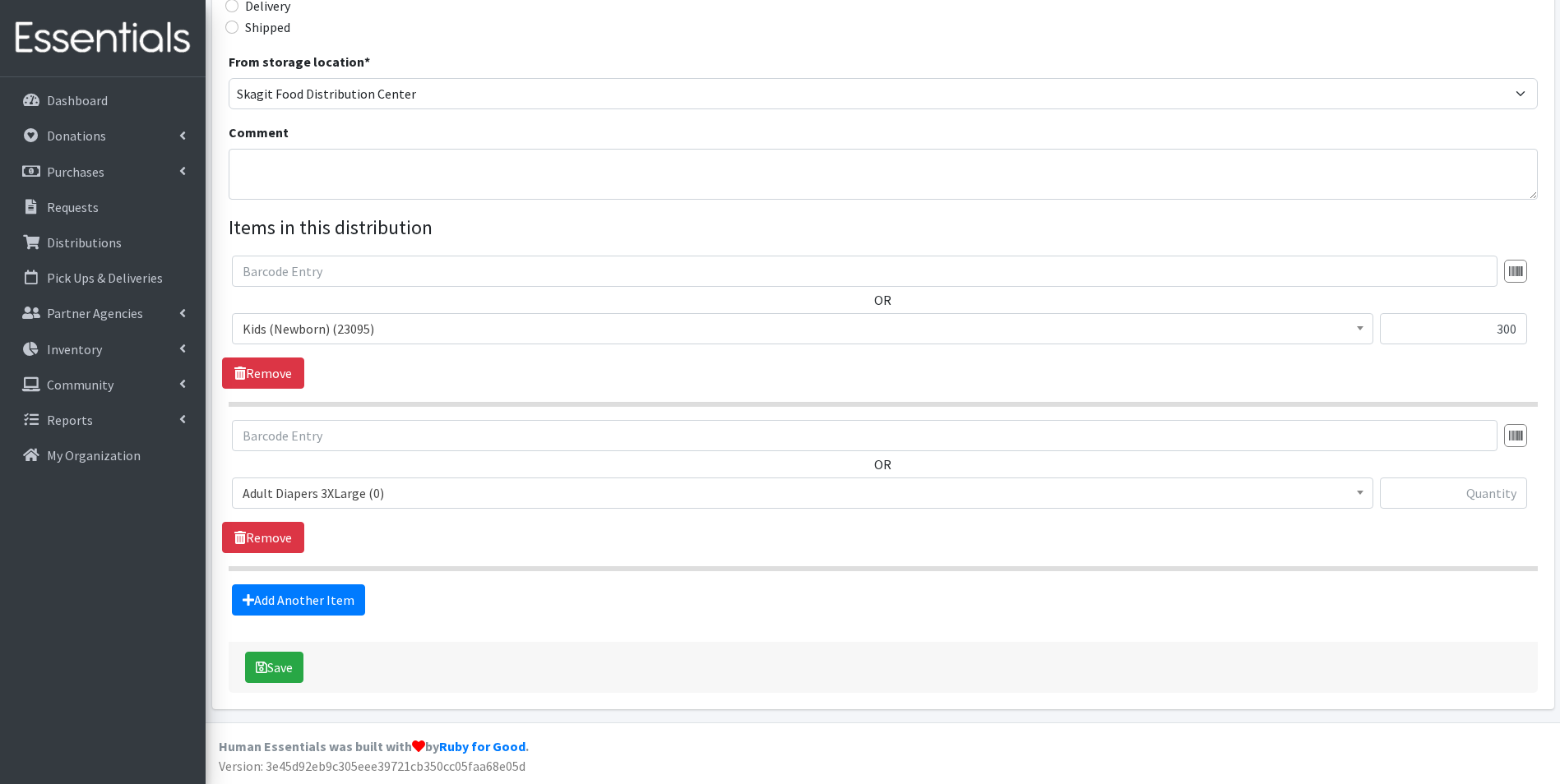
click at [364, 507] on span "Adult Diapers 3XLarge (0)" at bounding box center [802, 493] width 1142 height 31
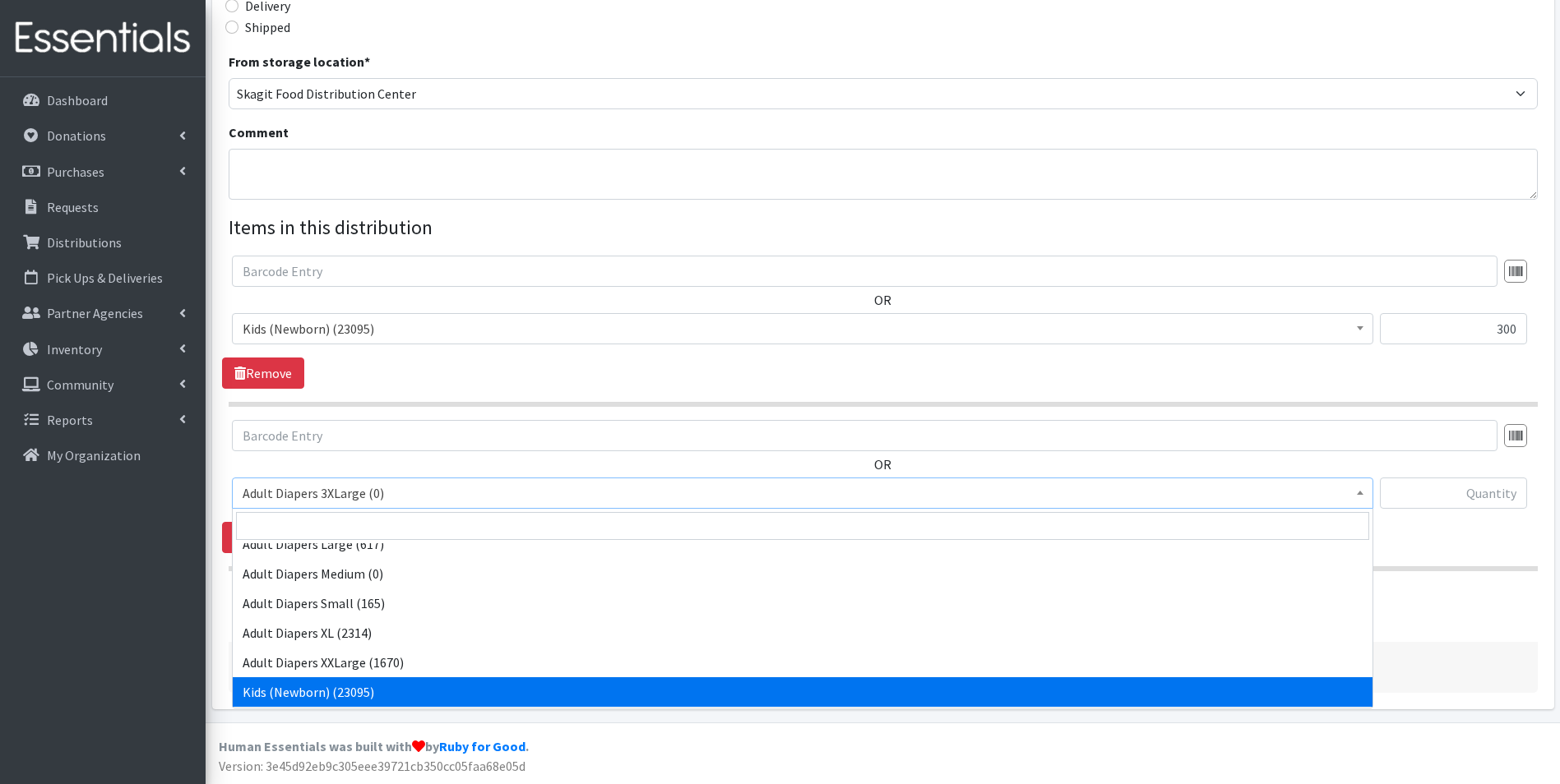
scroll to position [39, 0]
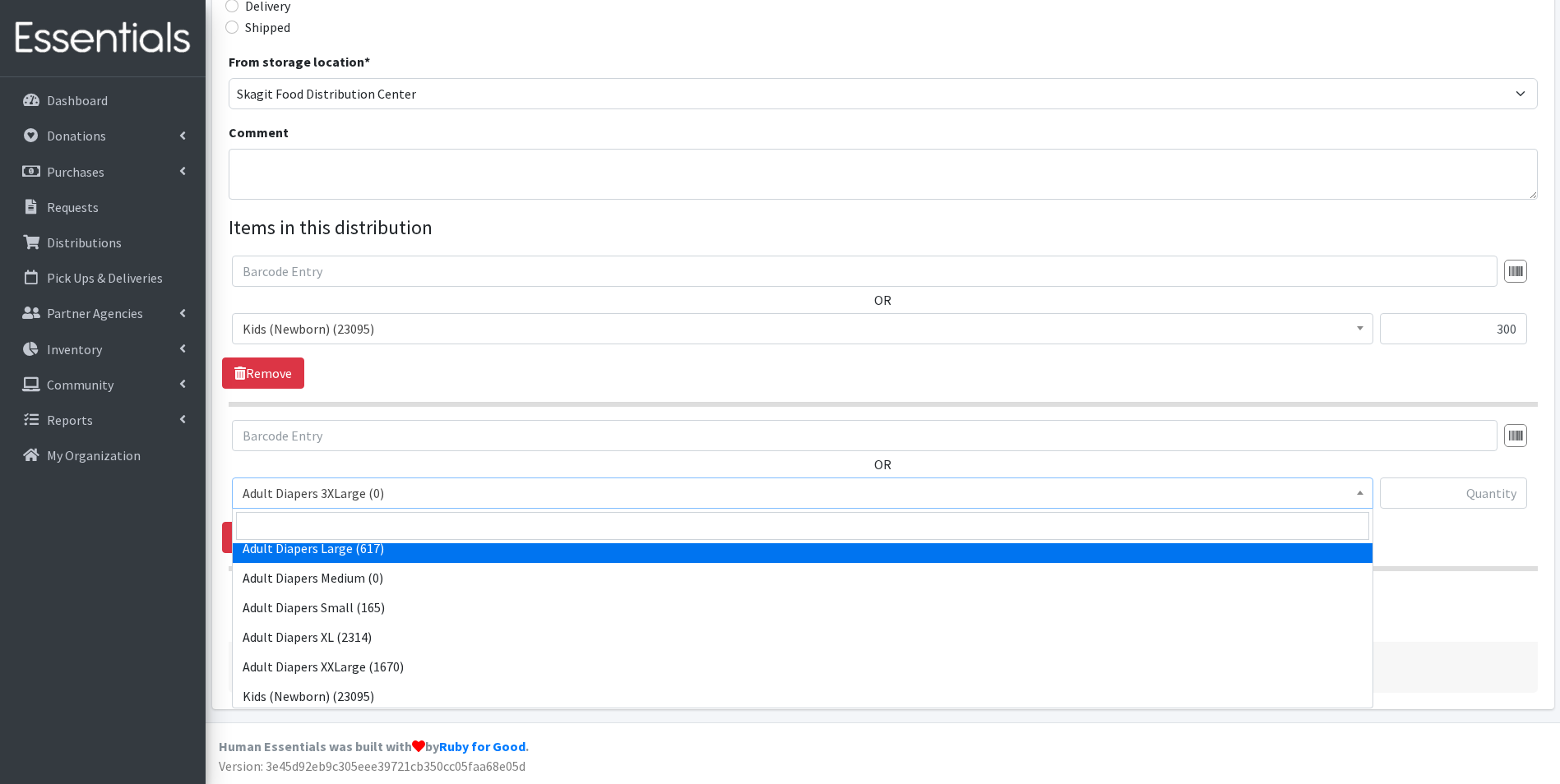
select select "12580"
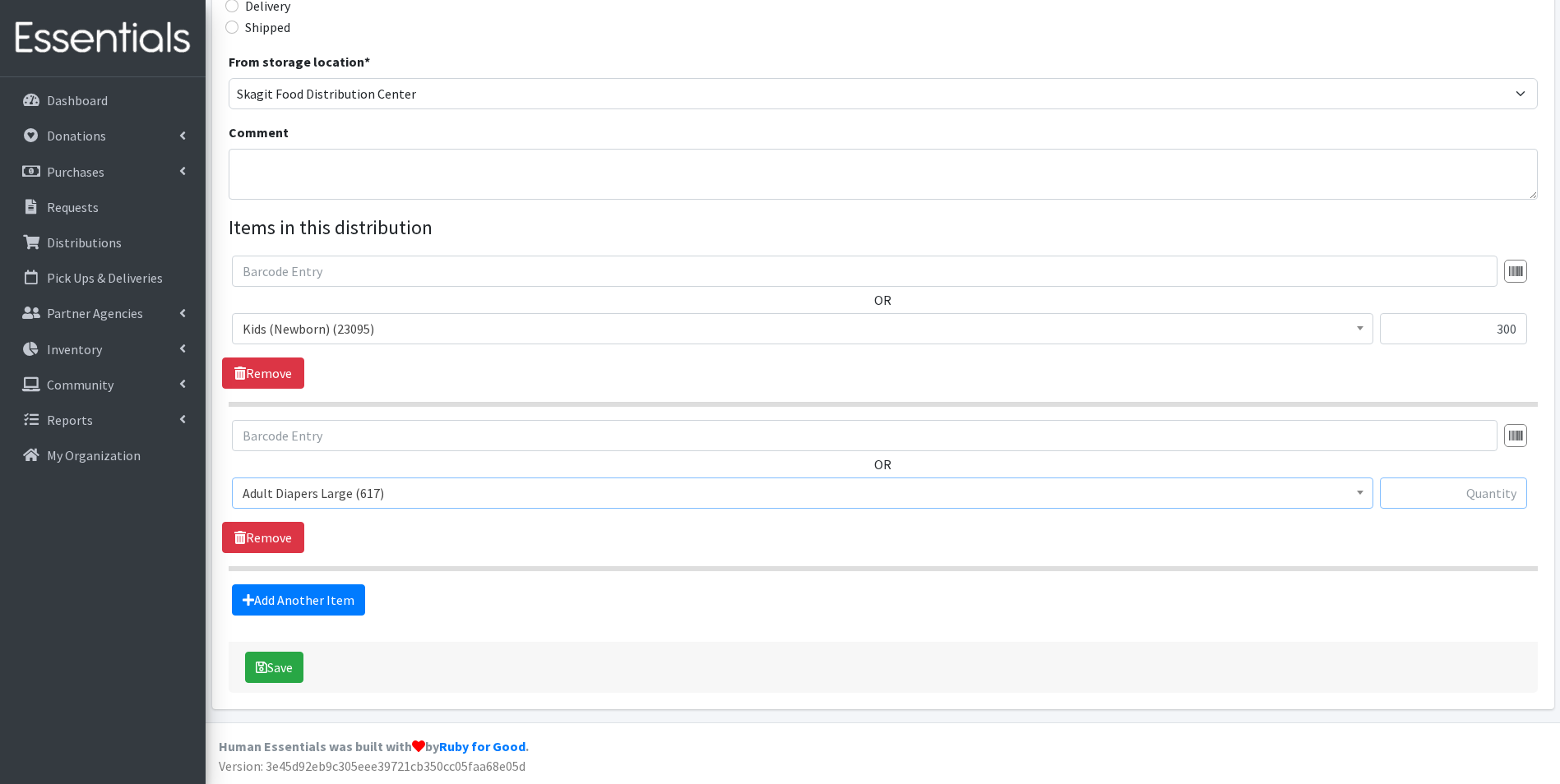
click at [1474, 500] on input "text" at bounding box center [1454, 493] width 147 height 31
type input "90"
click at [276, 608] on link "Add Another Item" at bounding box center [298, 600] width 133 height 31
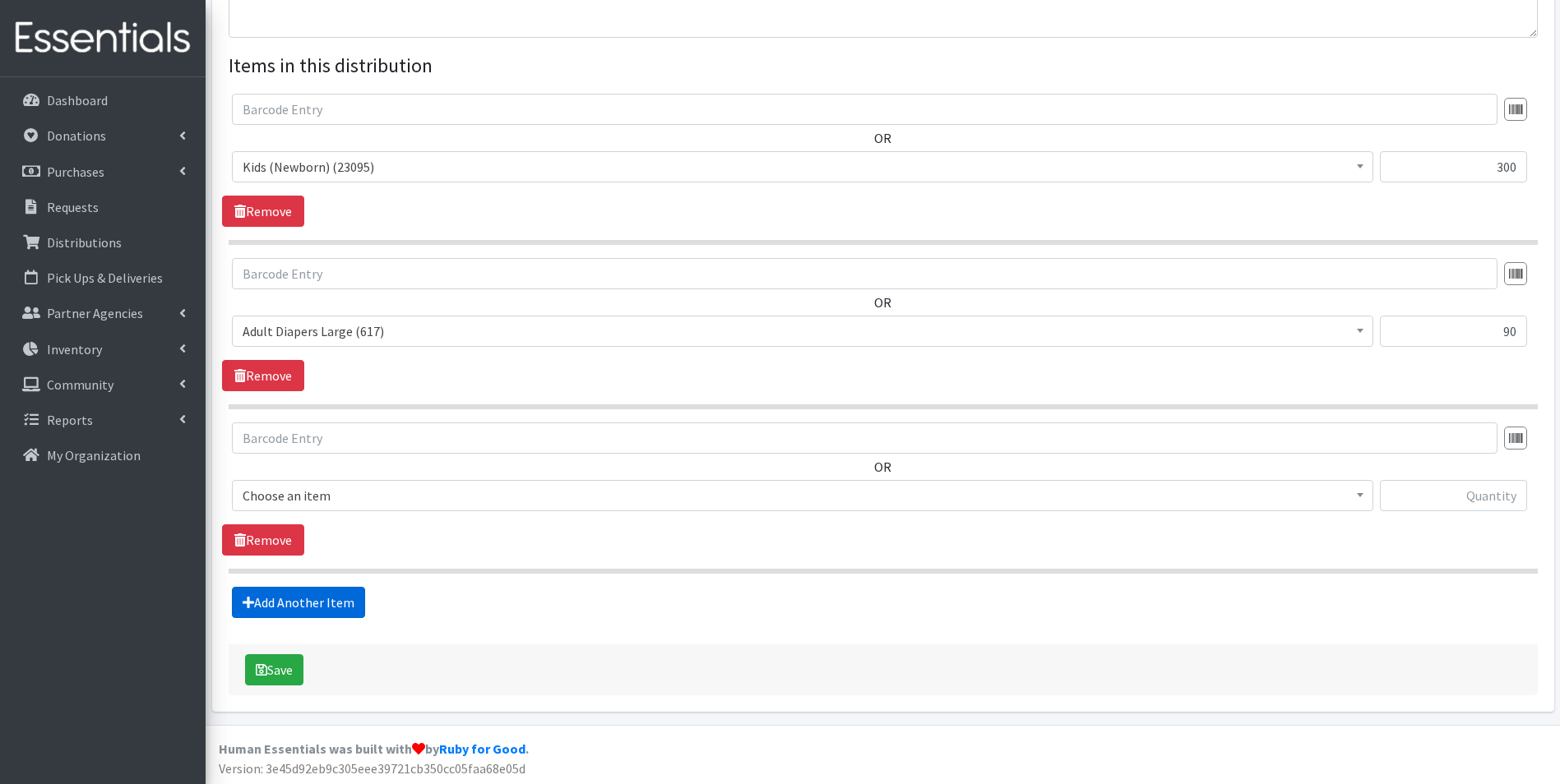
scroll to position [585, 0]
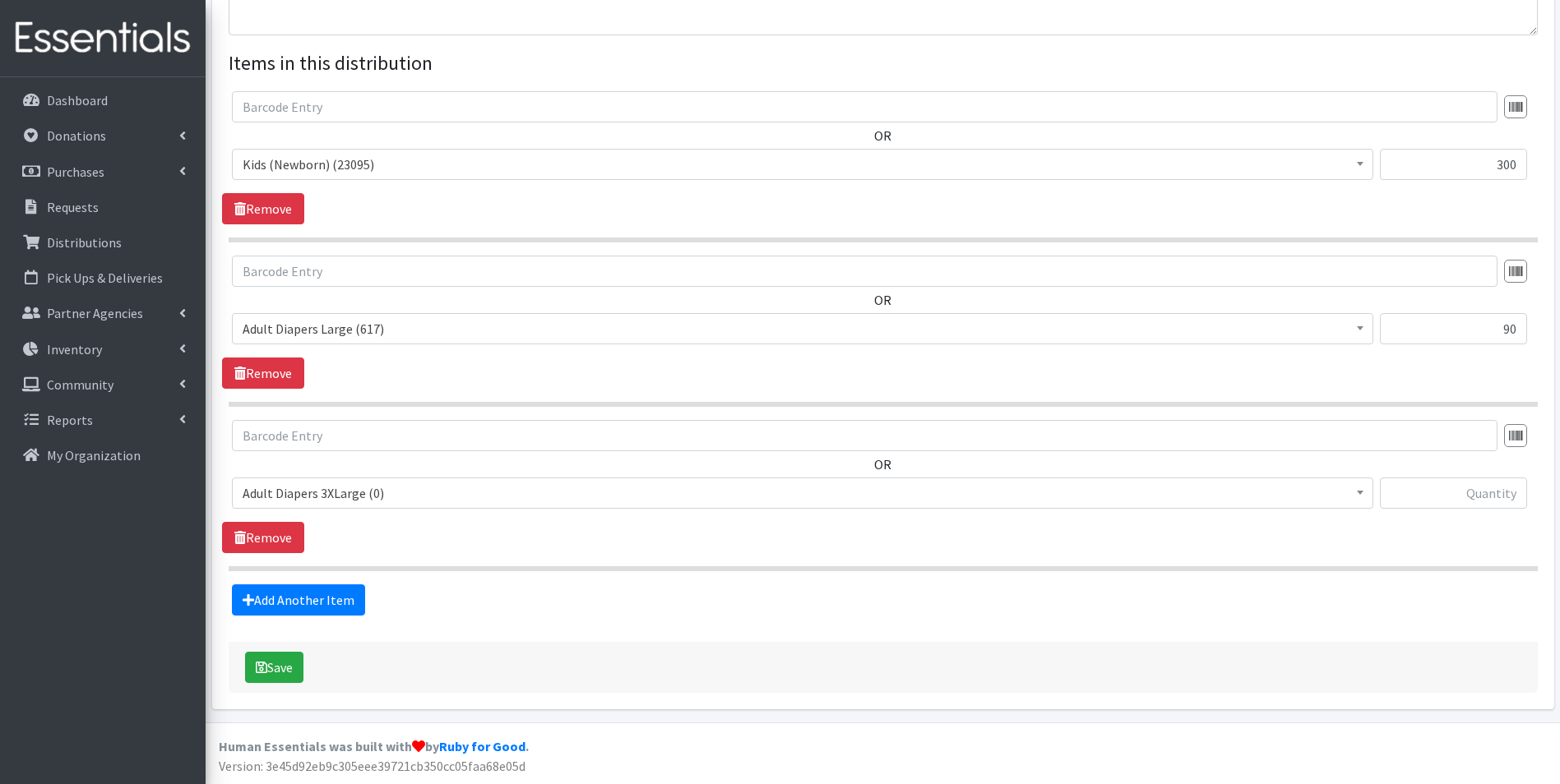
click at [445, 500] on span "Adult Diapers 3XLarge (0)" at bounding box center [802, 493] width 1121 height 23
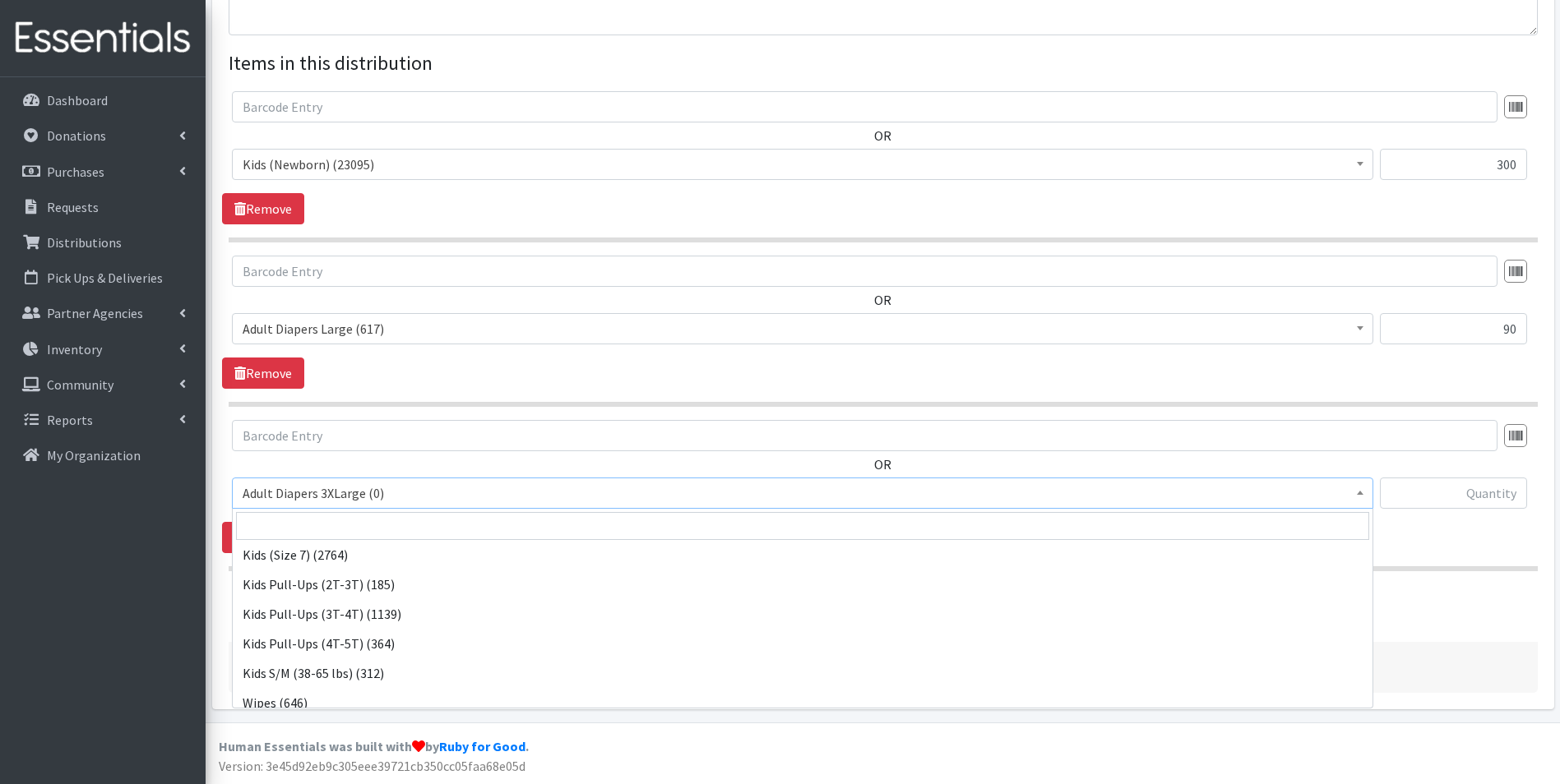
scroll to position [457, 0]
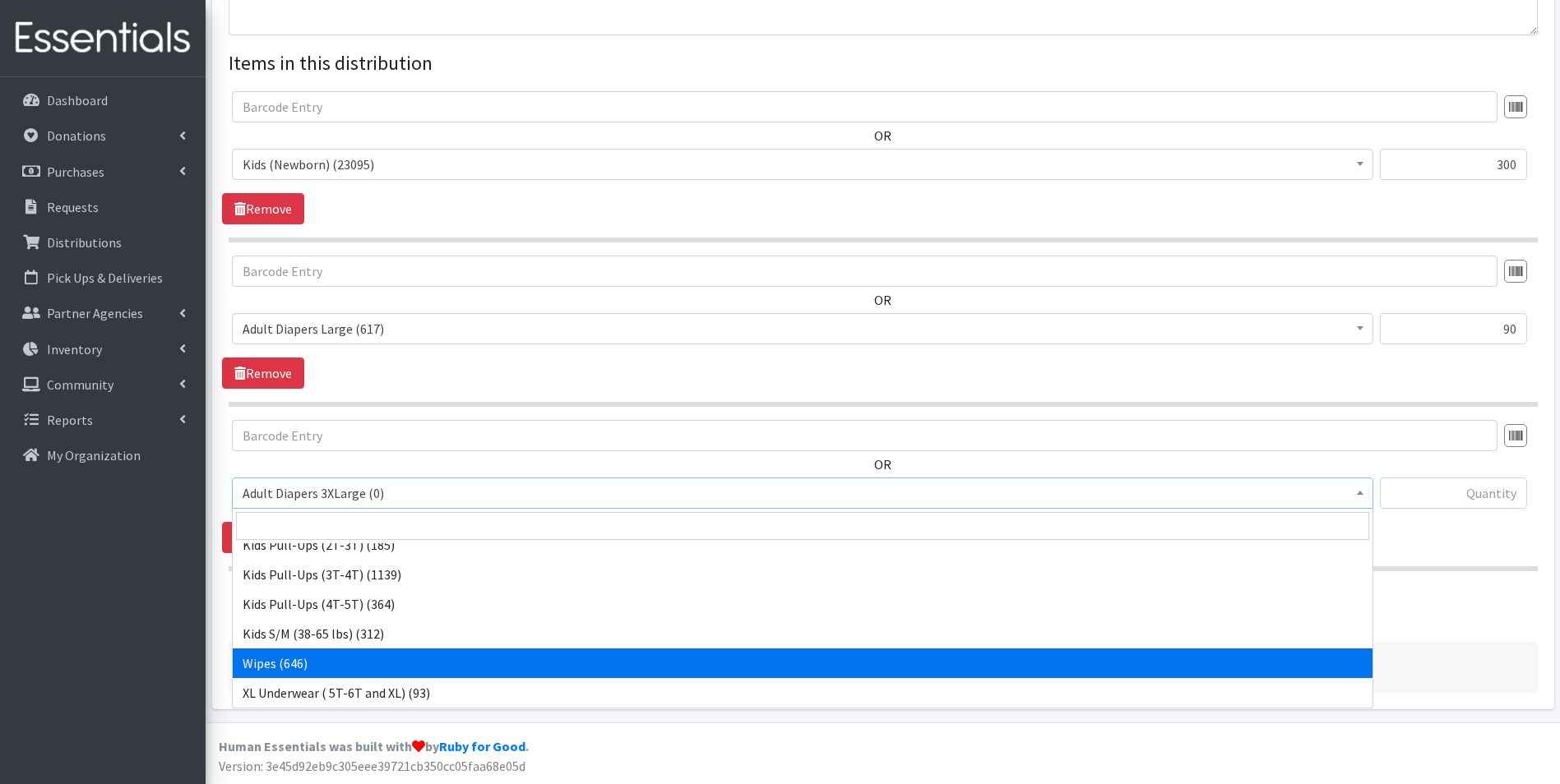
select select "8908"
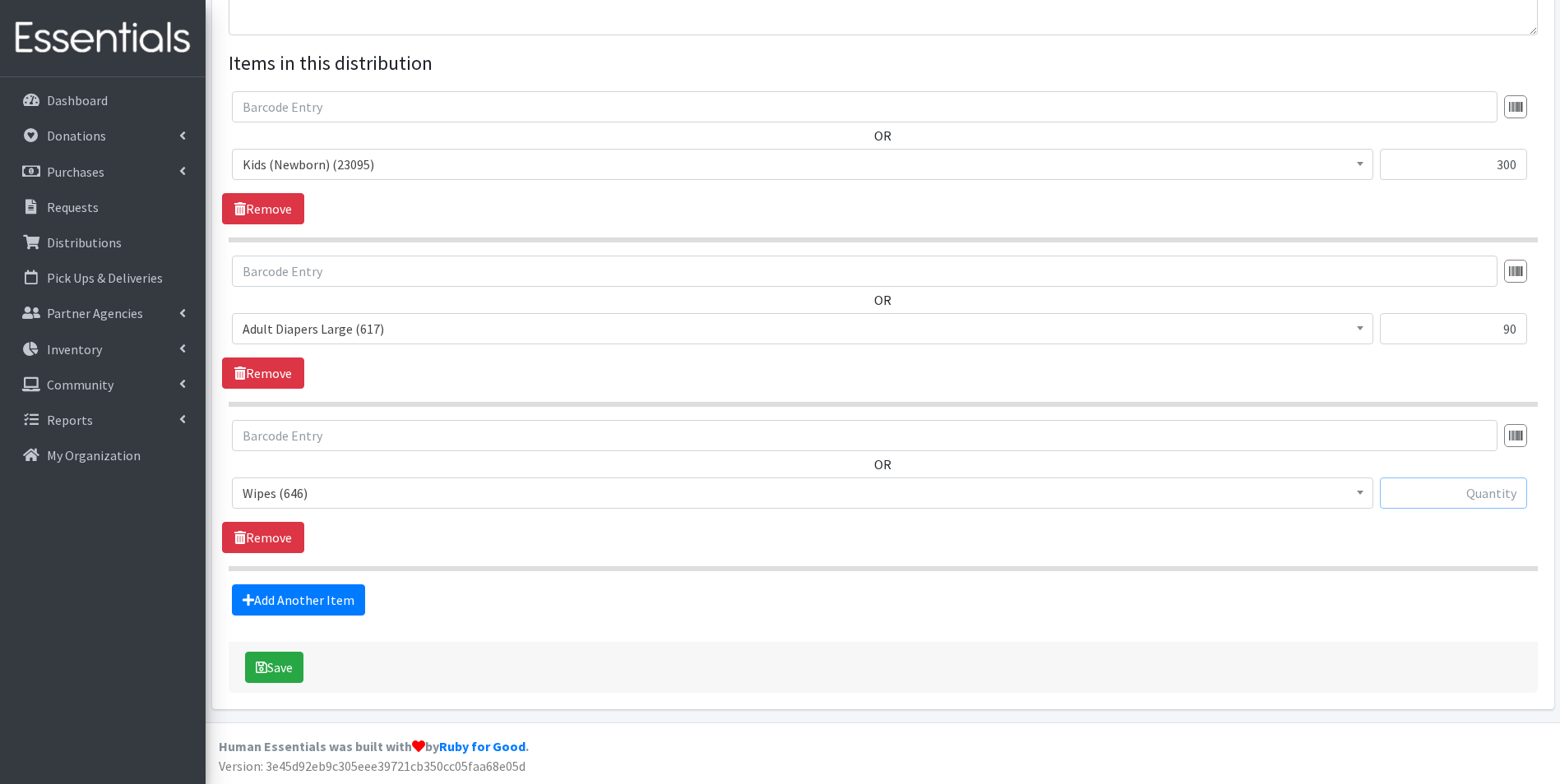
click at [1424, 498] on input "text" at bounding box center [1454, 493] width 147 height 31
type input "20"
click at [268, 670] on button "Save" at bounding box center [274, 667] width 59 height 31
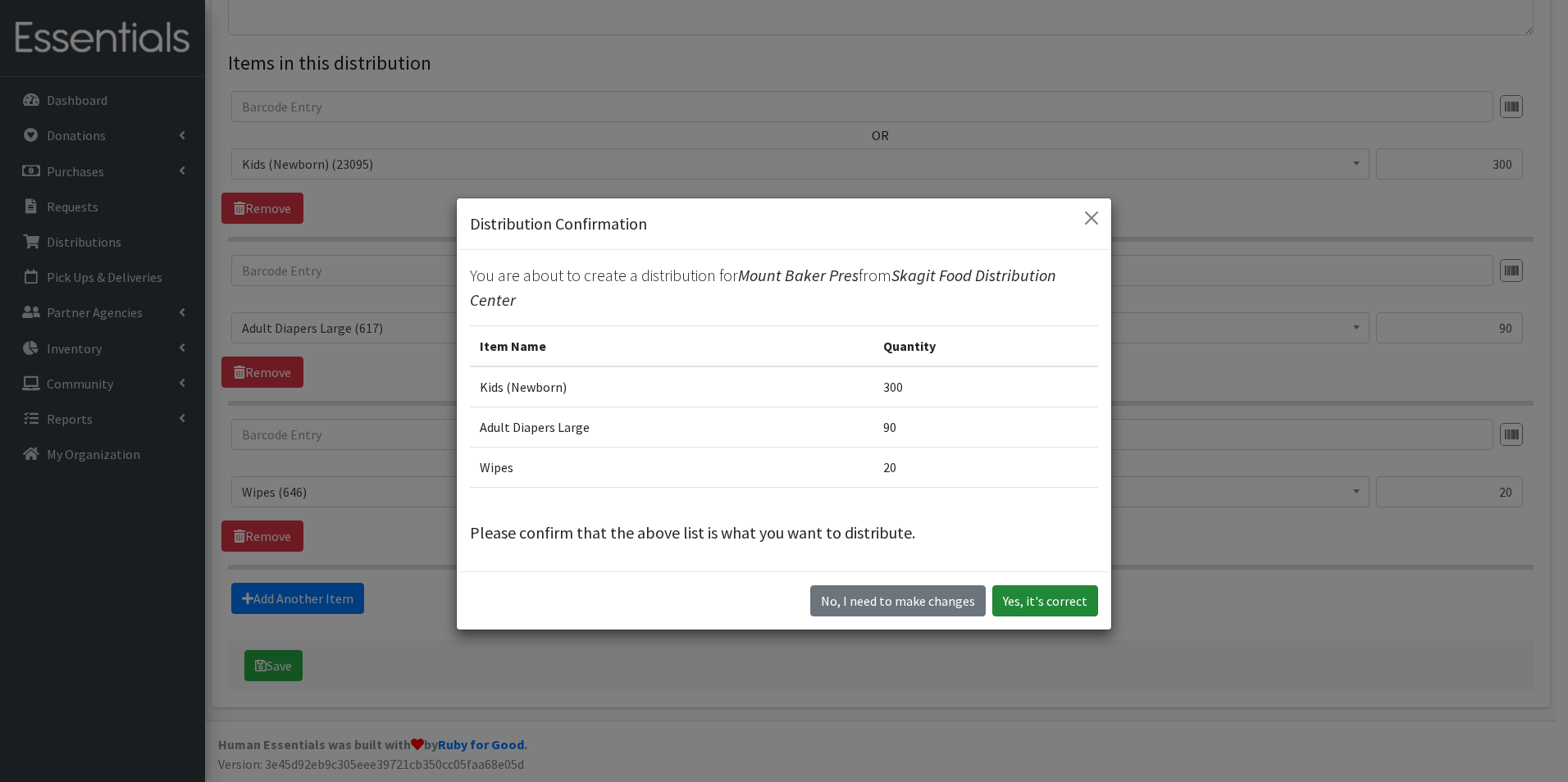
click at [1055, 610] on button "Yes, it's correct" at bounding box center [1046, 601] width 106 height 31
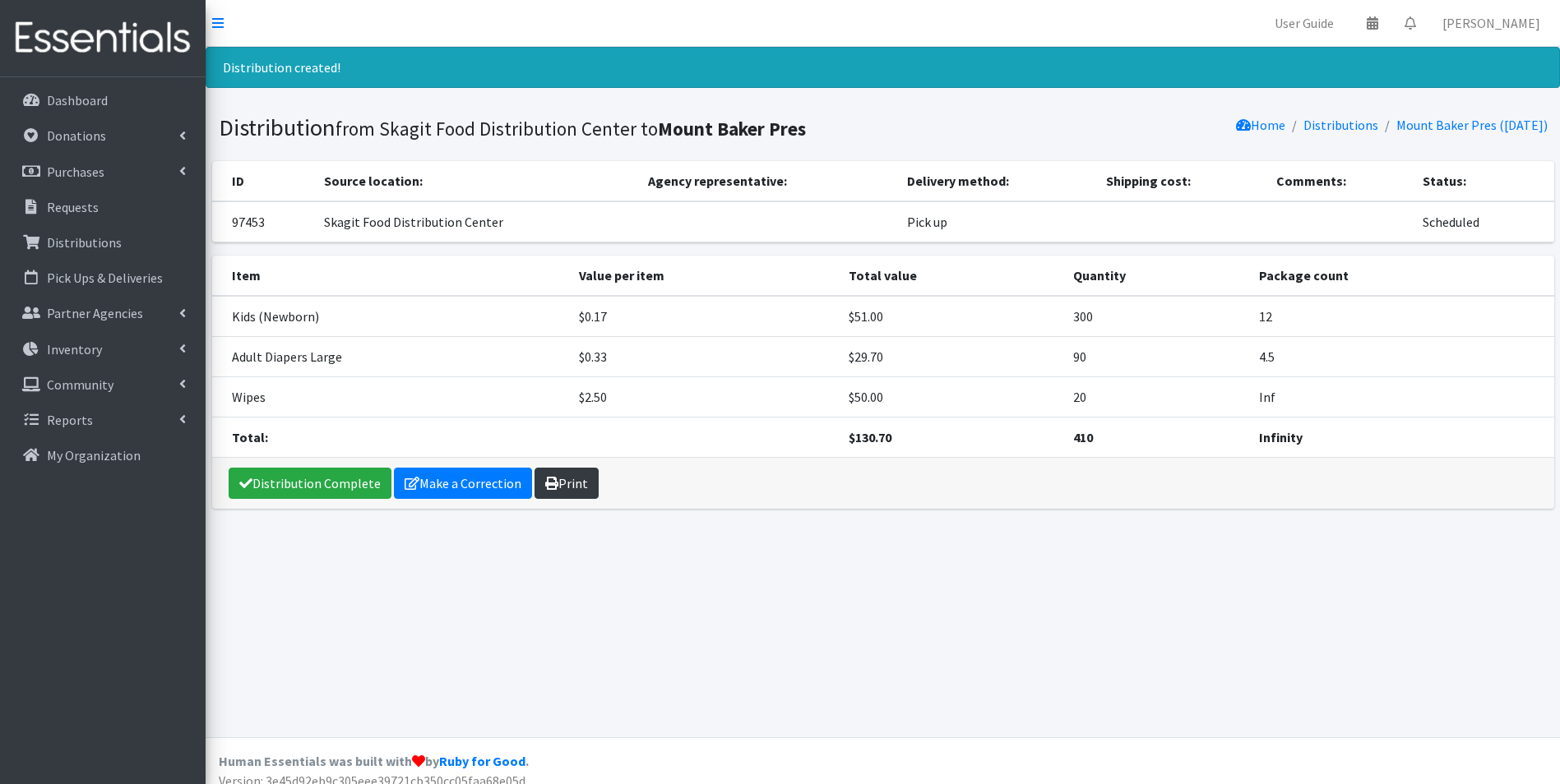
click at [546, 475] on link "Print" at bounding box center [567, 482] width 64 height 31
click at [141, 117] on link "Dashboard" at bounding box center [102, 100] width 193 height 33
